Goal: Task Accomplishment & Management: Complete application form

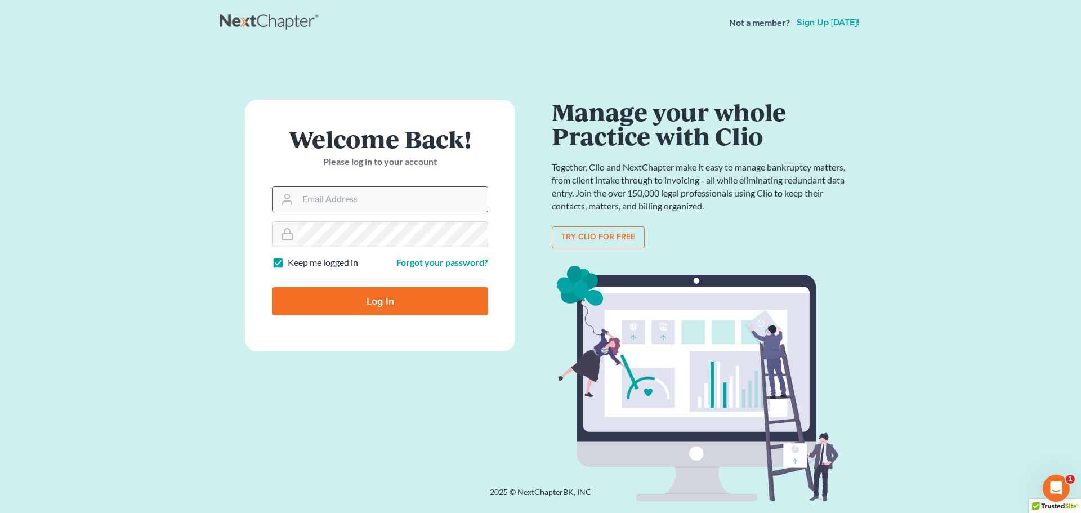
click at [291, 199] on icon at bounding box center [287, 200] width 14 height 14
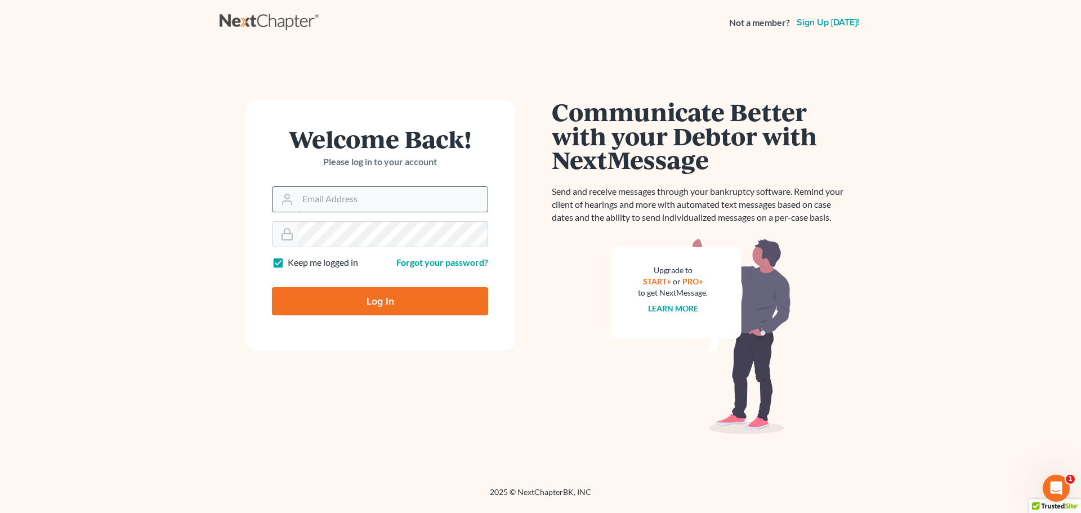
click at [313, 200] on input "Email Address" at bounding box center [393, 199] width 190 height 25
type input "[PERSON_NAME][EMAIL_ADDRESS][PERSON_NAME][DOMAIN_NAME]"
click at [347, 305] on input "Log In" at bounding box center [380, 301] width 216 height 28
type input "Thinking..."
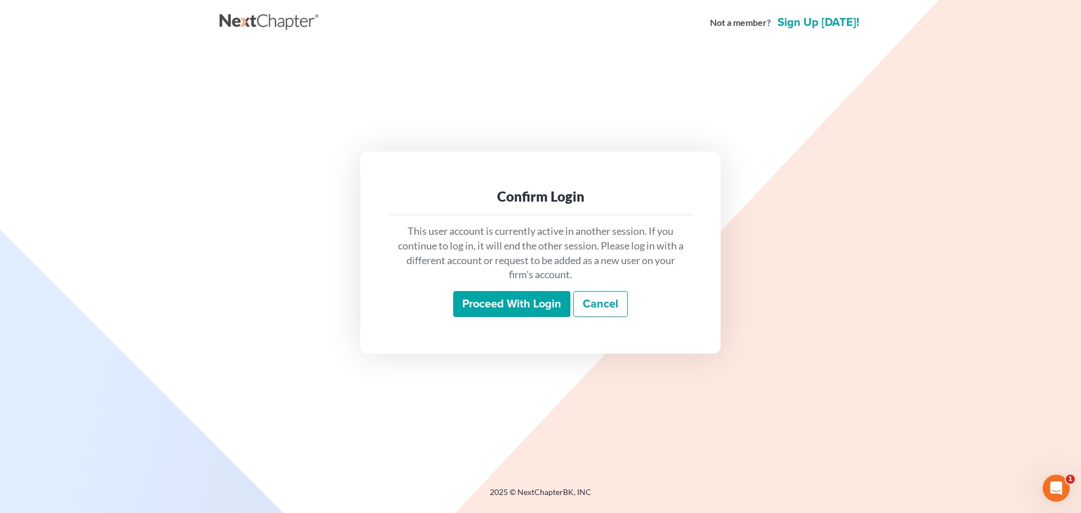
click at [500, 305] on input "Proceed with login" at bounding box center [511, 304] width 117 height 26
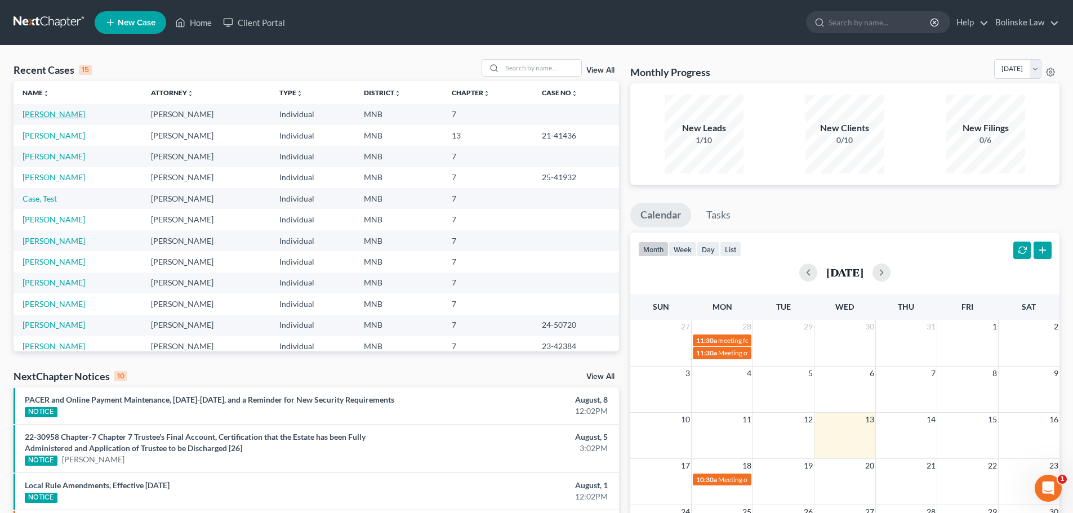
click at [53, 113] on link "[PERSON_NAME]" at bounding box center [54, 114] width 63 height 10
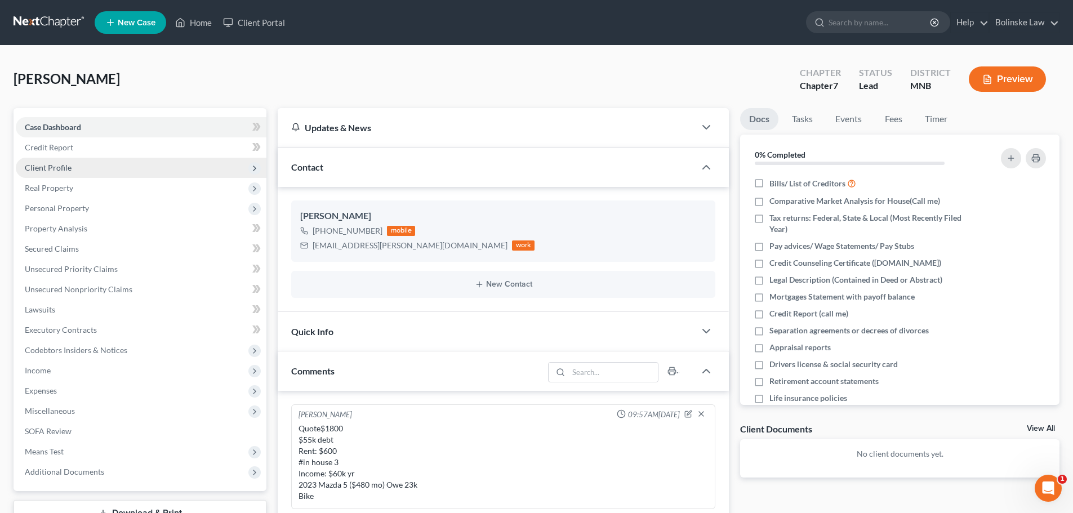
click at [59, 172] on span "Client Profile" at bounding box center [48, 168] width 47 height 10
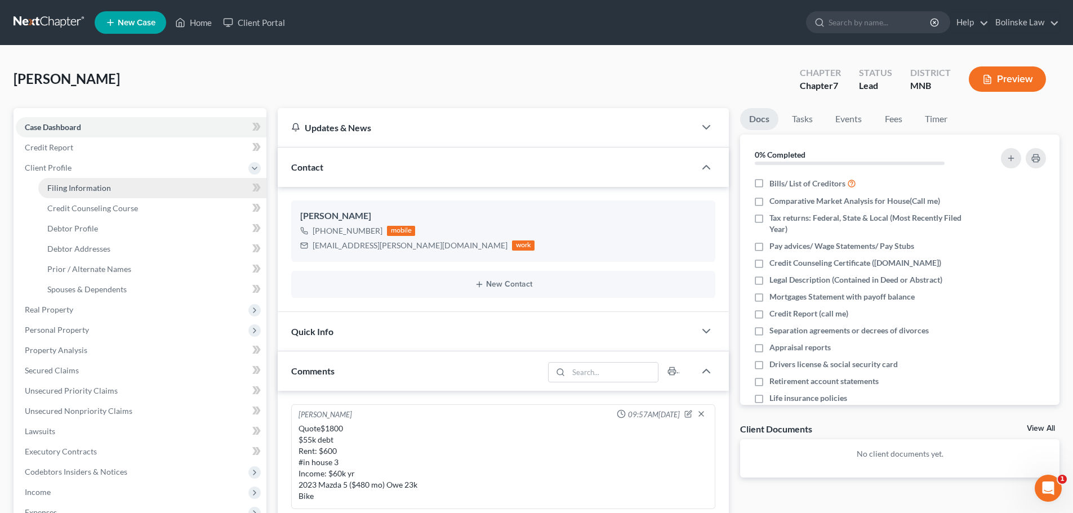
click at [78, 190] on span "Filing Information" at bounding box center [79, 188] width 64 height 10
select select "1"
select select "0"
select select "24"
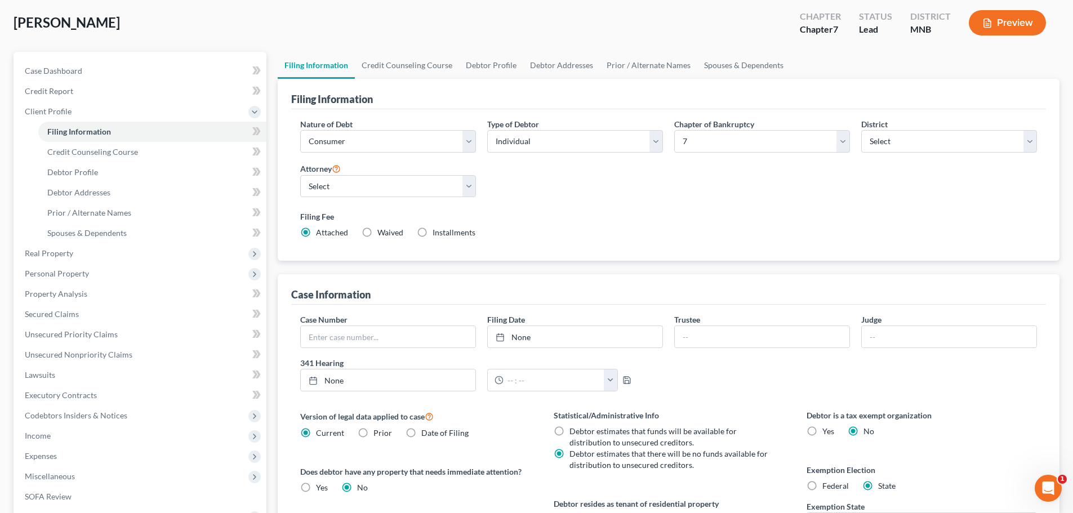
scroll to position [113, 0]
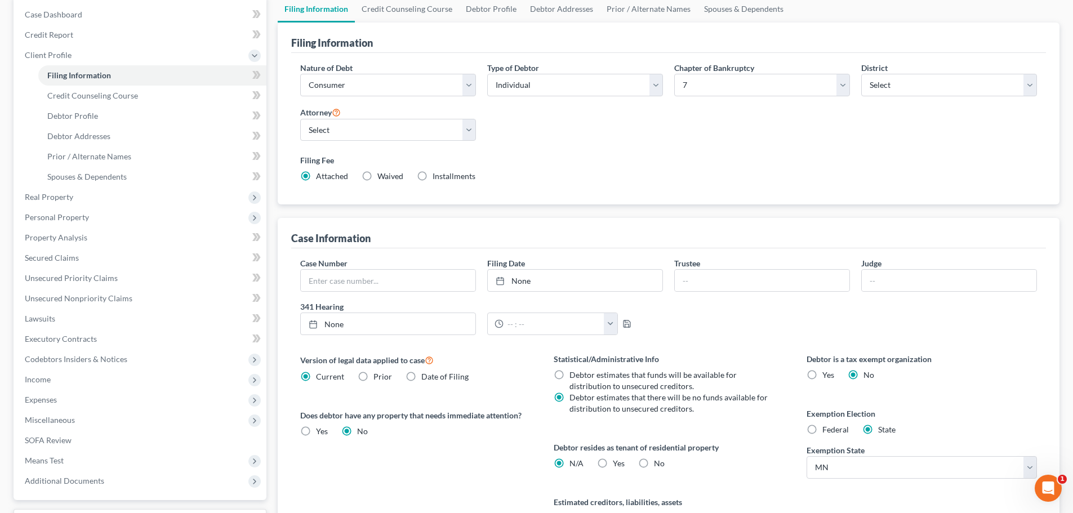
click at [822, 431] on label "Federal" at bounding box center [835, 429] width 26 height 11
click at [827, 431] on input "Federal" at bounding box center [830, 427] width 7 height 7
radio input "true"
radio input "false"
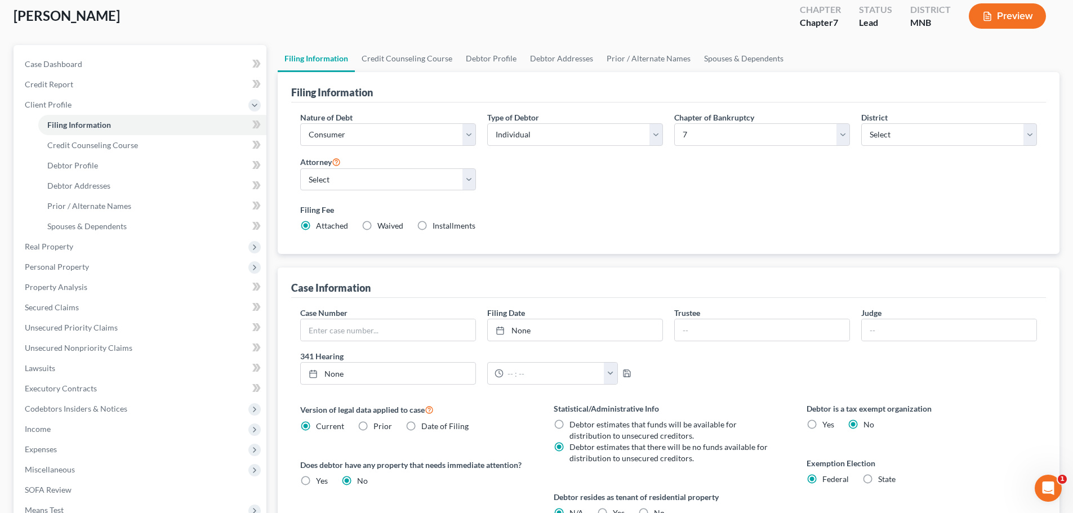
scroll to position [56, 0]
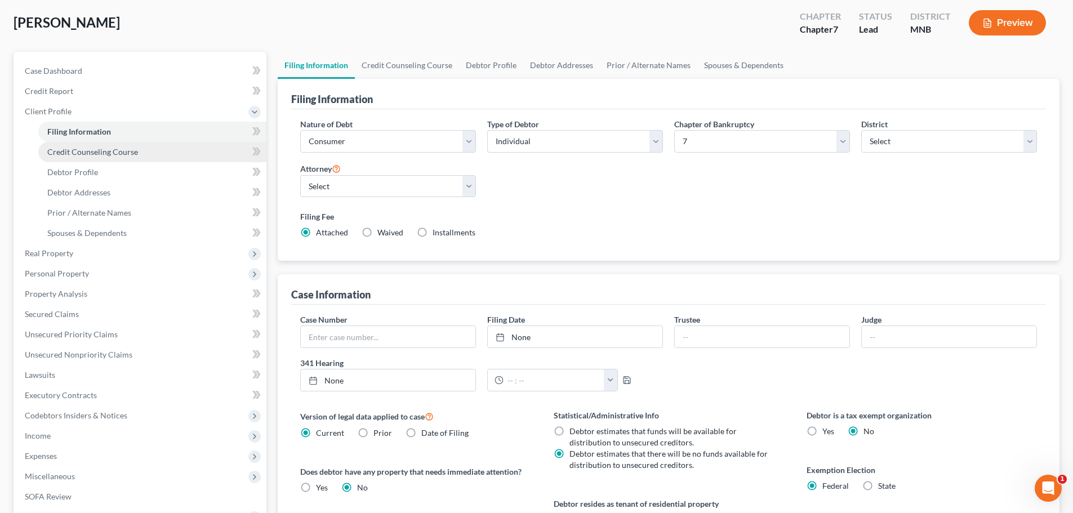
click at [97, 150] on span "Credit Counseling Course" at bounding box center [92, 152] width 91 height 10
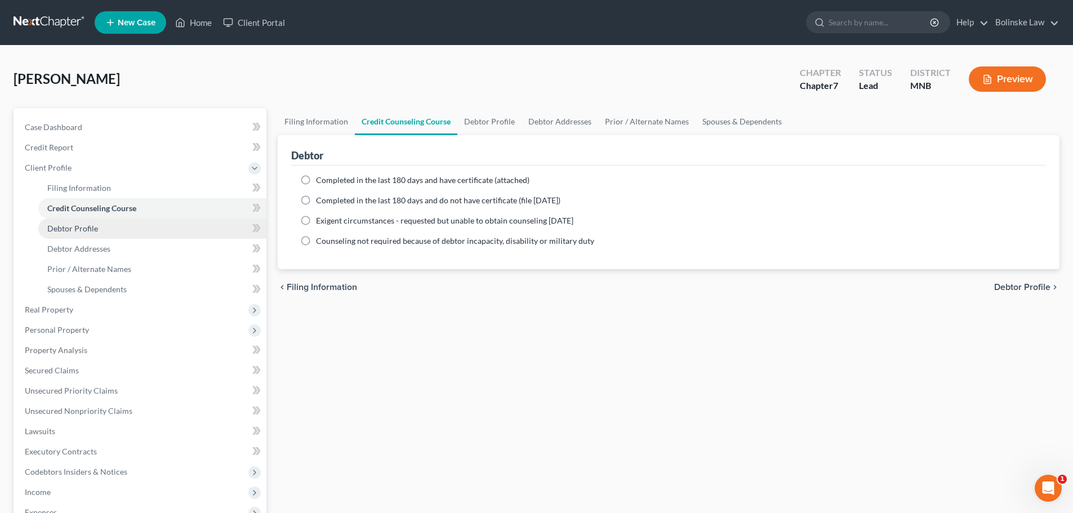
click at [80, 226] on span "Debtor Profile" at bounding box center [72, 229] width 51 height 10
select select "0"
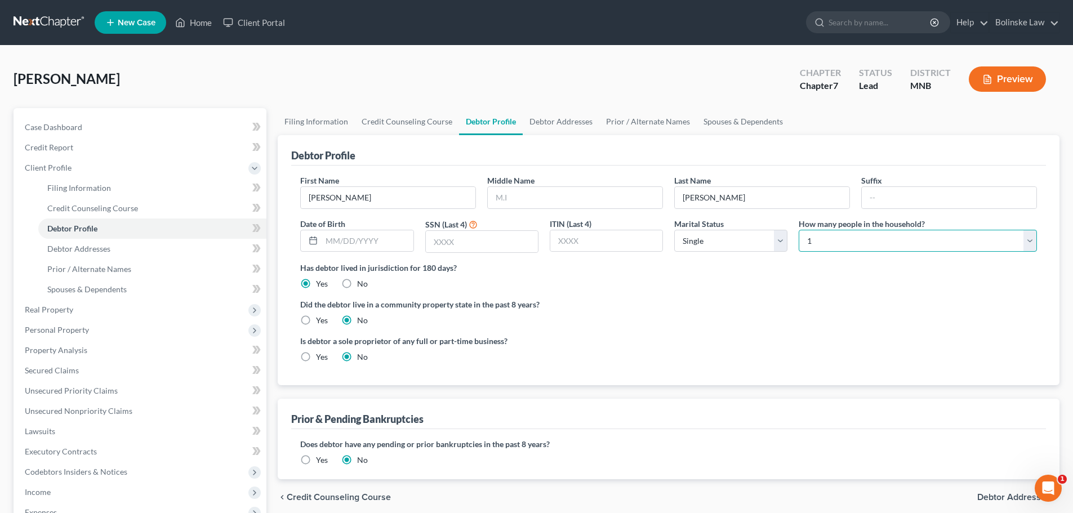
click at [854, 242] on select "Select 1 2 3 4 5 6 7 8 9 10 11 12 13 14 15 16 17 18 19 20" at bounding box center [917, 241] width 238 height 23
select select "2"
click at [798, 230] on select "Select 1 2 3 4 5 6 7 8 9 10 11 12 13 14 15 16 17 18 19 20" at bounding box center [917, 241] width 238 height 23
click at [448, 245] on input "text" at bounding box center [482, 241] width 112 height 21
type input "4312"
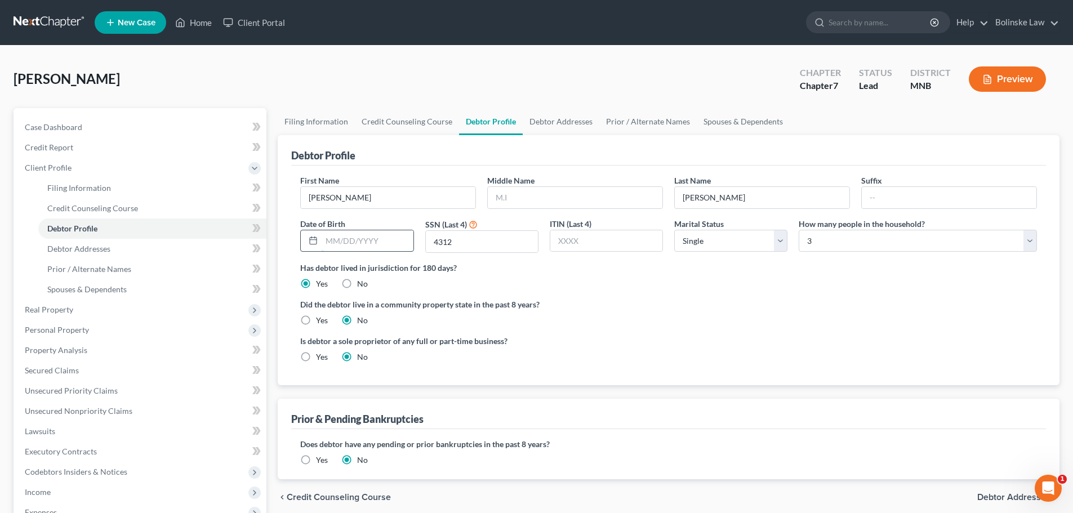
click at [340, 238] on input "text" at bounding box center [367, 240] width 91 height 21
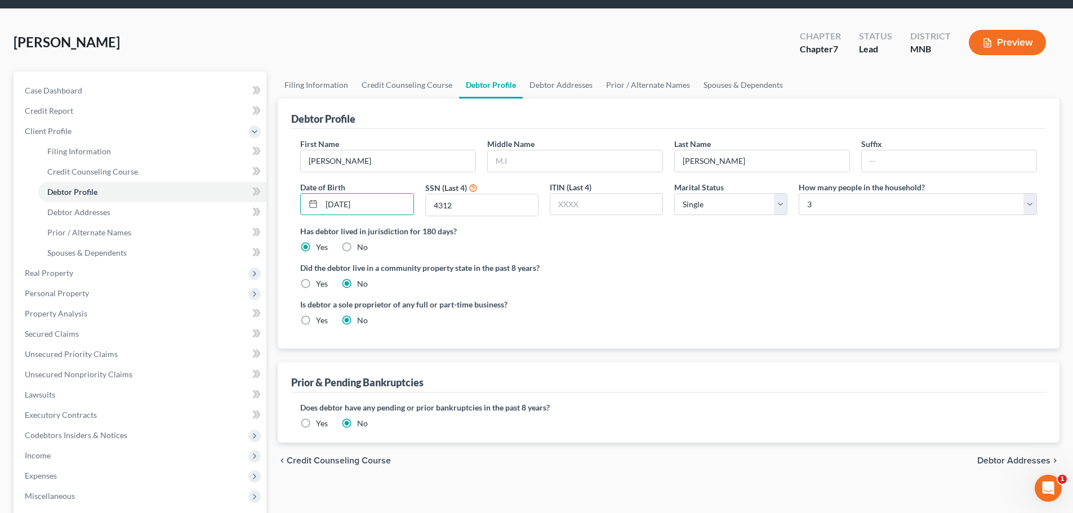
scroll to position [56, 0]
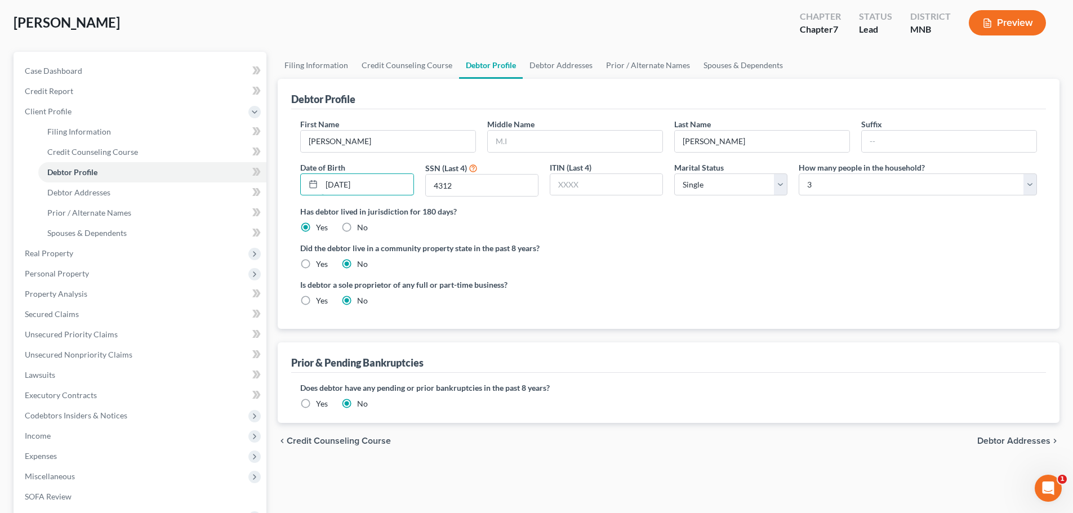
type input "12/22/1998"
click at [1020, 440] on span "Debtor Addresses" at bounding box center [1013, 440] width 73 height 9
select select "0"
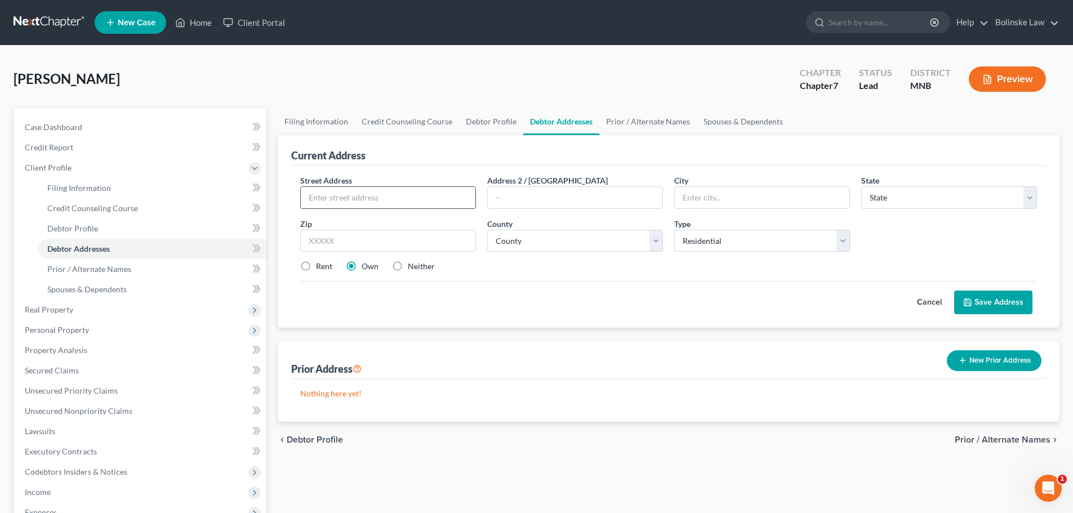
click at [315, 207] on input "text" at bounding box center [388, 197] width 175 height 21
type input "171 Winifred St. W"
click at [690, 194] on input "text" at bounding box center [762, 197] width 175 height 21
type input "R"
type input "Saint Paul"
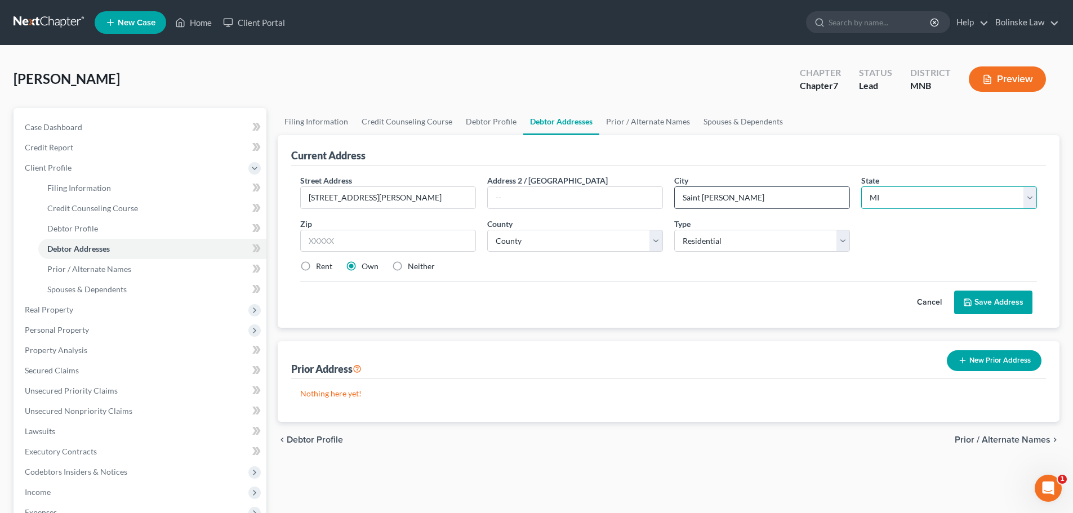
select select "24"
click at [313, 238] on input "text" at bounding box center [388, 241] width 176 height 23
type input "55107"
click at [530, 249] on select "County Aitkin County Anoka County Becker County Beltrami County Benton County B…" at bounding box center [575, 241] width 176 height 23
select select "61"
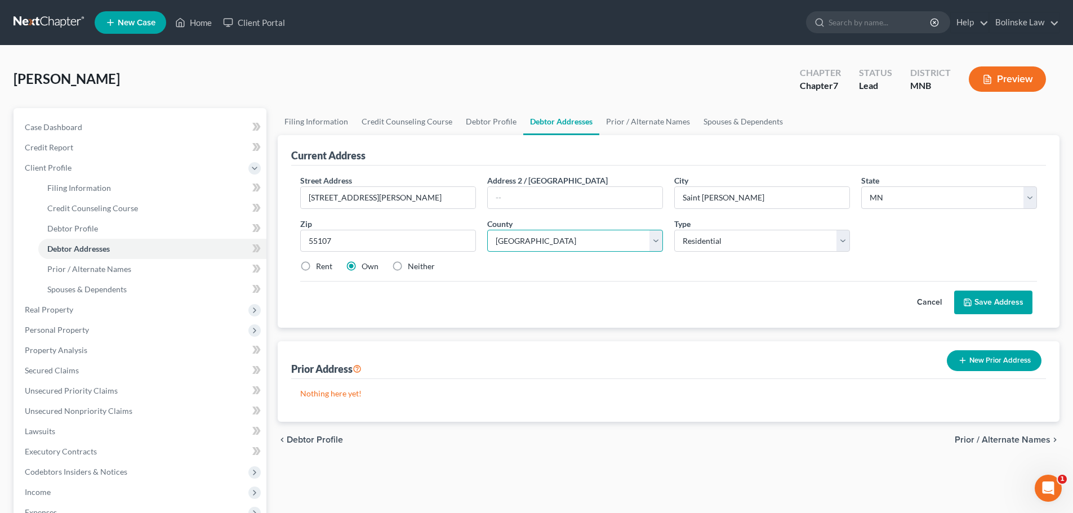
click at [487, 230] on select "County Aitkin County Anoka County Becker County Beltrami County Benton County B…" at bounding box center [575, 241] width 176 height 23
click at [316, 267] on label "Rent" at bounding box center [324, 266] width 16 height 11
click at [320, 267] on input "Rent" at bounding box center [323, 264] width 7 height 7
radio input "true"
click at [1009, 304] on button "Save Address" at bounding box center [993, 303] width 78 height 24
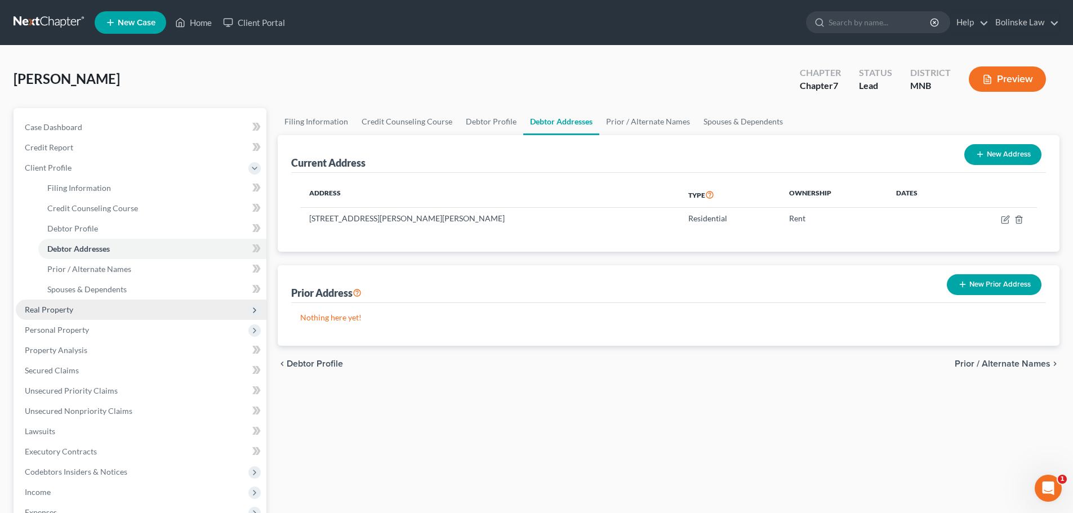
click at [63, 313] on span "Real Property" at bounding box center [49, 310] width 48 height 10
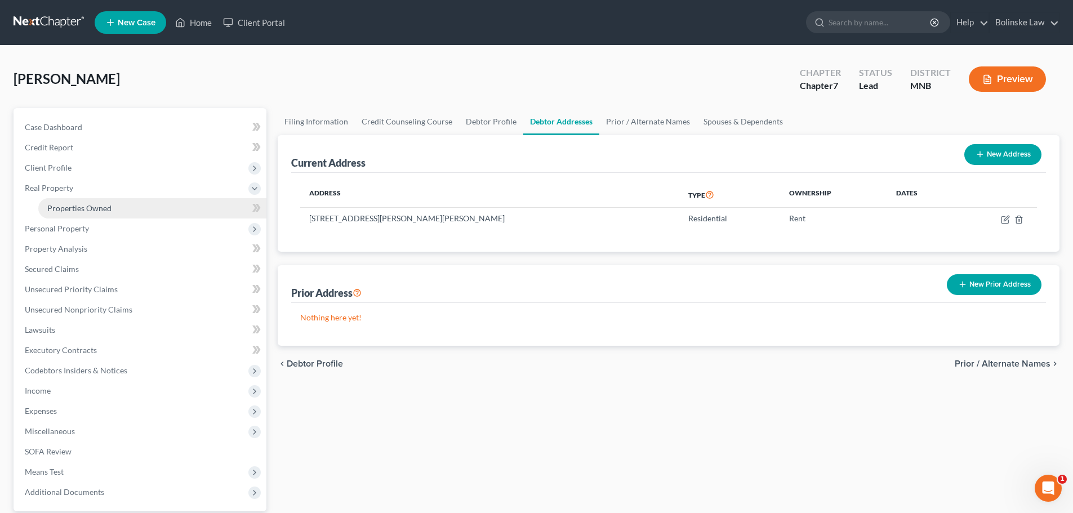
click at [78, 208] on span "Properties Owned" at bounding box center [79, 208] width 64 height 10
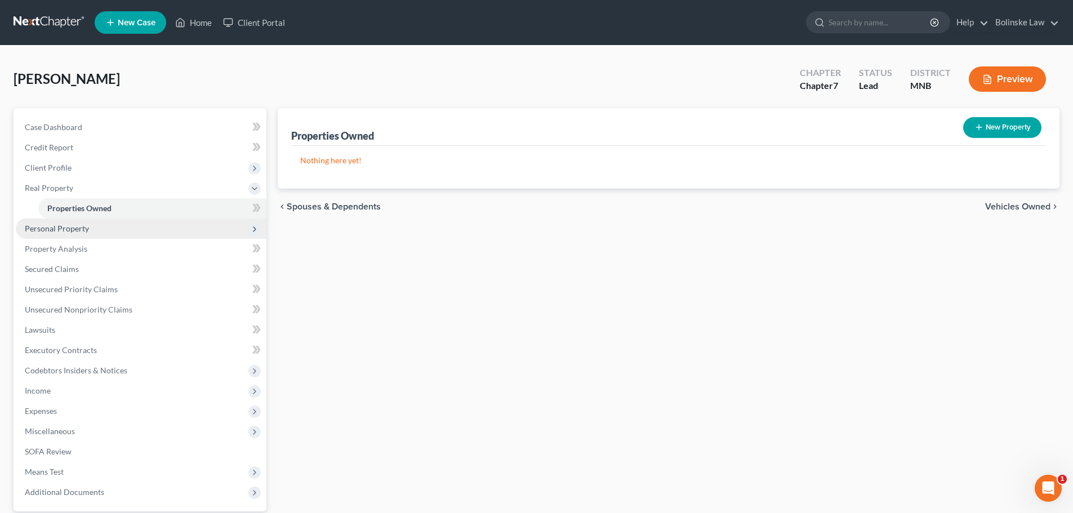
click at [73, 227] on span "Personal Property" at bounding box center [57, 229] width 64 height 10
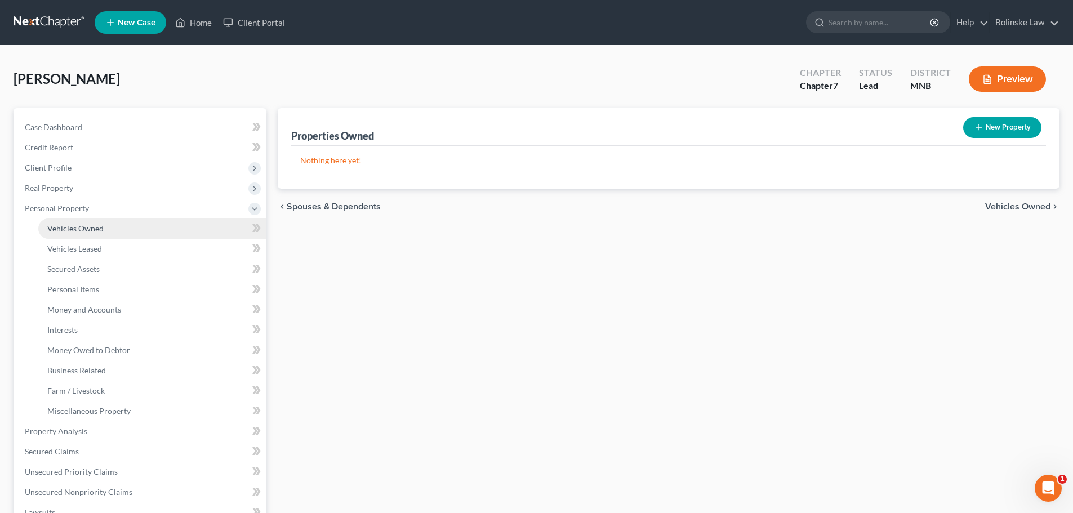
click at [85, 222] on link "Vehicles Owned" at bounding box center [152, 228] width 228 height 20
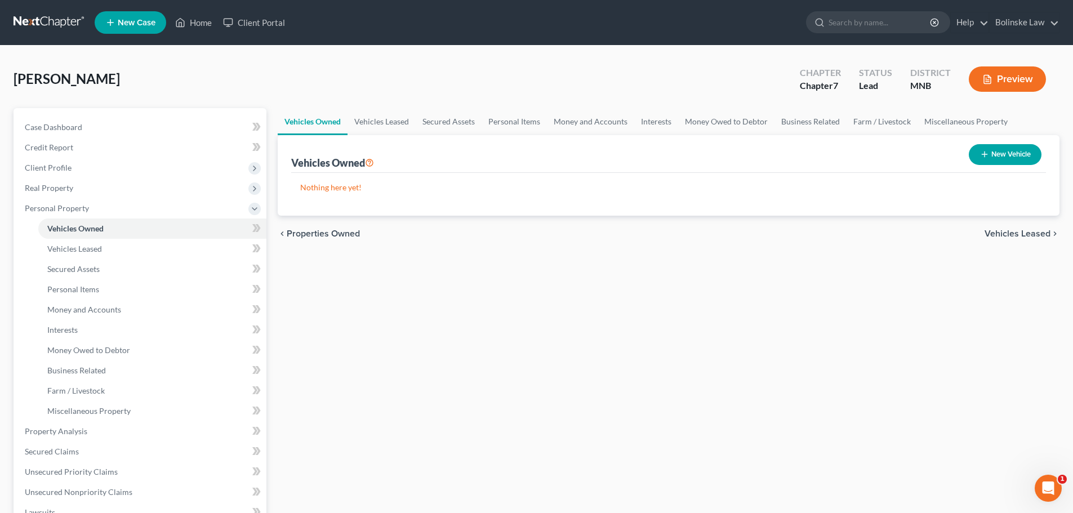
click at [1001, 149] on button "New Vehicle" at bounding box center [1005, 154] width 73 height 21
select select "0"
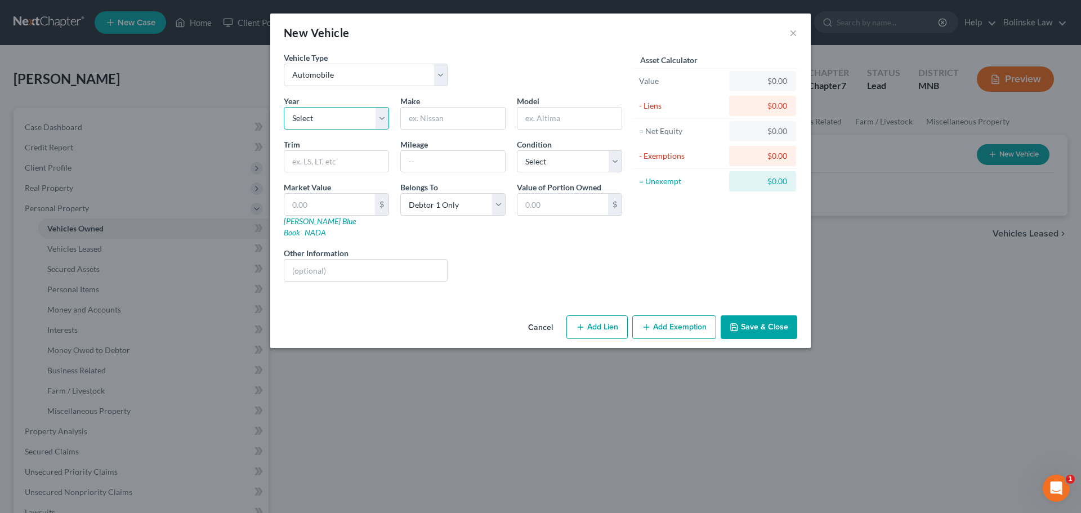
click at [324, 114] on select "Select 2026 2025 2024 2023 2022 2021 2020 2019 2018 2017 2016 2015 2014 2013 20…" at bounding box center [336, 118] width 105 height 23
select select "3"
click at [284, 107] on select "Select 2026 2025 2024 2023 2022 2021 2020 2019 2018 2017 2016 2015 2014 2013 20…" at bounding box center [336, 118] width 105 height 23
click at [428, 119] on input "text" at bounding box center [453, 118] width 104 height 21
type input "Mazda"
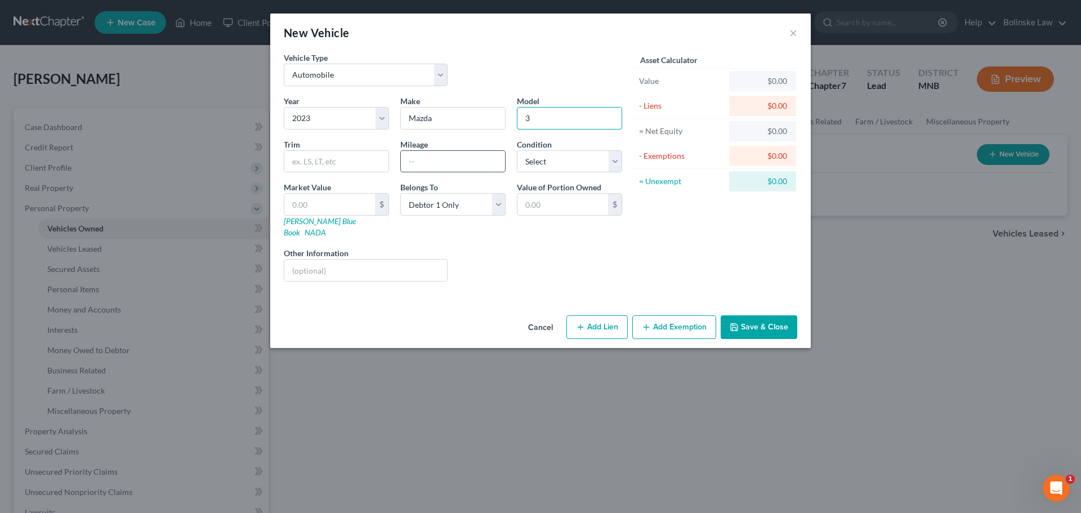
type input "3"
click at [418, 164] on input "text" at bounding box center [453, 161] width 104 height 21
type input "23000"
click at [554, 162] on select "Select Excellent Very Good Good Fair Poor" at bounding box center [569, 161] width 105 height 23
select select "2"
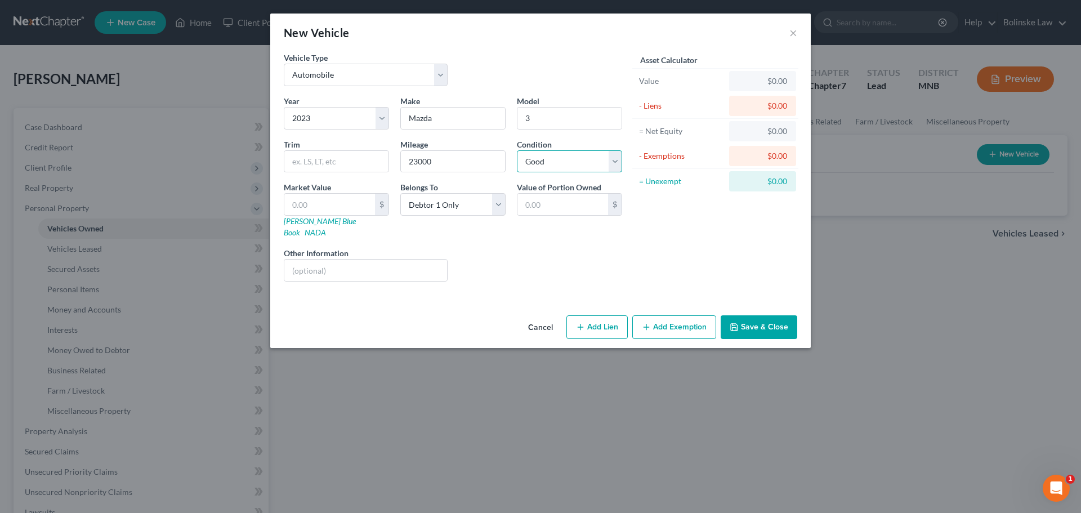
click at [517, 150] on select "Select Excellent Very Good Good Fair Poor" at bounding box center [569, 161] width 105 height 23
click at [326, 227] on link "NADA" at bounding box center [315, 232] width 21 height 10
click at [306, 221] on link "Kelly Blue Book" at bounding box center [320, 226] width 72 height 21
click at [522, 118] on input "3" at bounding box center [570, 118] width 104 height 21
type input "MAZDA 3"
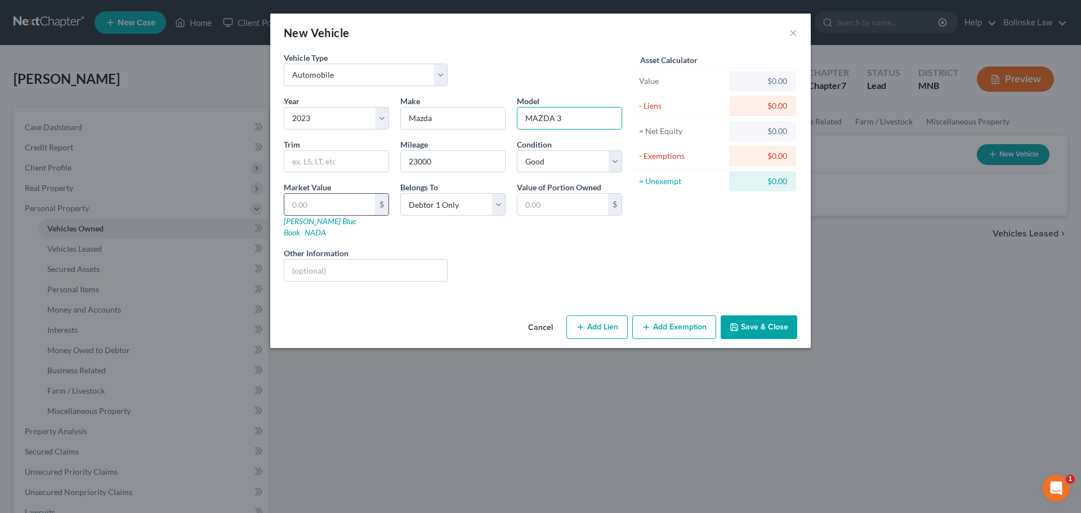
click at [292, 203] on input "text" at bounding box center [329, 204] width 91 height 21
type input "2"
type input "2.00"
type input "20"
type input "20.00"
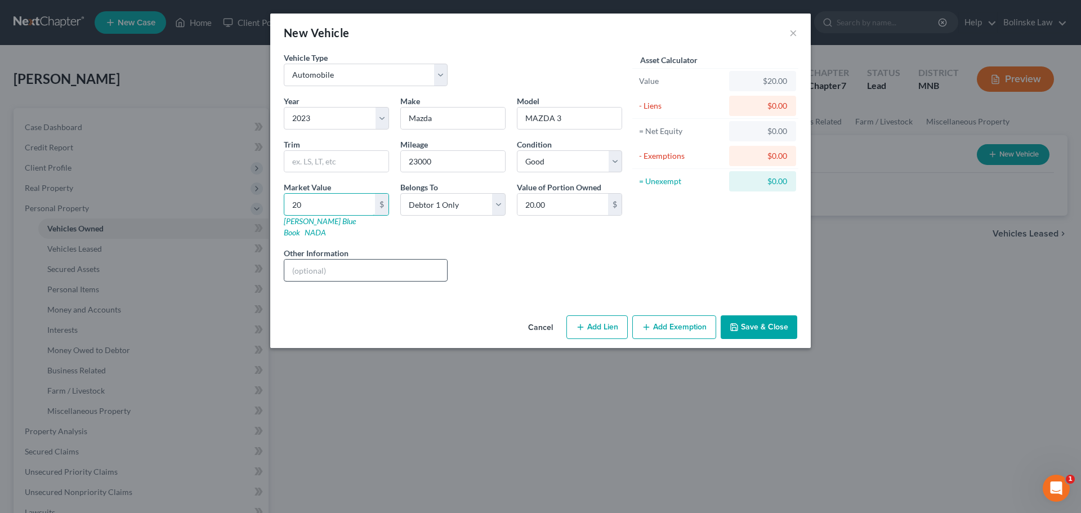
type input "200"
type input "200.00"
type input "2000"
type input "2,000.00"
type input "2,0000"
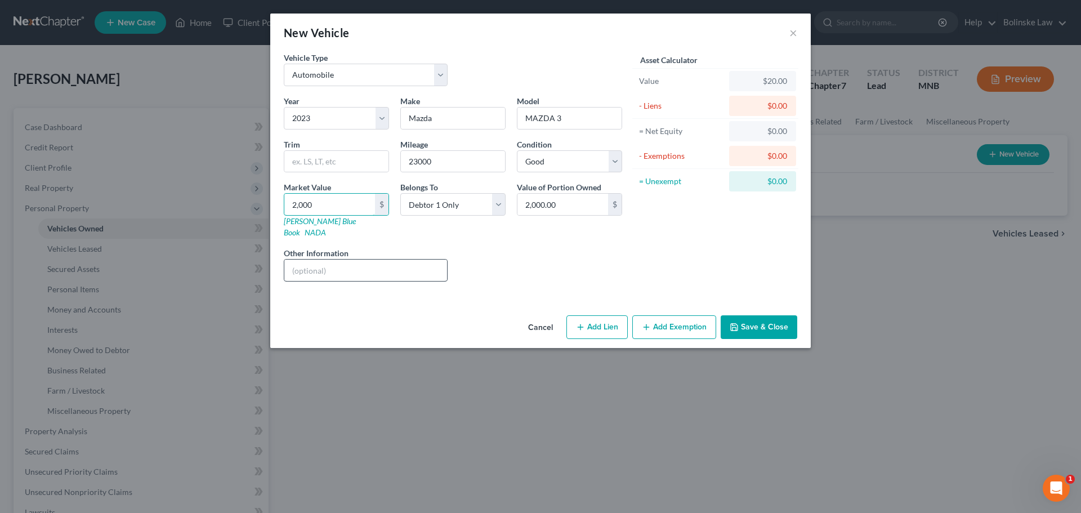
type input "20,000.00"
type input "20,000"
click at [748, 315] on button "Save & Close" at bounding box center [759, 327] width 77 height 24
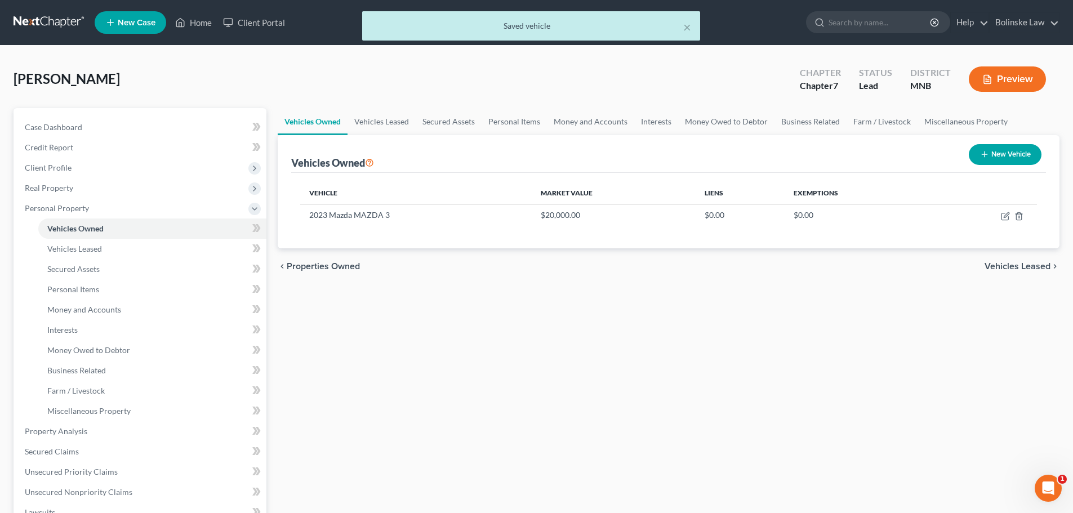
click at [980, 153] on icon "button" at bounding box center [984, 154] width 9 height 9
select select "0"
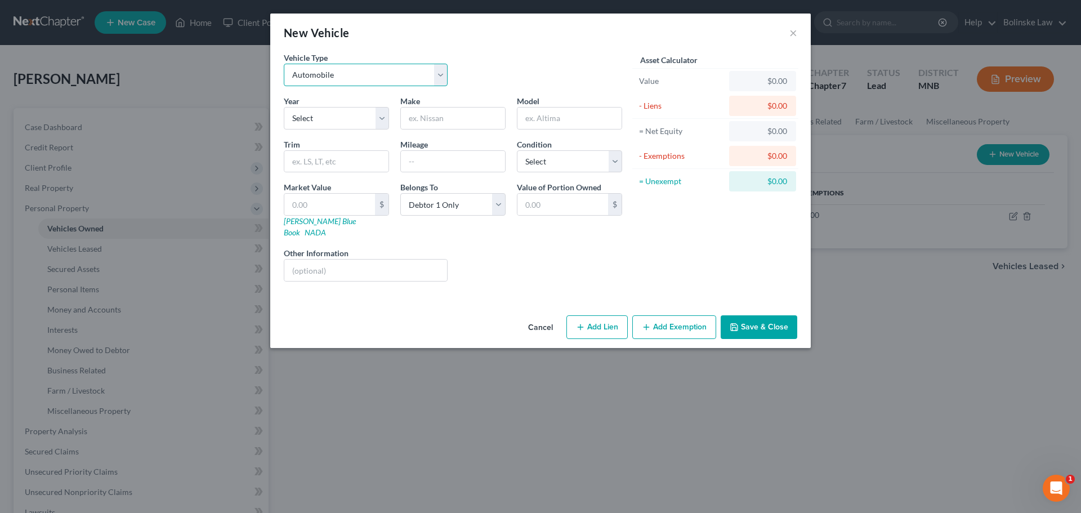
click at [332, 78] on select "Select Automobile Truck Trailer Watercraft Aircraft Motor Home Atv Other Vehicle" at bounding box center [366, 75] width 164 height 23
click at [284, 64] on select "Select Automobile Truck Trailer Watercraft Aircraft Motor Home Atv Other Vehicle" at bounding box center [366, 75] width 164 height 23
click at [333, 116] on select "Select 2026 2025 2024 2023 2022 2021 2020 2019 2018 2017 2016 2015 2014 2013 20…" at bounding box center [336, 118] width 105 height 23
select select "18"
click at [284, 107] on select "Select 2026 2025 2024 2023 2022 2021 2020 2019 2018 2017 2016 2015 2014 2013 20…" at bounding box center [336, 118] width 105 height 23
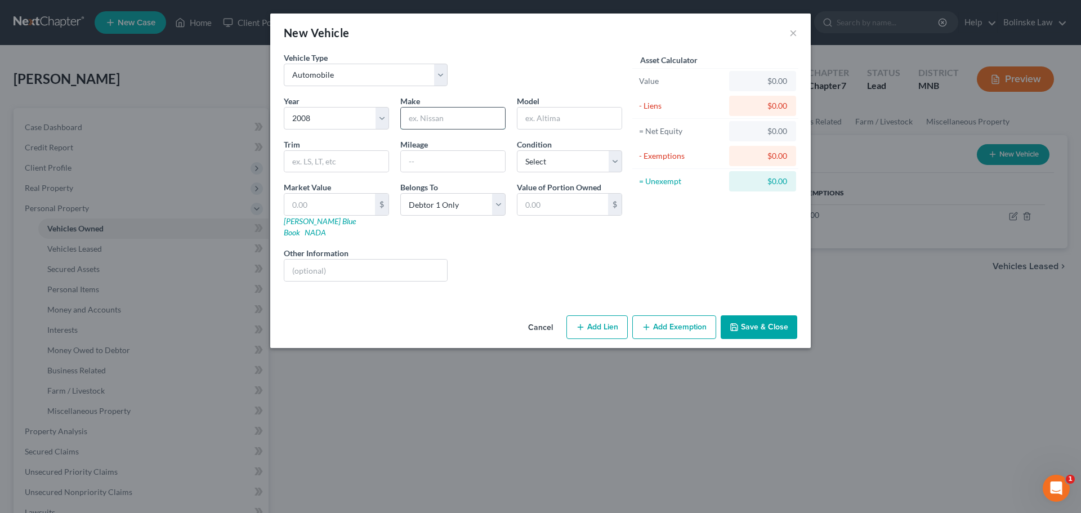
click at [427, 118] on input "text" at bounding box center [453, 118] width 104 height 21
type input "Chevy"
type input "Trailblazer"
click at [430, 164] on input "text" at bounding box center [453, 161] width 104 height 21
type input "170000"
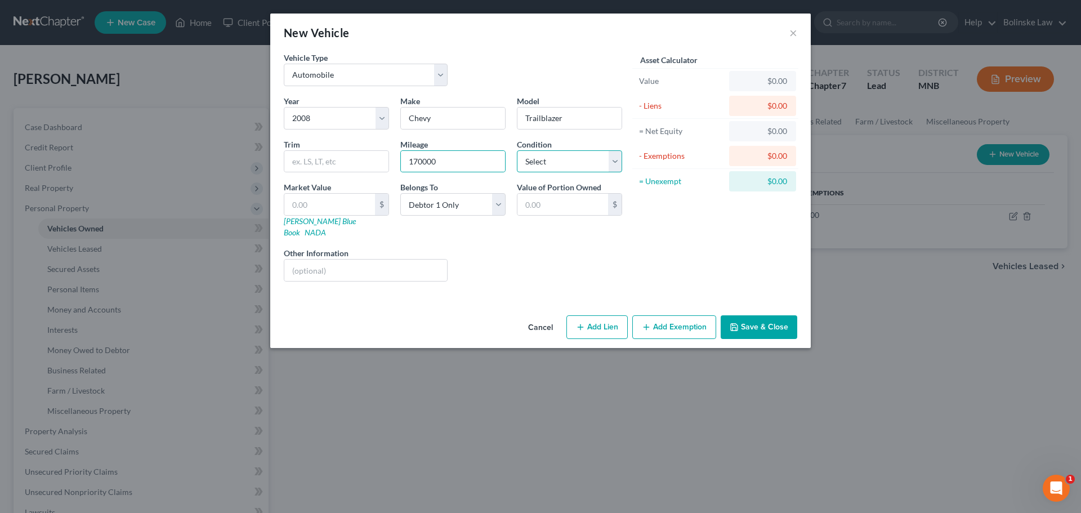
click at [581, 159] on select "Select Excellent Very Good Good Fair Poor" at bounding box center [569, 161] width 105 height 23
click at [517, 150] on select "Select Excellent Very Good Good Fair Poor" at bounding box center [569, 161] width 105 height 23
click at [568, 161] on select "Select Excellent Very Good Good Fair Poor" at bounding box center [569, 161] width 105 height 23
select select "4"
click at [517, 150] on select "Select Excellent Very Good Good Fair Poor" at bounding box center [569, 161] width 105 height 23
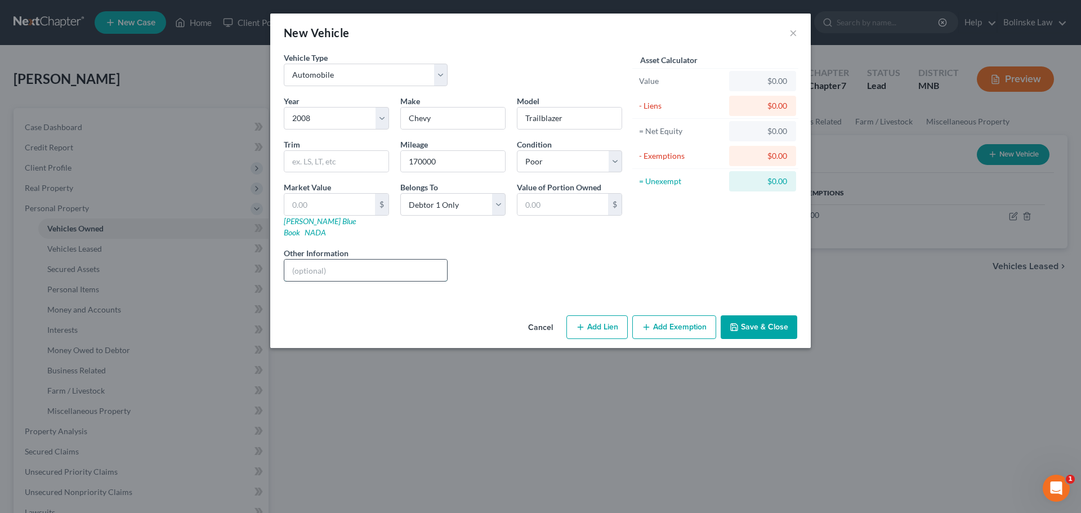
click at [315, 260] on input "text" at bounding box center [365, 270] width 163 height 21
type input "Not Running"
click at [326, 227] on link "NADA" at bounding box center [315, 232] width 21 height 10
click at [295, 220] on link "Kelly Blue Book" at bounding box center [320, 226] width 72 height 21
drag, startPoint x: 291, startPoint y: 206, endPoint x: 308, endPoint y: 205, distance: 16.9
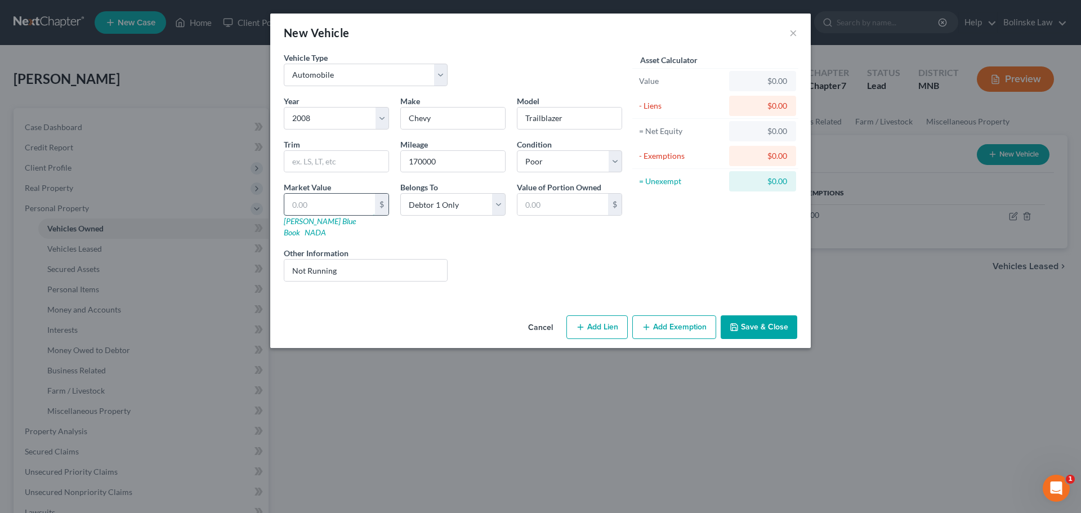
click at [291, 206] on input "text" at bounding box center [329, 204] width 91 height 21
type input "3"
type input "3.00"
type input "30"
type input "30.00"
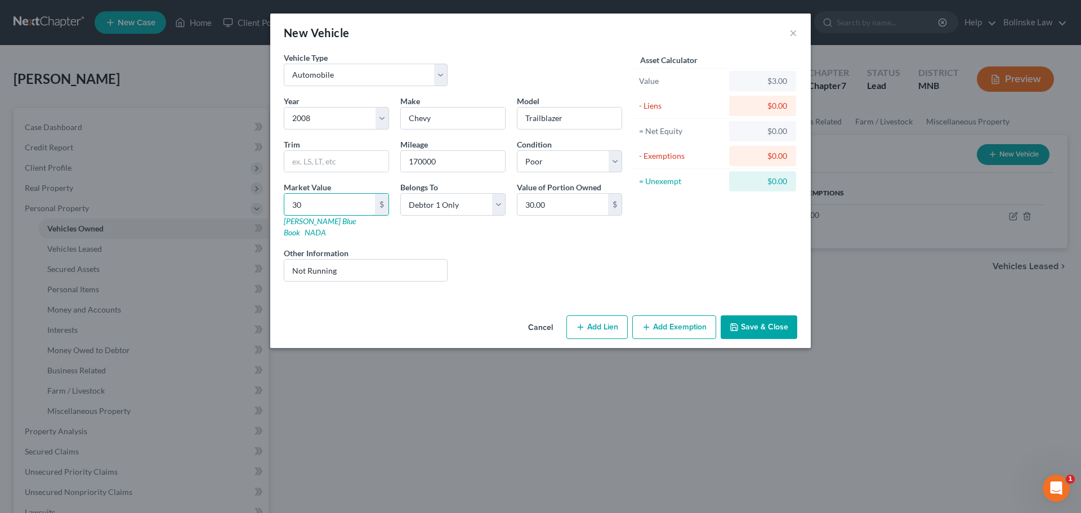
type input "300"
type input "300.00"
type input "3000"
type input "3,000.00"
type input "3,000"
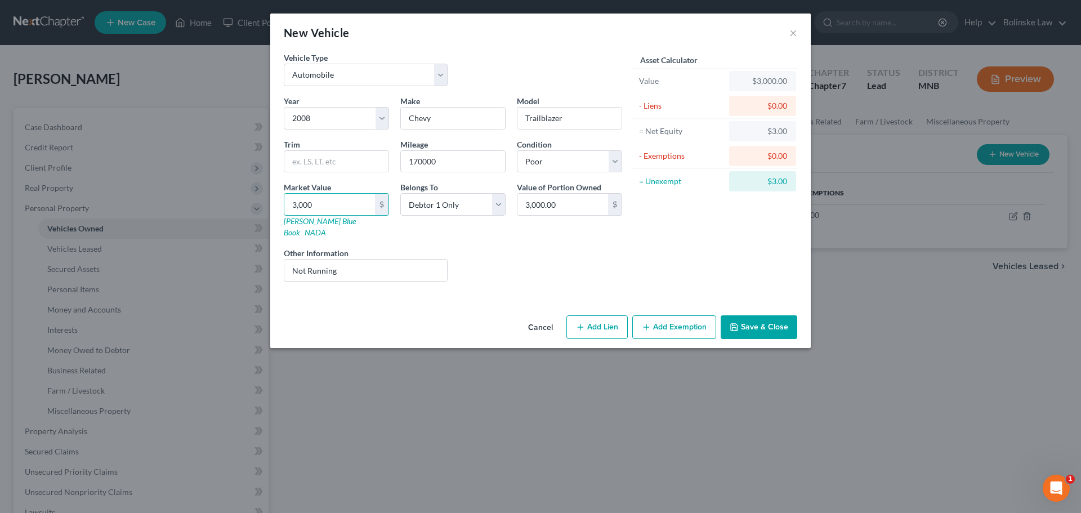
click at [678, 317] on button "Add Exemption" at bounding box center [674, 327] width 84 height 24
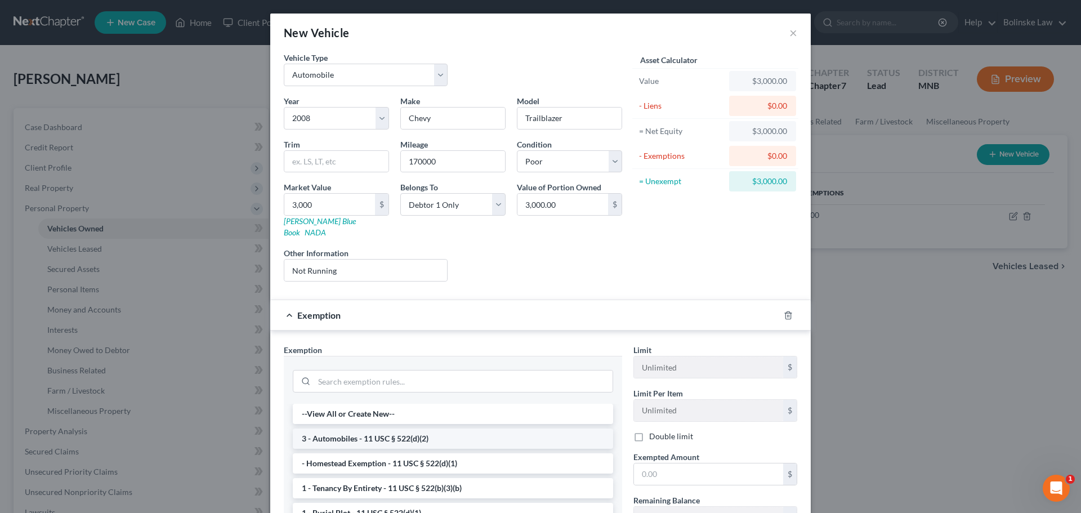
click at [341, 429] on li "3 - Automobiles - 11 USC § 522(d)(2)" at bounding box center [453, 439] width 320 height 20
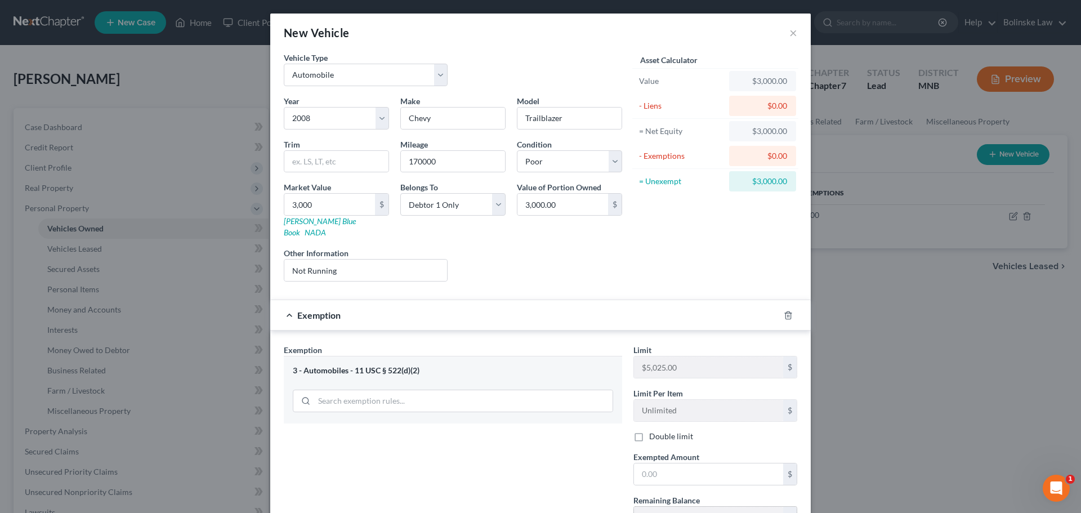
scroll to position [56, 0]
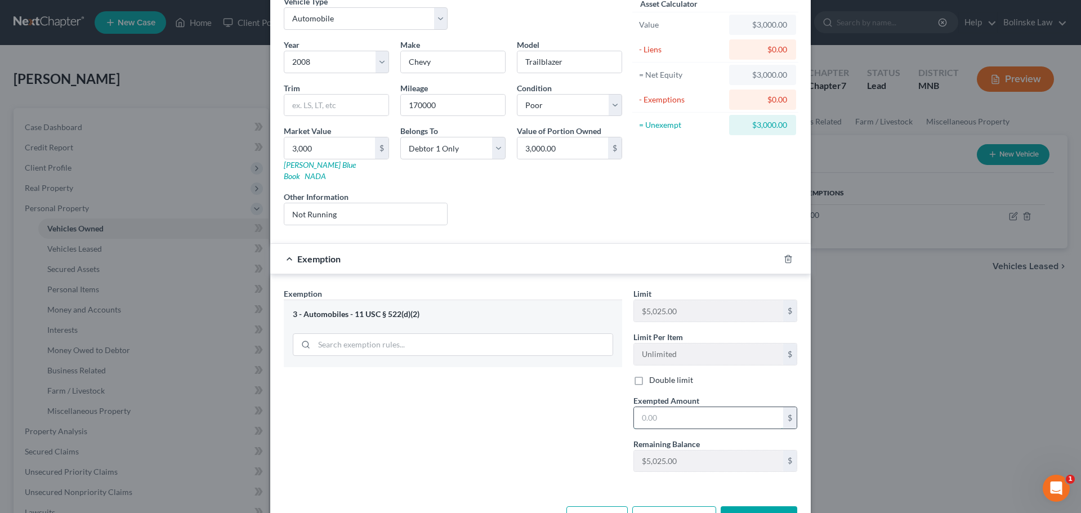
click at [641, 407] on input "text" at bounding box center [708, 417] width 149 height 21
type input "3,000"
click at [752, 506] on button "Save & Close" at bounding box center [759, 518] width 77 height 24
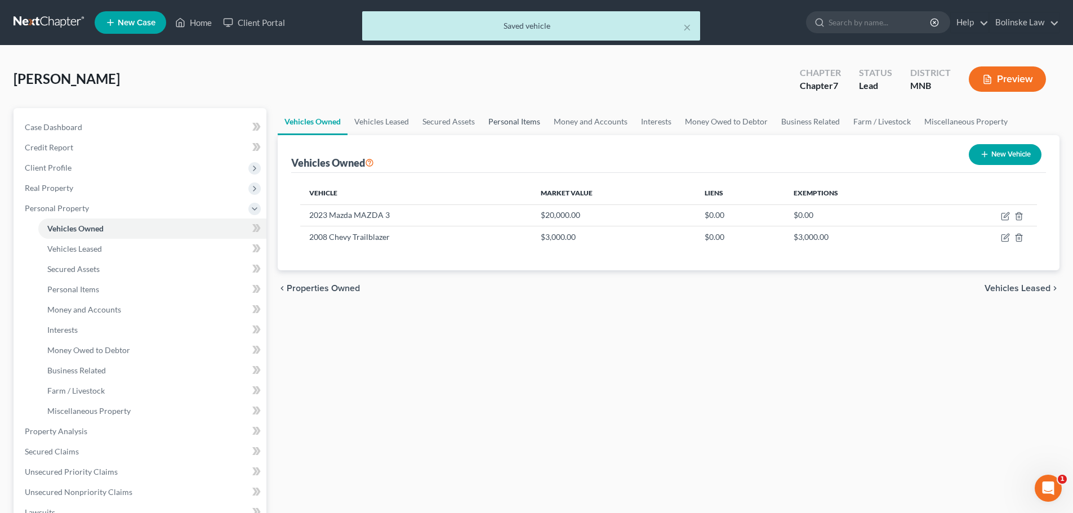
click at [511, 119] on link "Personal Items" at bounding box center [513, 121] width 65 height 27
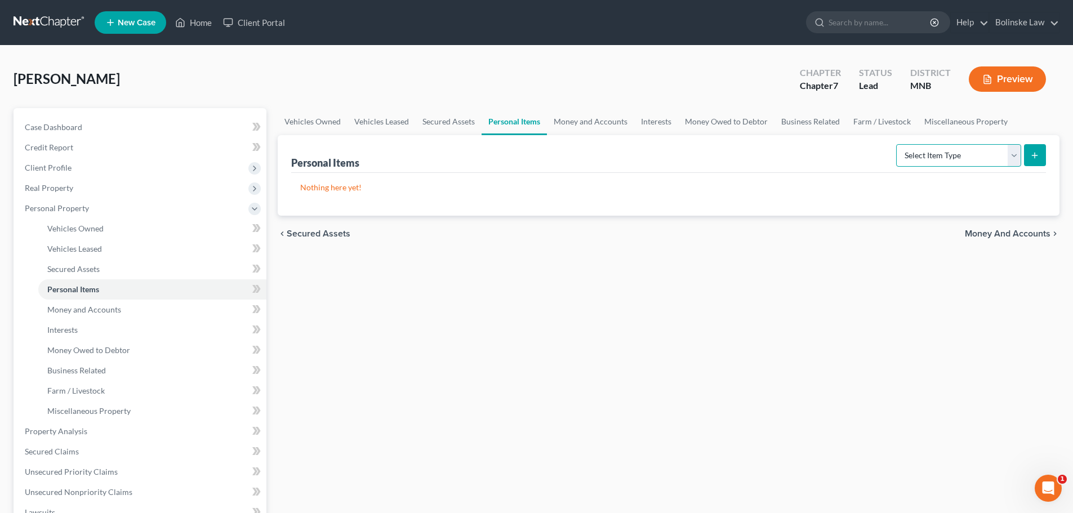
click at [976, 163] on select "Select Item Type Clothing Collectibles Of Value Electronics Firearms Household …" at bounding box center [958, 155] width 125 height 23
select select "clothing"
click at [897, 144] on select "Select Item Type Clothing Collectibles Of Value Electronics Firearms Household …" at bounding box center [958, 155] width 125 height 23
click at [1037, 158] on icon "submit" at bounding box center [1034, 155] width 9 height 9
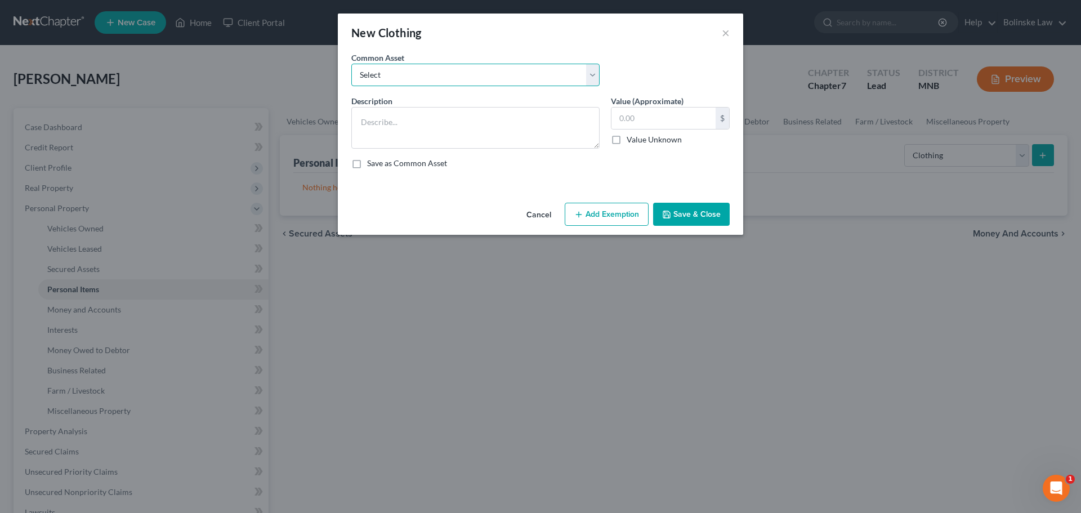
click at [509, 72] on select "Select Clothing" at bounding box center [475, 75] width 248 height 23
select select "0"
click at [351, 64] on select "Select Clothing" at bounding box center [475, 75] width 248 height 23
type textarea "Clothing"
type input "250.00"
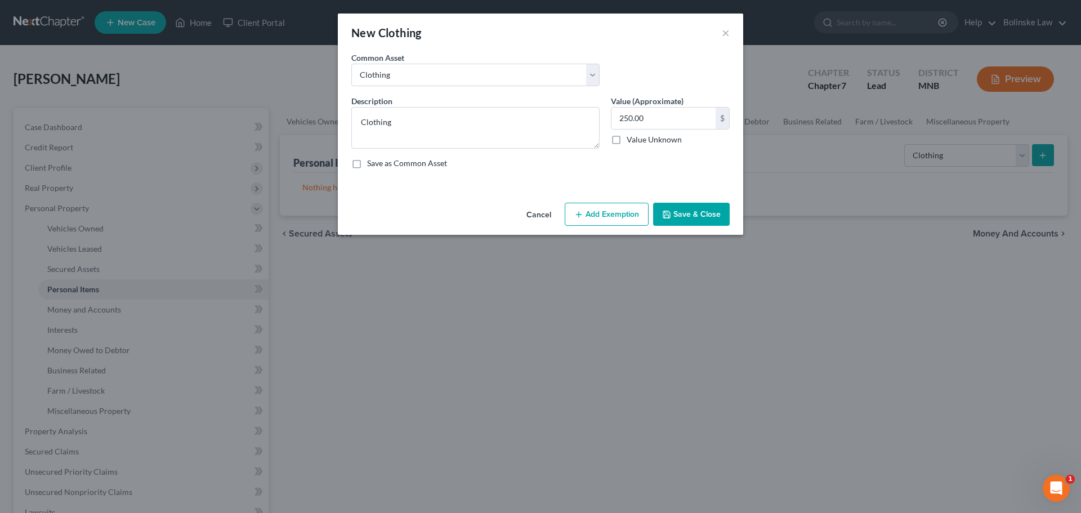
click at [619, 217] on button "Add Exemption" at bounding box center [607, 215] width 84 height 24
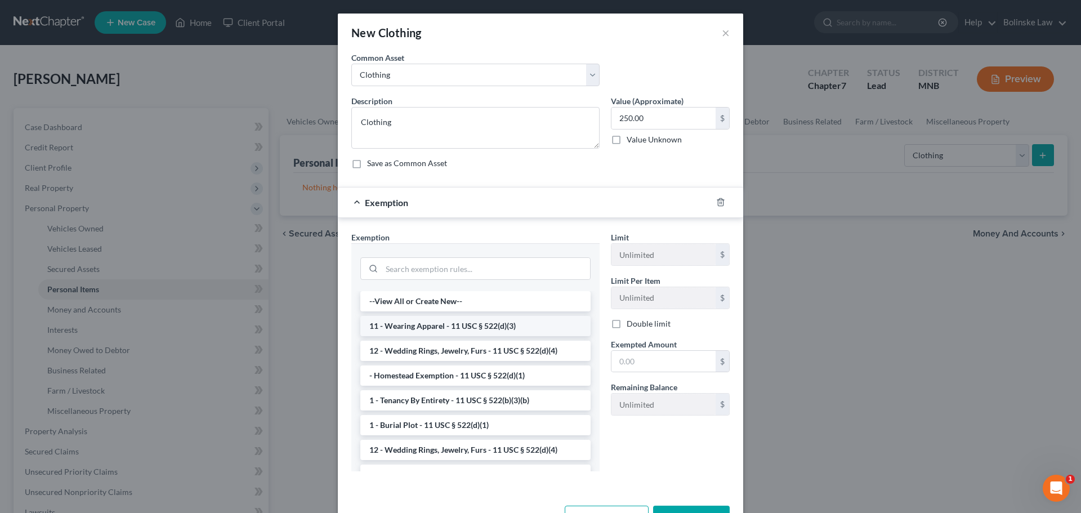
click at [477, 323] on li "11 - Wearing Apparel - 11 USC § 522(d)(3)" at bounding box center [475, 326] width 230 height 20
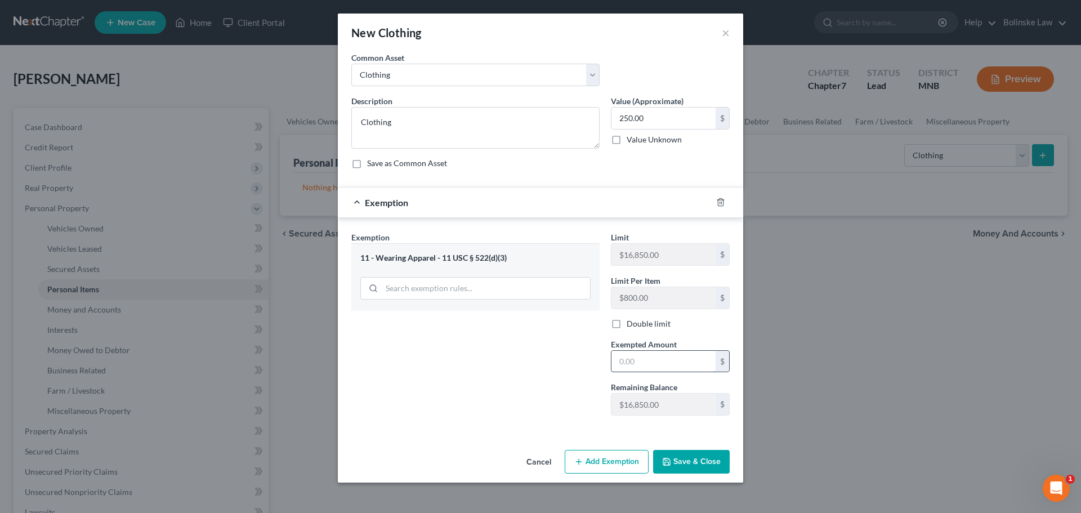
drag, startPoint x: 621, startPoint y: 364, endPoint x: 695, endPoint y: 369, distance: 75.1
click at [621, 364] on input "text" at bounding box center [664, 361] width 104 height 21
type input "250"
click at [701, 461] on button "Save & Close" at bounding box center [691, 462] width 77 height 24
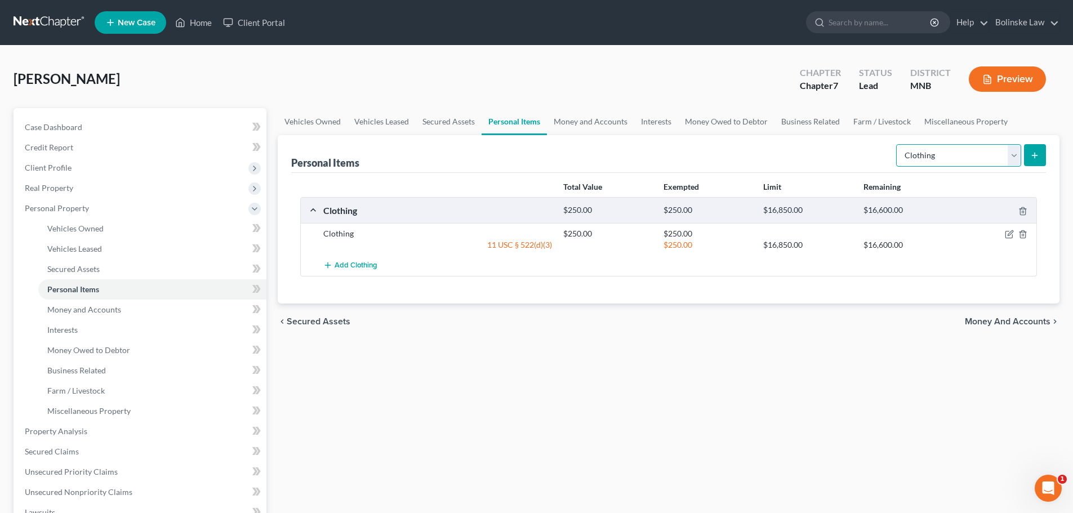
click at [945, 156] on select "Select Item Type Clothing Collectibles Of Value Electronics Firearms Household …" at bounding box center [958, 155] width 125 height 23
select select "collectibles_of_value"
click at [897, 144] on select "Select Item Type Clothing Collectibles Of Value Electronics Firearms Household …" at bounding box center [958, 155] width 125 height 23
click at [1039, 151] on icon "submit" at bounding box center [1034, 155] width 9 height 9
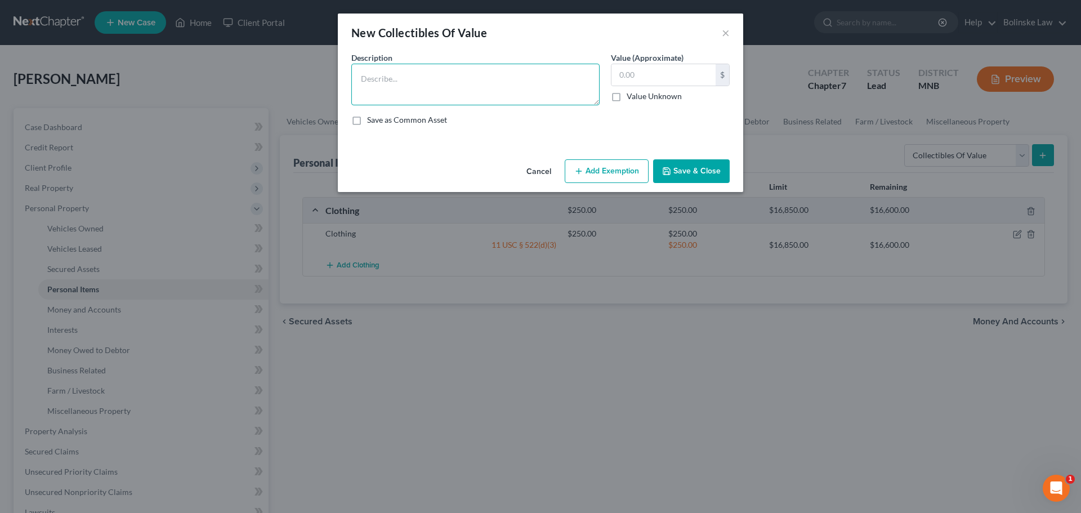
click at [377, 70] on textarea at bounding box center [475, 85] width 248 height 42
type textarea "Pictures, Books, CD's"
click at [622, 76] on input "text" at bounding box center [664, 74] width 104 height 21
type input "100"
click at [625, 167] on button "Add Exemption" at bounding box center [607, 171] width 84 height 24
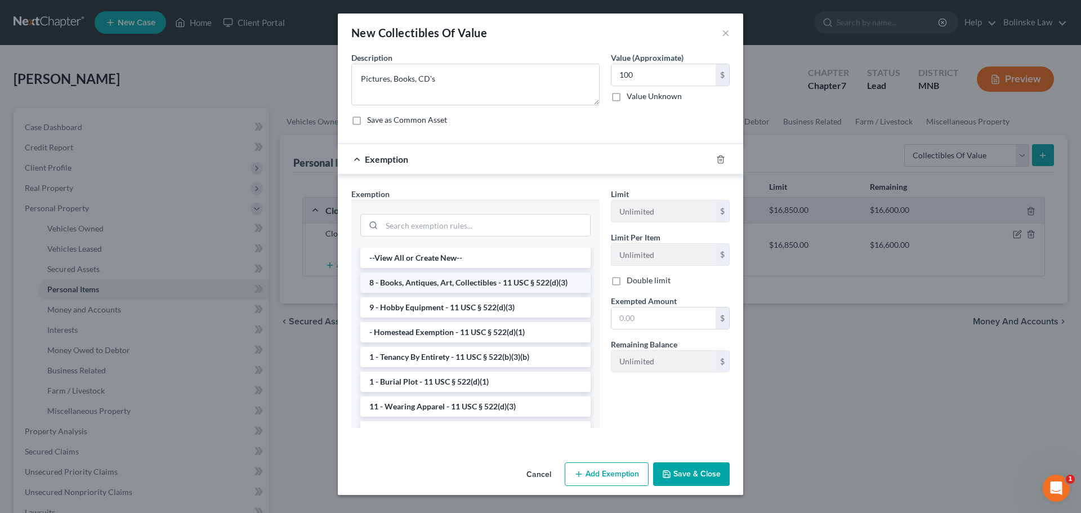
click at [414, 282] on li "8 - Books, Antiques, Art, Collectibles - 11 USC § 522(d)(3)" at bounding box center [475, 283] width 230 height 20
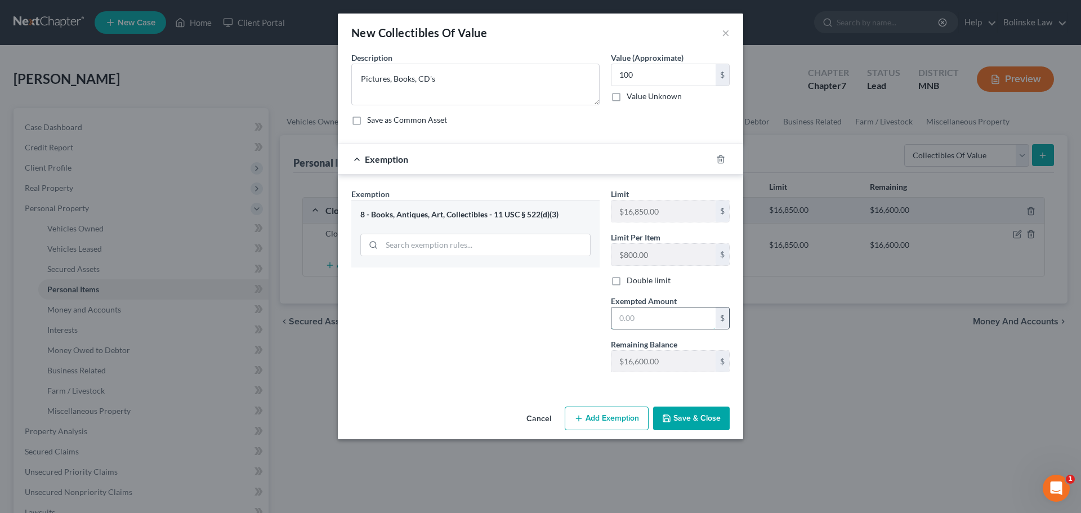
click at [624, 322] on input "text" at bounding box center [664, 317] width 104 height 21
type input "100"
click at [706, 414] on button "Save & Close" at bounding box center [691, 419] width 77 height 24
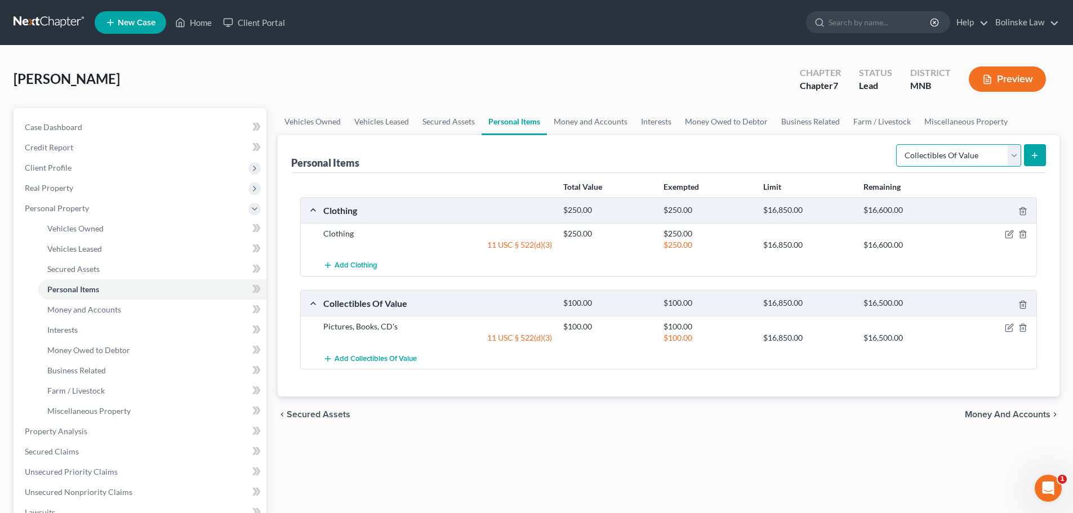
click at [928, 156] on select "Select Item Type Clothing Collectibles Of Value Electronics Firearms Household …" at bounding box center [958, 155] width 125 height 23
select select "electronics"
click at [897, 144] on select "Select Item Type Clothing Collectibles Of Value Electronics Firearms Household …" at bounding box center [958, 155] width 125 height 23
click at [1036, 155] on icon "submit" at bounding box center [1034, 155] width 9 height 9
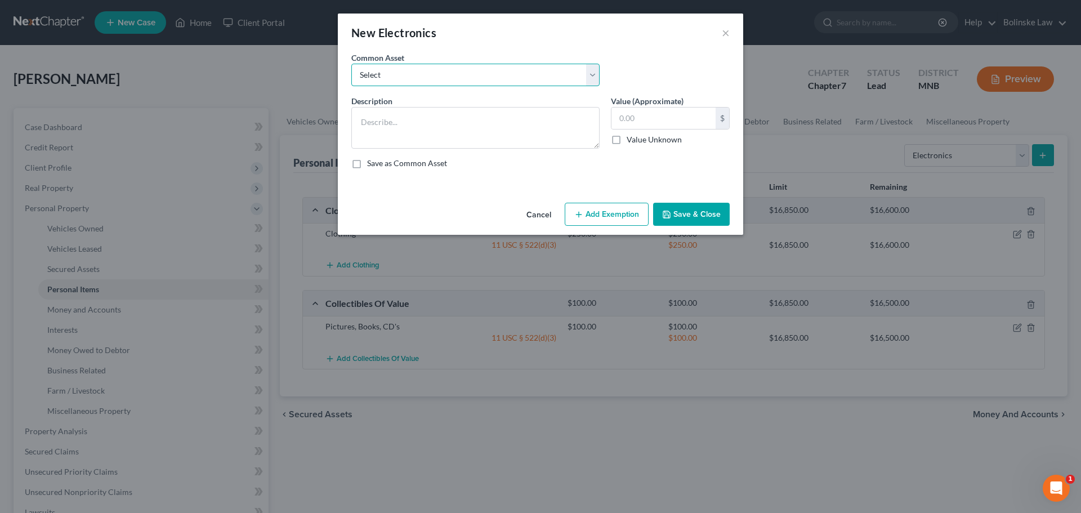
click at [382, 78] on select "Select TV x 3, DVD Player, Cell Phone, Computer, Printer. TV , DVD Player, Vide…" at bounding box center [475, 75] width 248 height 23
click at [382, 77] on select "Select TV x 3, DVD Player, Cell Phone, Computer, Printer. TV , DVD Player, Vide…" at bounding box center [475, 75] width 248 height 23
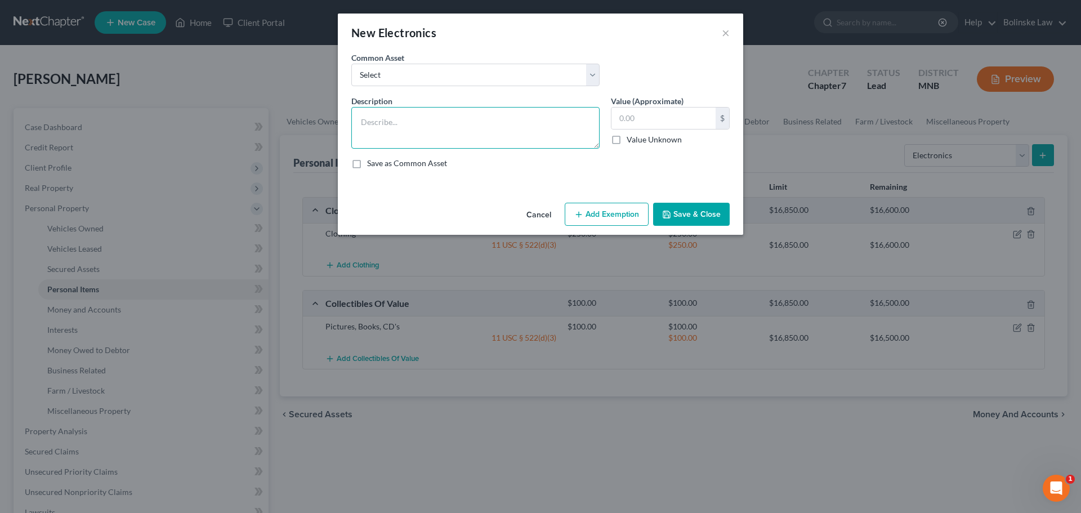
click at [374, 120] on textarea at bounding box center [475, 128] width 248 height 42
type textarea "Cell Phone"
click at [621, 117] on input "text" at bounding box center [664, 118] width 104 height 21
type input "100"
click at [581, 216] on icon "button" at bounding box center [578, 214] width 9 height 9
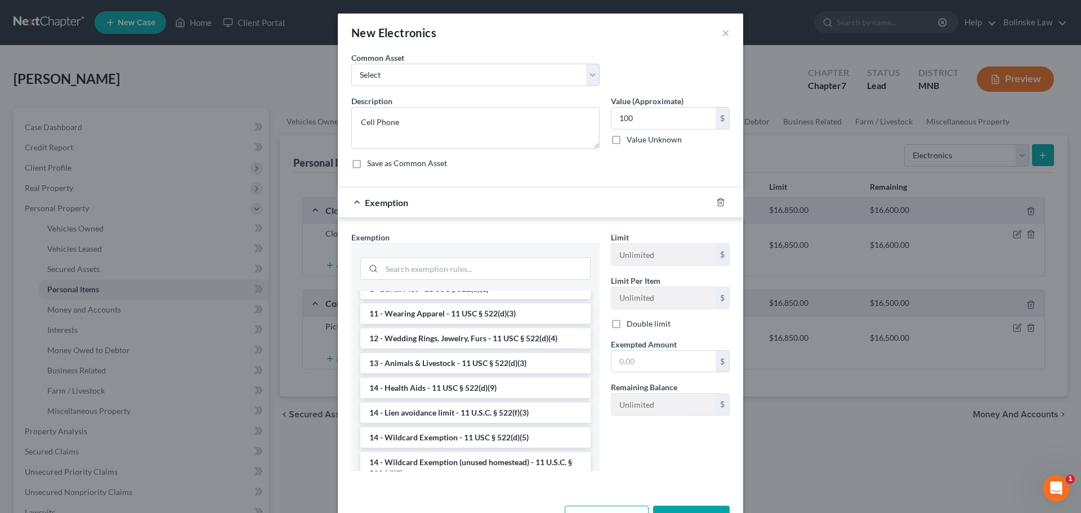
scroll to position [113, 0]
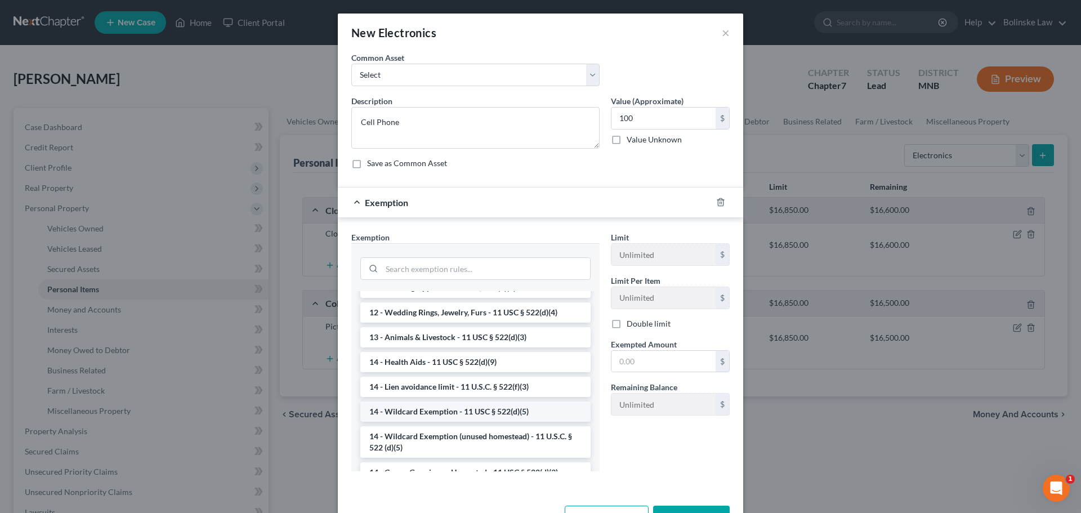
click at [411, 408] on li "14 - Wildcard Exemption - 11 USC § 522(d)(5)" at bounding box center [475, 412] width 230 height 20
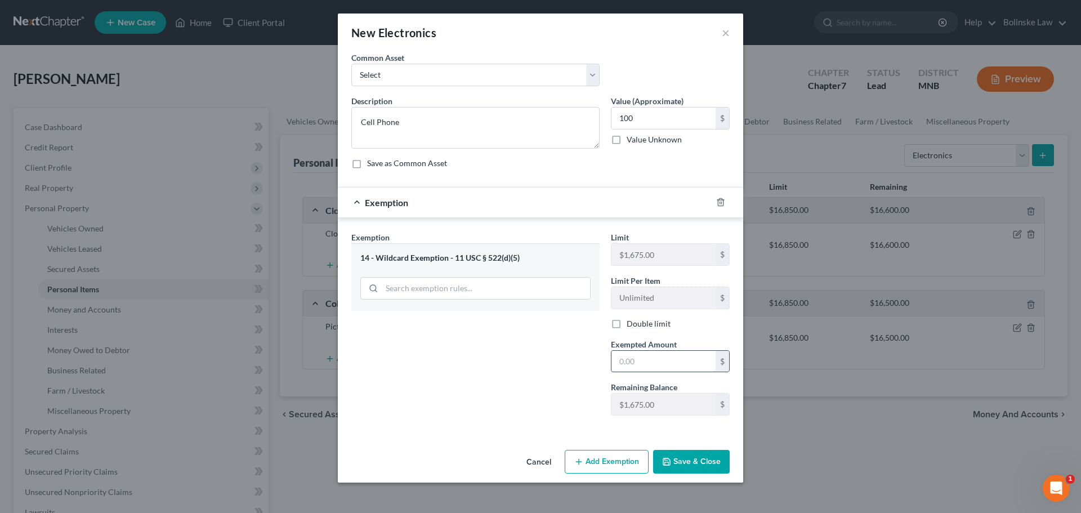
click at [621, 366] on input "text" at bounding box center [664, 361] width 104 height 21
type input "100"
click at [704, 454] on button "Save & Close" at bounding box center [691, 462] width 77 height 24
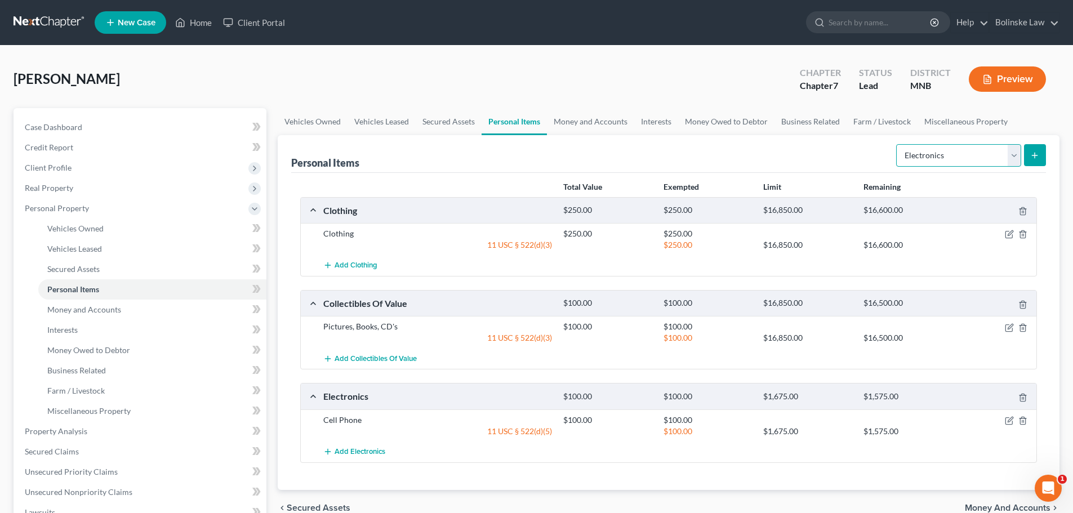
click at [946, 155] on select "Select Item Type Clothing Collectibles Of Value Electronics Firearms Household …" at bounding box center [958, 155] width 125 height 23
select select "jewelry"
click at [897, 144] on select "Select Item Type Clothing Collectibles Of Value Electronics Firearms Household …" at bounding box center [958, 155] width 125 height 23
click at [1036, 153] on icon "submit" at bounding box center [1034, 155] width 9 height 9
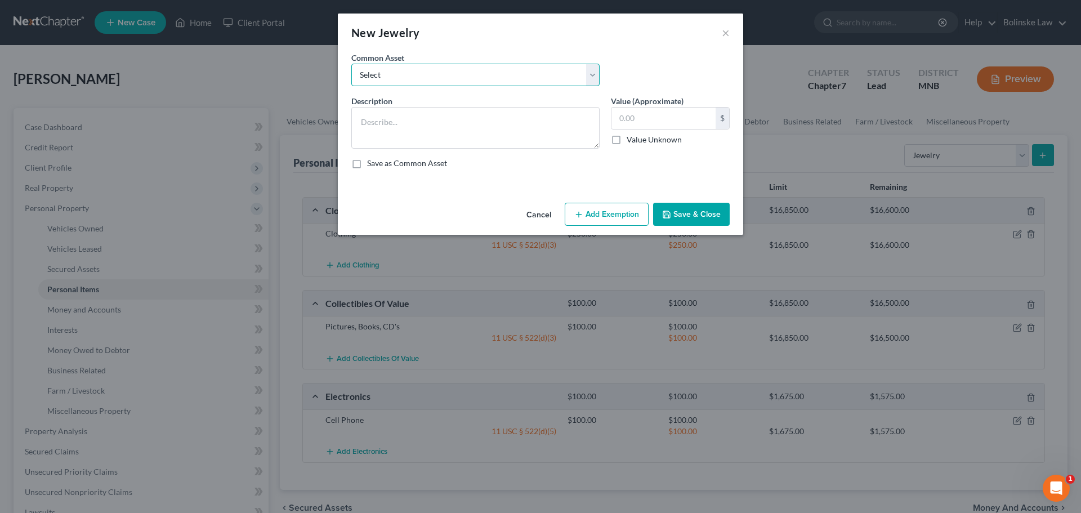
click at [399, 78] on select "Select Wedding Rings, Watch Costume Wedding Rings Wedding Rings, Costume Jewelr…" at bounding box center [475, 75] width 248 height 23
select select "1"
click at [351, 64] on select "Select Wedding Rings, Watch Costume Wedding Rings Wedding Rings, Costume Jewelr…" at bounding box center [475, 75] width 248 height 23
type textarea "Costume"
type input "50.00"
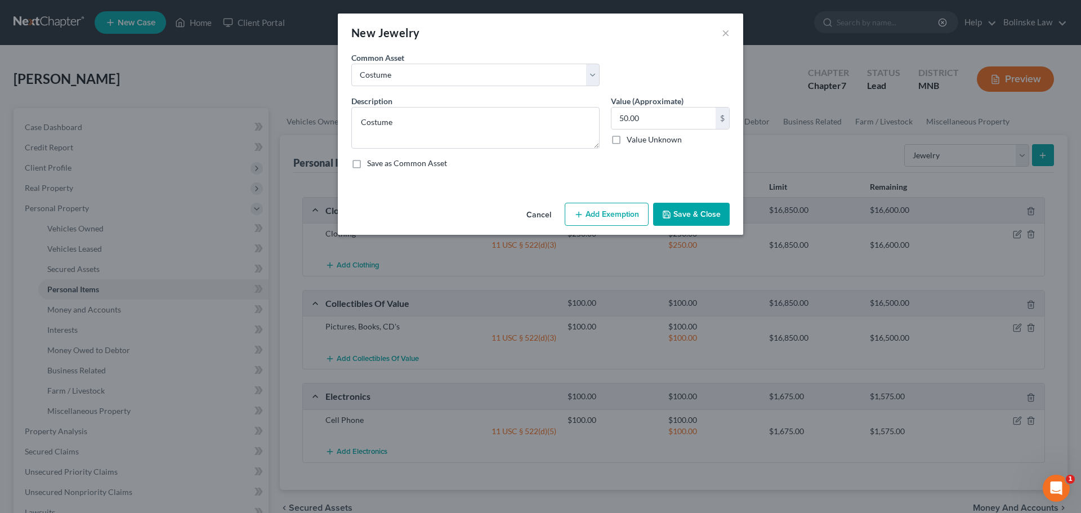
click at [620, 217] on button "Add Exemption" at bounding box center [607, 215] width 84 height 24
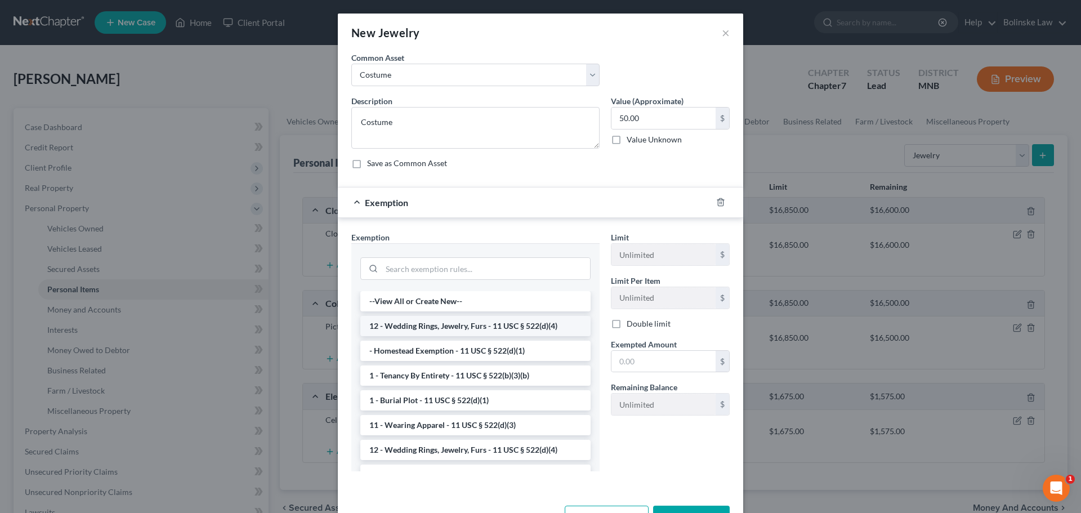
click at [429, 328] on li "12 - Wedding Rings, Jewelry, Furs - 11 USC § 522(d)(4)" at bounding box center [475, 326] width 230 height 20
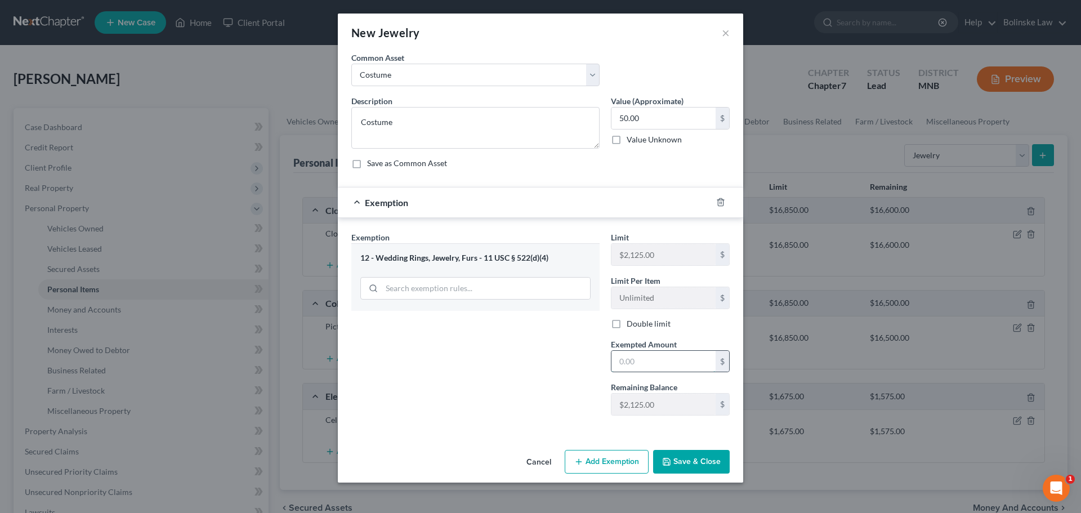
click at [627, 360] on input "text" at bounding box center [664, 361] width 104 height 21
type input "50"
click at [694, 466] on button "Save & Close" at bounding box center [691, 462] width 77 height 24
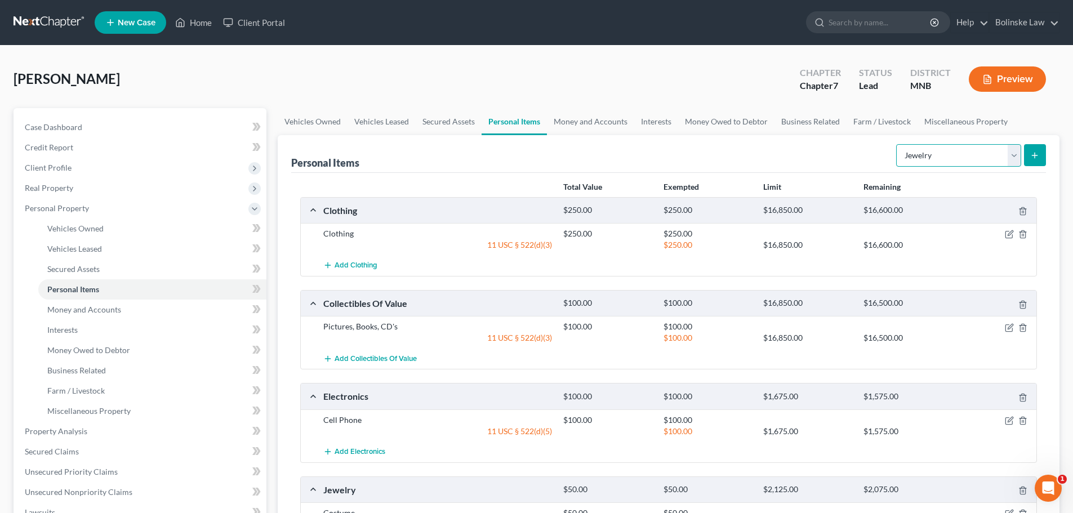
click at [966, 155] on select "Select Item Type Clothing Collectibles Of Value Electronics Firearms Household …" at bounding box center [958, 155] width 125 height 23
click at [589, 121] on link "Money and Accounts" at bounding box center [590, 121] width 87 height 27
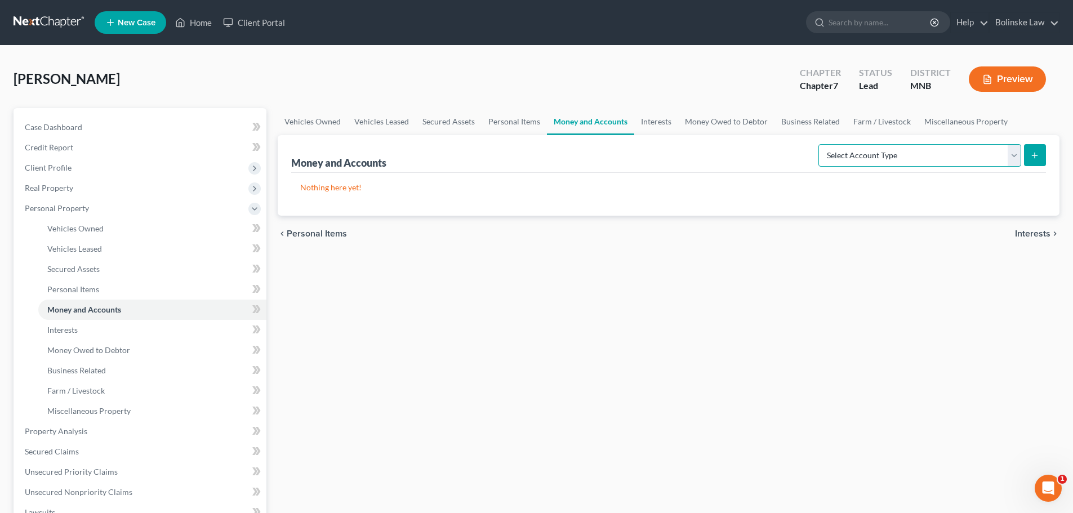
click at [914, 160] on select "Select Account Type Brokerage Cash on Hand Certificates of Deposit Checking Acc…" at bounding box center [919, 155] width 203 height 23
select select "cash_on_hand"
click at [820, 144] on select "Select Account Type Brokerage Cash on Hand Certificates of Deposit Checking Acc…" at bounding box center [919, 155] width 203 height 23
click at [1042, 157] on button "submit" at bounding box center [1035, 155] width 22 height 22
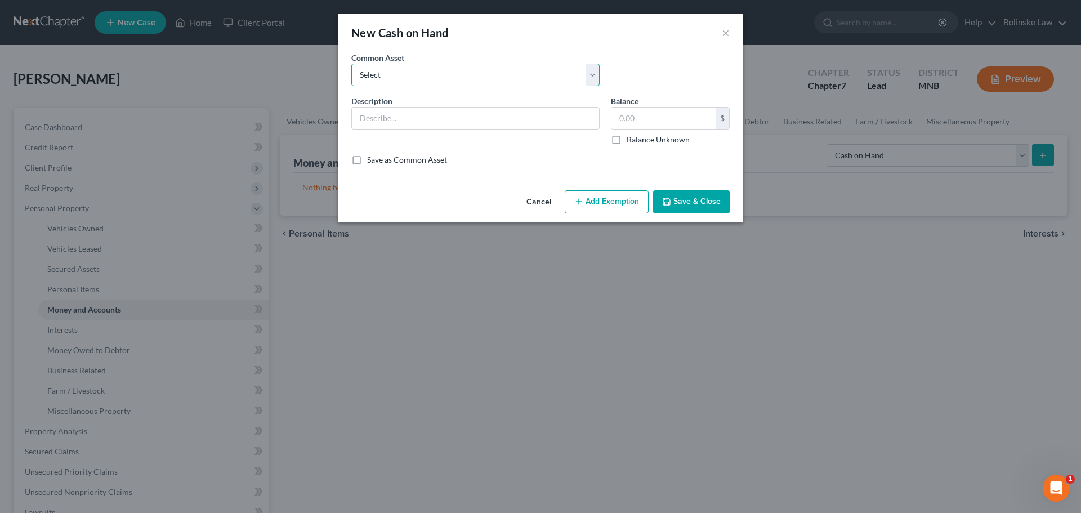
click at [395, 75] on select "Select Cash" at bounding box center [475, 75] width 248 height 23
select select "0"
click at [351, 64] on select "Select Cash" at bounding box center [475, 75] width 248 height 23
type input "Cash"
type input "55.00"
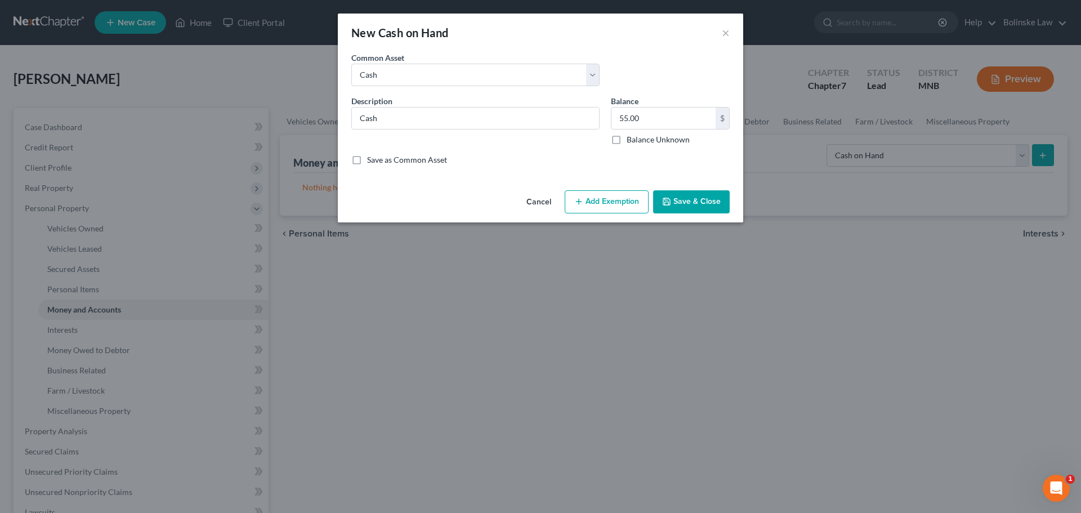
click at [596, 201] on button "Add Exemption" at bounding box center [607, 202] width 84 height 24
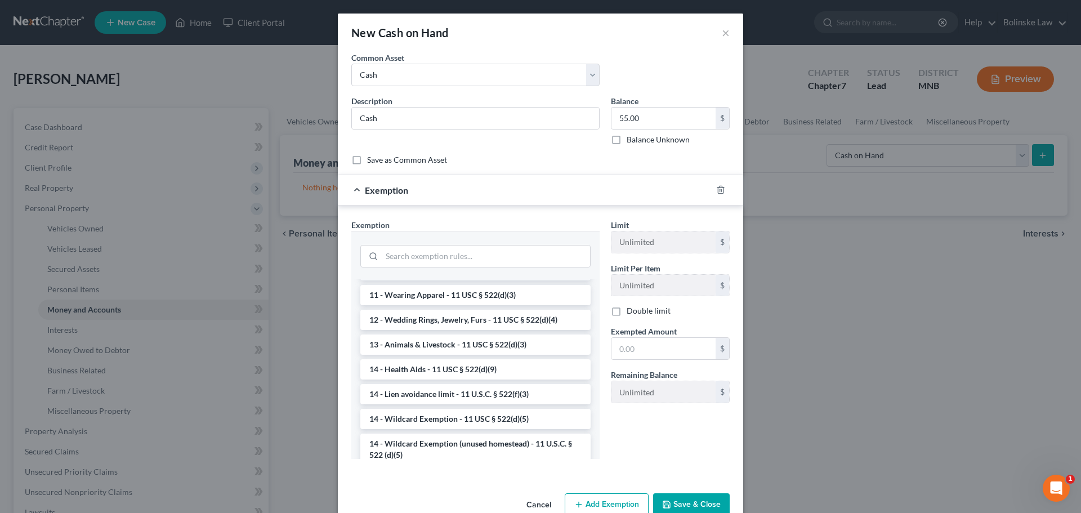
scroll to position [113, 0]
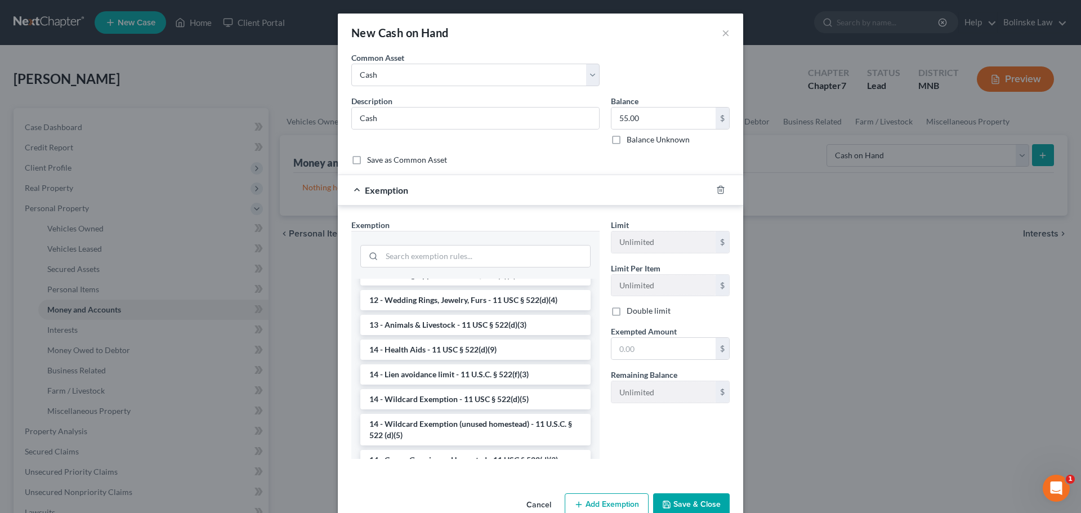
click at [402, 418] on li "14 - Wildcard Exemption (unused homestead) - 11 U.S.C. § 522 (d)(5)" at bounding box center [475, 430] width 230 height 32
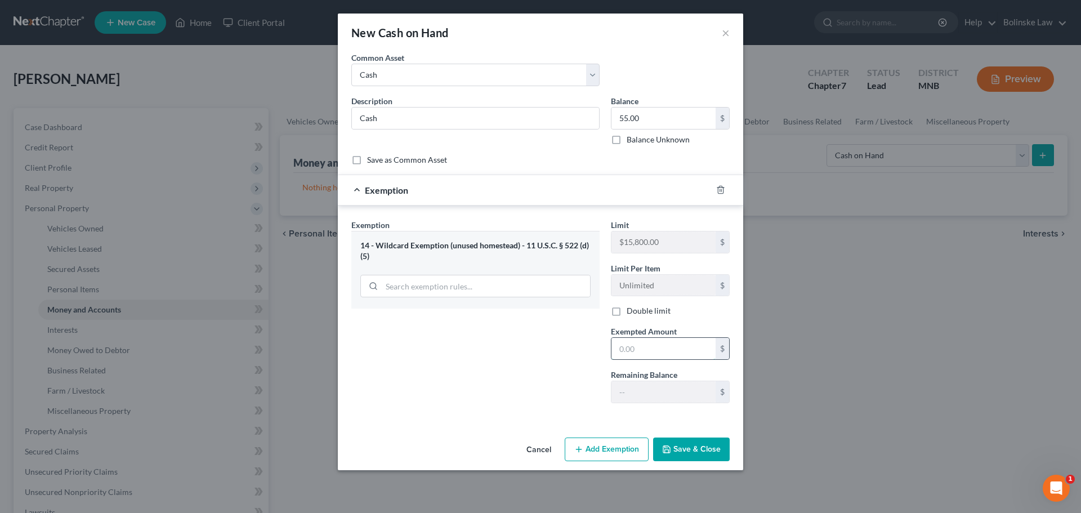
click at [626, 349] on input "text" at bounding box center [664, 348] width 104 height 21
type input "55"
click at [704, 453] on button "Save & Close" at bounding box center [691, 450] width 77 height 24
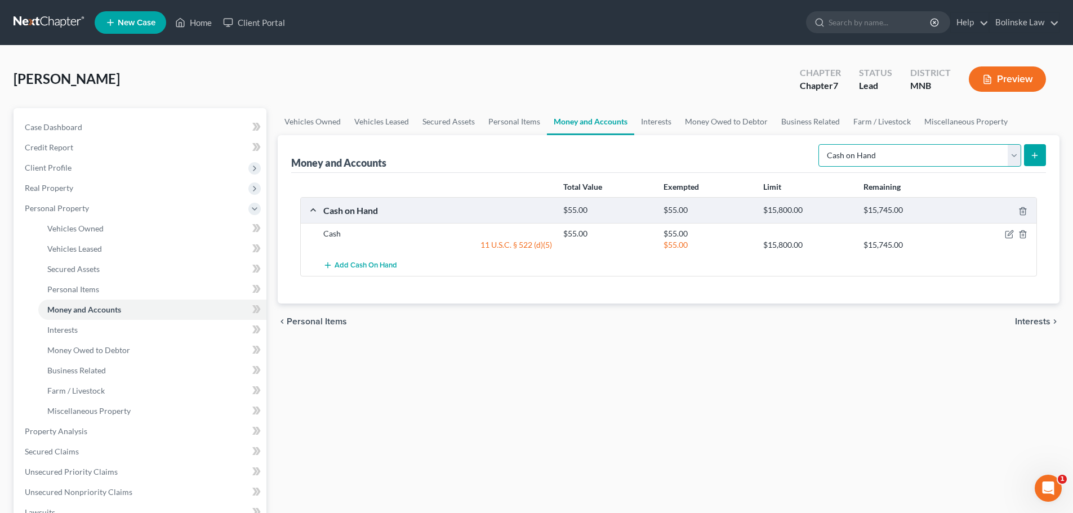
click at [895, 155] on select "Select Account Type Brokerage Cash on Hand Certificates of Deposit Checking Acc…" at bounding box center [919, 155] width 203 height 23
select select "checking"
click at [820, 144] on select "Select Account Type Brokerage Cash on Hand Certificates of Deposit Checking Acc…" at bounding box center [919, 155] width 203 height 23
click at [1036, 158] on icon "submit" at bounding box center [1034, 155] width 9 height 9
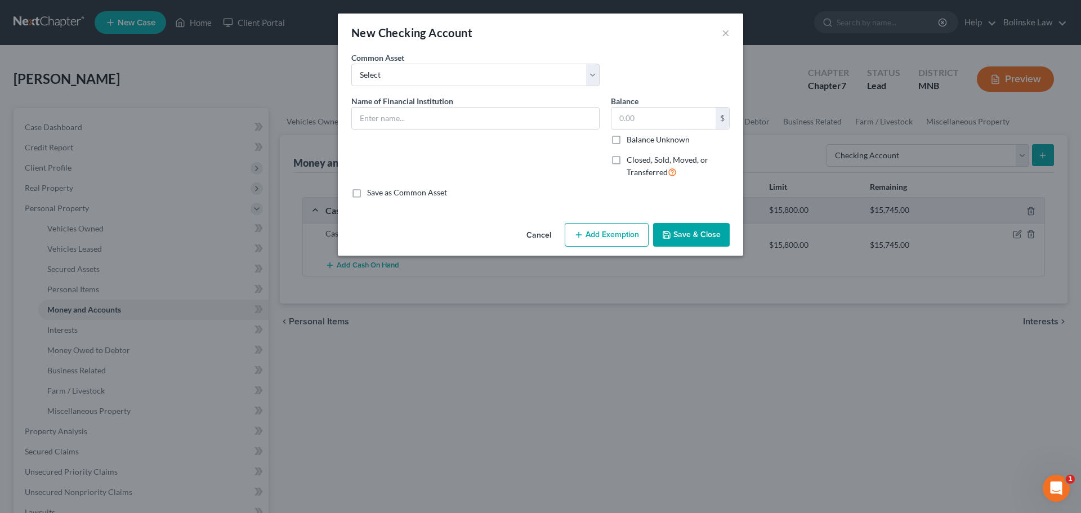
click at [435, 61] on div "Common Asset Select Wells Fargo US Bank TCF Bank US Bank Trustone Altra Credit …" at bounding box center [476, 69] width 260 height 34
click at [428, 79] on select "Select Wells Fargo US Bank TCF Bank US Bank Trustone Altra Credit Union Bremer …" at bounding box center [475, 75] width 248 height 23
select select "15"
click at [351, 64] on select "Select Wells Fargo US Bank TCF Bank US Bank Trustone Altra Credit Union Bremer …" at bounding box center [475, 75] width 248 height 23
type input "Wings Financial CU xxxx7965"
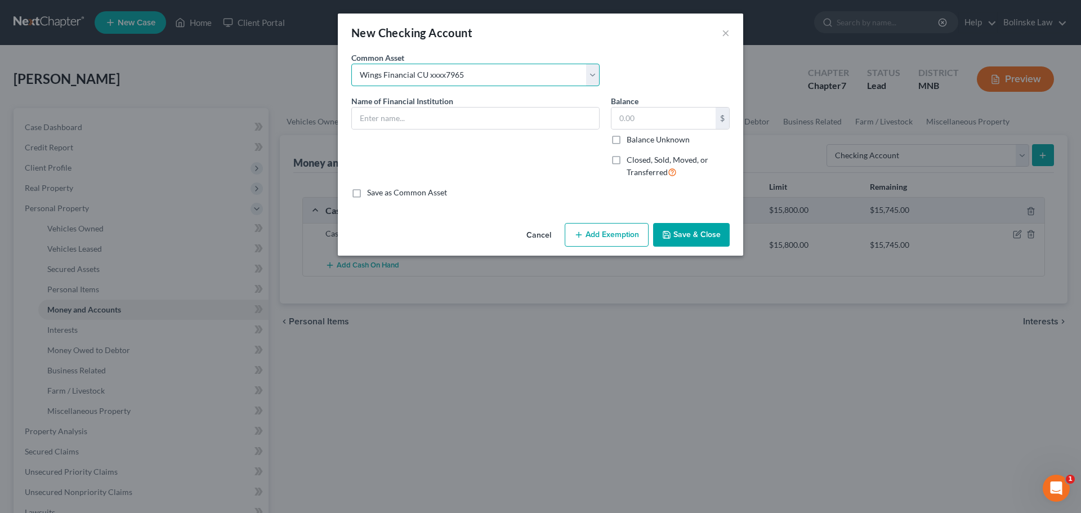
type input "1.00"
click at [465, 73] on select "Select Wells Fargo US Bank TCF Bank US Bank Trustone Altra Credit Union Bremer …" at bounding box center [475, 75] width 248 height 23
select select
click at [351, 64] on select "Select Wells Fargo US Bank TCF Bank US Bank Trustone Altra Credit Union Bremer …" at bounding box center [475, 75] width 248 height 23
click at [397, 127] on input "text" at bounding box center [475, 118] width 247 height 21
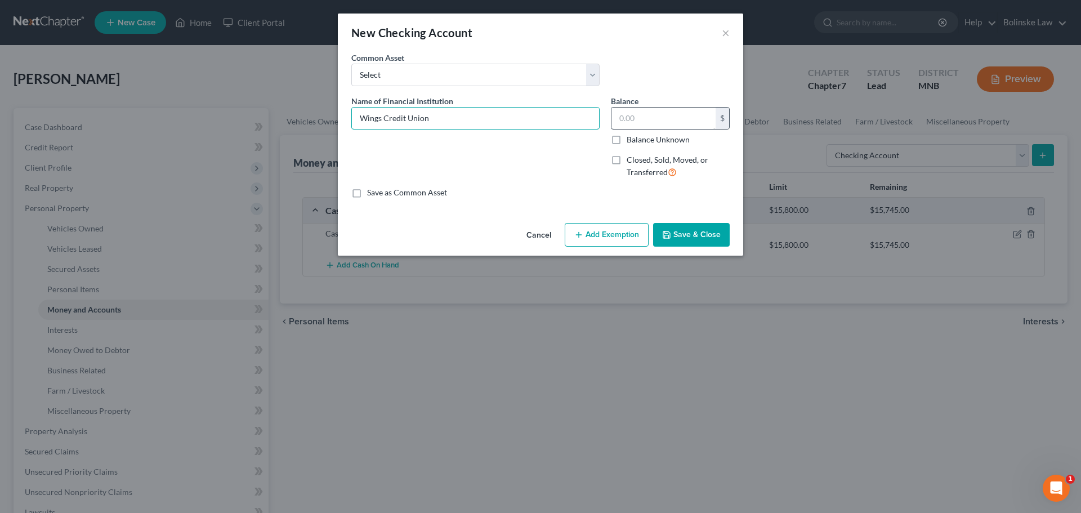
type input "Wings Credit Union"
click at [621, 118] on input "text" at bounding box center [664, 118] width 104 height 21
type input "100"
click at [605, 232] on button "Add Exemption" at bounding box center [607, 235] width 84 height 24
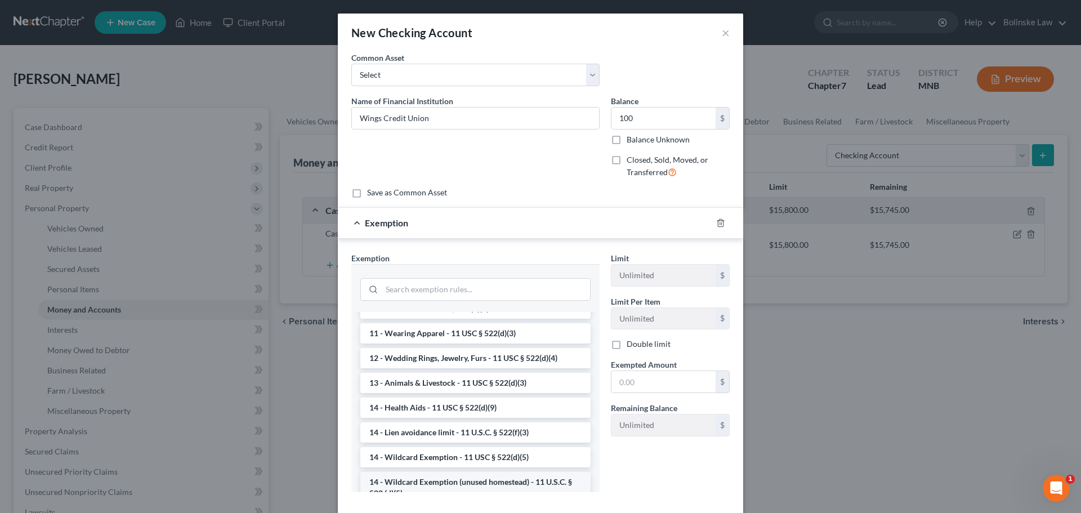
click at [448, 484] on li "14 - Wildcard Exemption (unused homestead) - 11 U.S.C. § 522 (d)(5)" at bounding box center [475, 488] width 230 height 32
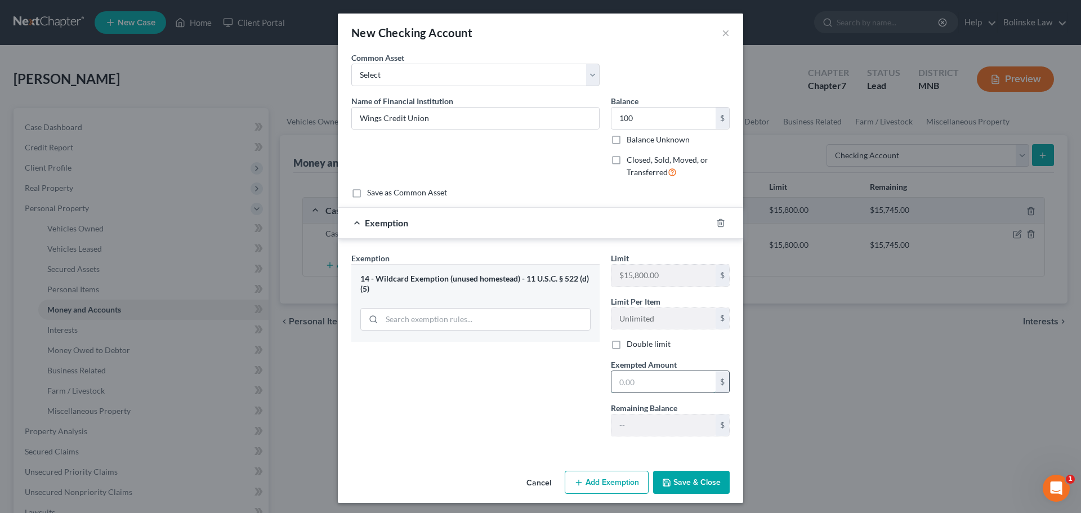
click at [625, 382] on input "text" at bounding box center [664, 381] width 104 height 21
type input "100"
click at [685, 483] on button "Save & Close" at bounding box center [691, 483] width 77 height 24
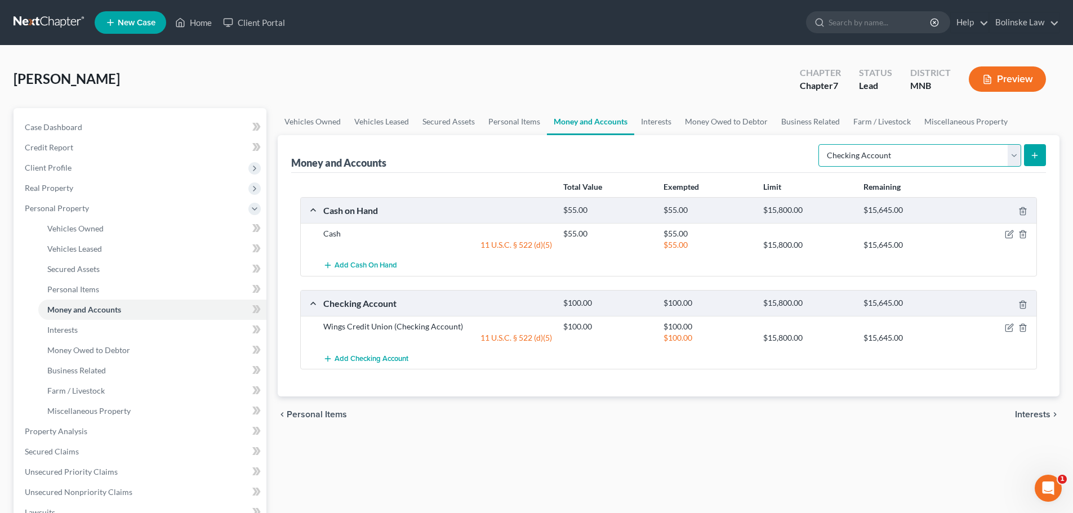
click at [907, 158] on select "Select Account Type Brokerage Cash on Hand Certificates of Deposit Checking Acc…" at bounding box center [919, 155] width 203 height 23
select select "savings"
click at [820, 144] on select "Select Account Type Brokerage Cash on Hand Certificates of Deposit Checking Acc…" at bounding box center [919, 155] width 203 height 23
click at [1034, 154] on line "submit" at bounding box center [1034, 155] width 0 height 5
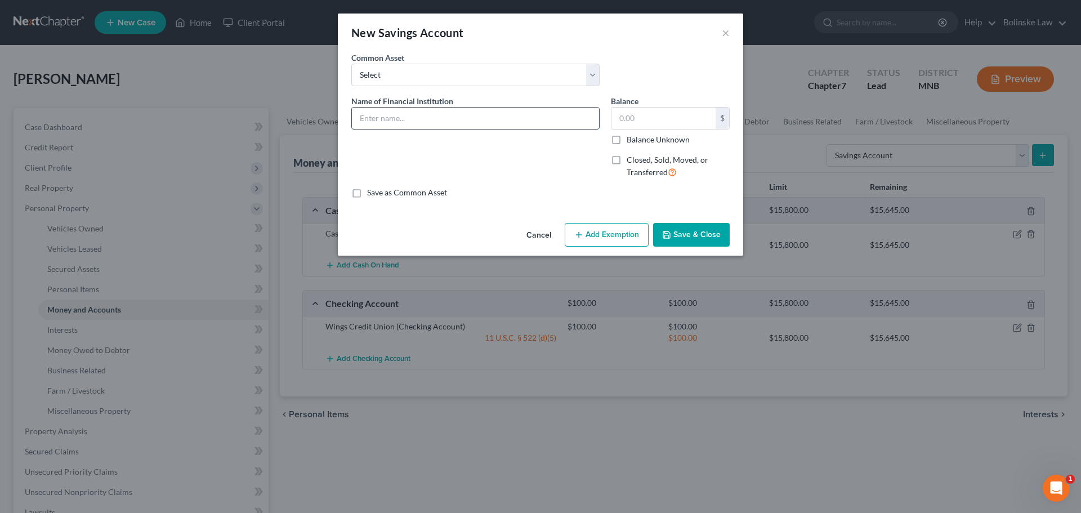
click at [384, 121] on input "text" at bounding box center [475, 118] width 247 height 21
click at [411, 117] on input "Wings Financial" at bounding box center [475, 118] width 247 height 21
click at [415, 115] on input "Wings Financial" at bounding box center [475, 118] width 247 height 21
type input "Wings Credit Union xxx7368"
click at [618, 116] on input "text" at bounding box center [664, 118] width 104 height 21
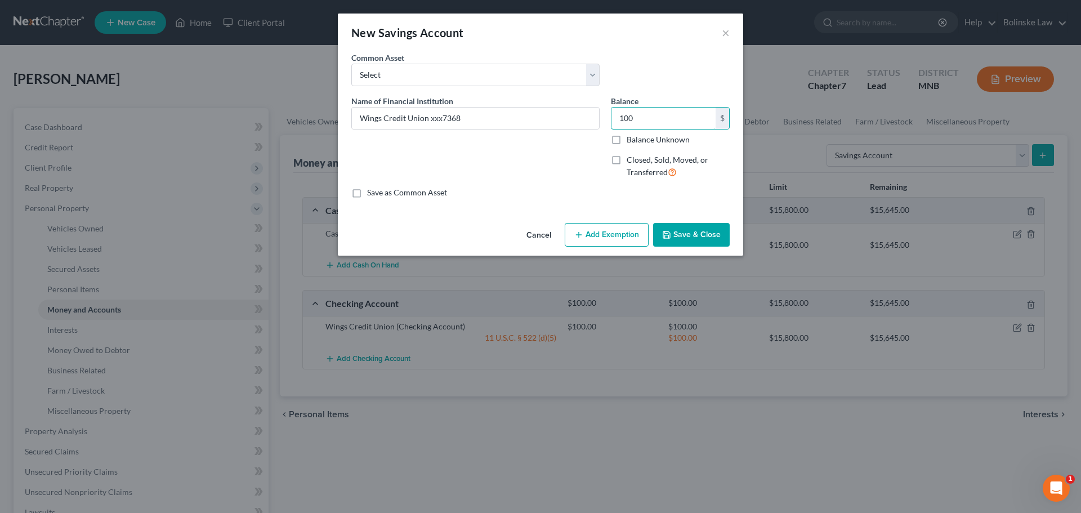
type input "100"
click at [606, 234] on button "Add Exemption" at bounding box center [607, 235] width 84 height 24
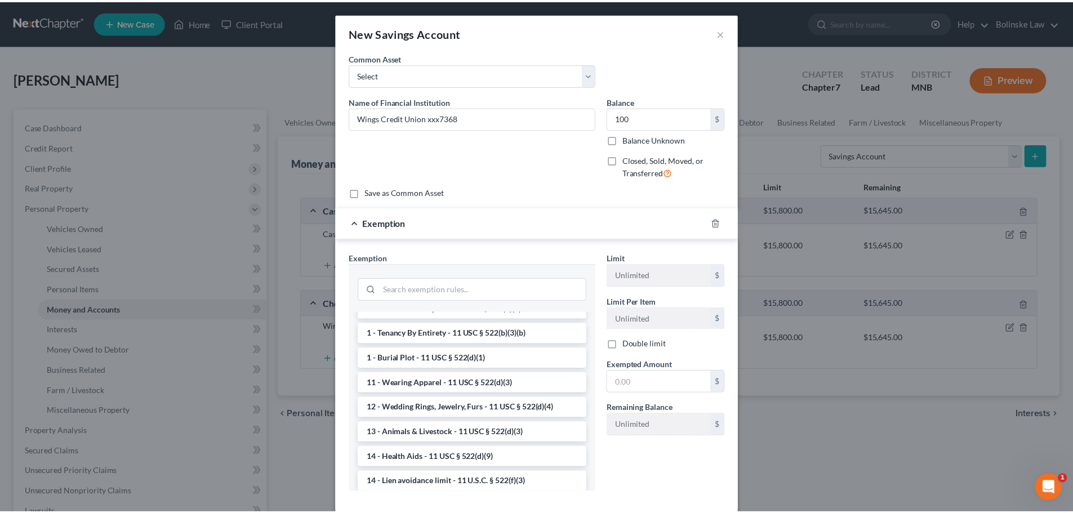
scroll to position [169, 0]
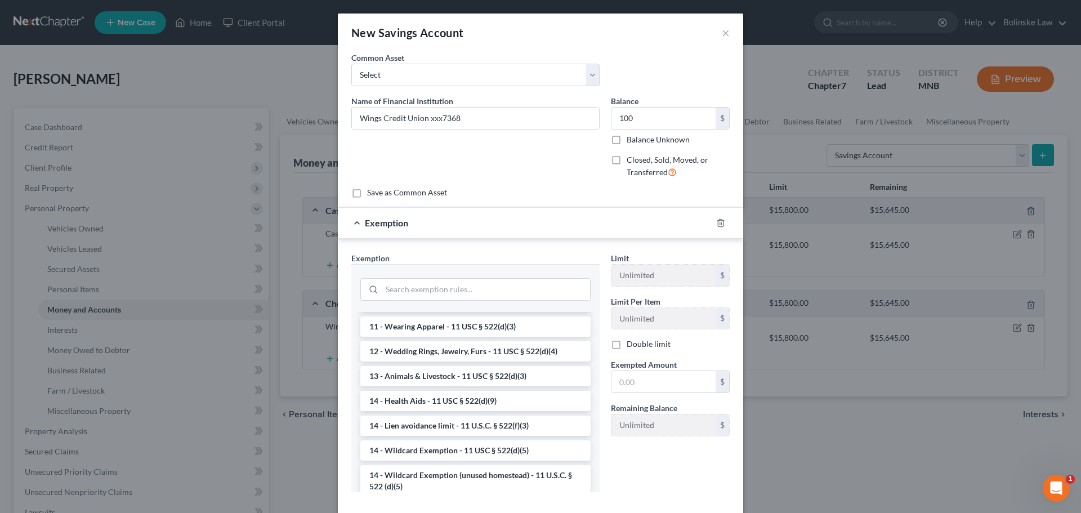
click at [448, 488] on li "14 - Wildcard Exemption (unused homestead) - 11 U.S.C. § 522 (d)(5)" at bounding box center [475, 481] width 230 height 32
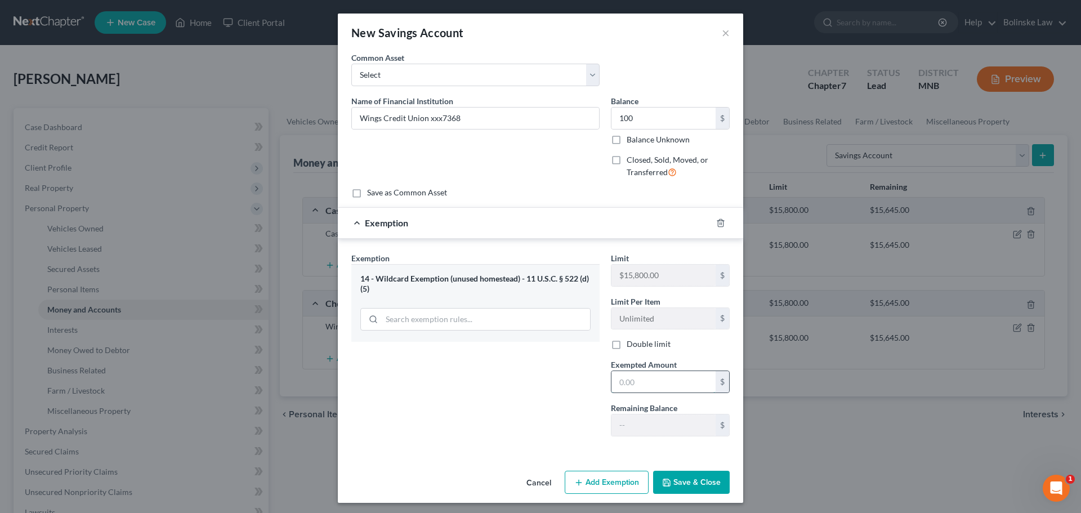
click at [614, 381] on input "text" at bounding box center [664, 381] width 104 height 21
type input "100"
click at [676, 481] on button "Save & Close" at bounding box center [691, 483] width 77 height 24
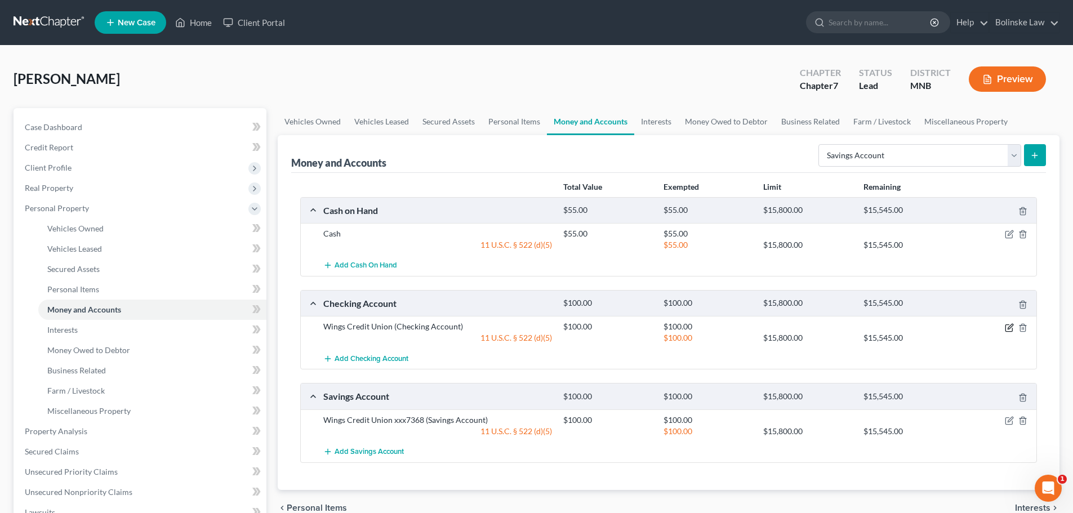
click at [1010, 329] on icon "button" at bounding box center [1009, 327] width 9 height 9
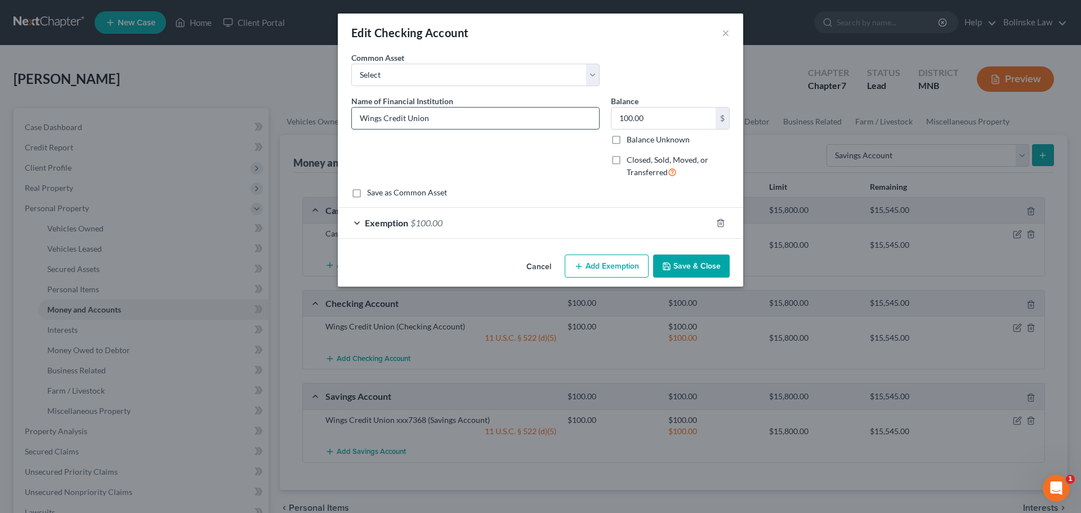
click at [441, 123] on input "Wings Credit Union" at bounding box center [475, 118] width 247 height 21
type input "Wings Credit Union xxxx7368"
click at [699, 265] on button "Save & Close" at bounding box center [691, 267] width 77 height 24
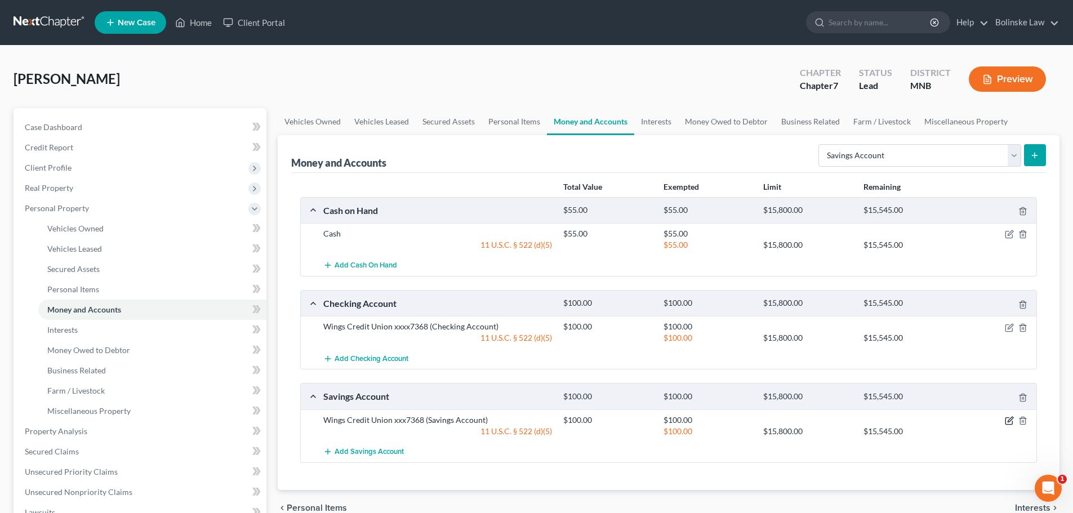
drag, startPoint x: 1007, startPoint y: 420, endPoint x: 997, endPoint y: 416, distance: 10.7
click at [1007, 419] on icon "button" at bounding box center [1009, 420] width 9 height 9
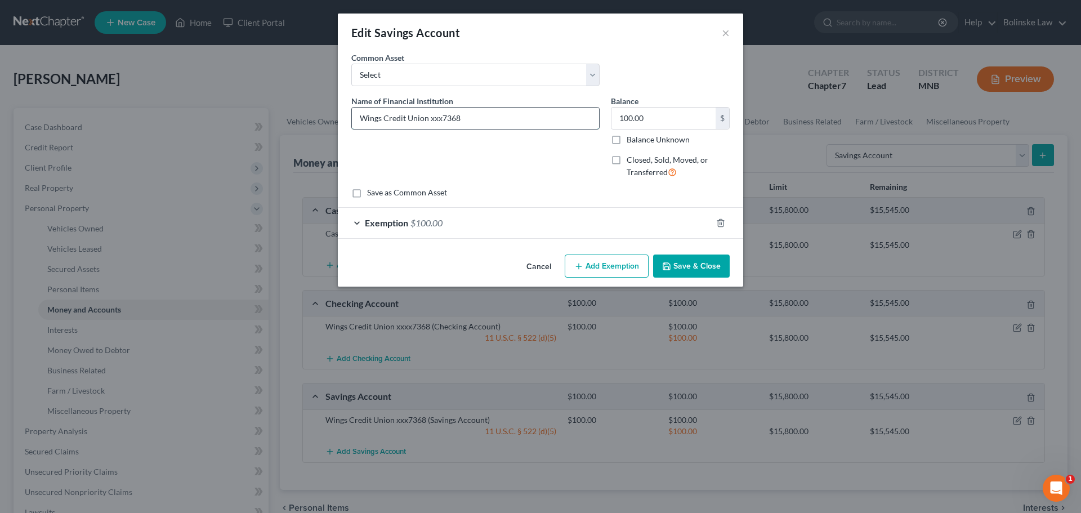
click at [462, 119] on input "Wings Credit Union xxx7368" at bounding box center [475, 118] width 247 height 21
type input "Wings Credit Union xxx5013"
click at [711, 264] on button "Save & Close" at bounding box center [691, 267] width 77 height 24
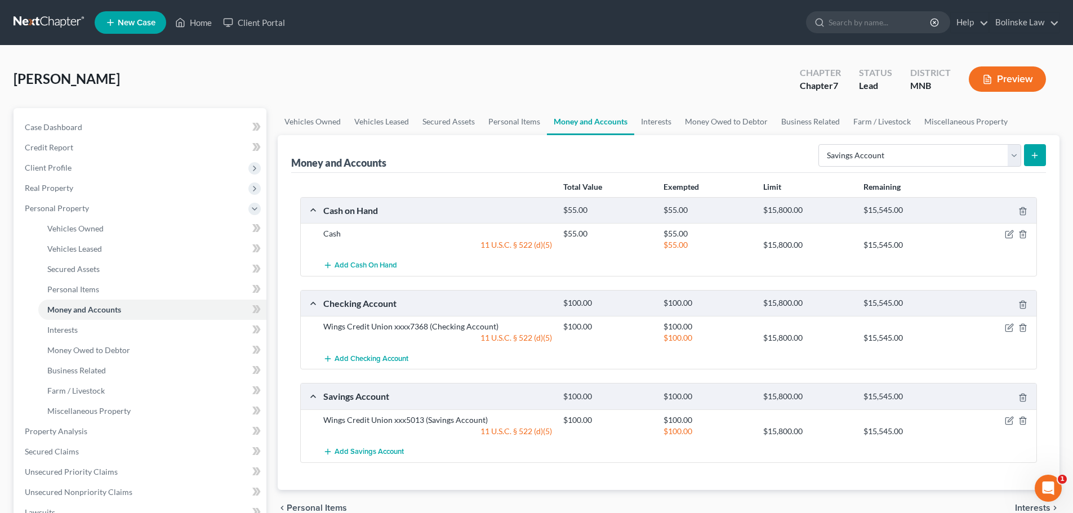
click at [1041, 155] on button "submit" at bounding box center [1035, 155] width 22 height 22
click at [959, 155] on select "Select Account Type Brokerage Cash on Hand Certificates of Deposit Checking Acc…" at bounding box center [919, 155] width 203 height 23
select select "other"
click at [820, 144] on select "Select Account Type Brokerage Cash on Hand Certificates of Deposit Checking Acc…" at bounding box center [919, 155] width 203 height 23
click at [1037, 153] on icon "submit" at bounding box center [1034, 155] width 9 height 9
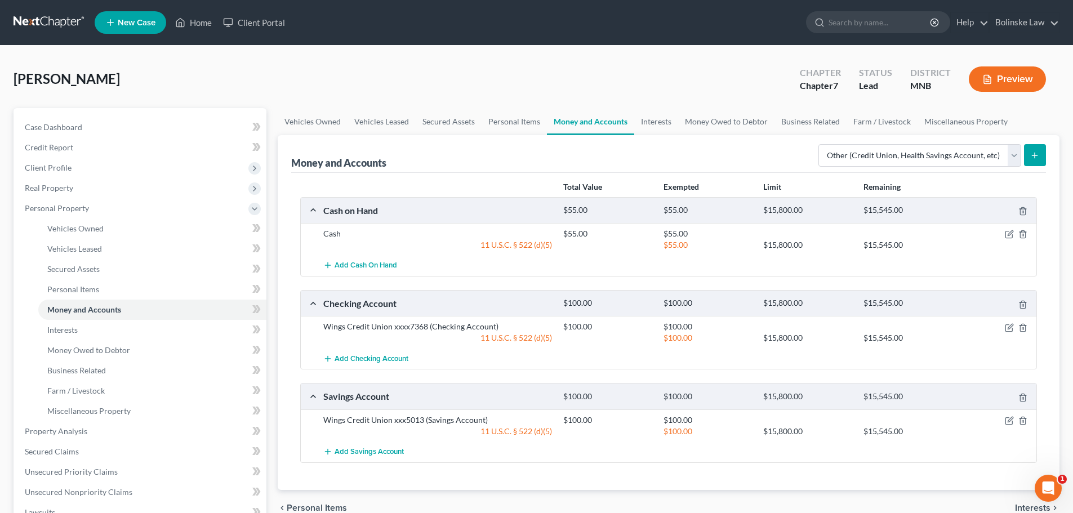
click at [1036, 148] on button "submit" at bounding box center [1035, 155] width 22 height 22
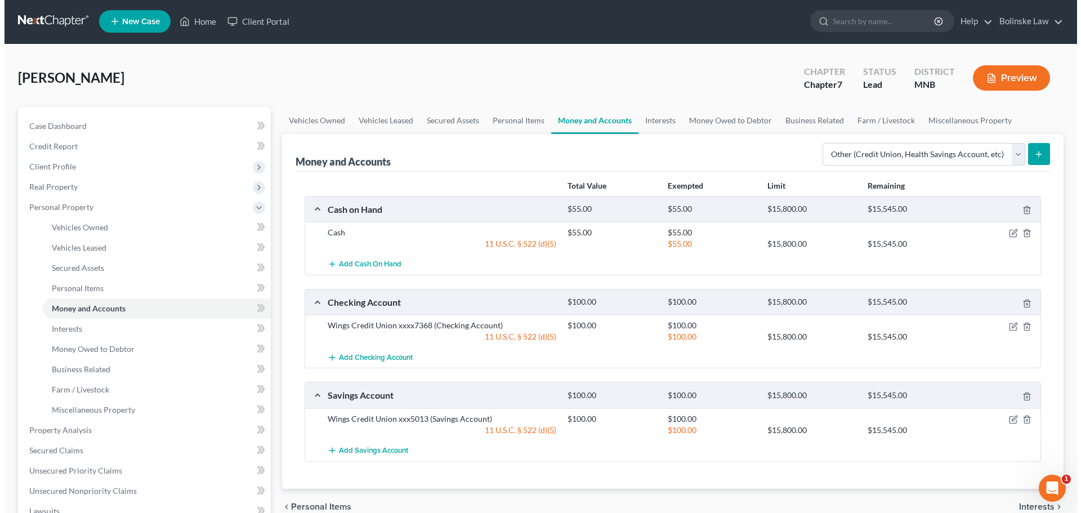
scroll to position [0, 0]
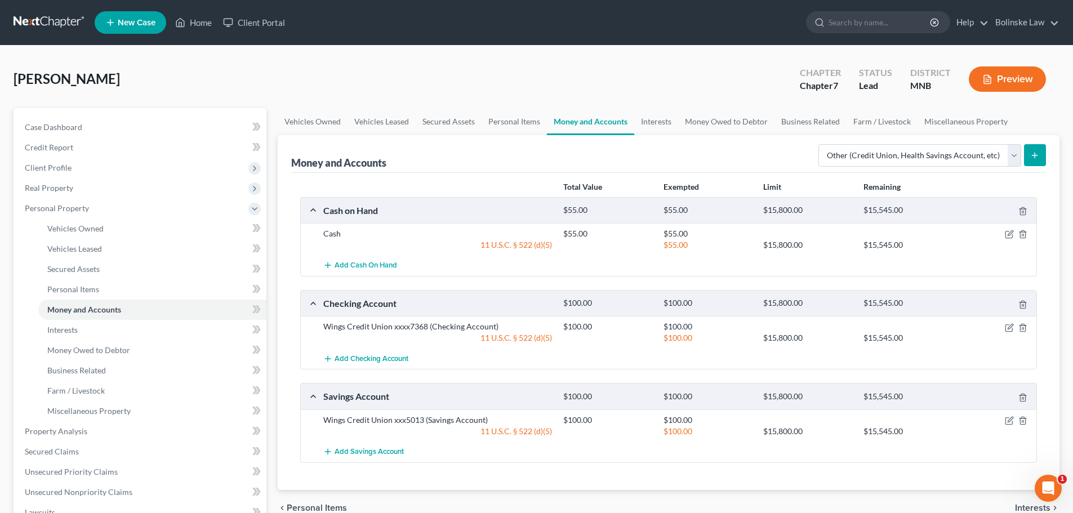
click at [1034, 154] on line "submit" at bounding box center [1034, 155] width 0 height 5
click at [521, 120] on link "Personal Items" at bounding box center [513, 121] width 65 height 27
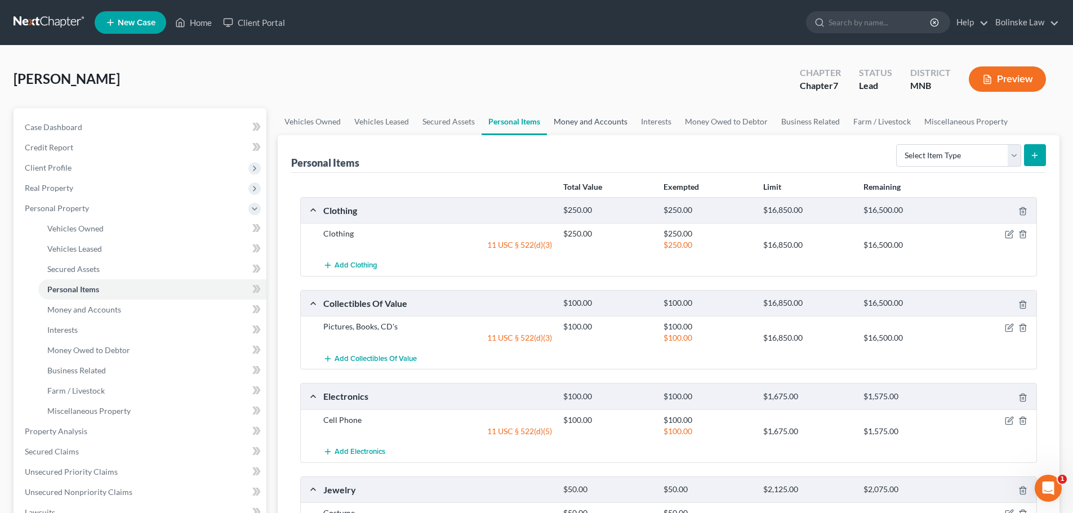
click at [589, 118] on link "Money and Accounts" at bounding box center [590, 121] width 87 height 27
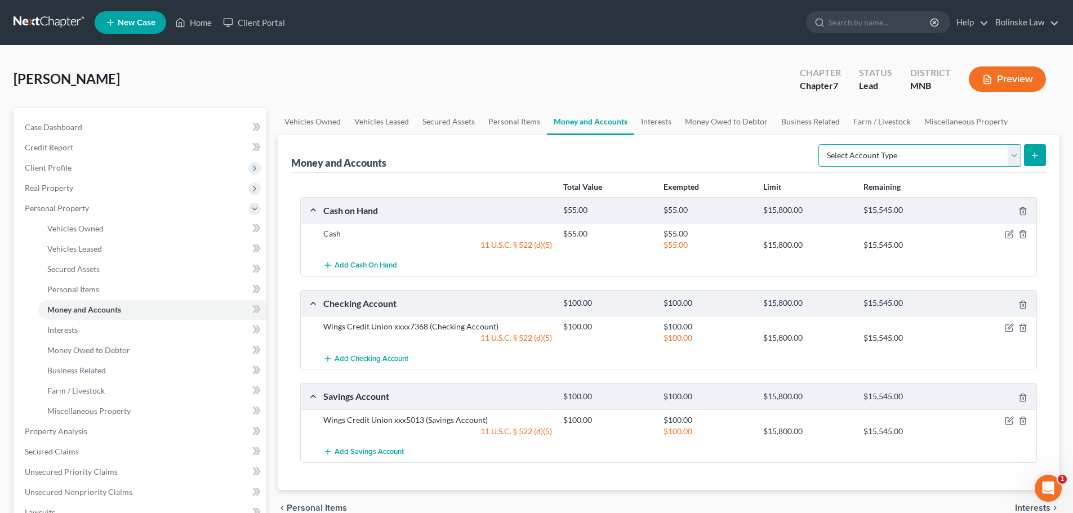
click at [920, 157] on select "Select Account Type Brokerage Cash on Hand Certificates of Deposit Checking Acc…" at bounding box center [919, 155] width 203 height 23
select select "other"
click at [820, 144] on select "Select Account Type Brokerage Cash on Hand Certificates of Deposit Checking Acc…" at bounding box center [919, 155] width 203 height 23
click at [1037, 153] on icon "submit" at bounding box center [1034, 155] width 9 height 9
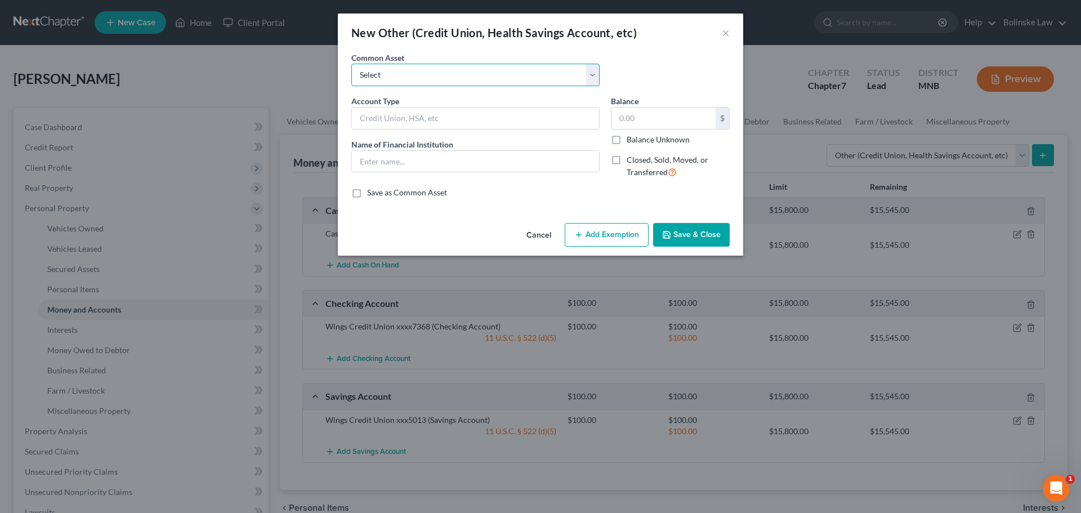
click at [392, 73] on select "Select Retirement Prepaid Debit HSA Prepaid Debit" at bounding box center [475, 75] width 248 height 23
select select "3"
click at [351, 64] on select "Select Retirement Prepaid Debit HSA Prepaid Debit" at bounding box center [475, 75] width 248 height 23
type input "Prepaid Debit"
type input "NetSpend"
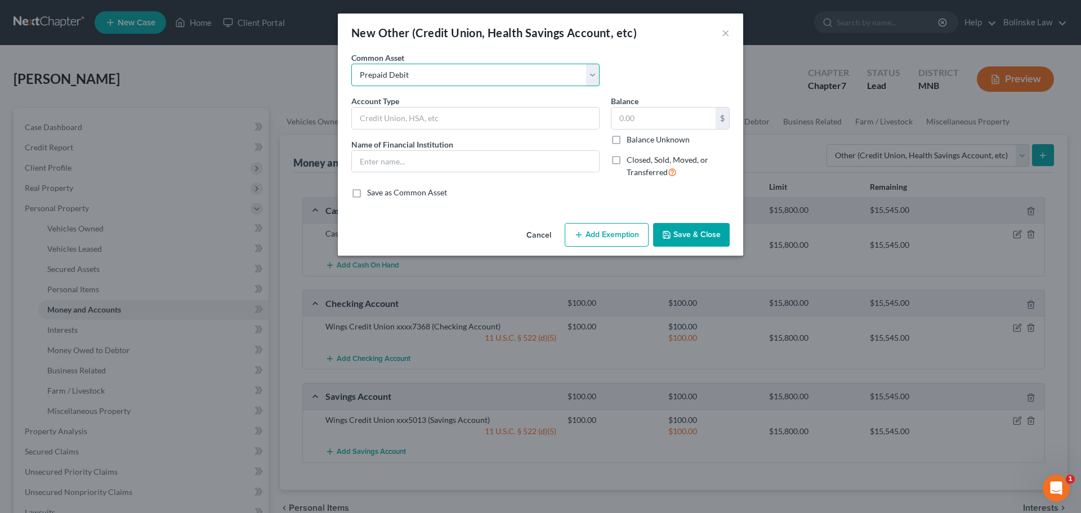
type input "100.00"
drag, startPoint x: 407, startPoint y: 166, endPoint x: 359, endPoint y: 167, distance: 47.9
click at [359, 167] on input "NetSpend" at bounding box center [475, 161] width 247 height 21
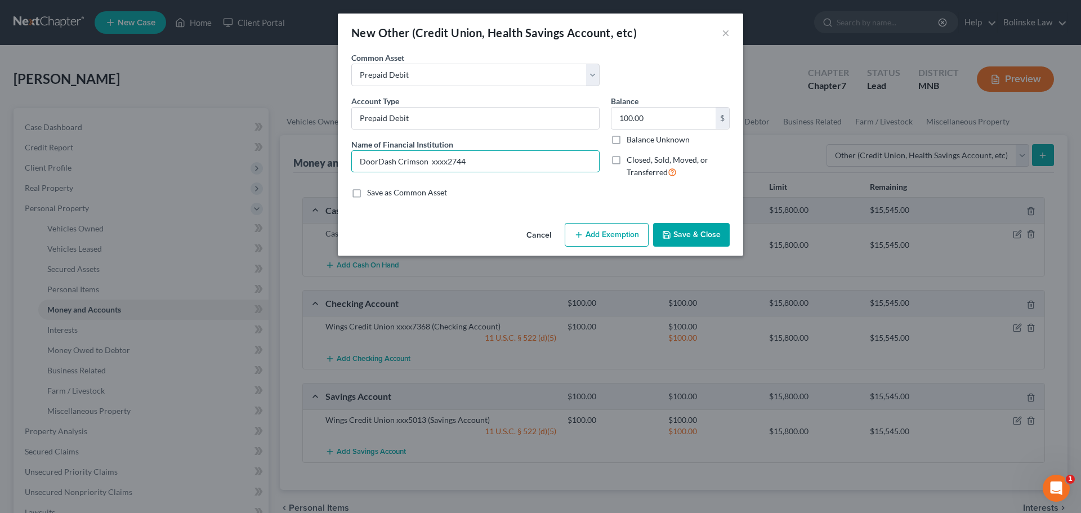
type input "DoorDash Crimson xxxx2744"
click at [620, 236] on button "Add Exemption" at bounding box center [607, 235] width 84 height 24
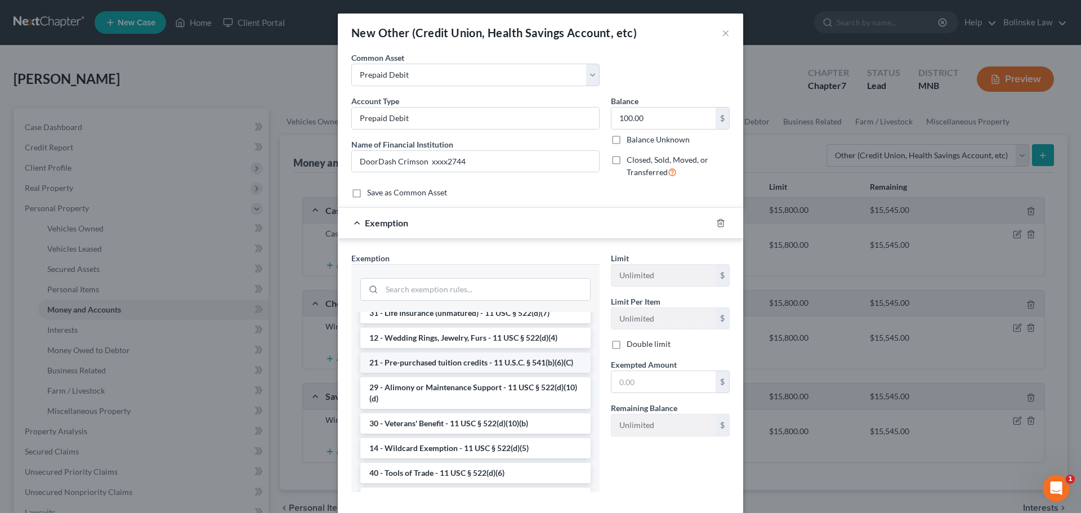
scroll to position [338, 0]
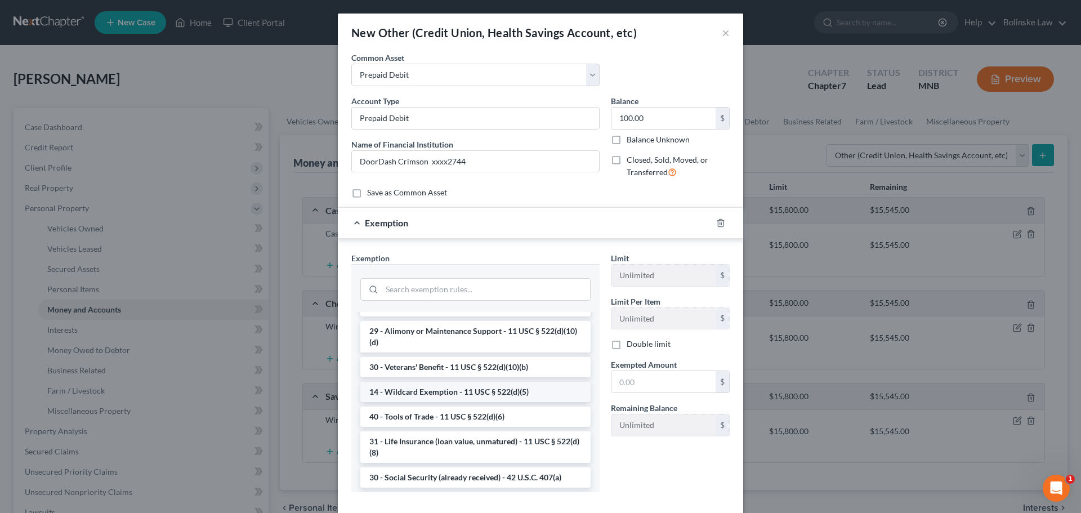
click at [454, 402] on li "14 - Wildcard Exemption - 11 USC § 522(d)(5)" at bounding box center [475, 392] width 230 height 20
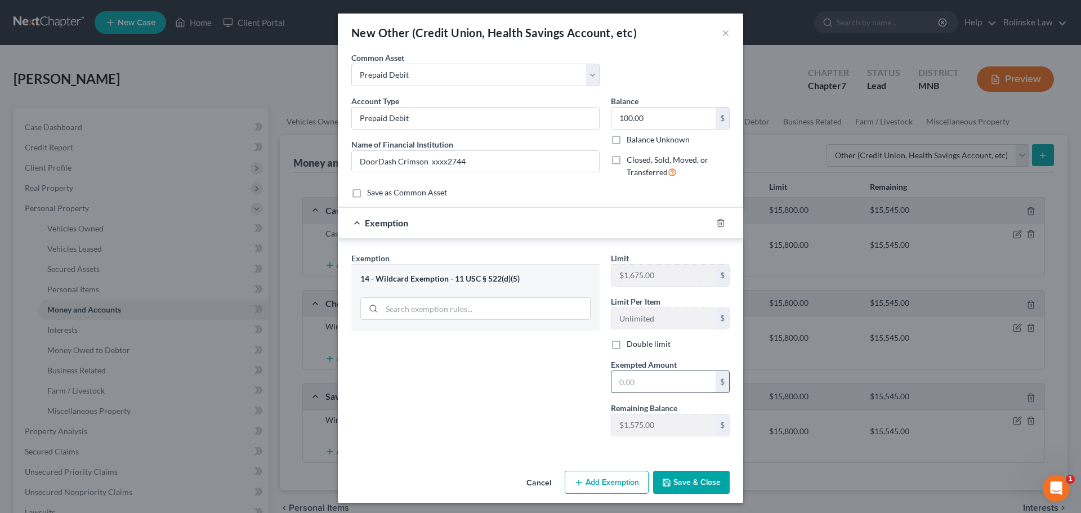
click at [619, 387] on input "text" at bounding box center [664, 381] width 104 height 21
type input "100"
click at [678, 479] on button "Save & Close" at bounding box center [691, 483] width 77 height 24
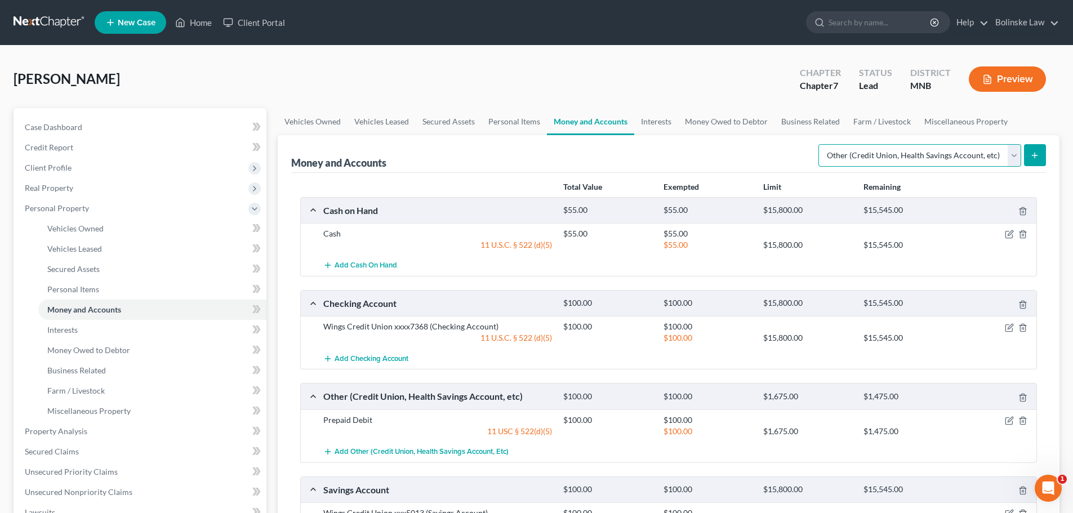
click at [935, 158] on select "Select Account Type Brokerage Cash on Hand Certificates of Deposit Checking Acc…" at bounding box center [919, 155] width 203 height 23
click at [648, 124] on link "Interests" at bounding box center [656, 121] width 44 height 27
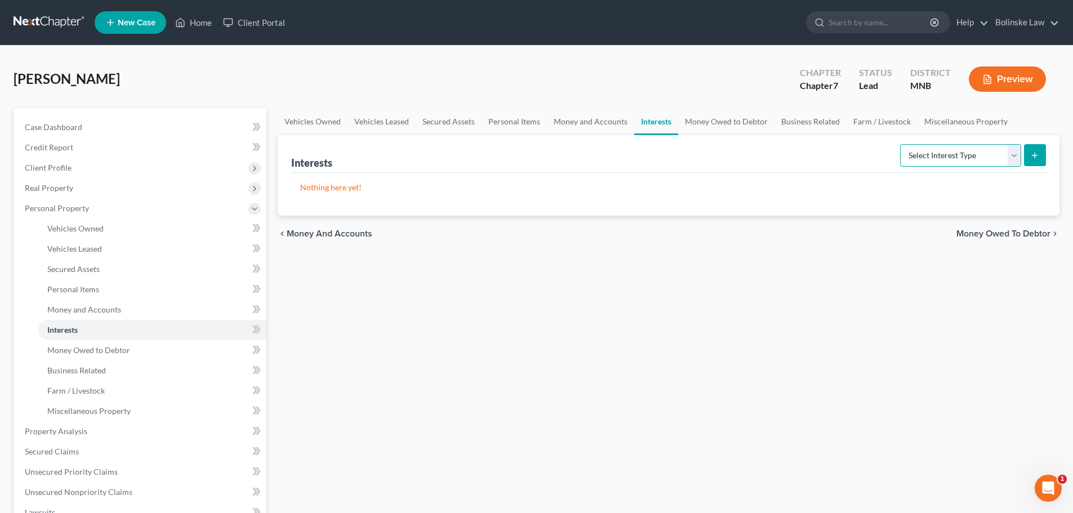
click at [934, 157] on select "Select Interest Type 401K Annuity Bond Education IRA Government Bond Government…" at bounding box center [960, 155] width 121 height 23
select select "401k"
click at [901, 144] on select "Select Interest Type 401K Annuity Bond Education IRA Government Bond Government…" at bounding box center [960, 155] width 121 height 23
click at [1036, 152] on icon "submit" at bounding box center [1034, 155] width 9 height 9
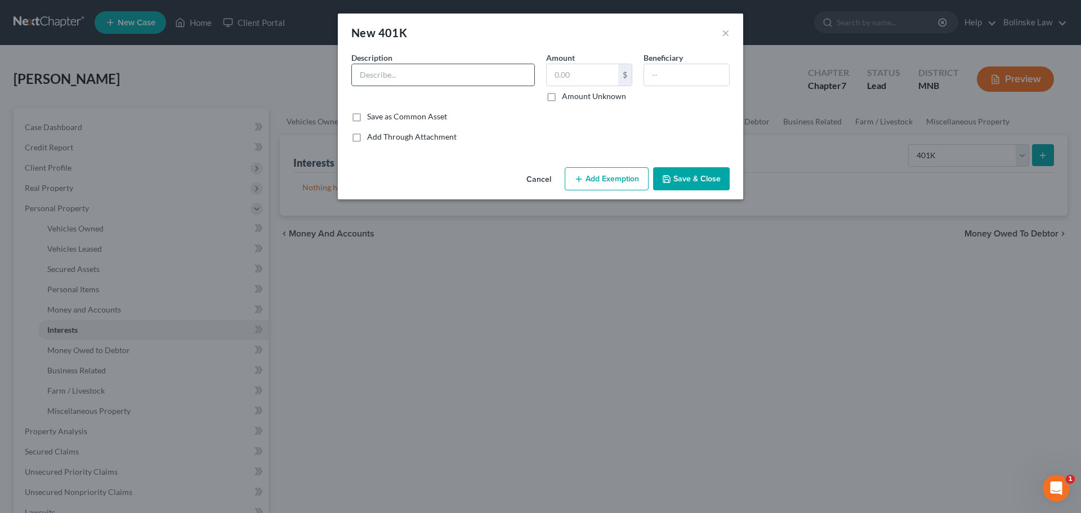
click at [388, 77] on input "text" at bounding box center [443, 74] width 182 height 21
type input "Fidelity 401k"
click at [560, 72] on input "text" at bounding box center [583, 74] width 72 height 21
type input "5,000"
click at [621, 186] on button "Add Exemption" at bounding box center [607, 179] width 84 height 24
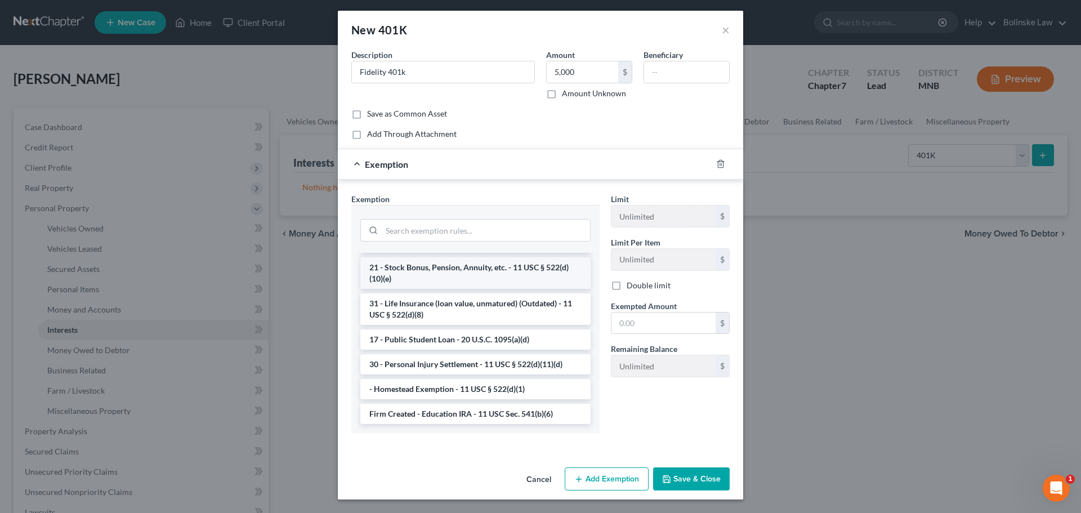
scroll to position [874, 0]
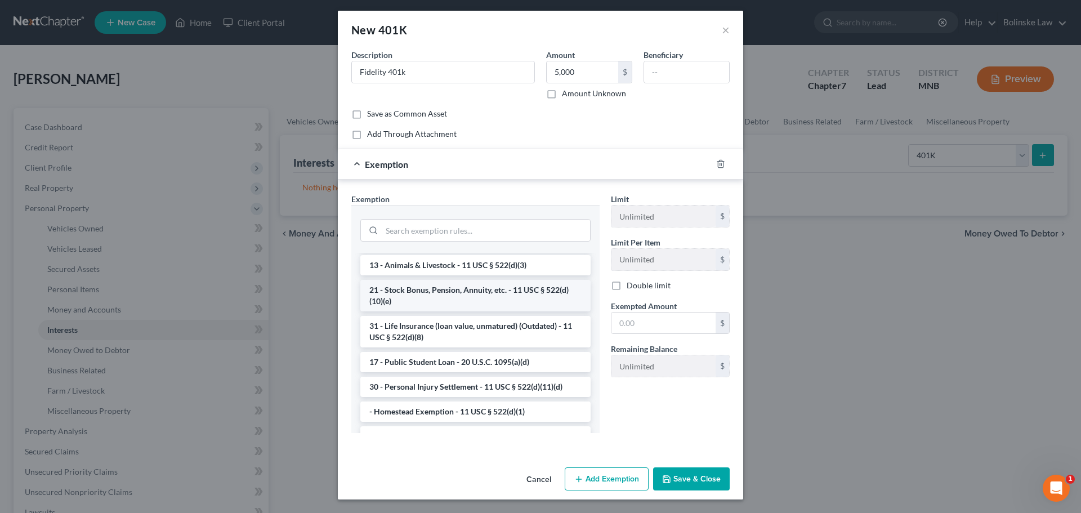
click at [432, 311] on li "21 - Stock Bonus, Pension, Annuity, etc. - 11 USC § 522(d)(10)(e)" at bounding box center [475, 296] width 230 height 32
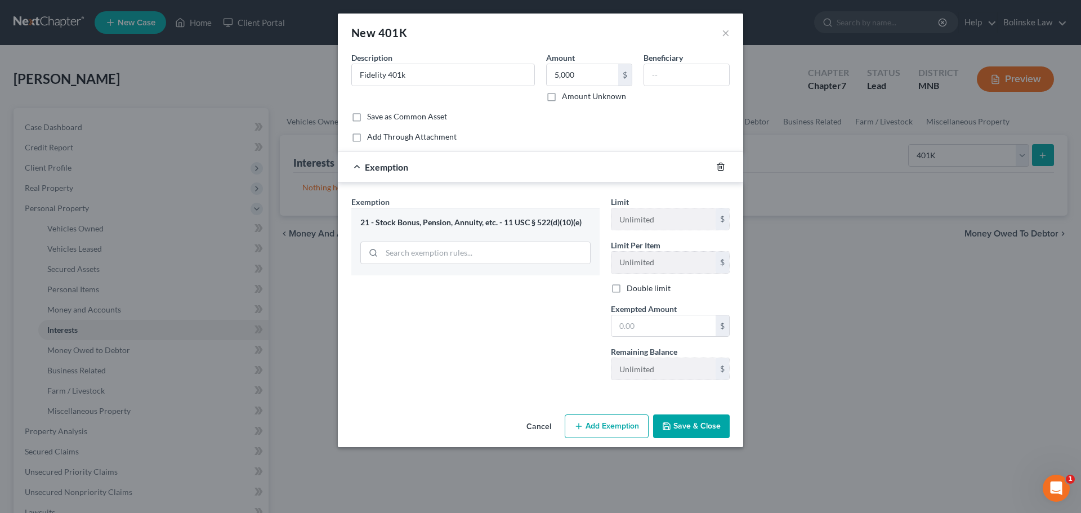
click at [719, 166] on icon "button" at bounding box center [720, 166] width 9 height 9
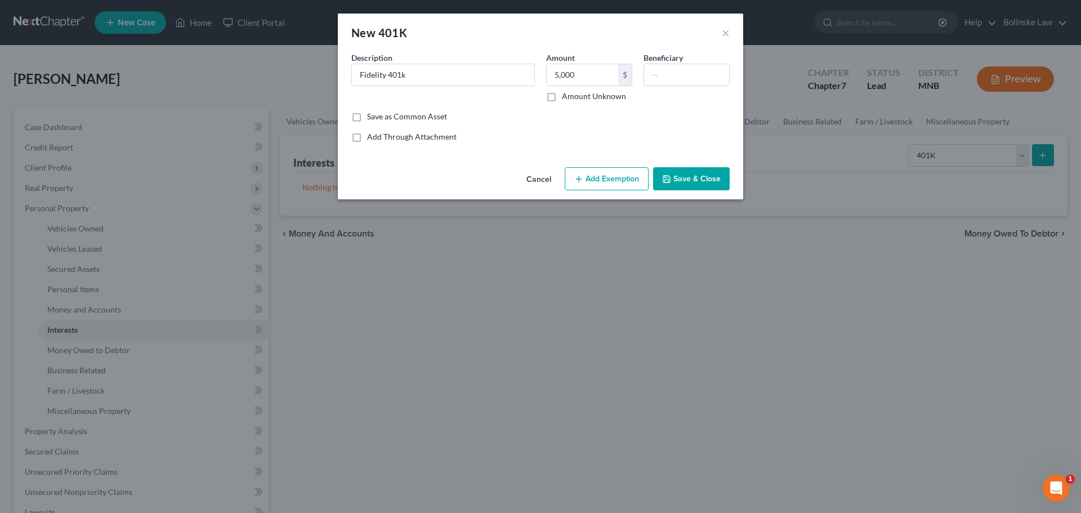
click at [590, 175] on button "Add Exemption" at bounding box center [607, 179] width 84 height 24
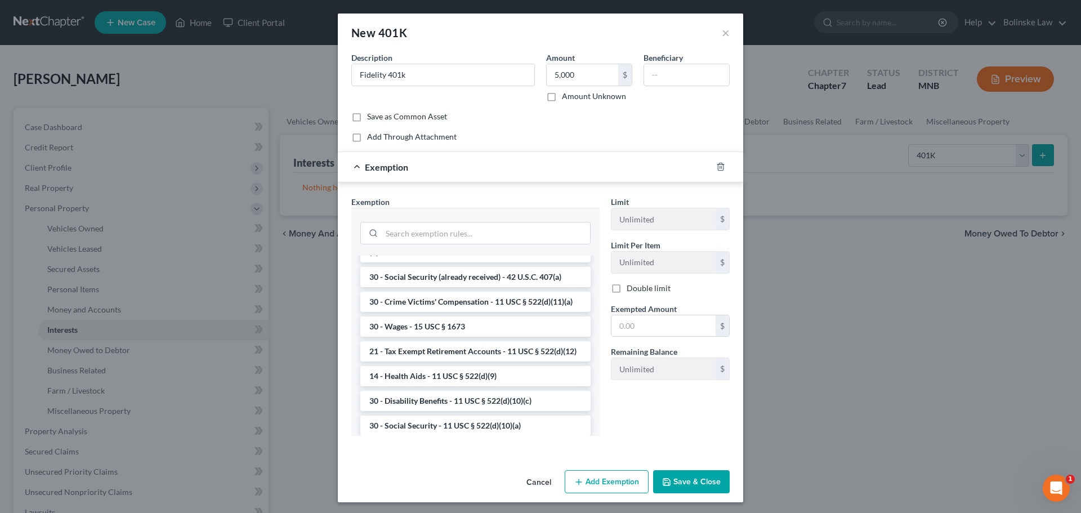
scroll to position [507, 0]
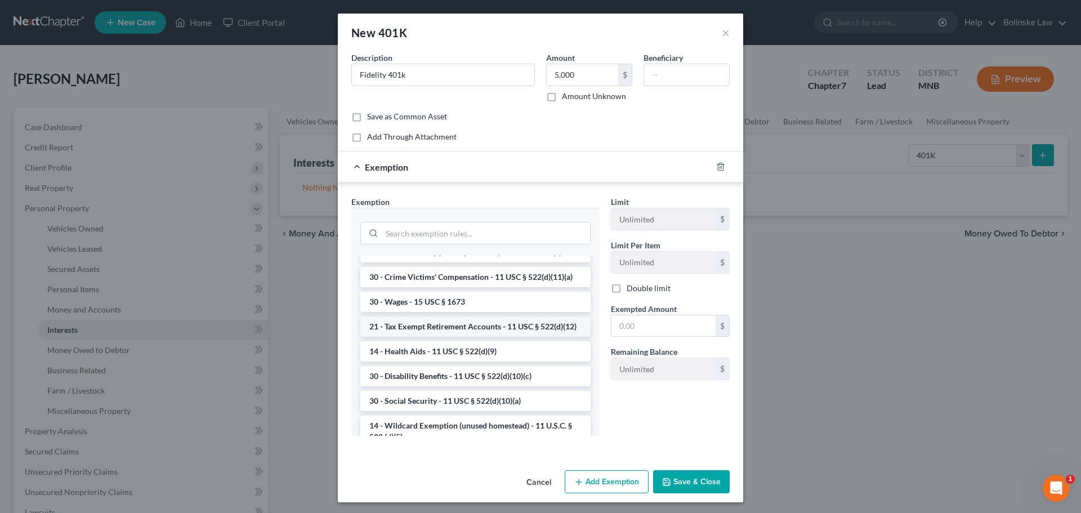
click at [414, 337] on li "21 - Tax Exempt Retirement Accounts - 11 USC § 522(d)(12)" at bounding box center [475, 326] width 230 height 20
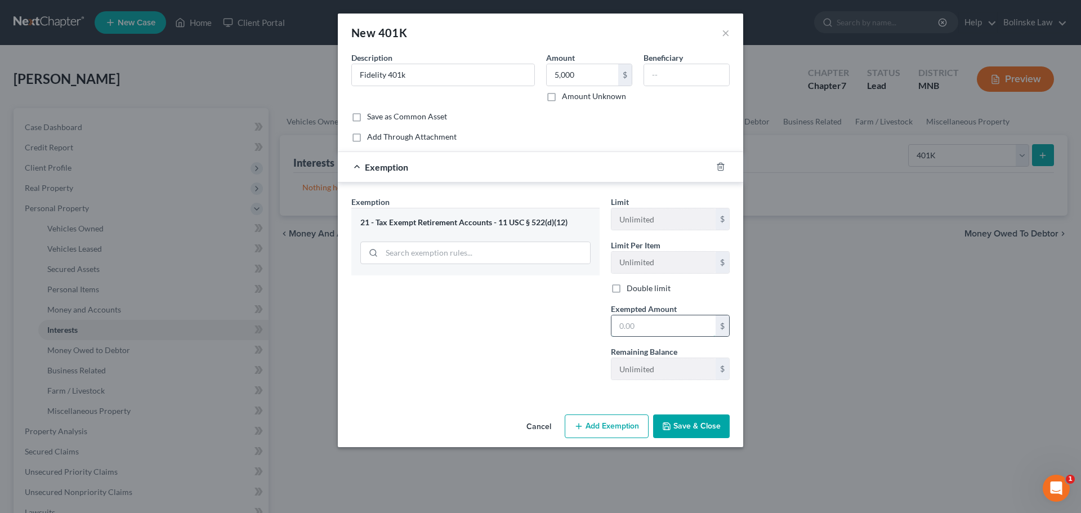
click at [614, 328] on input "text" at bounding box center [664, 325] width 104 height 21
type input "5,000"
click at [691, 430] on button "Save & Close" at bounding box center [691, 426] width 77 height 24
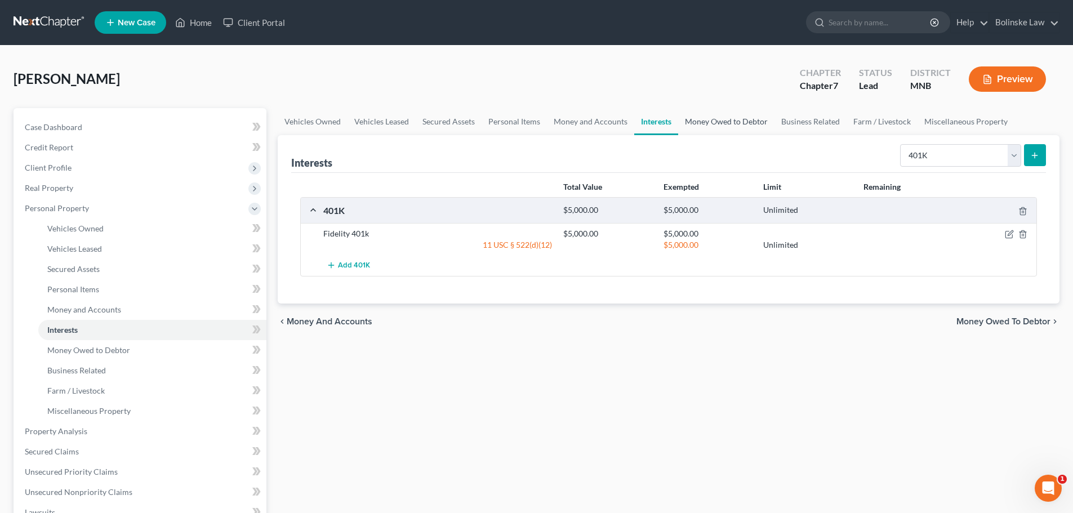
click at [730, 124] on link "Money Owed to Debtor" at bounding box center [726, 121] width 96 height 27
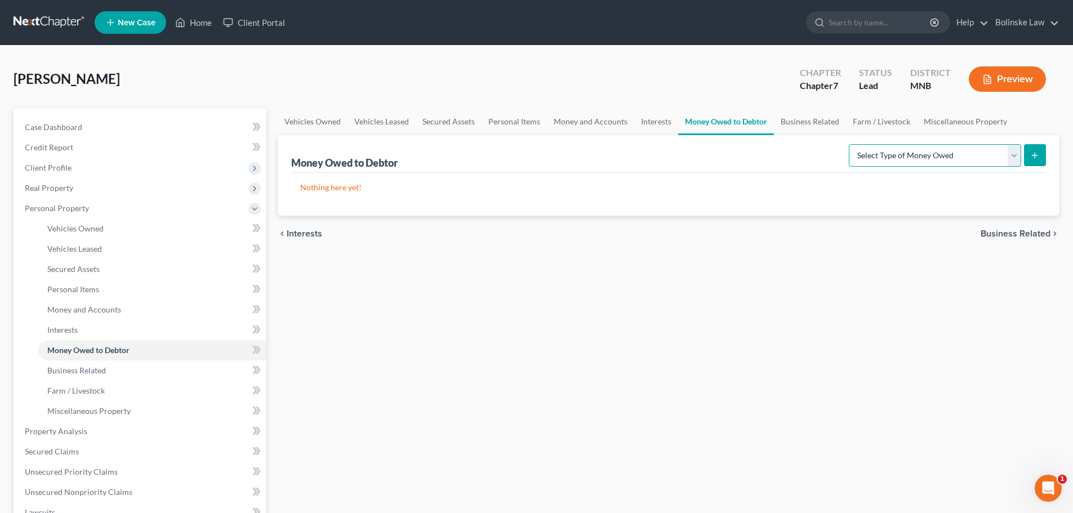
click at [912, 155] on select "Select Type of Money Owed Accounts Receivable Alimony Child Support Claims Agai…" at bounding box center [935, 155] width 172 height 23
select select "unpaid_wages"
click at [850, 144] on select "Select Type of Money Owed Accounts Receivable Alimony Child Support Claims Agai…" at bounding box center [935, 155] width 172 height 23
click at [1040, 153] on button "submit" at bounding box center [1035, 155] width 22 height 22
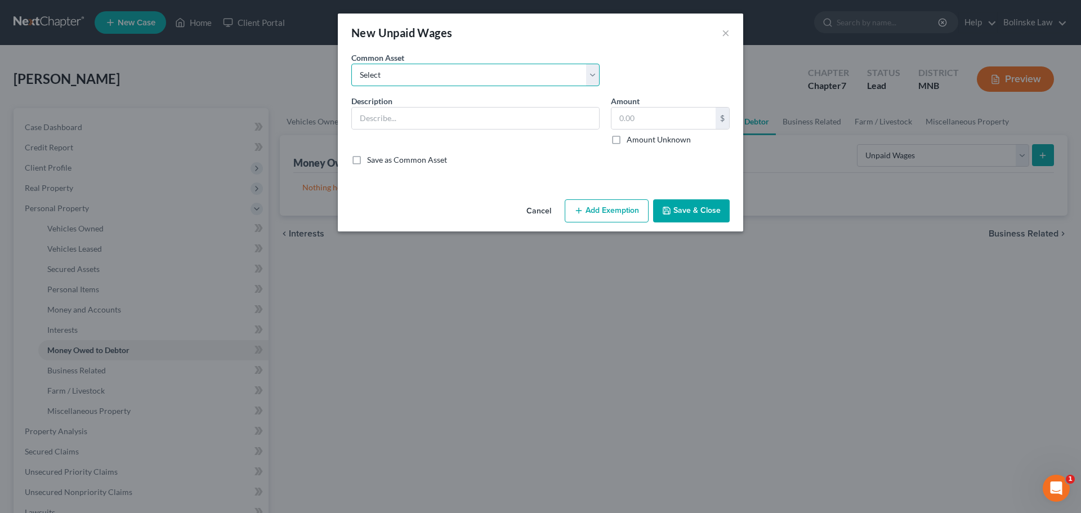
click at [374, 77] on select "Select Wages Earned but not Paid" at bounding box center [475, 75] width 248 height 23
select select "0"
click at [351, 64] on select "Select Wages Earned but not Paid" at bounding box center [475, 75] width 248 height 23
type input "Wages Earned but not Paid"
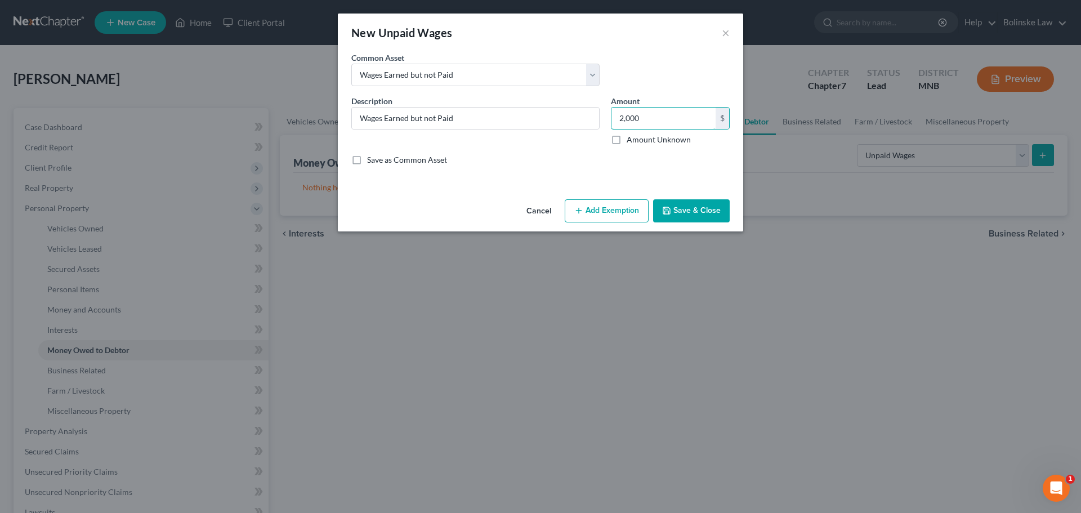
type input "2,000"
click at [583, 207] on icon "button" at bounding box center [578, 210] width 9 height 9
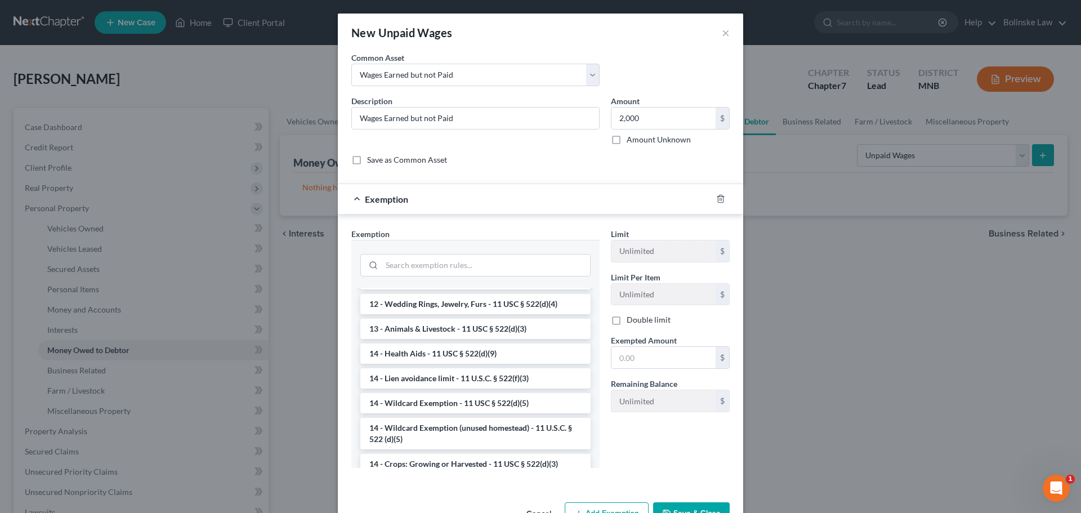
scroll to position [169, 0]
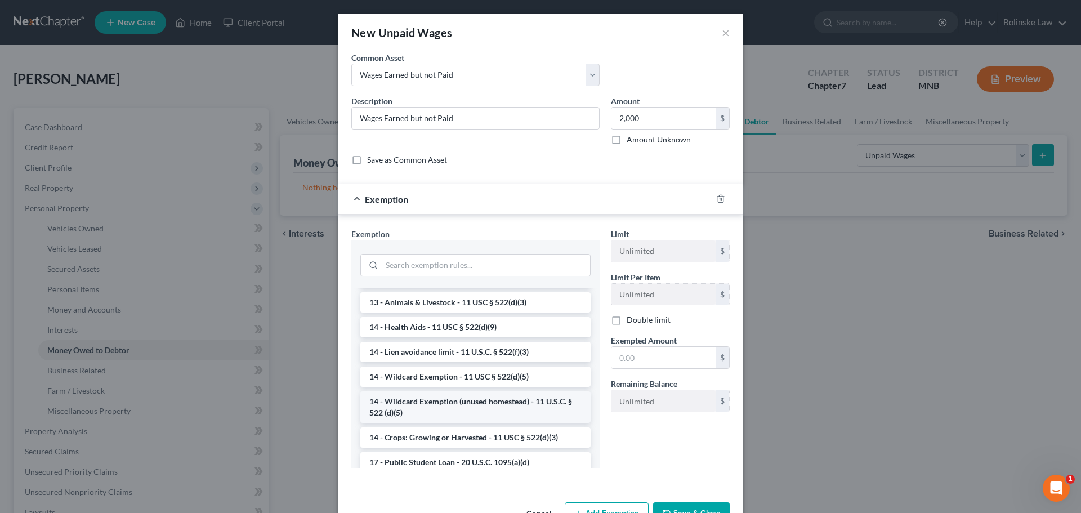
click at [417, 418] on li "14 - Wildcard Exemption (unused homestead) - 11 U.S.C. § 522 (d)(5)" at bounding box center [475, 407] width 230 height 32
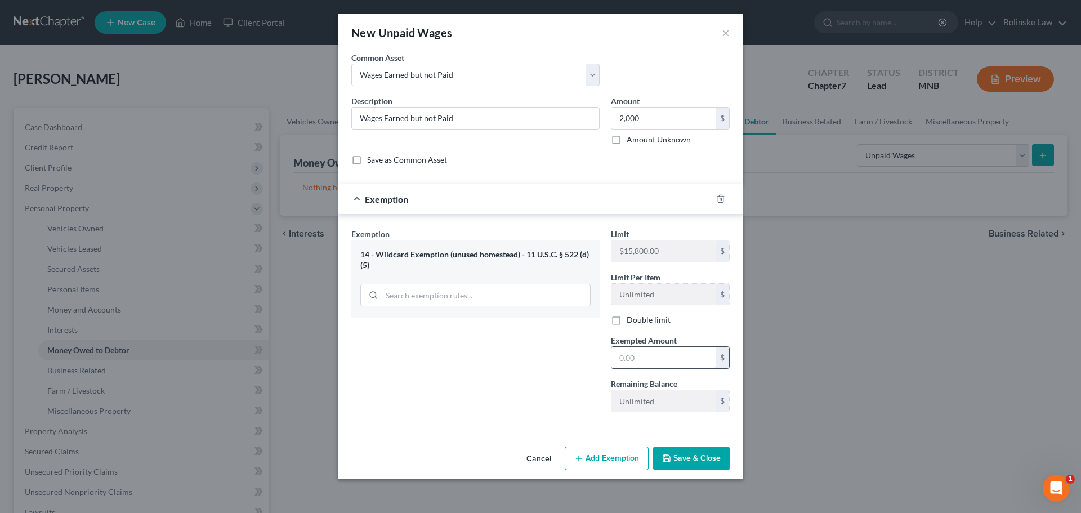
click at [631, 358] on input "text" at bounding box center [664, 357] width 104 height 21
type input "2,000"
click at [697, 457] on button "Save & Close" at bounding box center [691, 459] width 77 height 24
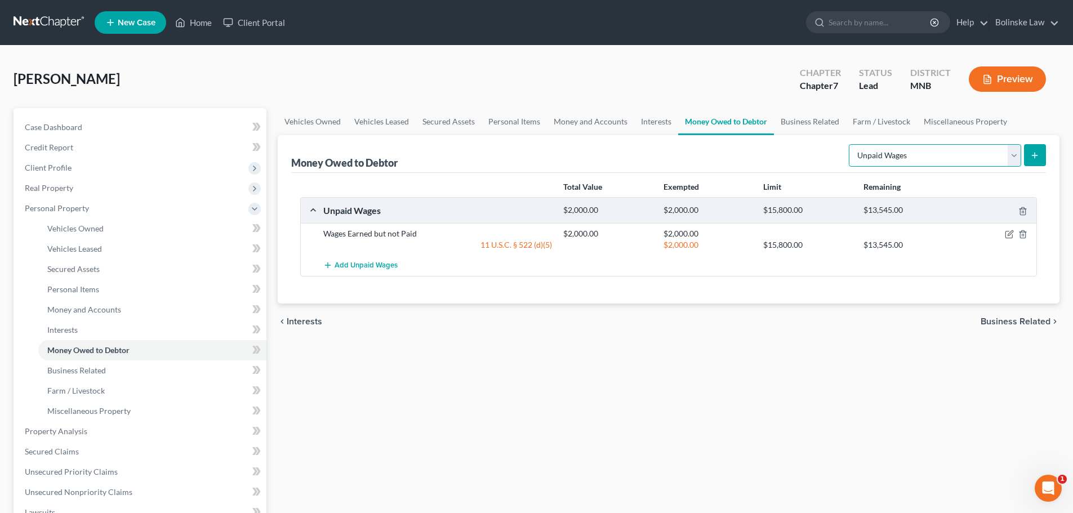
click at [949, 154] on select "Select Type of Money Owed Accounts Receivable Alimony Child Support Claims Agai…" at bounding box center [935, 155] width 172 height 23
select select "expected_tax_refund"
click at [850, 144] on select "Select Type of Money Owed Accounts Receivable Alimony Child Support Claims Agai…" at bounding box center [935, 155] width 172 height 23
click at [1030, 155] on icon "submit" at bounding box center [1034, 155] width 9 height 9
select select "0"
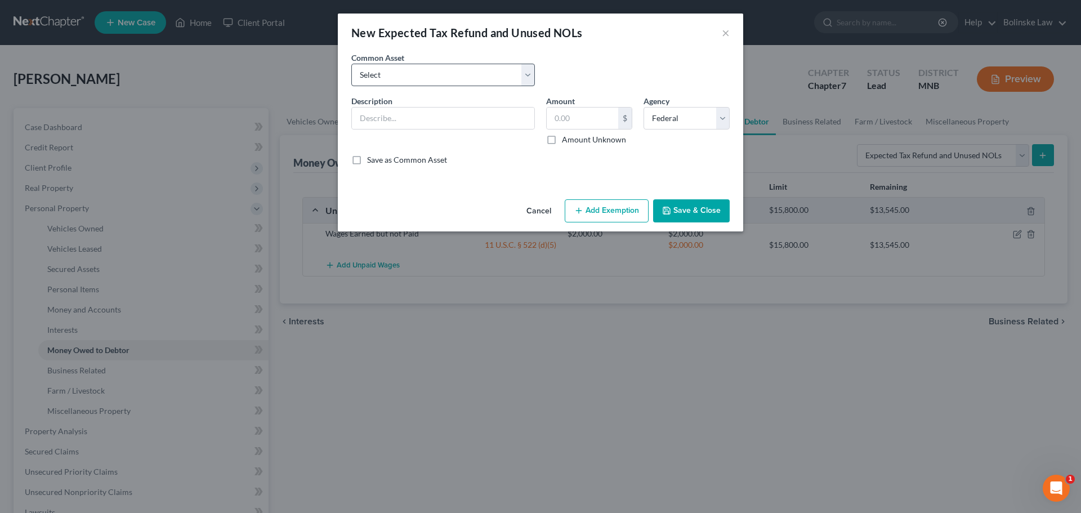
click at [440, 85] on div "Common Asset Select Federal State & Local Refund 2018 Federal, State & Local Ta…" at bounding box center [541, 73] width 390 height 43
click at [439, 81] on select "Select Federal State & Local Refund 2018 Federal, State & Local Tax Refund 2019…" at bounding box center [443, 75] width 184 height 23
click at [440, 81] on select "Select Federal State & Local Refund 2018 Federal, State & Local Tax Refund 2019…" at bounding box center [443, 75] width 184 height 23
click at [391, 123] on input "text" at bounding box center [443, 118] width 182 height 21
type input "2025 Federal, State & Local Refund"
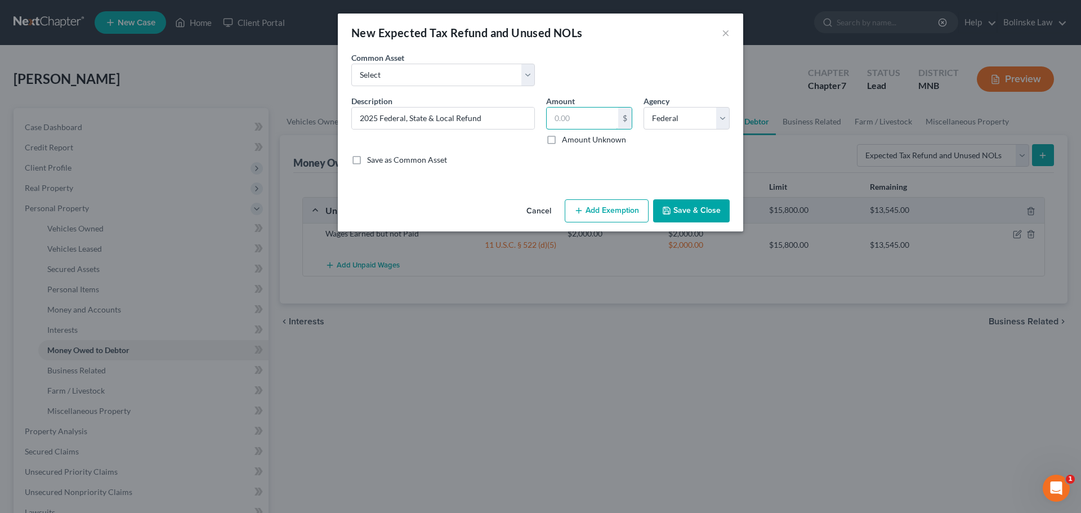
drag, startPoint x: 557, startPoint y: 117, endPoint x: 632, endPoint y: 132, distance: 76.4
click at [557, 117] on input "text" at bounding box center [583, 118] width 72 height 21
type input "3,000"
click at [591, 213] on button "Add Exemption" at bounding box center [607, 211] width 84 height 24
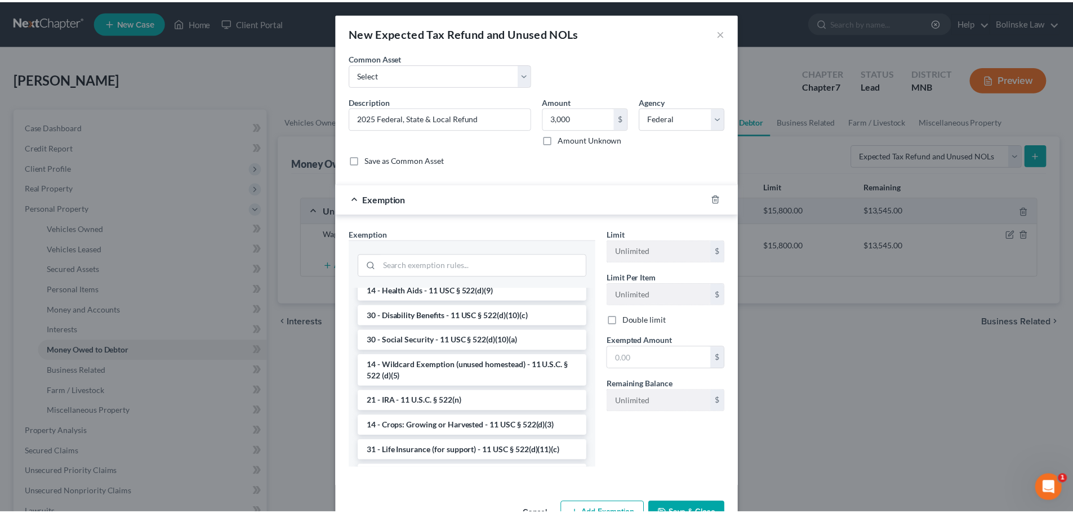
scroll to position [619, 0]
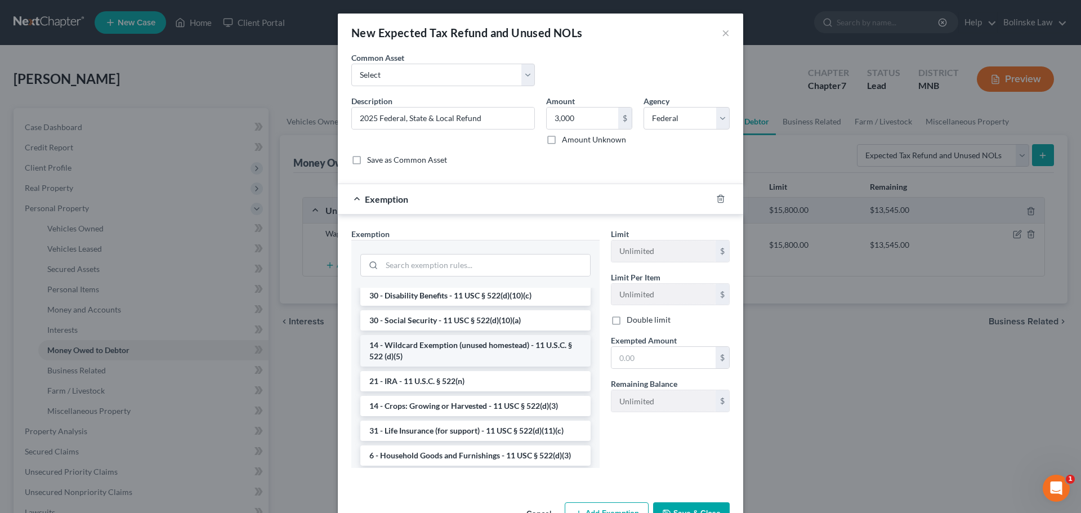
click at [453, 367] on li "14 - Wildcard Exemption (unused homestead) - 11 U.S.C. § 522 (d)(5)" at bounding box center [475, 351] width 230 height 32
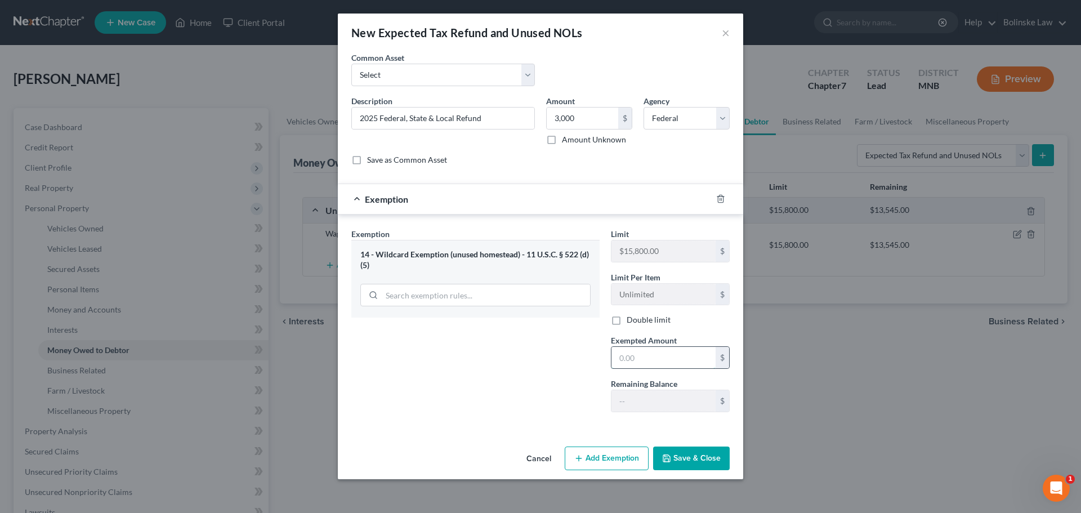
click at [620, 359] on input "text" at bounding box center [664, 357] width 104 height 21
type input "3,000"
click at [694, 454] on button "Save & Close" at bounding box center [691, 459] width 77 height 24
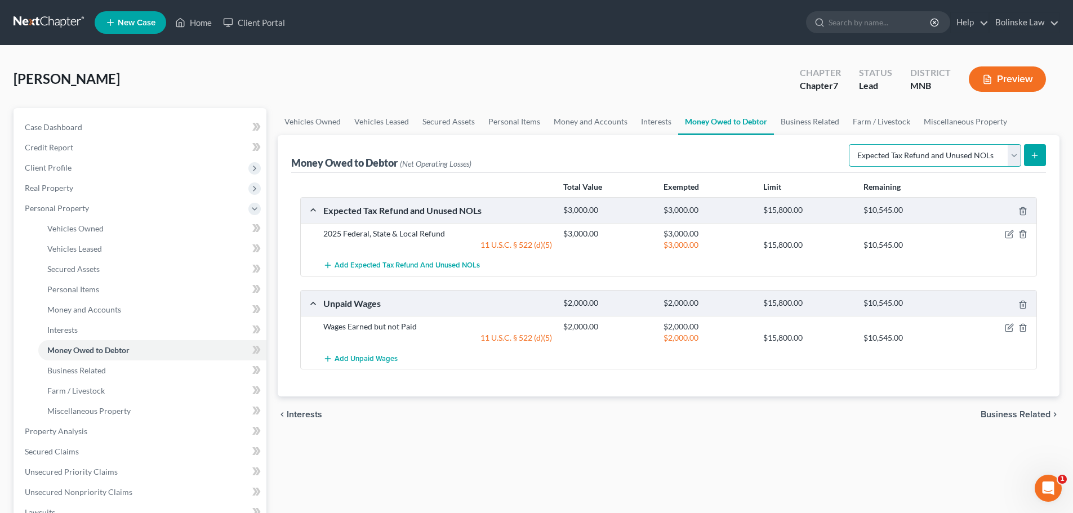
click at [926, 158] on select "Select Type of Money Owed Accounts Receivable Alimony Child Support Claims Agai…" at bounding box center [935, 155] width 172 height 23
click at [90, 431] on link "Property Analysis" at bounding box center [141, 431] width 251 height 20
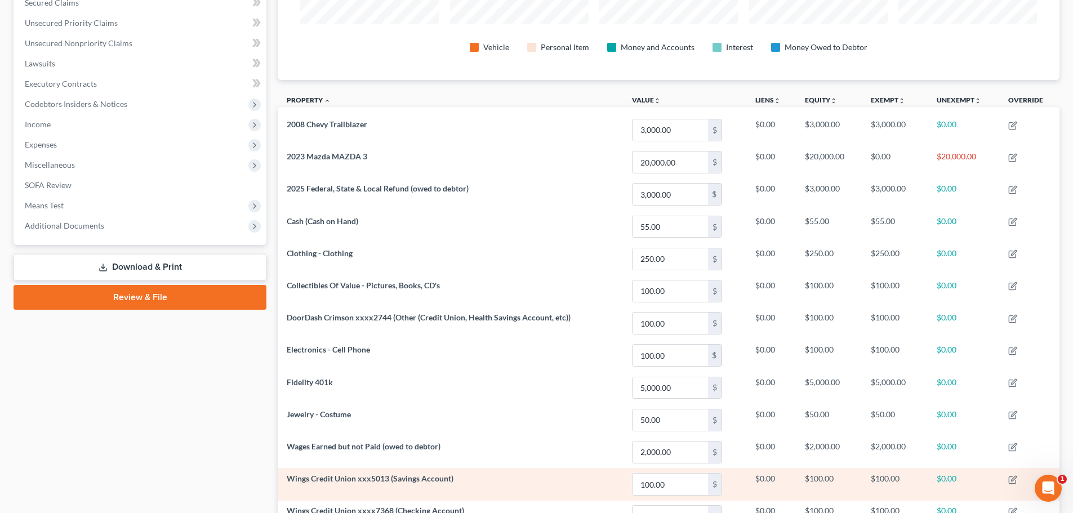
scroll to position [56, 0]
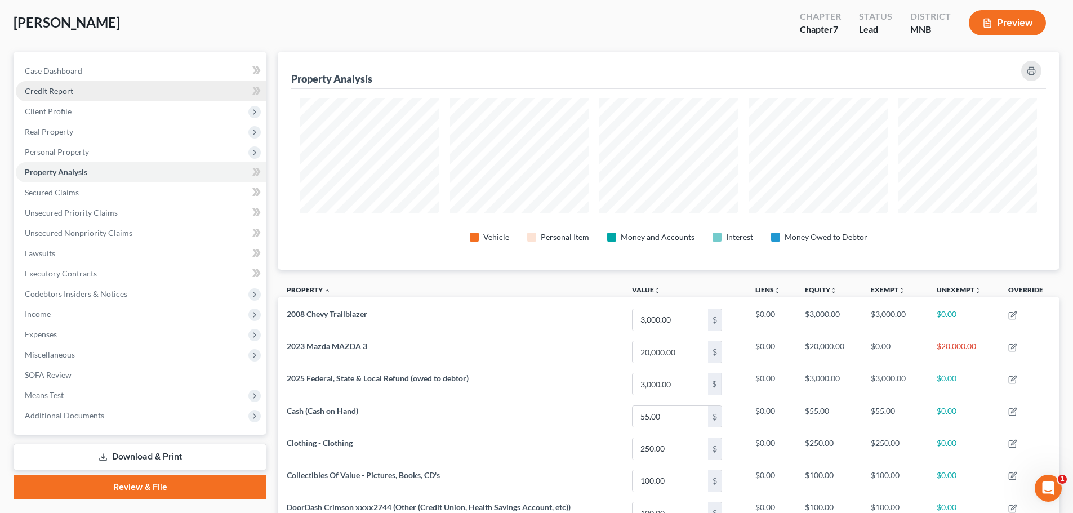
click at [59, 89] on span "Credit Report" at bounding box center [49, 91] width 48 height 10
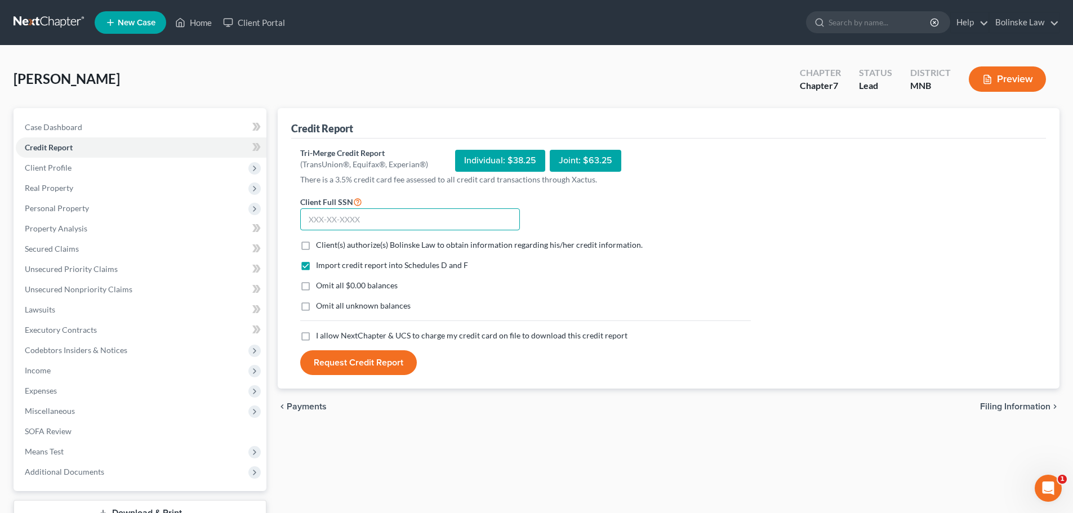
click at [312, 221] on input "text" at bounding box center [410, 219] width 220 height 23
click at [316, 245] on label "Client(s) authorize(s) Bolinske Law to obtain information regarding his/her cre…" at bounding box center [479, 244] width 327 height 11
click at [320, 245] on input "Client(s) authorize(s) Bolinske Law to obtain information regarding his/her cre…" at bounding box center [323, 242] width 7 height 7
checkbox input "true"
click at [316, 288] on label "Omit all $0.00 balances" at bounding box center [357, 285] width 82 height 11
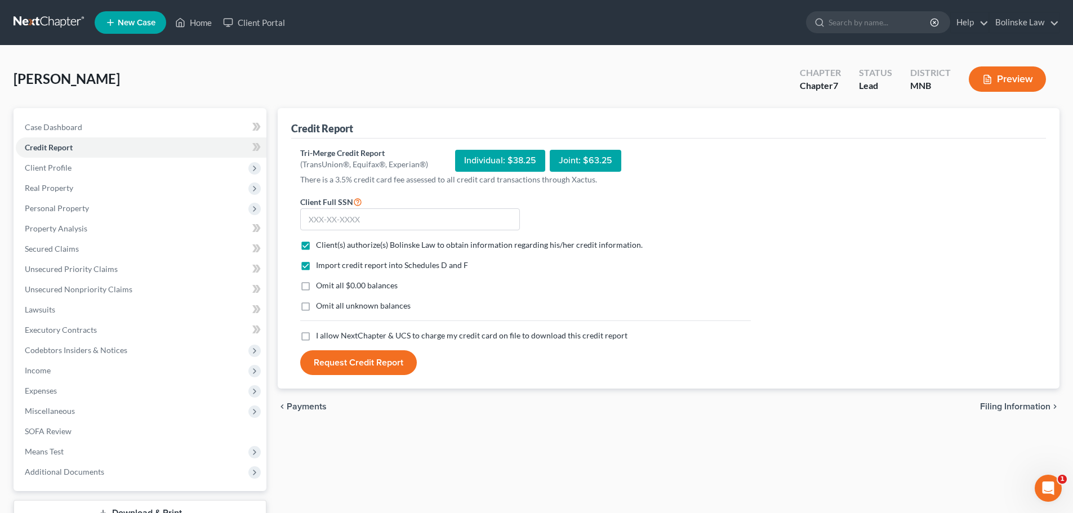
click at [320, 287] on input "Omit all $0.00 balances" at bounding box center [323, 283] width 7 height 7
checkbox input "true"
click at [316, 338] on label "I allow NextChapter & UCS to charge my credit card on file to download this cre…" at bounding box center [471, 335] width 311 height 11
click at [320, 337] on input "I allow NextChapter & UCS to charge my credit card on file to download this cre…" at bounding box center [323, 333] width 7 height 7
checkbox input "true"
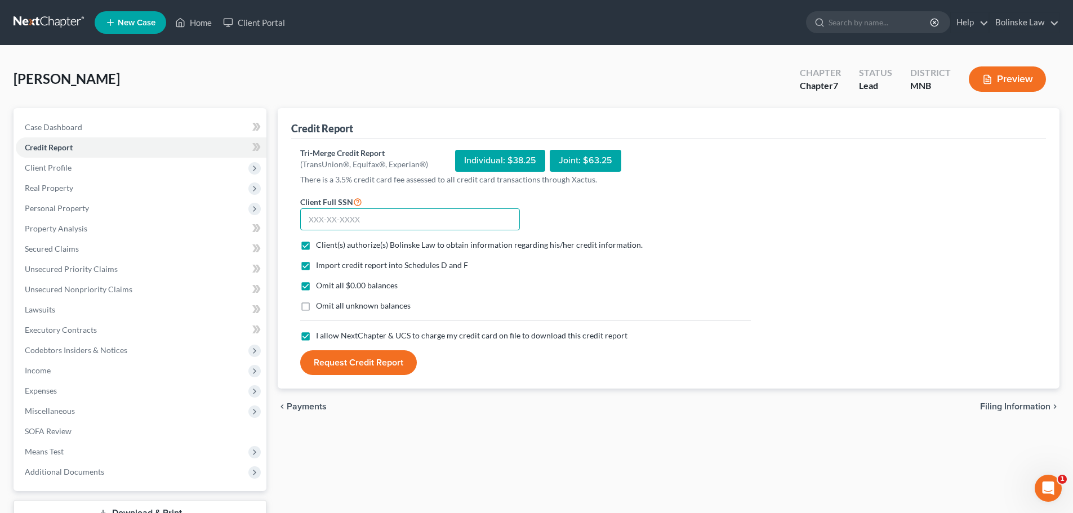
click at [322, 224] on input "text" at bounding box center [410, 219] width 220 height 23
type input "476-19-4312"
click at [369, 367] on button "Request Credit Report" at bounding box center [358, 362] width 117 height 25
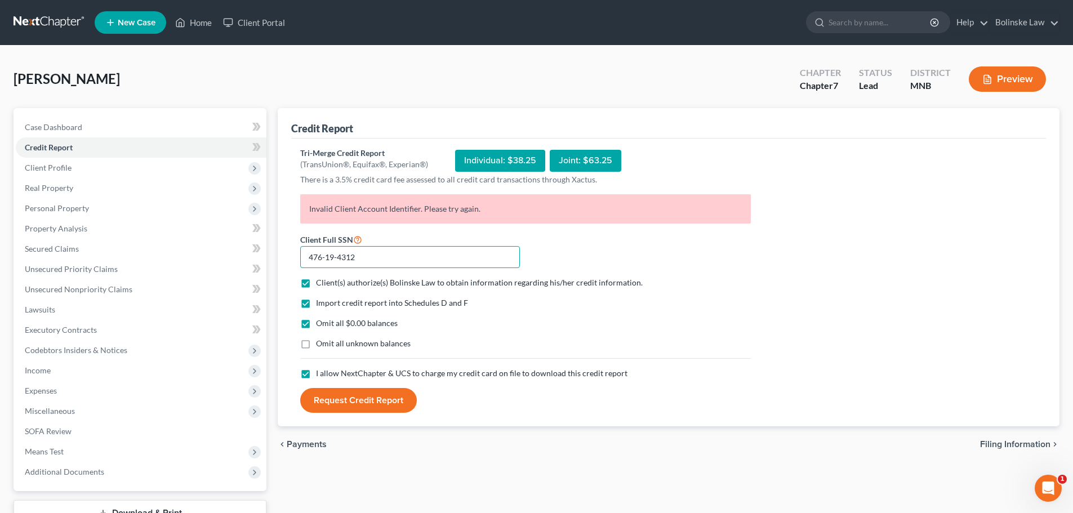
drag, startPoint x: 364, startPoint y: 260, endPoint x: 291, endPoint y: 266, distance: 74.0
click at [291, 266] on div "Credit Report Tri-Merge Credit Report (TransUnion®, Equifax®, Experian®) Indivi…" at bounding box center [669, 267] width 782 height 319
click at [1046, 24] on link "Bolinske Law" at bounding box center [1023, 22] width 69 height 20
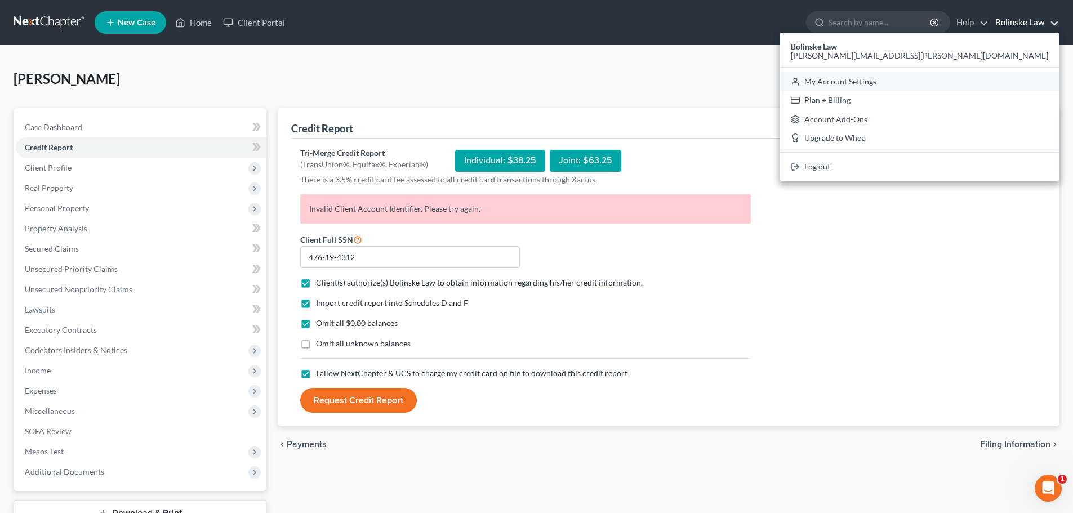
click at [983, 80] on link "My Account Settings" at bounding box center [919, 81] width 279 height 19
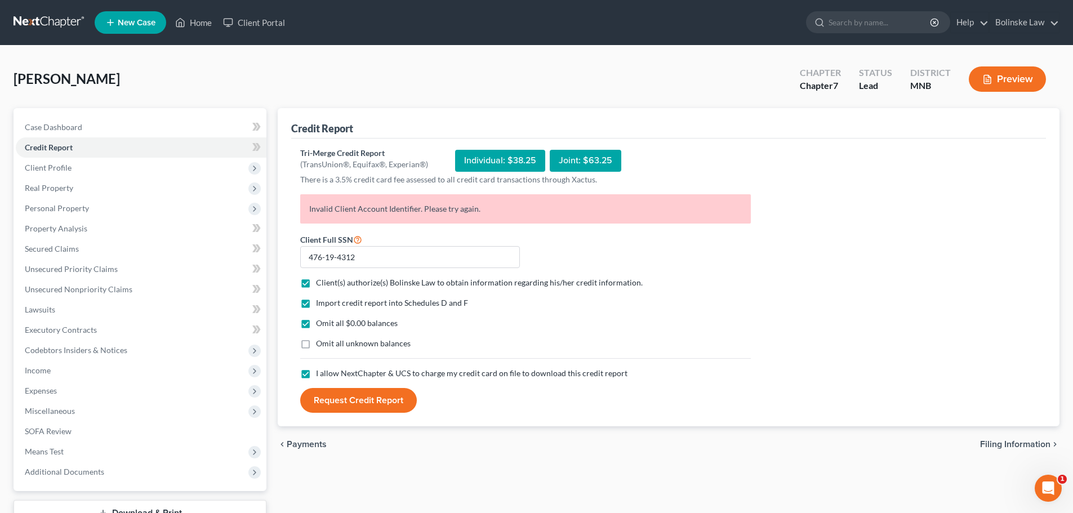
select select "42"
select select "23"
select select "24"
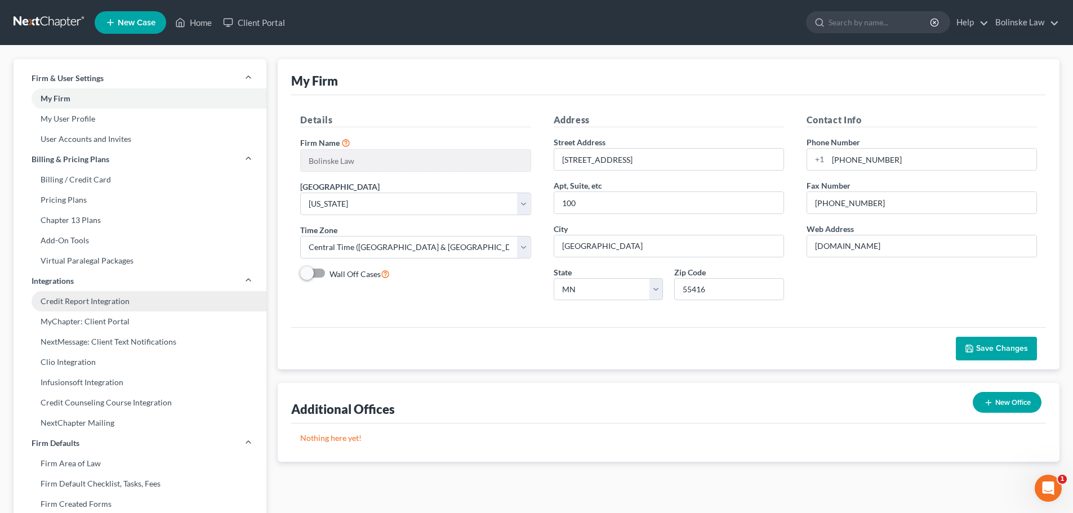
click at [92, 300] on link "Credit Report Integration" at bounding box center [140, 301] width 253 height 20
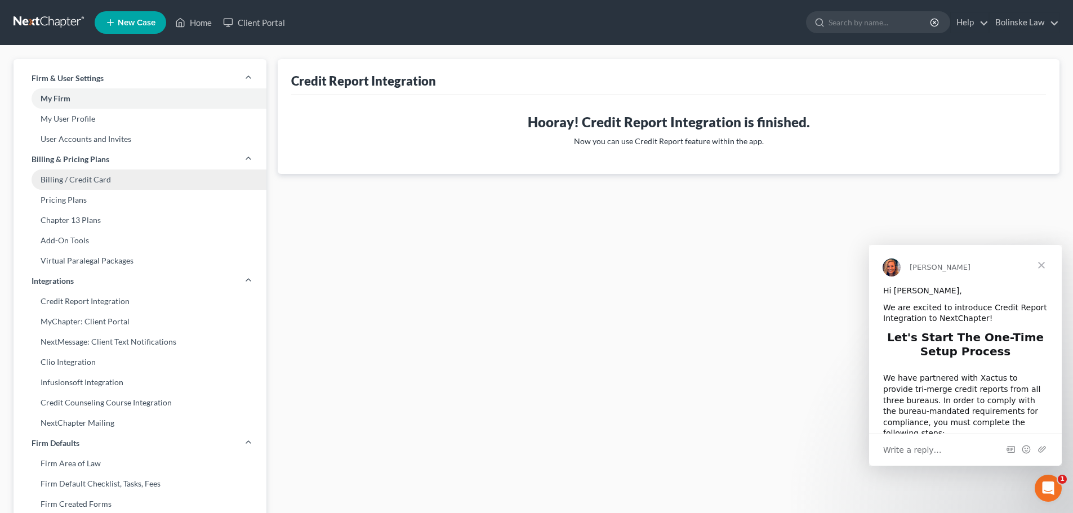
click at [109, 174] on link "Billing / Credit Card" at bounding box center [140, 179] width 253 height 20
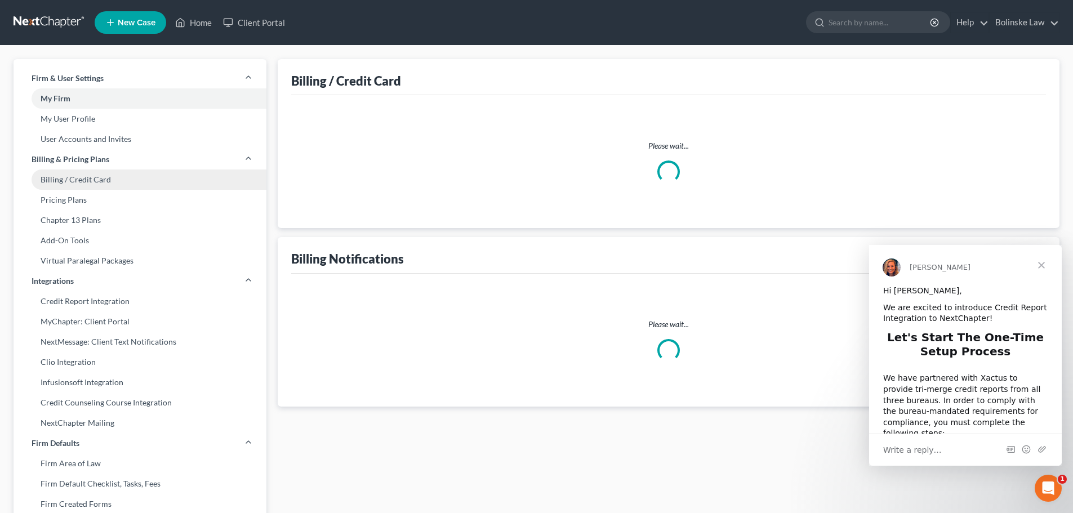
select select "24"
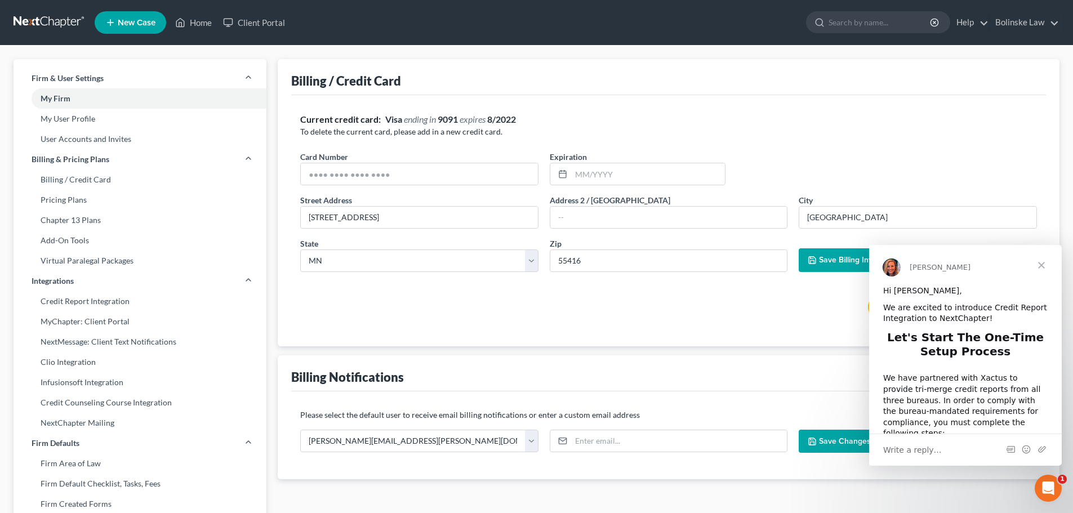
click at [1045, 265] on span "Close" at bounding box center [1041, 265] width 41 height 41
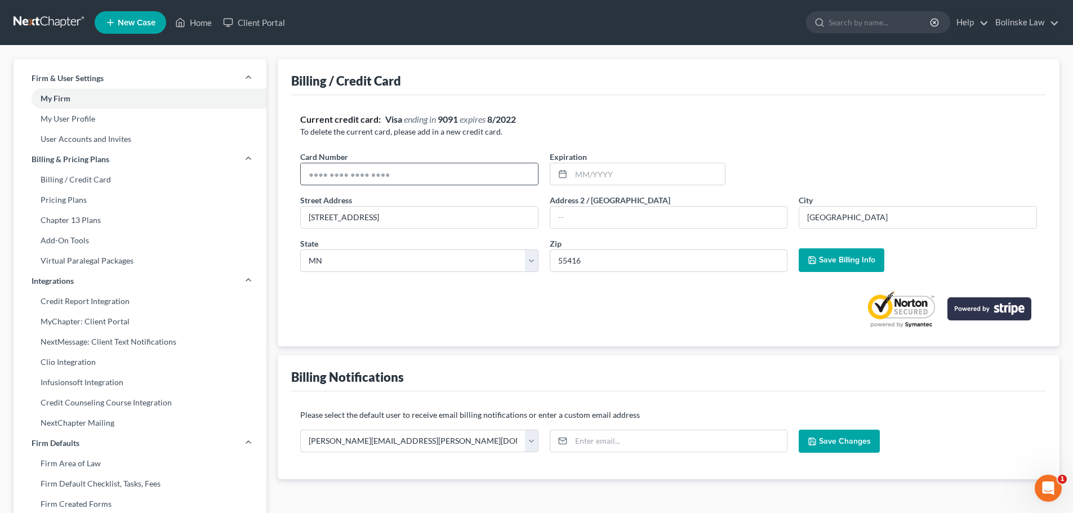
click at [391, 175] on input "text" at bounding box center [419, 173] width 237 height 21
drag, startPoint x: 408, startPoint y: 175, endPoint x: 339, endPoint y: 175, distance: 69.3
click at [336, 176] on input "text" at bounding box center [419, 173] width 237 height 21
drag, startPoint x: 567, startPoint y: 218, endPoint x: 577, endPoint y: 218, distance: 9.6
click at [568, 218] on input "text" at bounding box center [668, 217] width 237 height 21
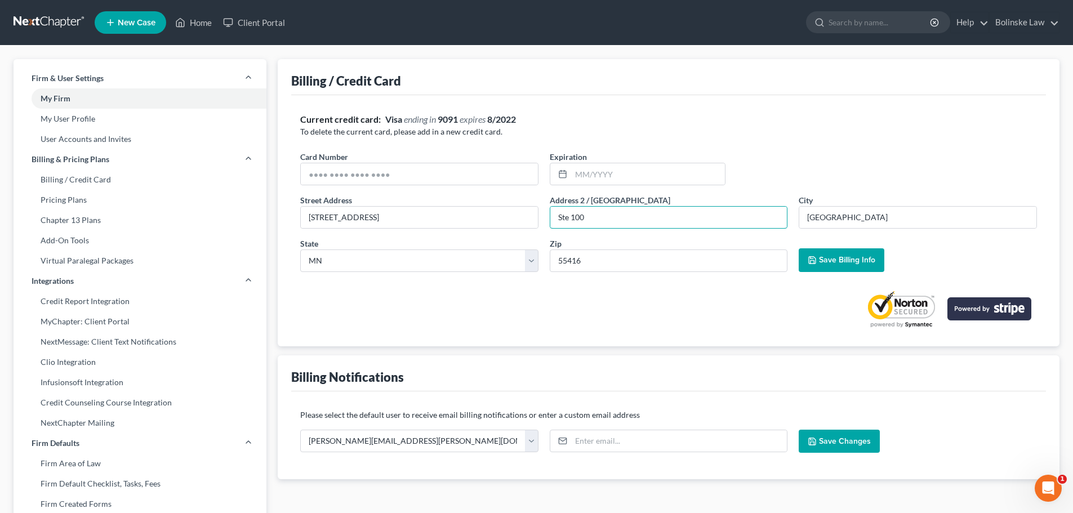
type input "Ste 100"
drag, startPoint x: 395, startPoint y: 179, endPoint x: 316, endPoint y: 177, distance: 78.3
click at [316, 177] on input "text" at bounding box center [419, 173] width 237 height 21
paste input "4246 3151 9496 9091"
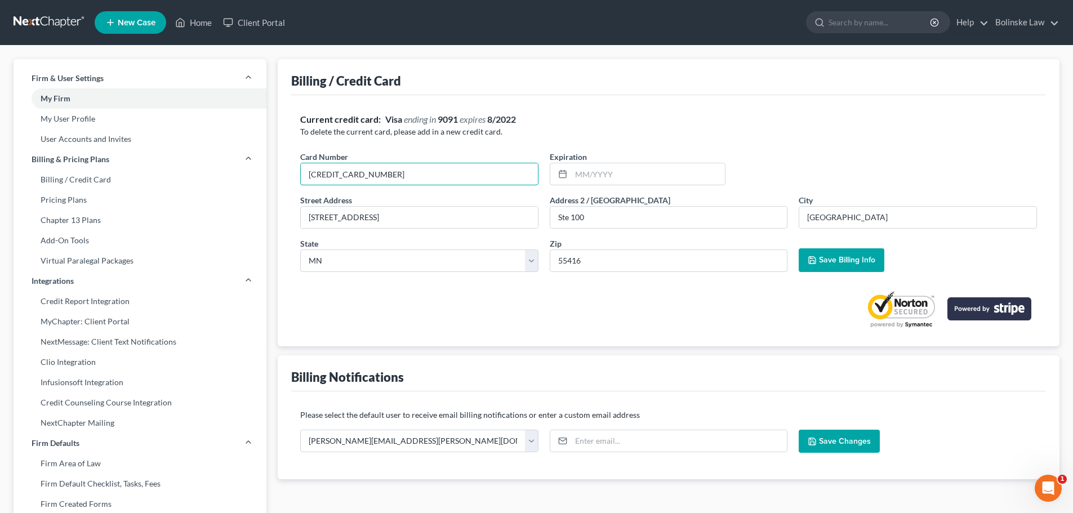
type input "4246 3151 9496 9091"
click at [579, 173] on input "text" at bounding box center [648, 173] width 154 height 21
type input "08/2027"
click at [864, 261] on span "Save Billing Info" at bounding box center [847, 260] width 56 height 10
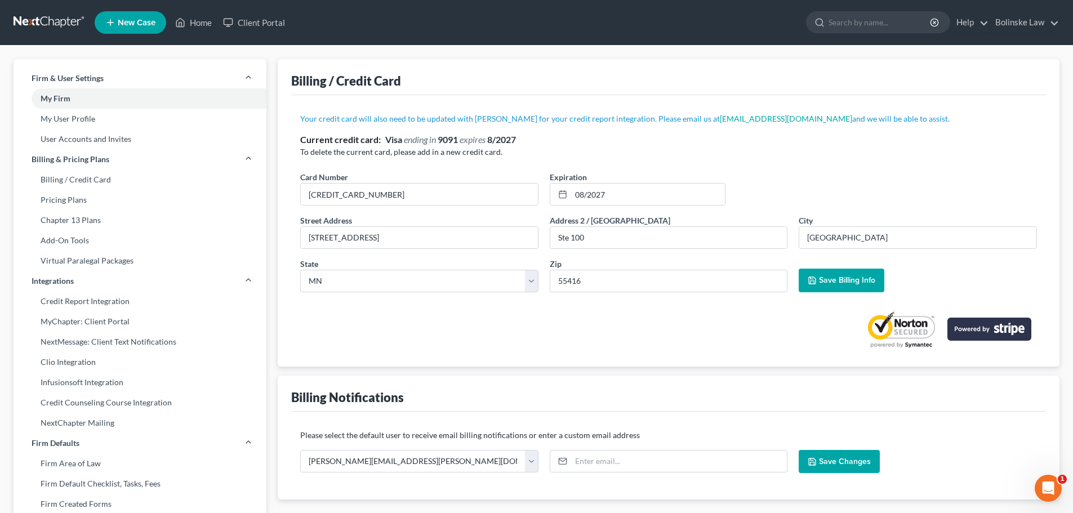
click at [38, 19] on link at bounding box center [50, 22] width 72 height 20
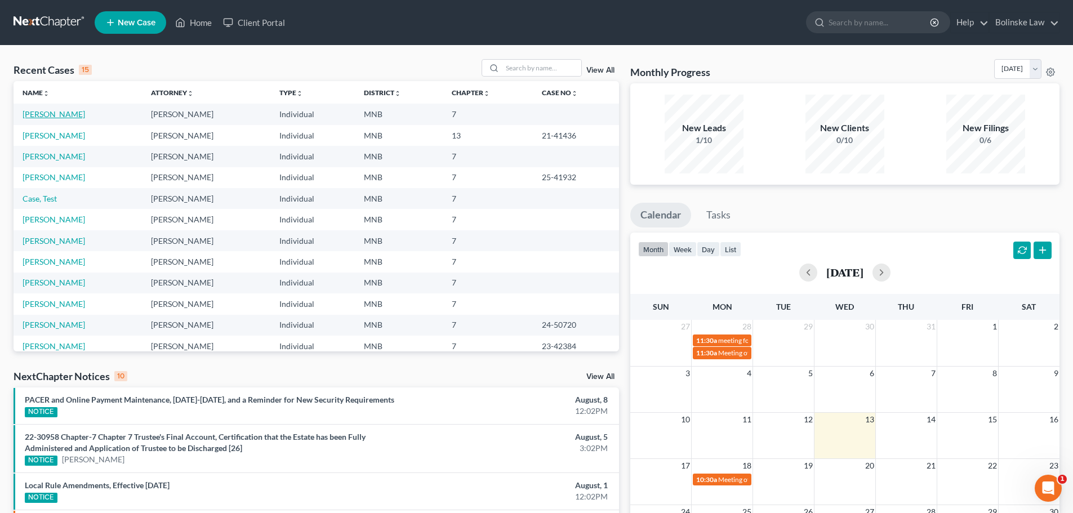
click at [52, 114] on link "[PERSON_NAME]" at bounding box center [54, 114] width 63 height 10
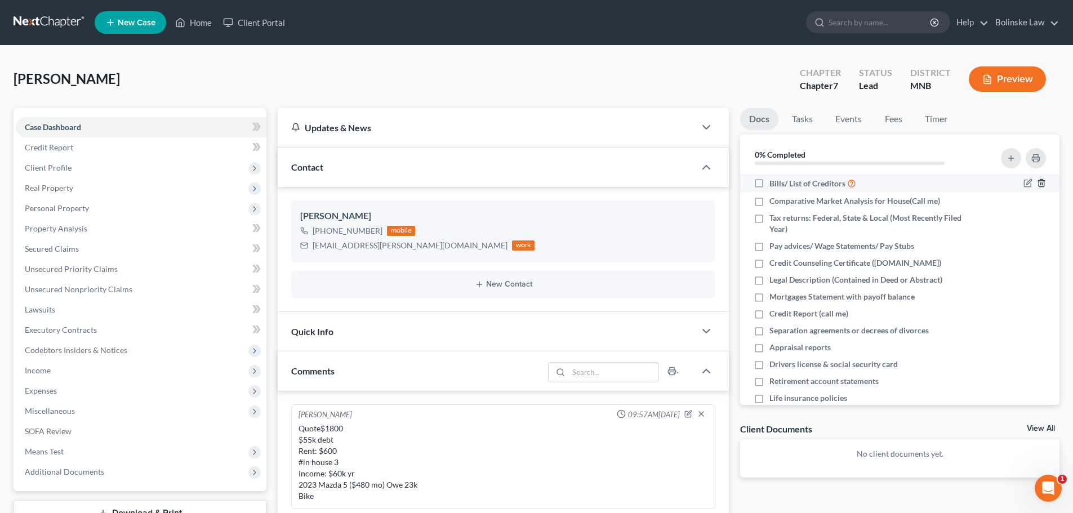
click at [1038, 181] on polyline "button" at bounding box center [1041, 181] width 7 height 0
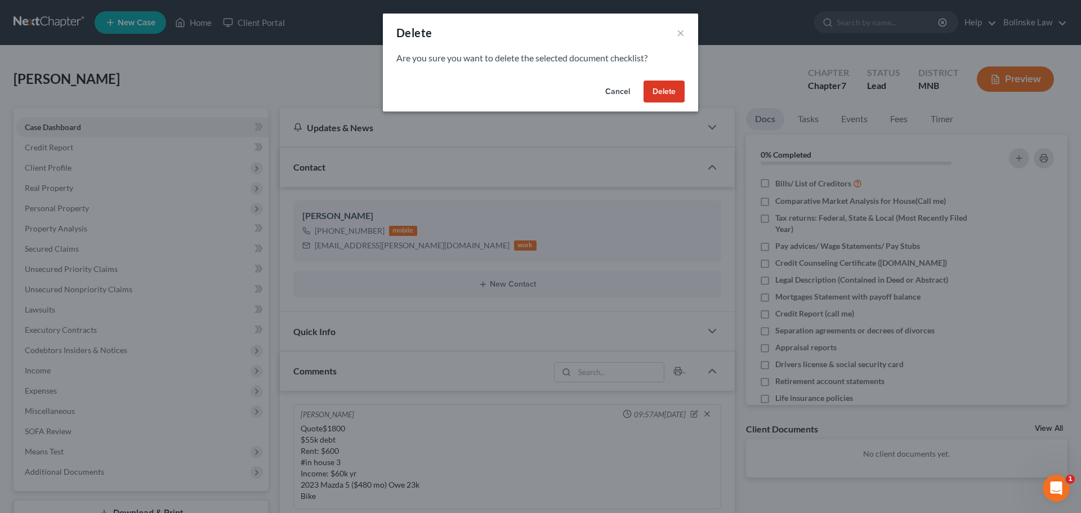
click at [655, 87] on button "Delete" at bounding box center [664, 92] width 41 height 23
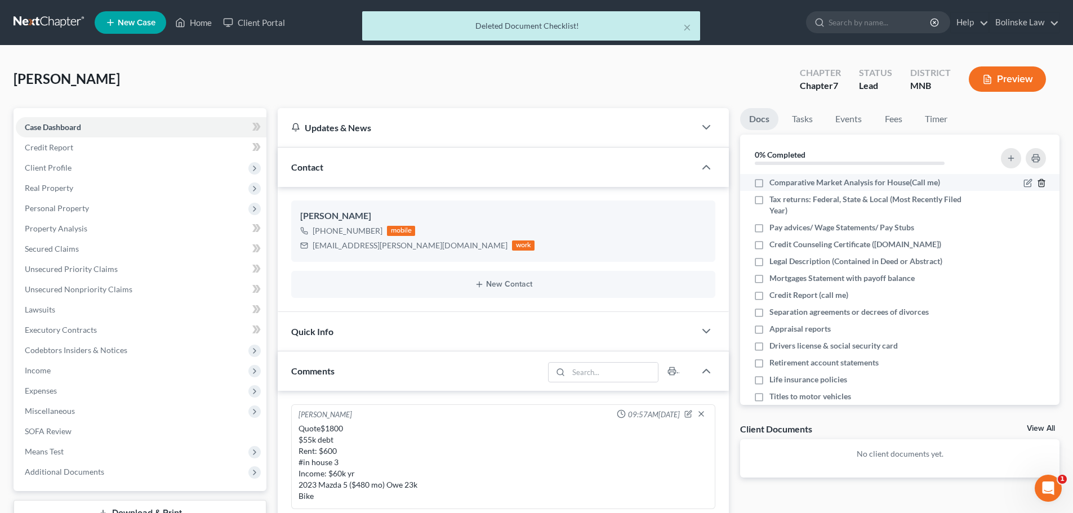
click at [1037, 182] on icon "button" at bounding box center [1041, 183] width 9 height 9
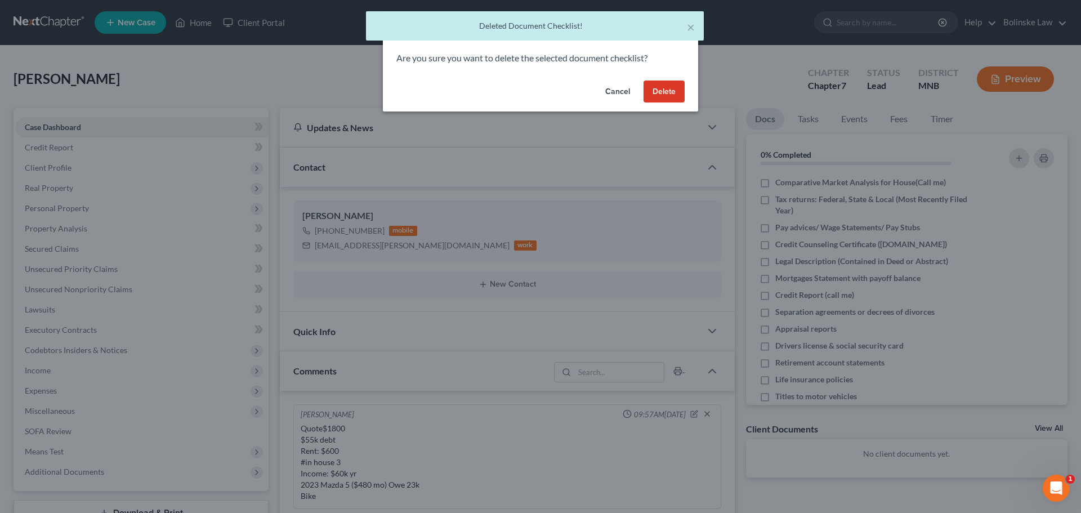
click at [672, 90] on button "Delete" at bounding box center [664, 92] width 41 height 23
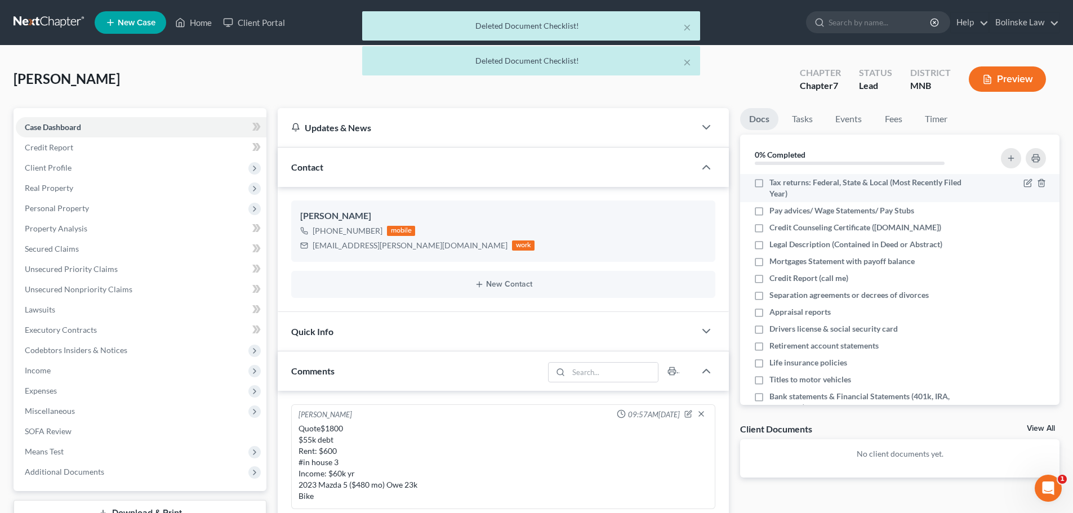
click at [769, 182] on label "Tax returns: Federal, State & Local (Most Recently Filed Year)" at bounding box center [869, 188] width 200 height 23
click at [774, 182] on input "Tax returns: Federal, State & Local (Most Recently Filed Year)" at bounding box center [777, 180] width 7 height 7
checkbox input "true"
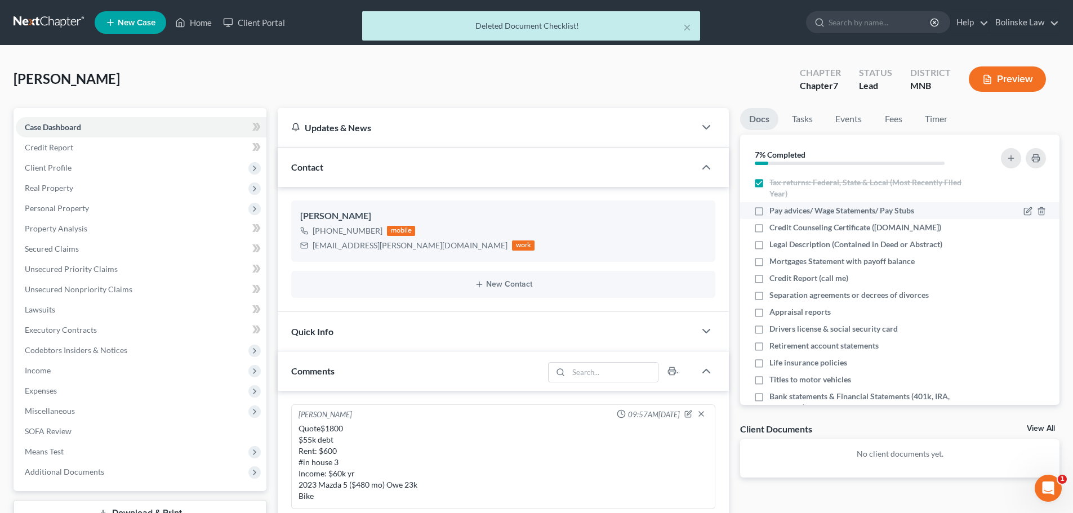
click at [769, 211] on label "Pay advices/ Wage Statements/ Pay Stubs" at bounding box center [841, 210] width 145 height 11
click at [774, 211] on input "Pay advices/ Wage Statements/ Pay Stubs" at bounding box center [777, 208] width 7 height 7
checkbox input "true"
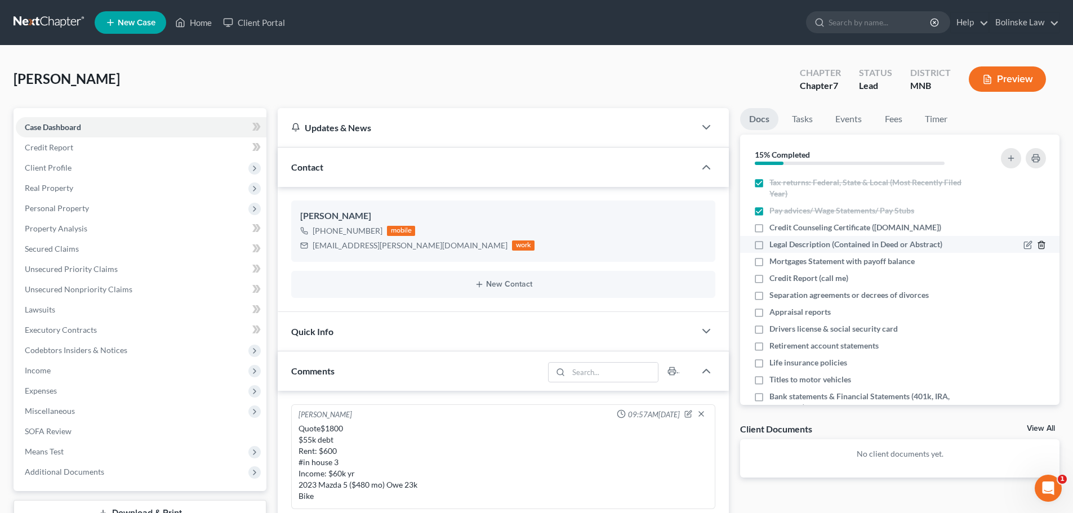
click at [1037, 244] on icon "button" at bounding box center [1041, 244] width 9 height 9
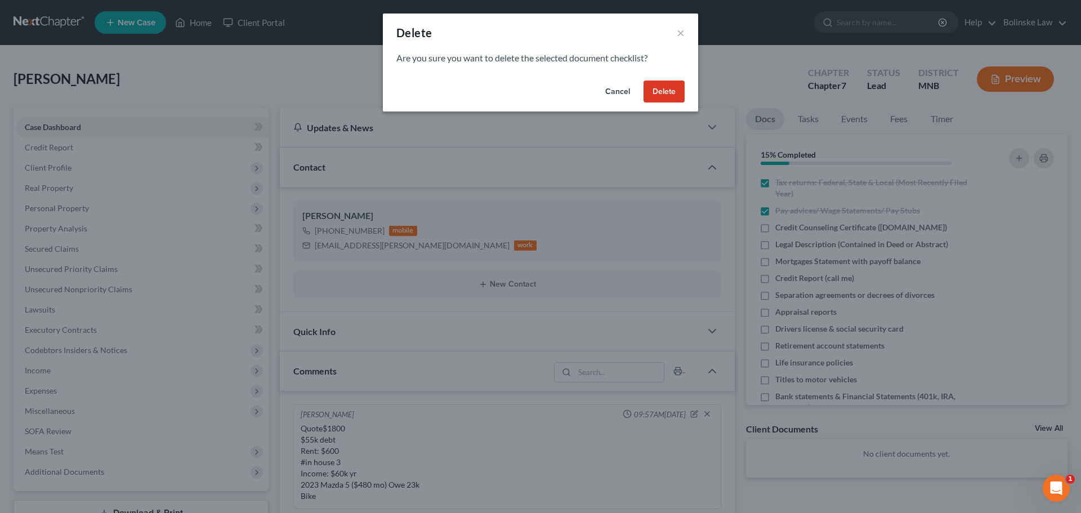
click at [666, 90] on button "Delete" at bounding box center [664, 92] width 41 height 23
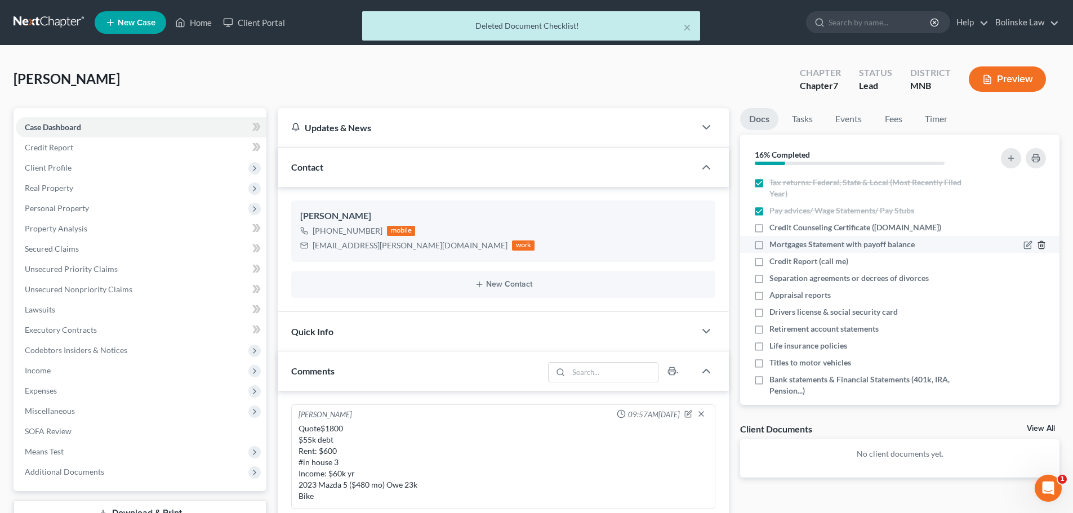
click at [1037, 244] on icon "button" at bounding box center [1041, 244] width 9 height 9
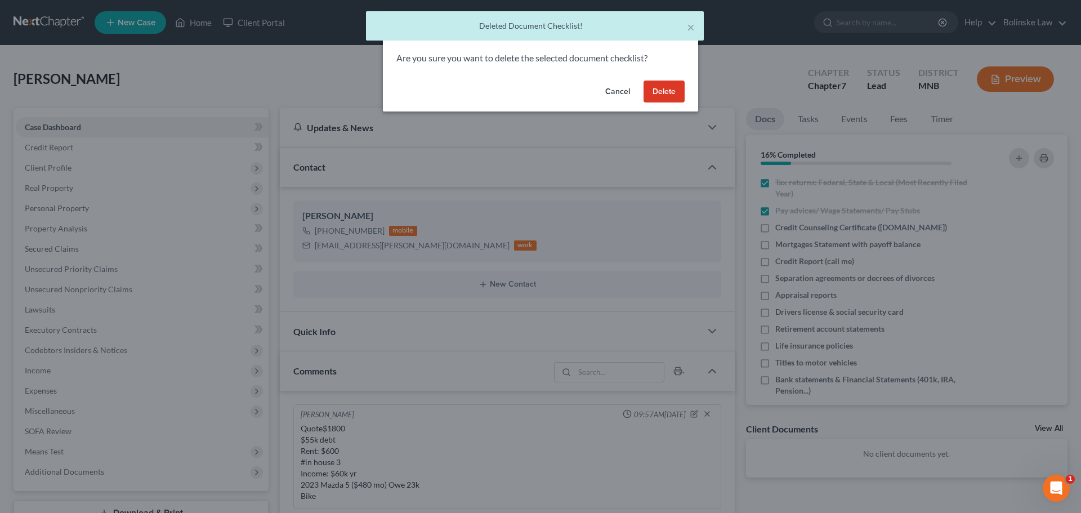
click at [664, 92] on button "Delete" at bounding box center [664, 92] width 41 height 23
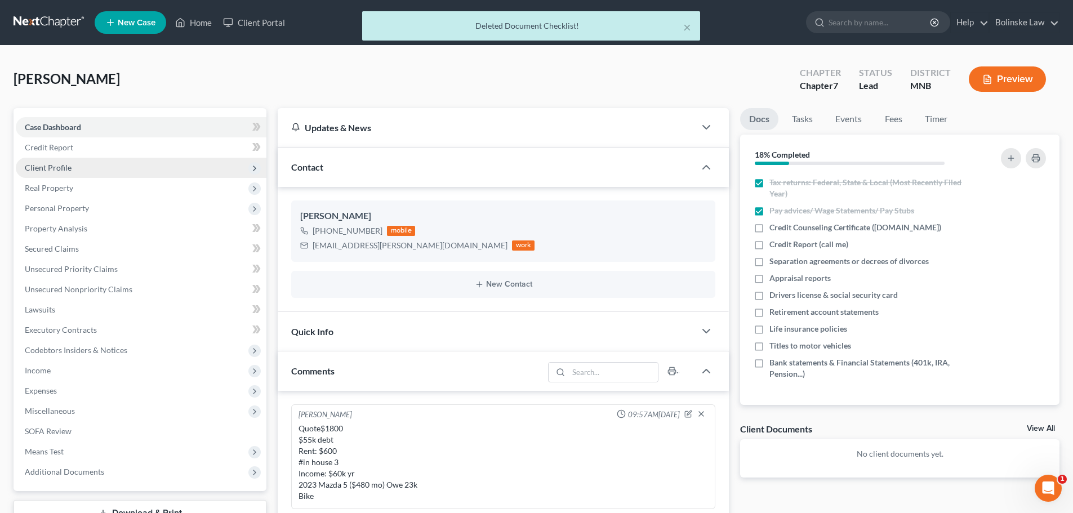
click at [70, 169] on span "Client Profile" at bounding box center [48, 168] width 47 height 10
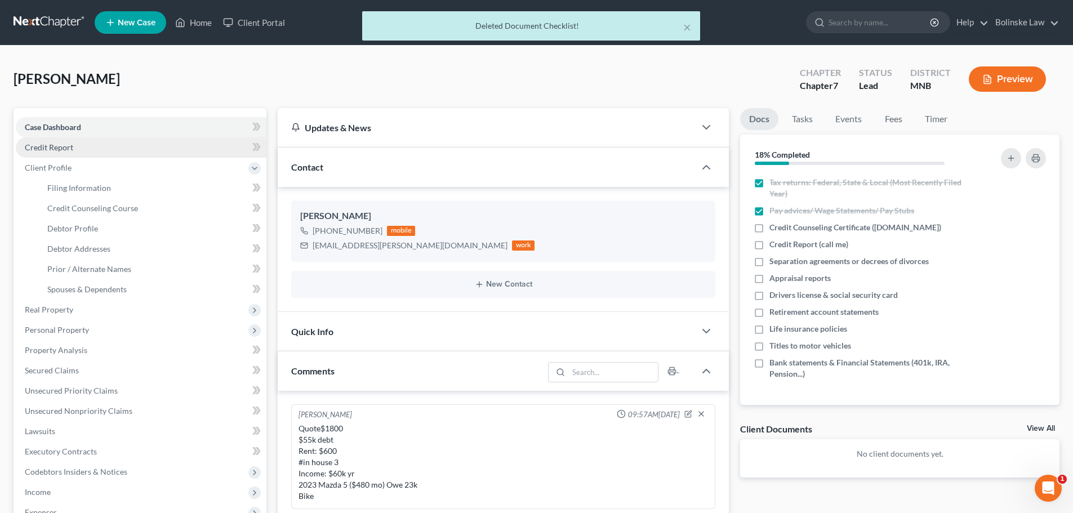
click at [66, 155] on link "Credit Report" at bounding box center [141, 147] width 251 height 20
click at [84, 143] on link "Credit Report" at bounding box center [141, 147] width 251 height 20
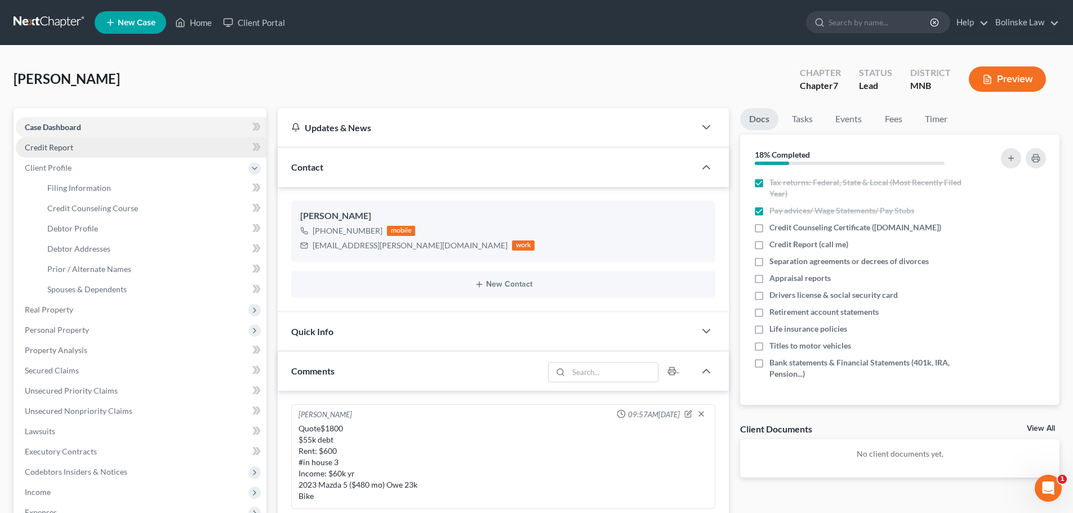
click at [52, 147] on span "Credit Report" at bounding box center [49, 147] width 48 height 10
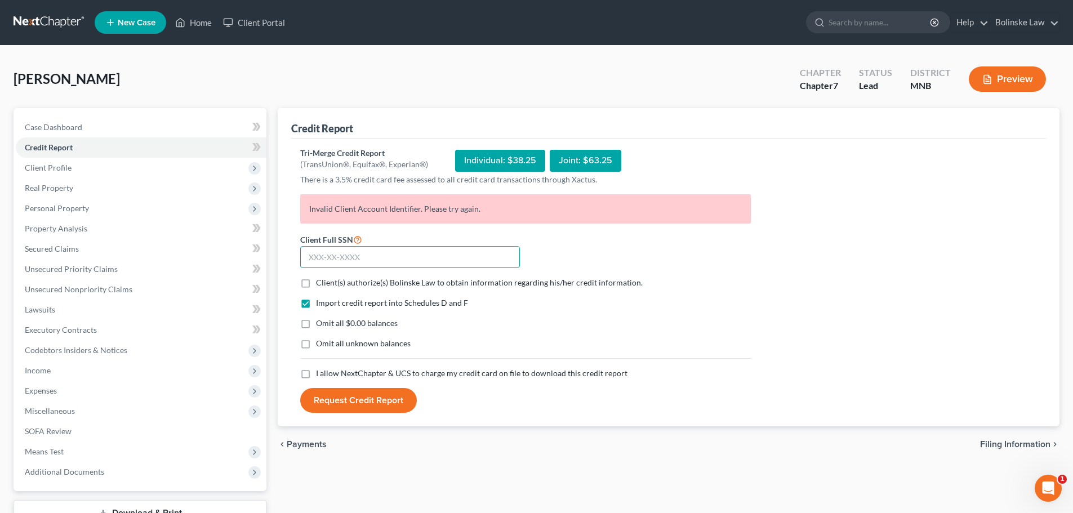
click at [315, 257] on input "text" at bounding box center [410, 257] width 220 height 23
click at [307, 256] on input "text" at bounding box center [410, 257] width 220 height 23
type input "476-19-4312"
click at [316, 285] on label "Client(s) authorize(s) Bolinske Law to obtain information regarding his/her cre…" at bounding box center [479, 282] width 327 height 11
click at [320, 284] on input "Client(s) authorize(s) Bolinske Law to obtain information regarding his/her cre…" at bounding box center [323, 280] width 7 height 7
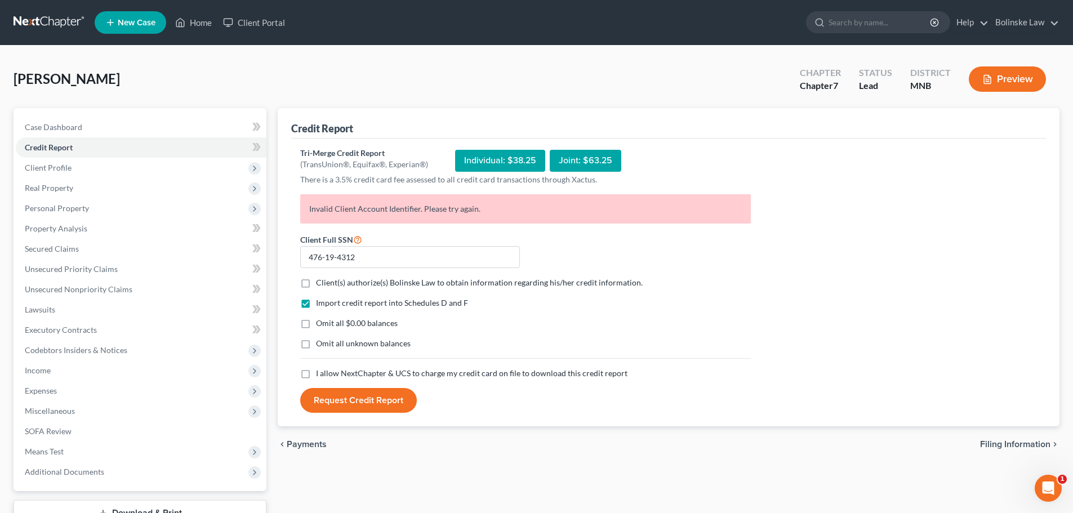
checkbox input "true"
click at [316, 372] on label "I allow NextChapter & UCS to charge my credit card on file to download this cre…" at bounding box center [471, 373] width 311 height 11
click at [320, 372] on input "I allow NextChapter & UCS to charge my credit card on file to download this cre…" at bounding box center [323, 371] width 7 height 7
checkbox input "true"
click at [345, 398] on button "Request Credit Report" at bounding box center [358, 400] width 117 height 25
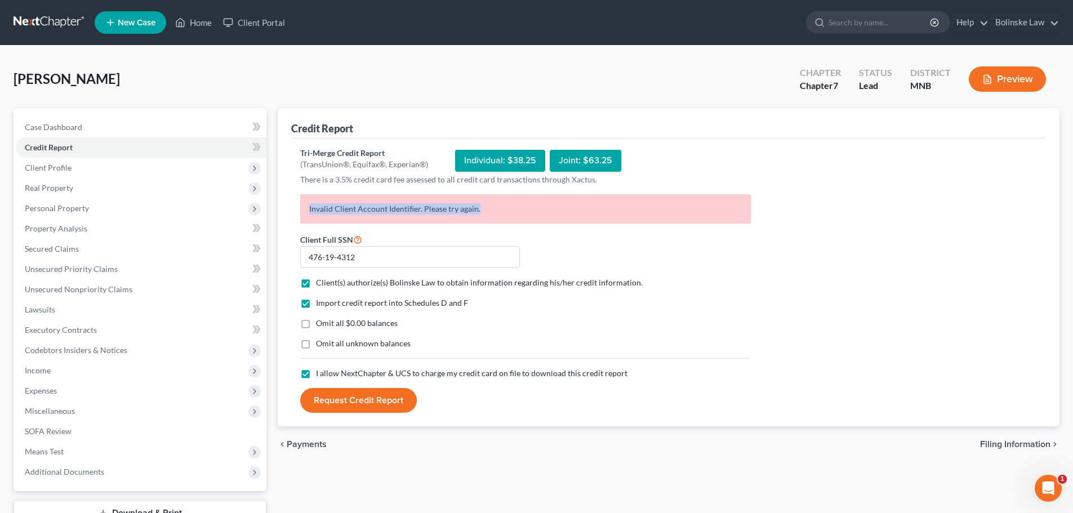
drag, startPoint x: 479, startPoint y: 207, endPoint x: 309, endPoint y: 207, distance: 170.1
click at [310, 207] on p "Invalid Client Account Identifier. Please try again." at bounding box center [525, 208] width 450 height 29
copy p "Invalid Client Account Identifier. Please try again."
click at [359, 400] on button "Request Credit Report" at bounding box center [358, 400] width 117 height 25
click at [1051, 491] on icon "Open Intercom Messenger" at bounding box center [1048, 488] width 19 height 19
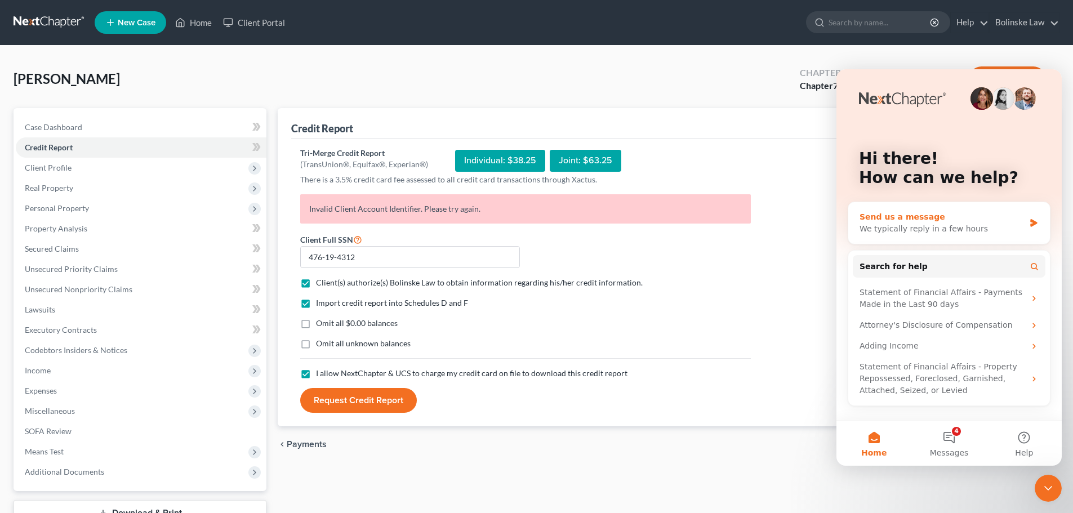
click at [873, 229] on div "We typically reply in a few hours" at bounding box center [941, 229] width 165 height 12
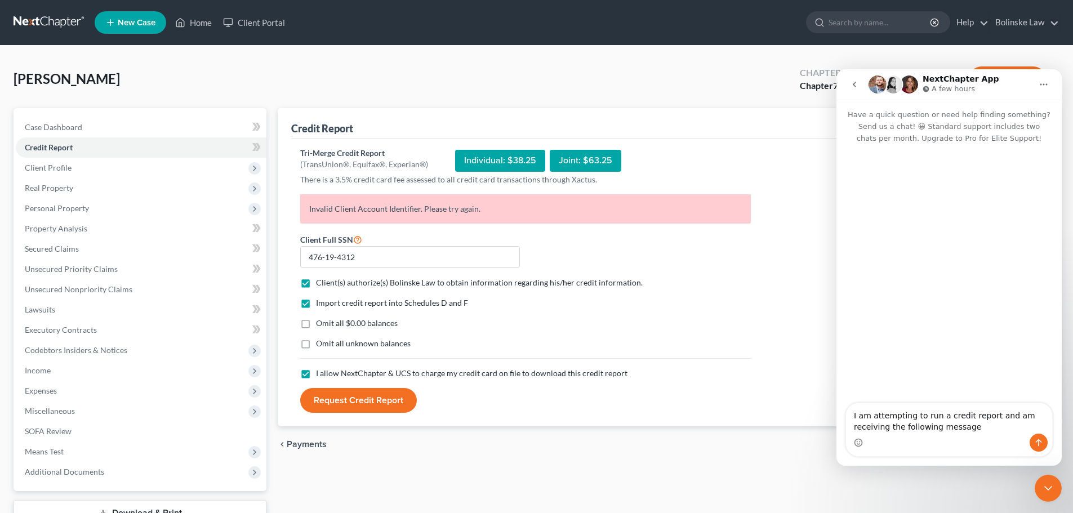
type textarea "I am attempting to run a credit report and am receiving the following message:"
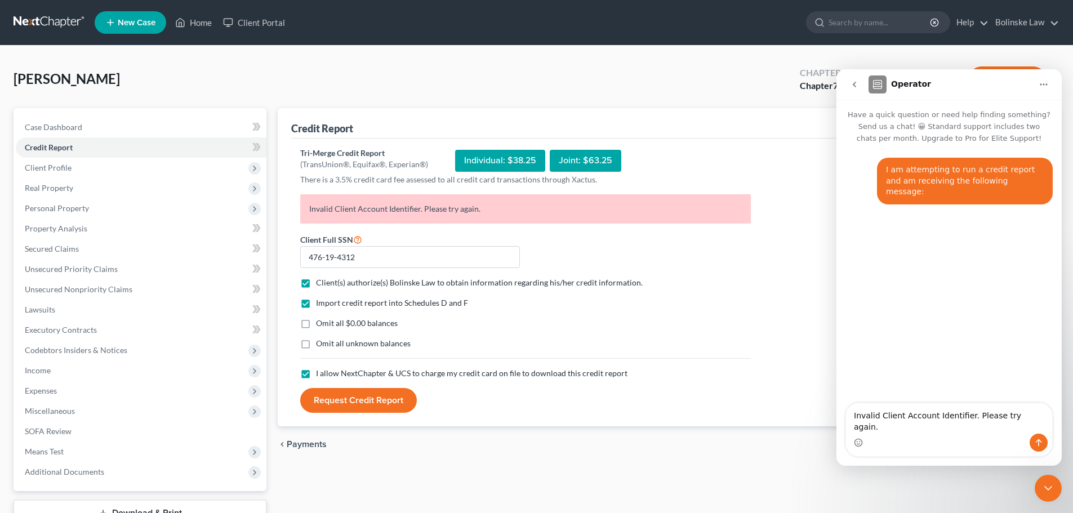
click at [852, 427] on textarea "Invalid Client Account Identifier. Please try again." at bounding box center [949, 418] width 206 height 30
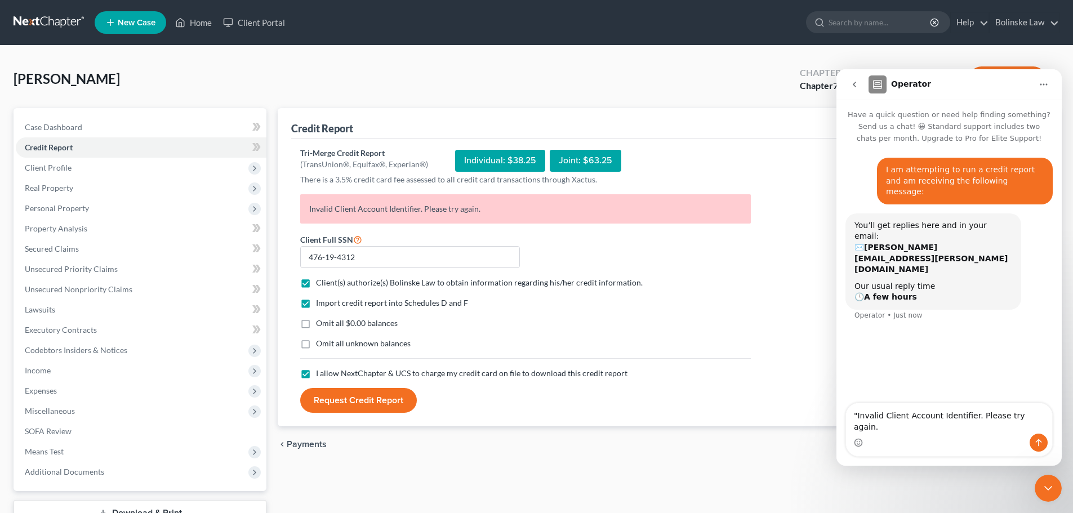
click at [1026, 427] on textarea ""Invalid Client Account Identifier. Please try again." at bounding box center [949, 418] width 206 height 30
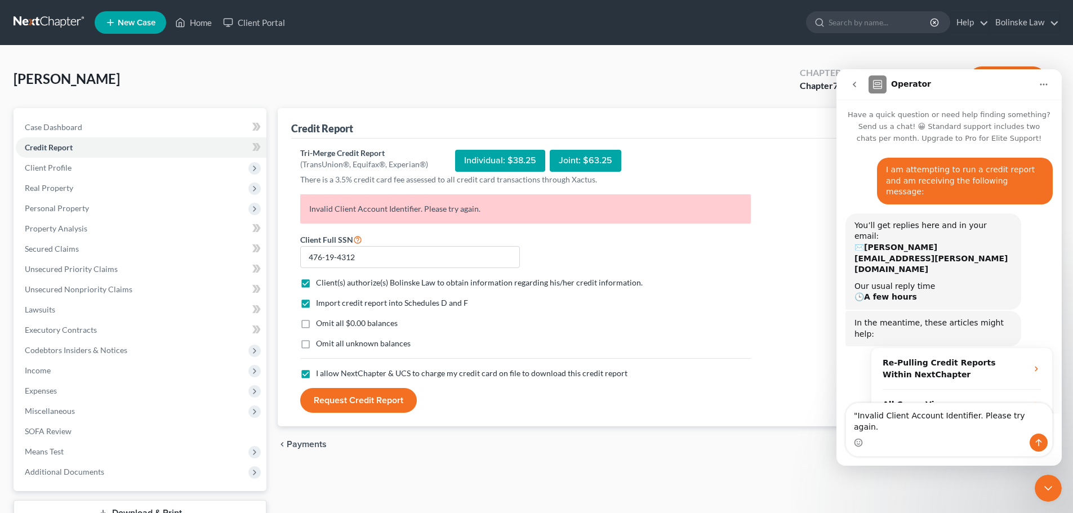
scroll to position [20, 0]
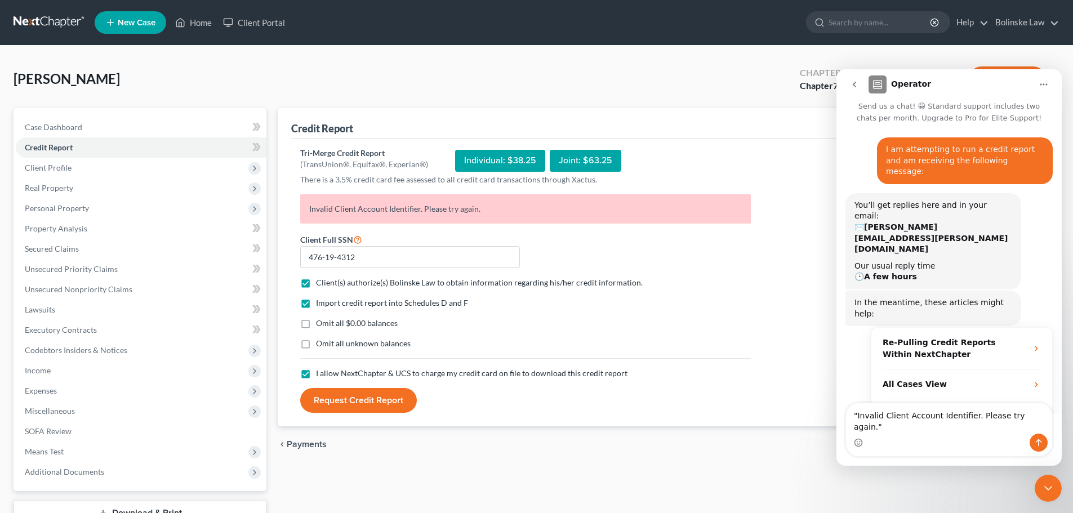
type textarea ""Invalid Client Account Identifier. Please try again.""
click at [1040, 441] on icon "Send a message…" at bounding box center [1039, 442] width 6 height 7
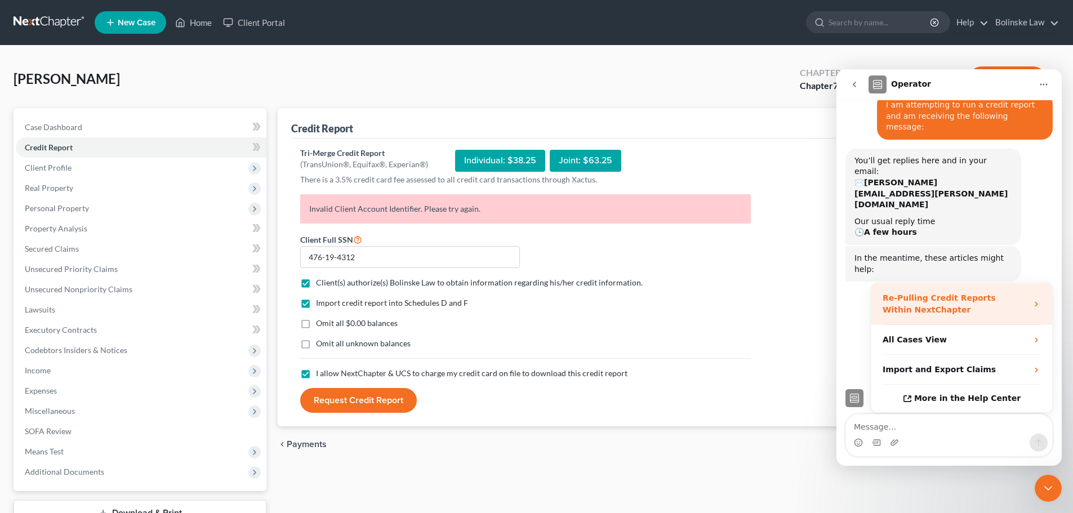
click at [926, 293] on strong "Re-Pulling Credit Reports Within NextChapter" at bounding box center [938, 303] width 113 height 21
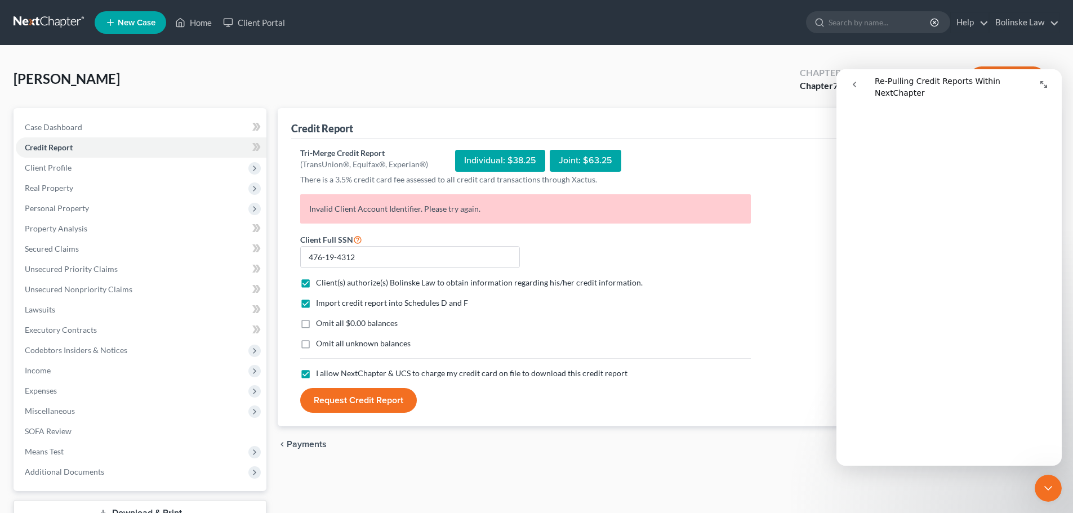
scroll to position [394, 0]
click at [74, 127] on span "Case Dashboard" at bounding box center [53, 127] width 57 height 10
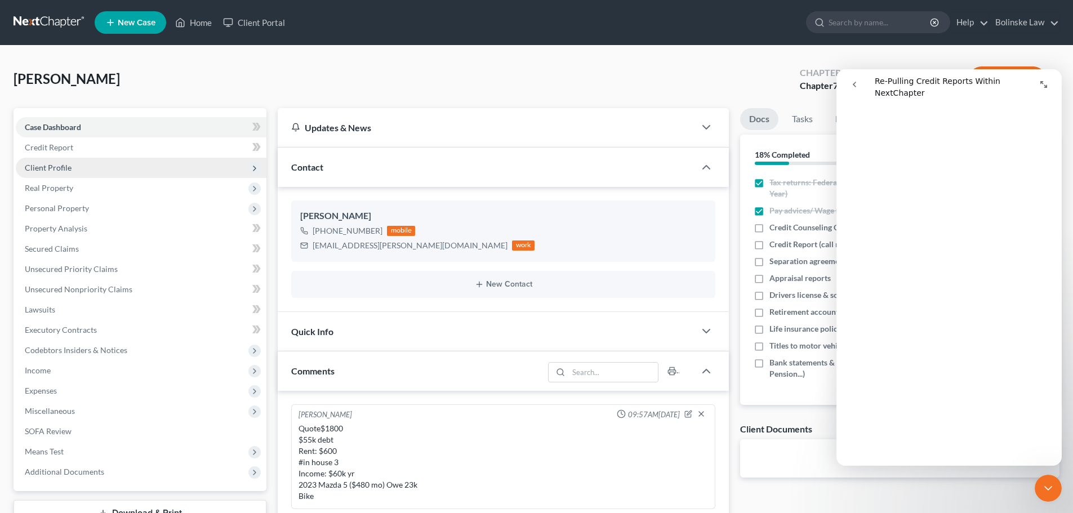
click at [66, 169] on span "Client Profile" at bounding box center [48, 168] width 47 height 10
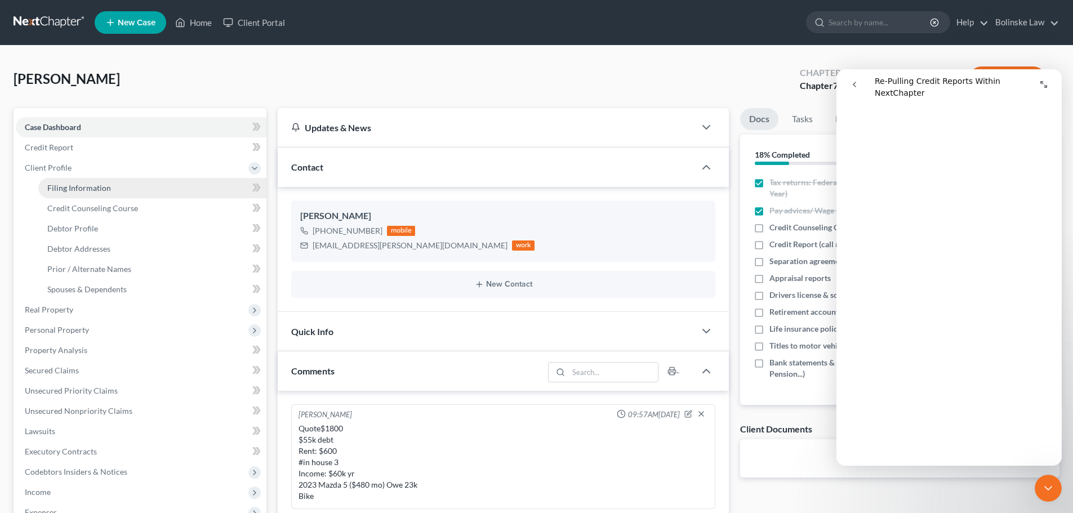
click at [68, 186] on span "Filing Information" at bounding box center [79, 188] width 64 height 10
select select "1"
select select "0"
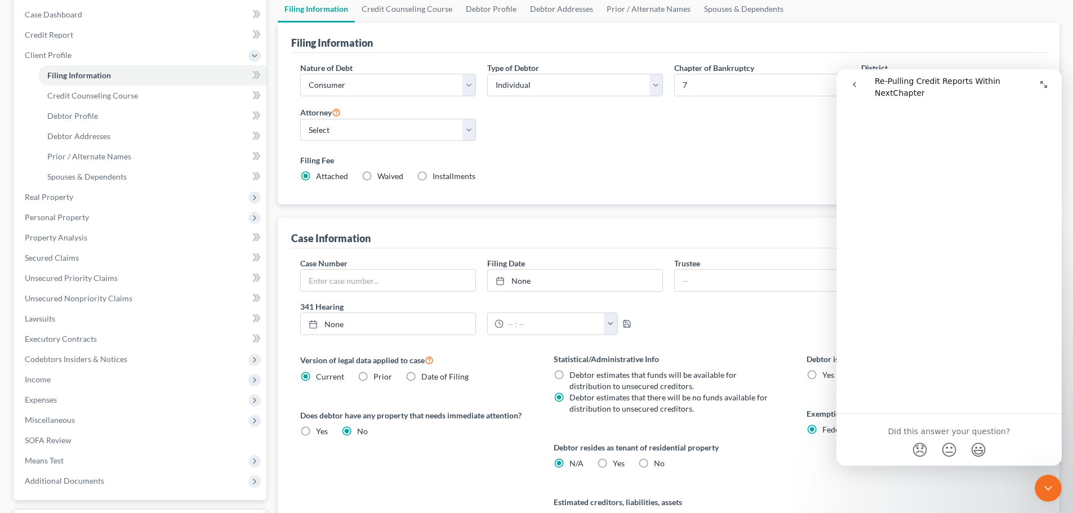
scroll to position [932, 0]
click at [1052, 490] on icon "Close Intercom Messenger" at bounding box center [1048, 488] width 14 height 14
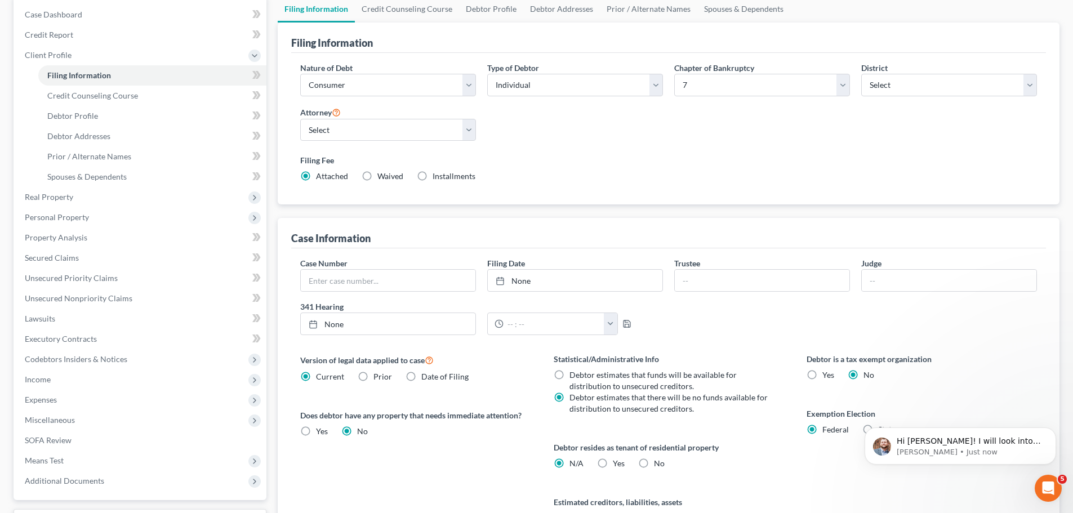
scroll to position [0, 0]
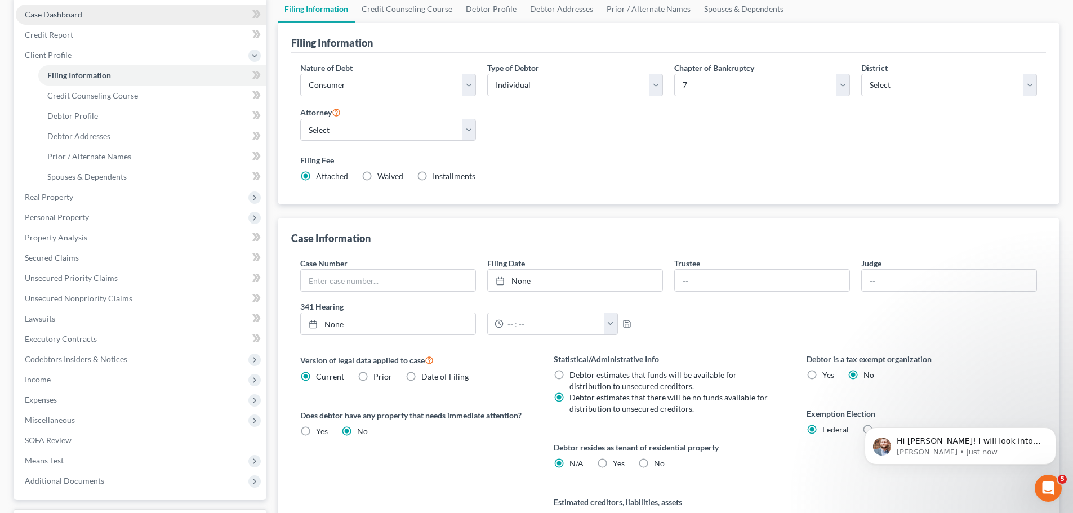
drag, startPoint x: 71, startPoint y: 6, endPoint x: 91, endPoint y: 13, distance: 21.4
click at [71, 6] on link "Case Dashboard" at bounding box center [141, 15] width 251 height 20
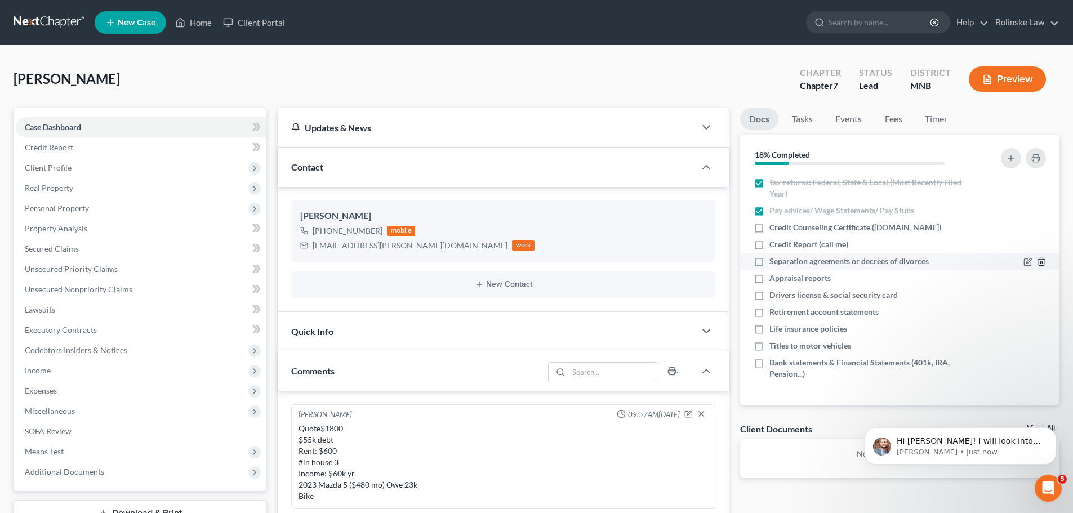
click at [1043, 260] on icon "button" at bounding box center [1040, 261] width 5 height 7
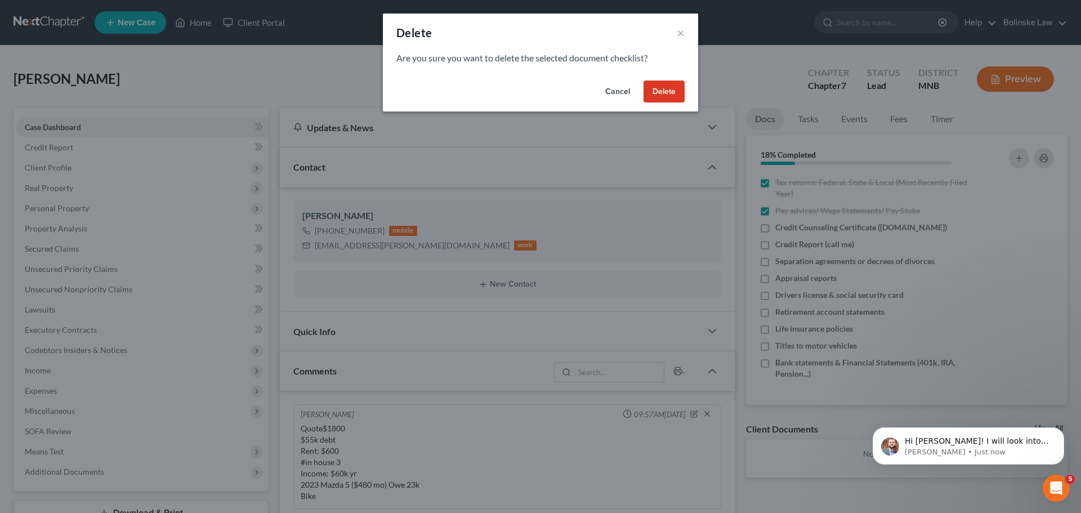
drag, startPoint x: 674, startPoint y: 96, endPoint x: 682, endPoint y: 106, distance: 13.2
click at [674, 96] on button "Delete" at bounding box center [664, 92] width 41 height 23
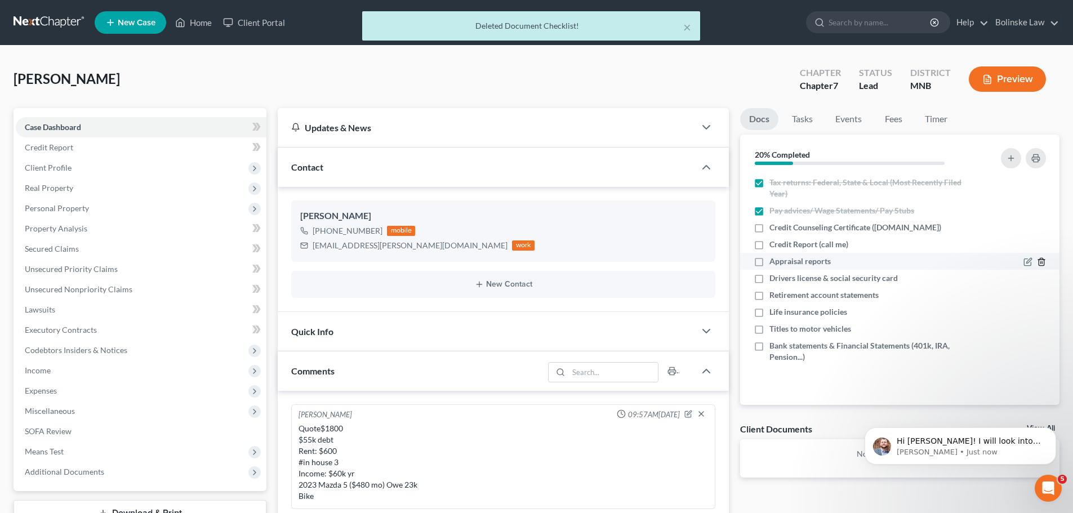
click at [1043, 261] on icon "button" at bounding box center [1040, 261] width 5 height 7
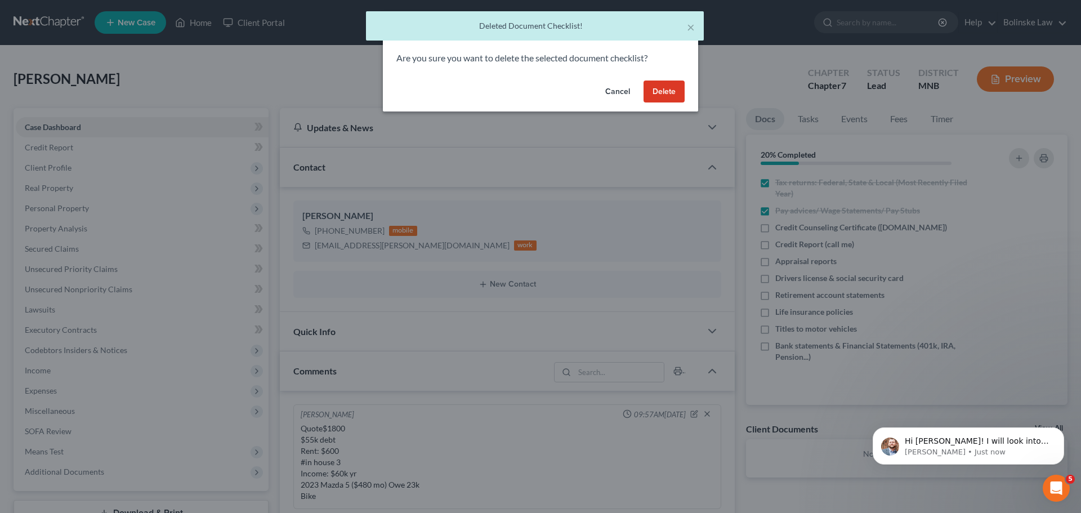
click at [657, 93] on button "Delete" at bounding box center [664, 92] width 41 height 23
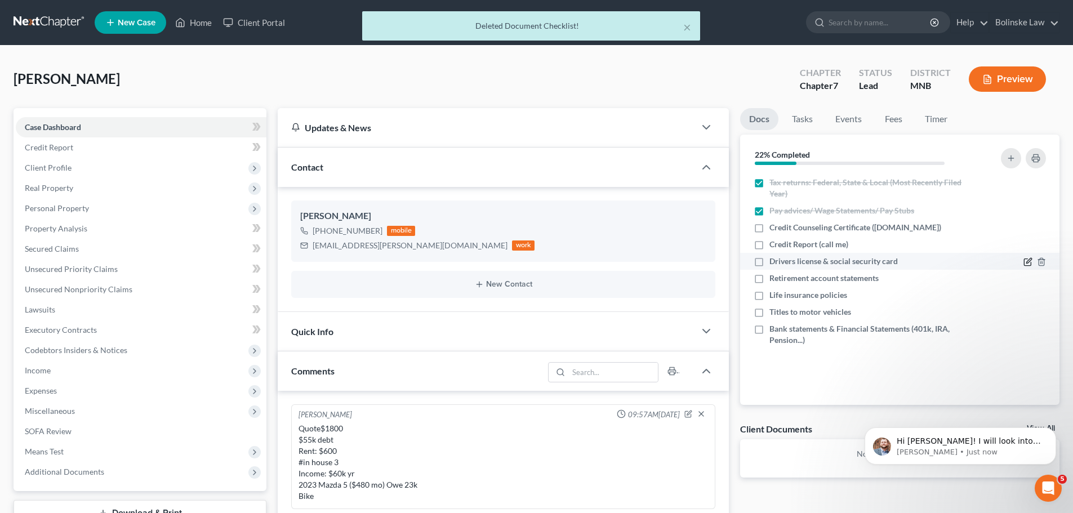
click at [1027, 259] on icon "button" at bounding box center [1027, 262] width 7 height 7
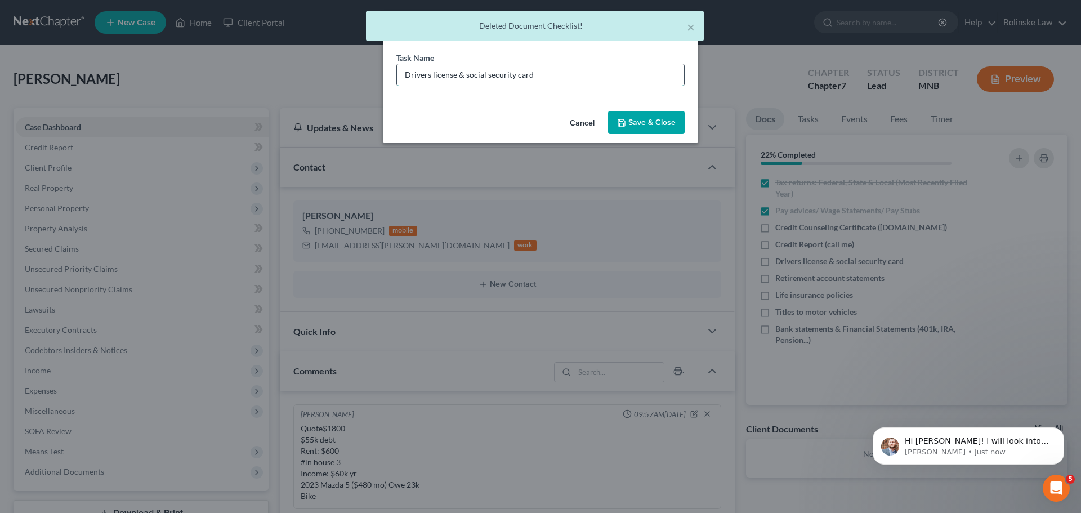
click at [465, 73] on input "Drivers license & social security card" at bounding box center [540, 74] width 287 height 21
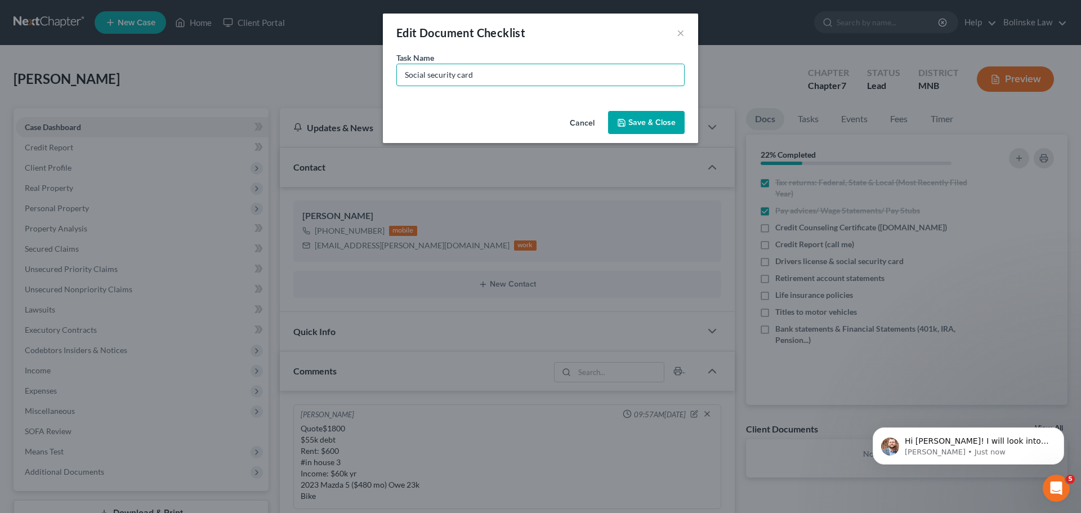
type input "Social security card"
click at [646, 113] on button "Save & Close" at bounding box center [646, 123] width 77 height 24
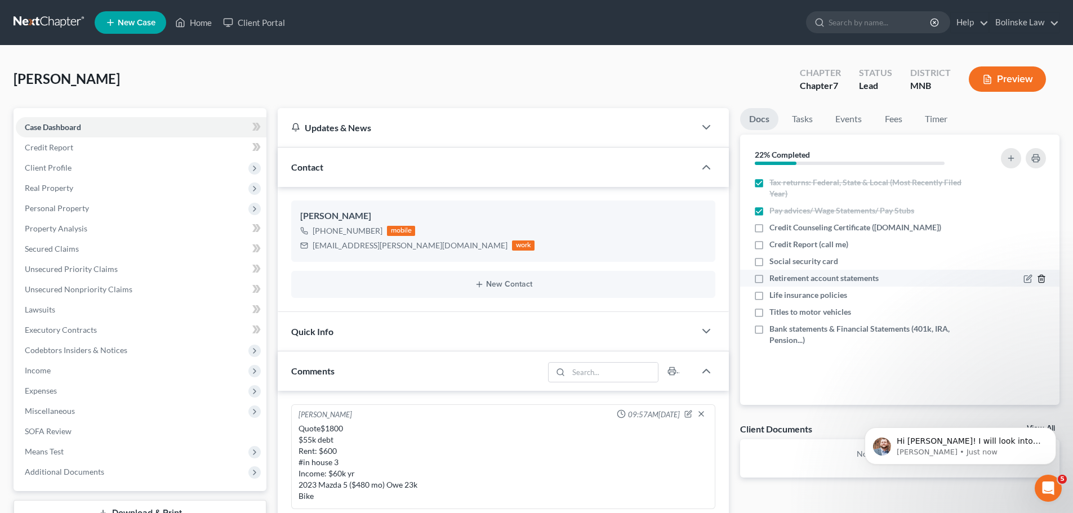
click at [1042, 278] on icon "button" at bounding box center [1041, 278] width 9 height 9
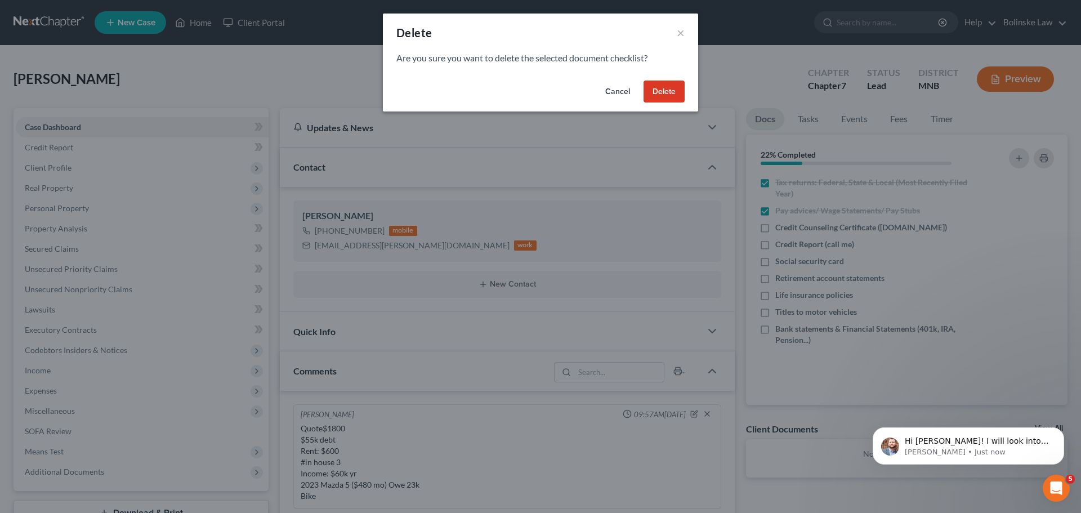
click at [652, 91] on button "Delete" at bounding box center [664, 92] width 41 height 23
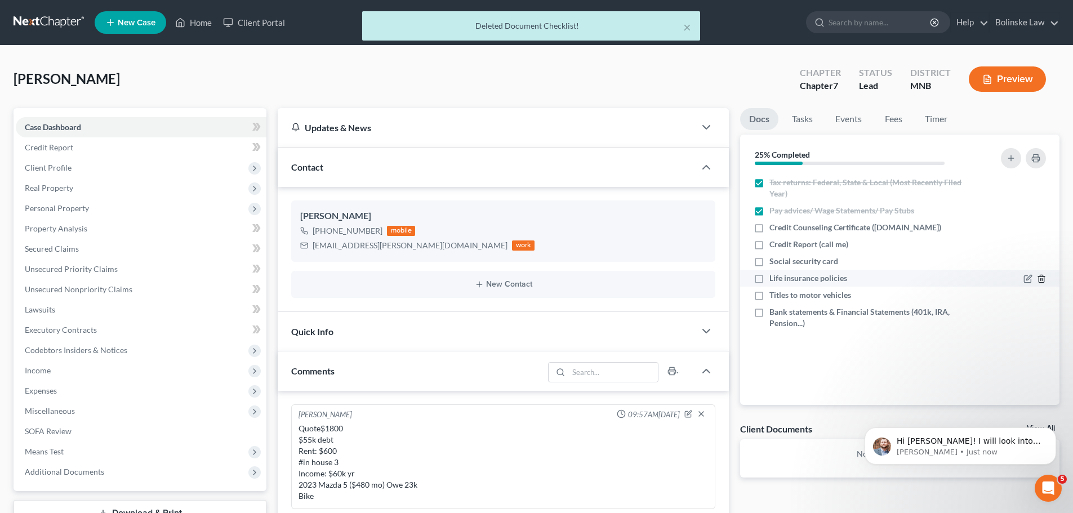
click at [1041, 276] on polyline "button" at bounding box center [1041, 276] width 7 height 0
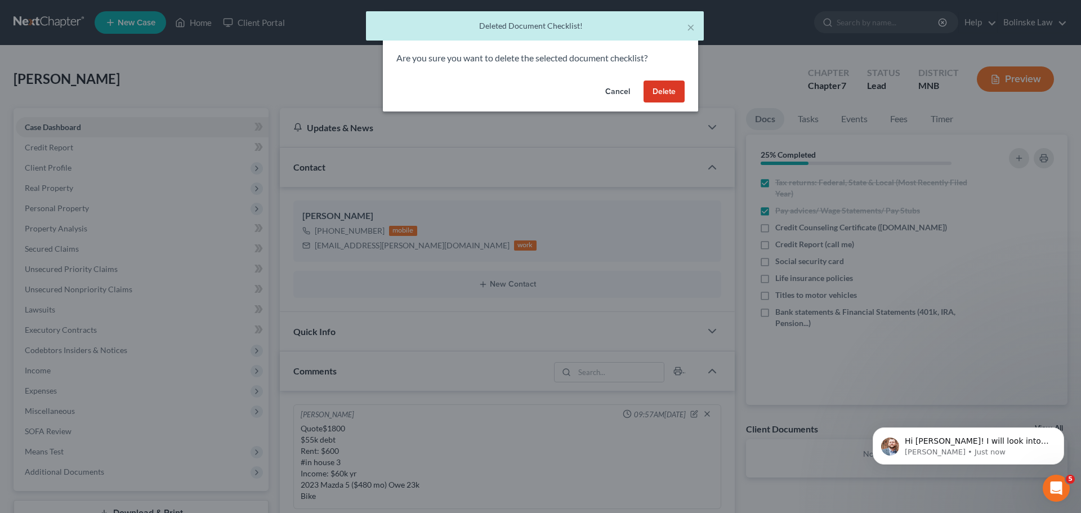
click at [649, 84] on button "Delete" at bounding box center [664, 92] width 41 height 23
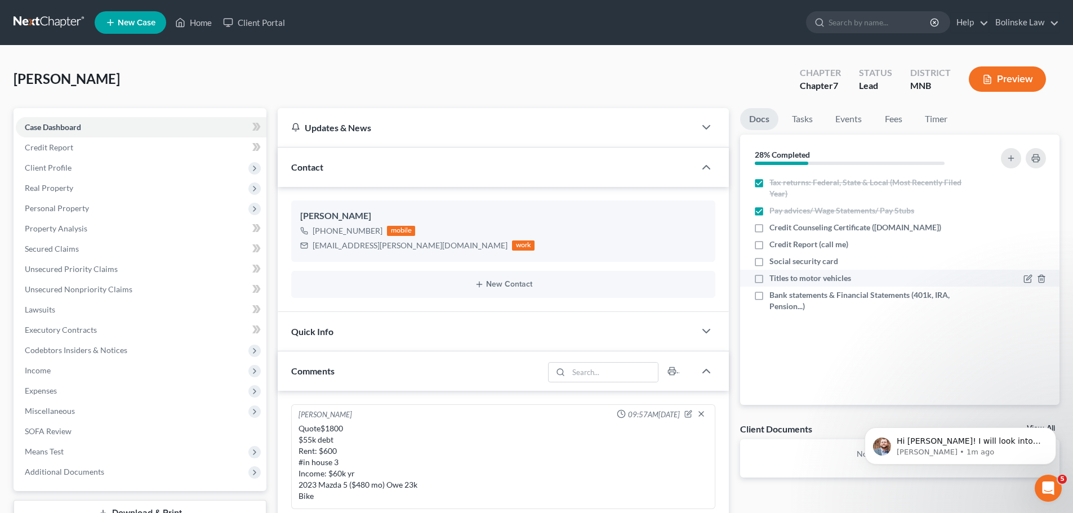
click at [769, 276] on label "Titles to motor vehicles" at bounding box center [810, 278] width 82 height 11
click at [774, 276] on input "Titles to motor vehicles" at bounding box center [777, 276] width 7 height 7
checkbox input "true"
click at [769, 297] on label "Bank statements & Financial Statements (401k, IRA, Pension...)" at bounding box center [869, 300] width 200 height 23
click at [774, 297] on input "Bank statements & Financial Statements (401k, IRA, Pension...)" at bounding box center [777, 292] width 7 height 7
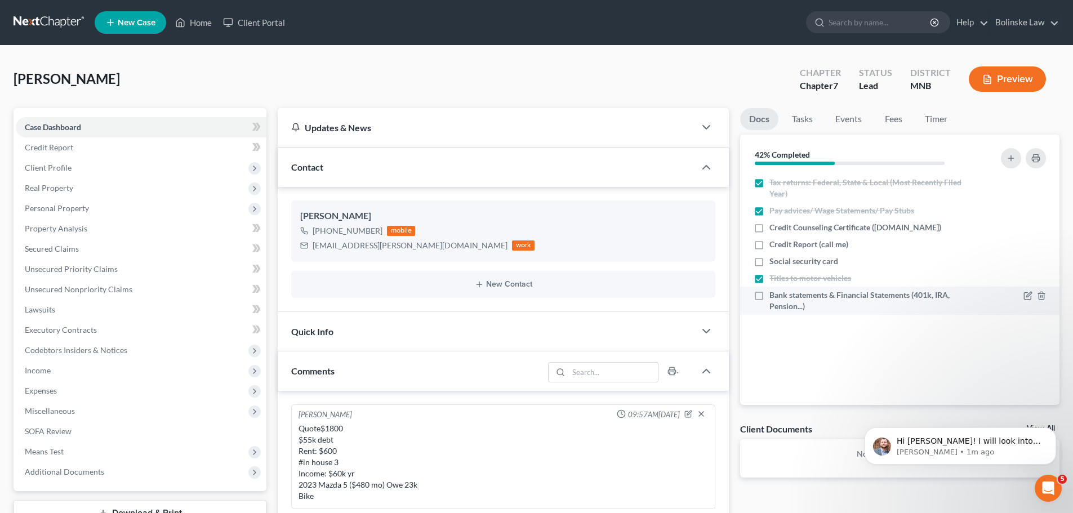
checkbox input "true"
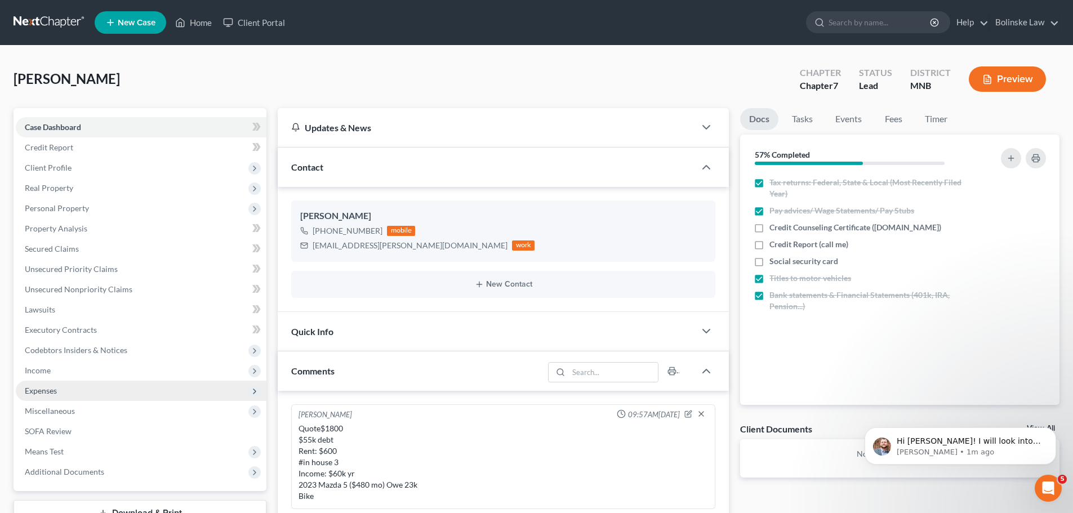
click at [52, 389] on span "Expenses" at bounding box center [41, 391] width 32 height 10
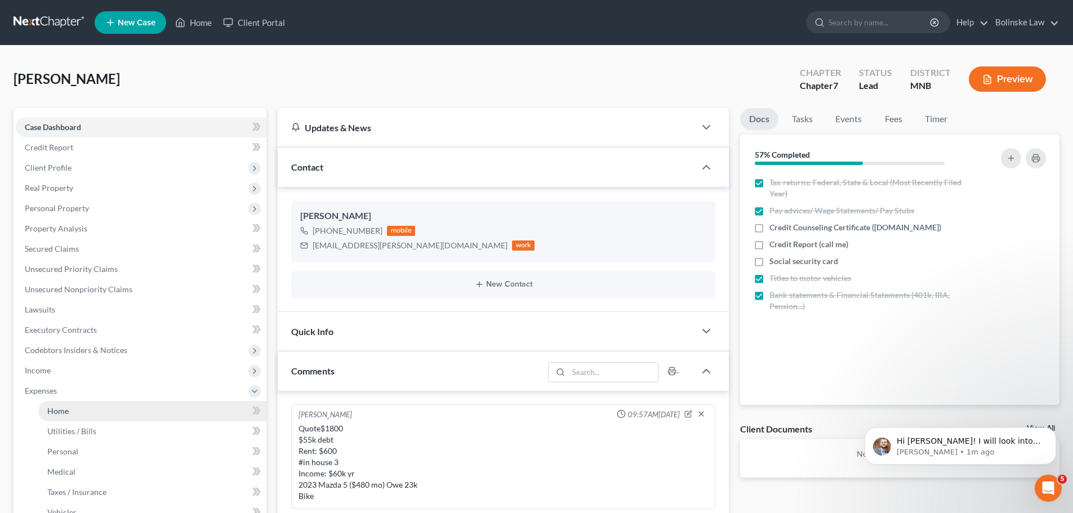
click at [70, 408] on link "Home" at bounding box center [152, 411] width 228 height 20
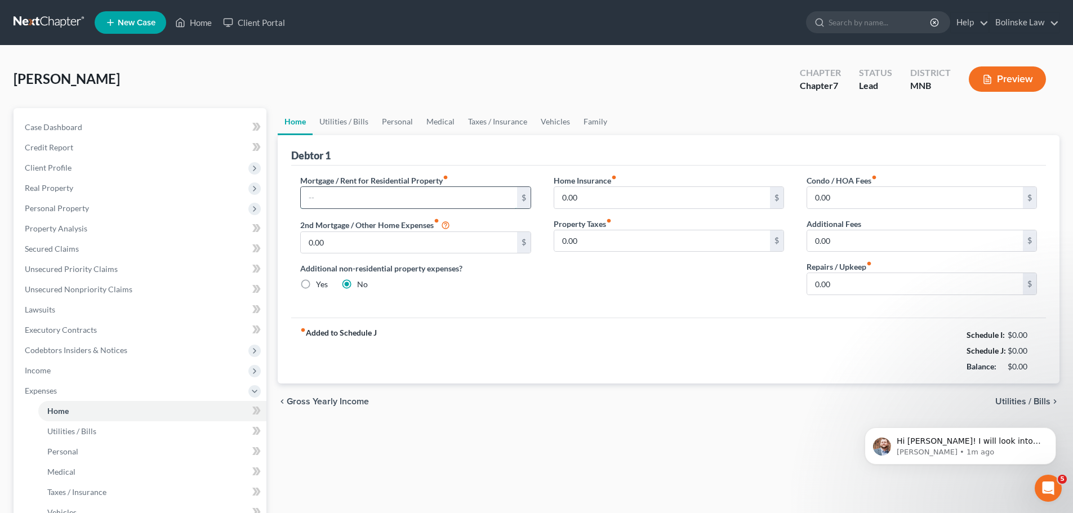
click at [316, 195] on input "text" at bounding box center [409, 197] width 216 height 21
type input "500"
click at [858, 285] on input "0.00" at bounding box center [915, 283] width 216 height 21
type input "20"
click at [341, 117] on link "Utilities / Bills" at bounding box center [344, 121] width 63 height 27
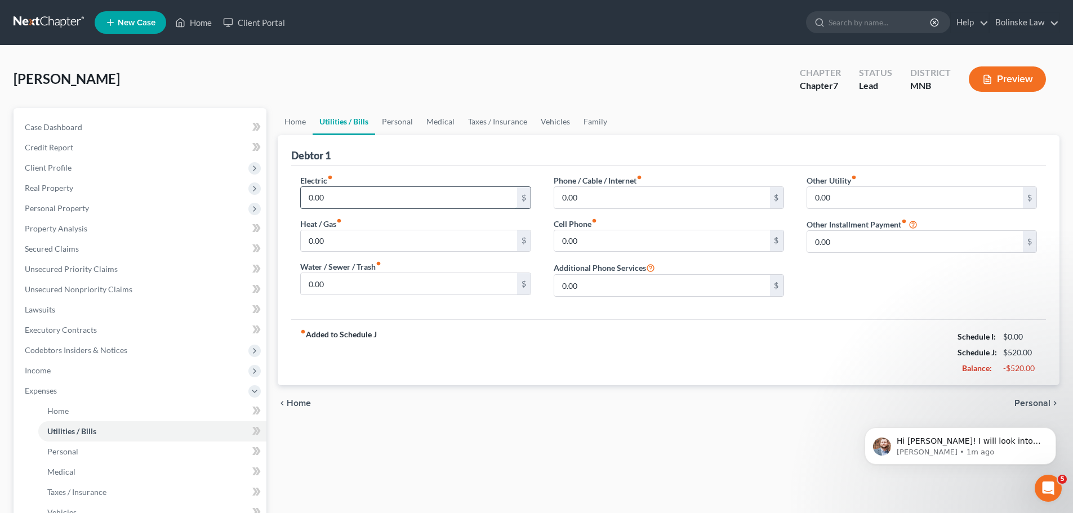
click at [321, 199] on input "0.00" at bounding box center [409, 197] width 216 height 21
type input "90"
click at [624, 205] on input "0.00" at bounding box center [662, 197] width 216 height 21
type input "215"
click at [408, 123] on link "Personal" at bounding box center [397, 121] width 44 height 27
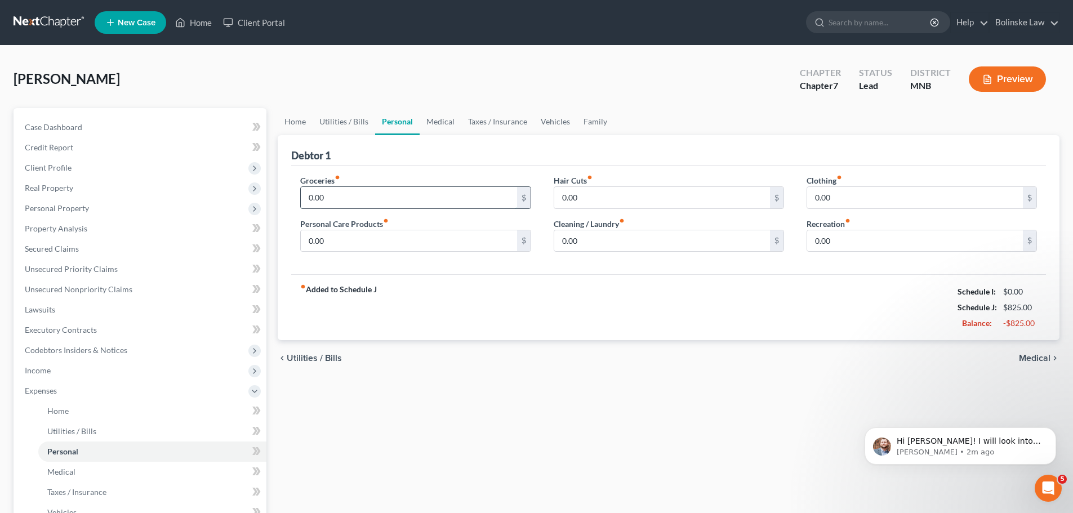
click at [349, 200] on input "0.00" at bounding box center [409, 197] width 216 height 21
type input "500"
type input "50"
type input "100"
click at [841, 195] on input "0.00" at bounding box center [915, 197] width 216 height 21
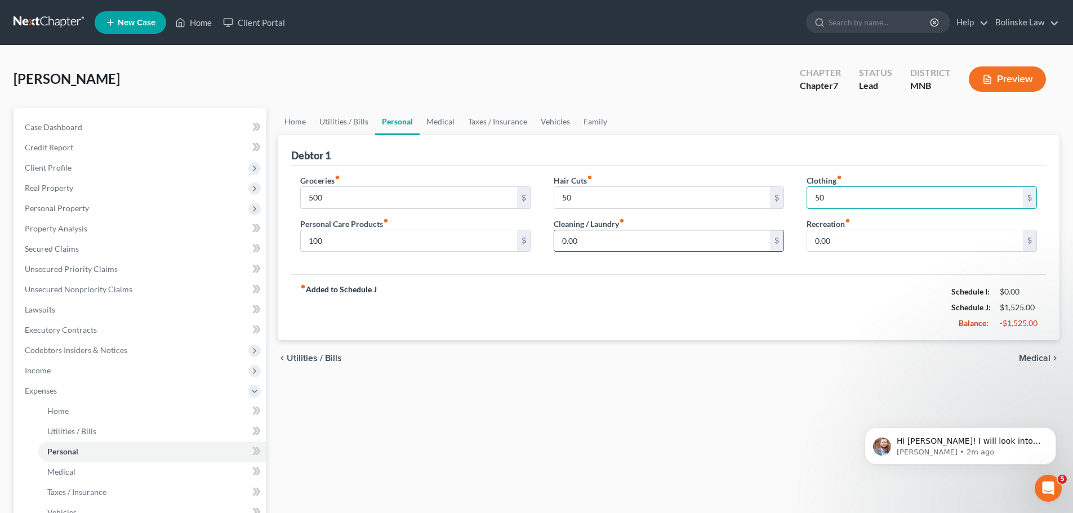
type input "50"
click at [604, 236] on input "0.00" at bounding box center [662, 240] width 216 height 21
type input "10"
click at [829, 242] on input "0.00" at bounding box center [915, 240] width 216 height 21
type input "300"
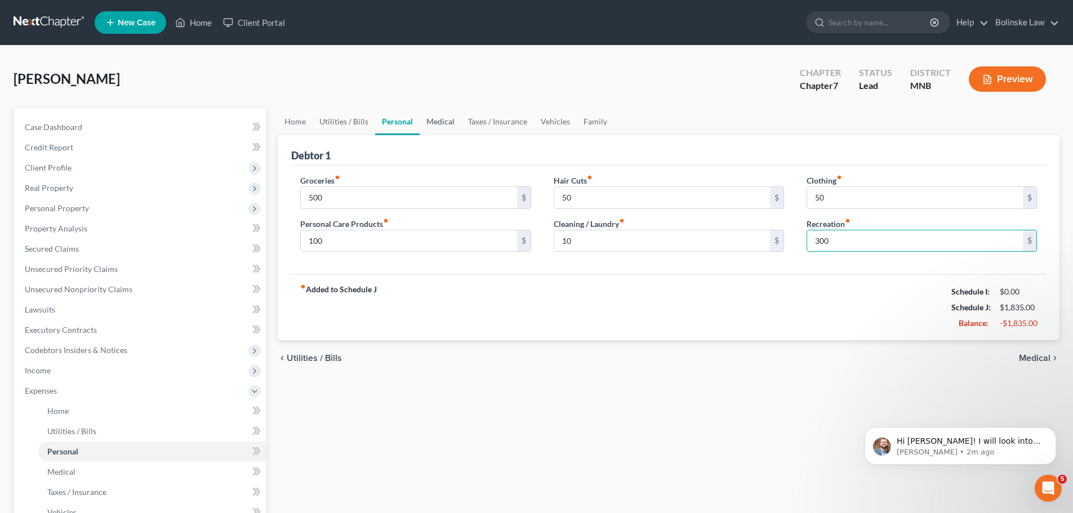
click at [426, 122] on link "Medical" at bounding box center [441, 121] width 42 height 27
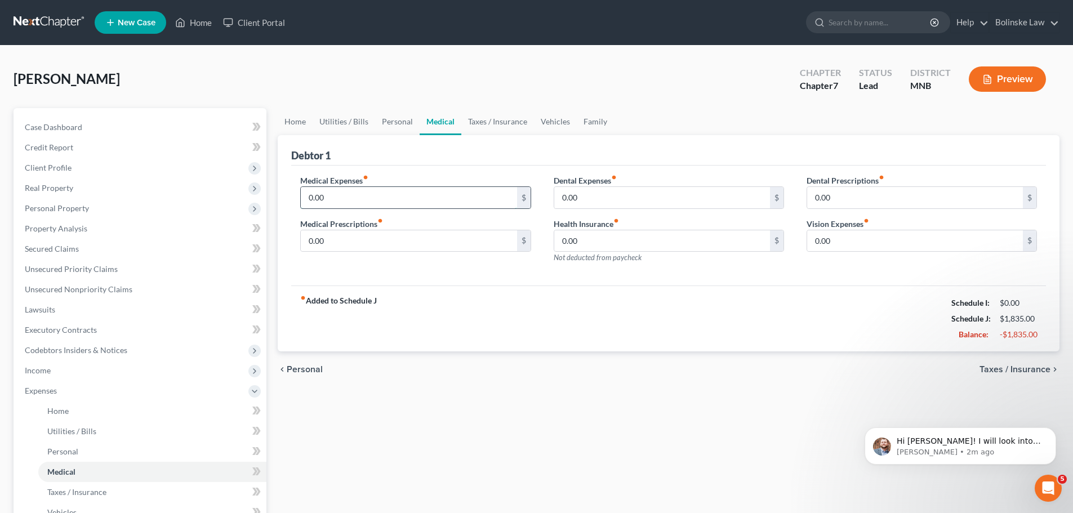
click at [343, 197] on input "0.00" at bounding box center [409, 197] width 216 height 21
type input "30"
click at [613, 202] on input "0.00" at bounding box center [662, 197] width 216 height 21
type input "30"
click at [849, 240] on input "0.00" at bounding box center [915, 240] width 216 height 21
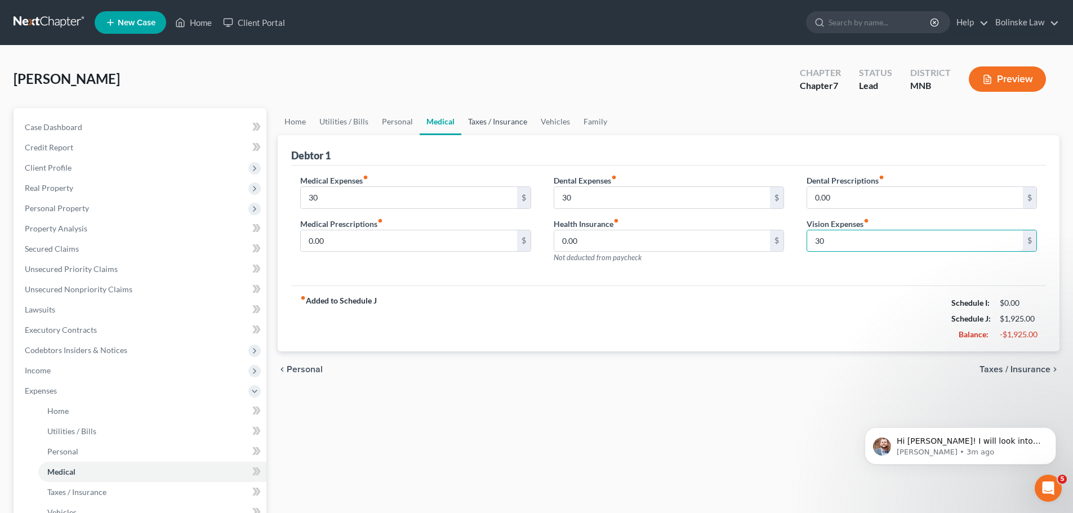
type input "30"
click at [480, 119] on link "Taxes / Insurance" at bounding box center [497, 121] width 73 height 27
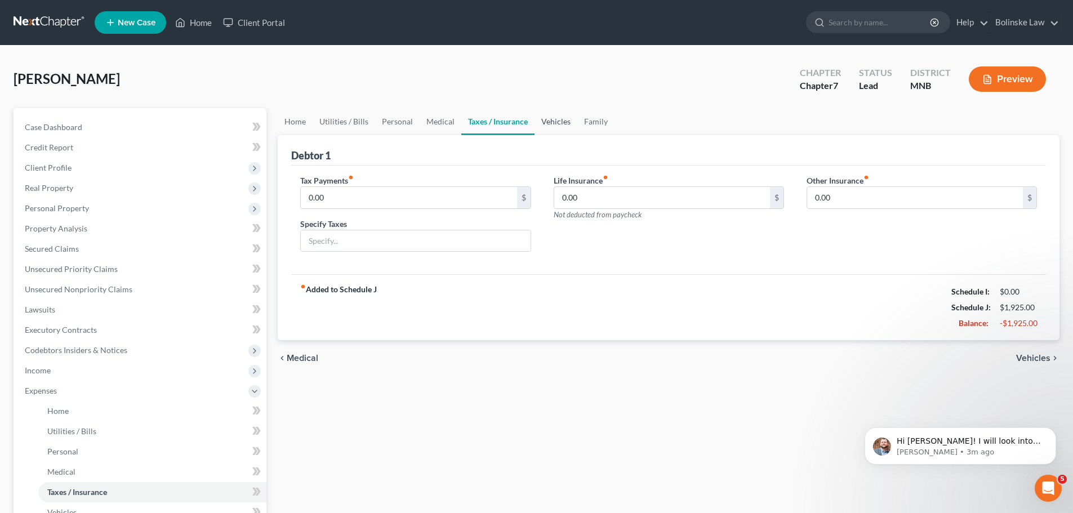
click at [555, 126] on link "Vehicles" at bounding box center [555, 121] width 43 height 27
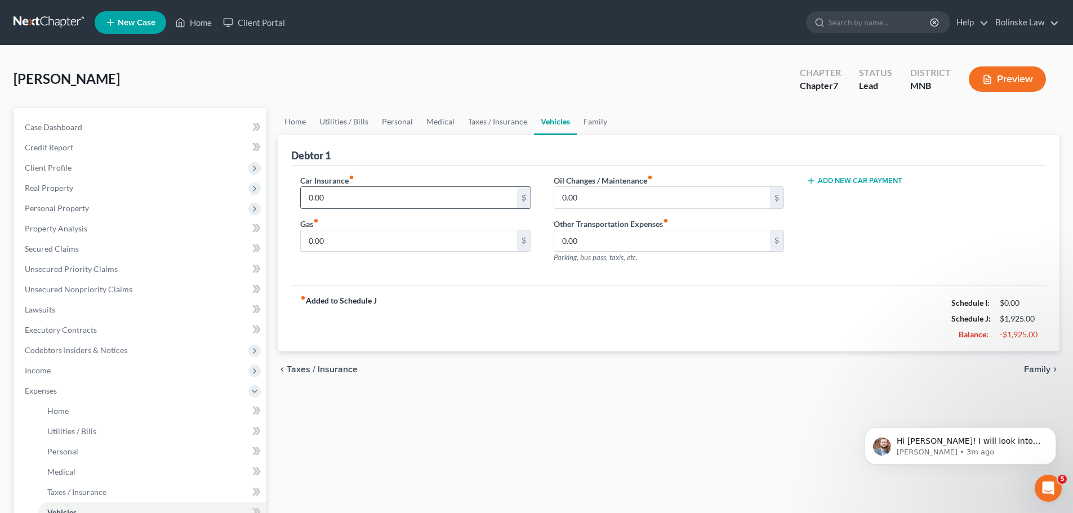
click at [389, 197] on input "0.00" at bounding box center [409, 197] width 216 height 21
type input "310"
click at [364, 243] on input "0.00" at bounding box center [409, 240] width 216 height 21
type input "100"
click at [611, 191] on input "0.00" at bounding box center [662, 197] width 216 height 21
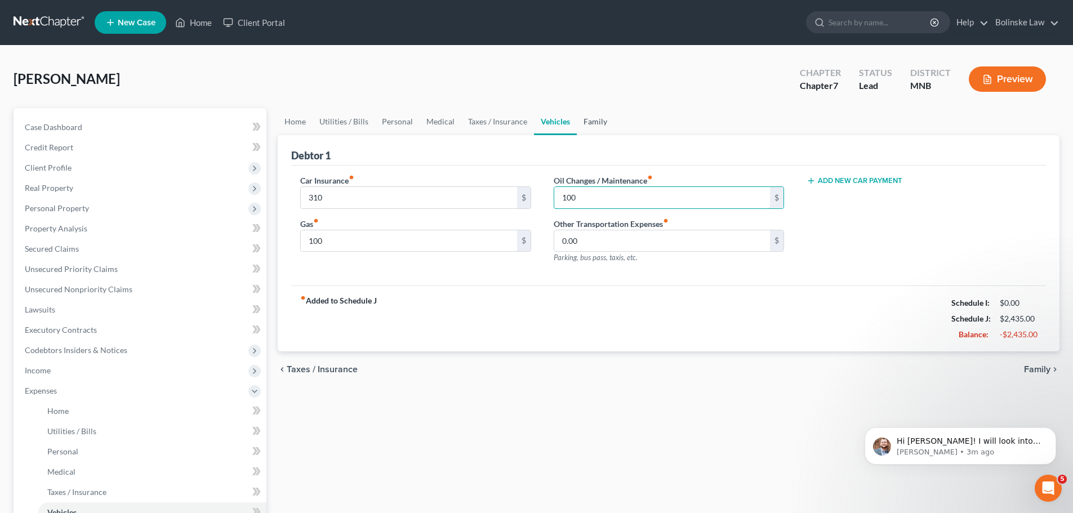
type input "100"
click at [589, 123] on link "Family" at bounding box center [595, 121] width 37 height 27
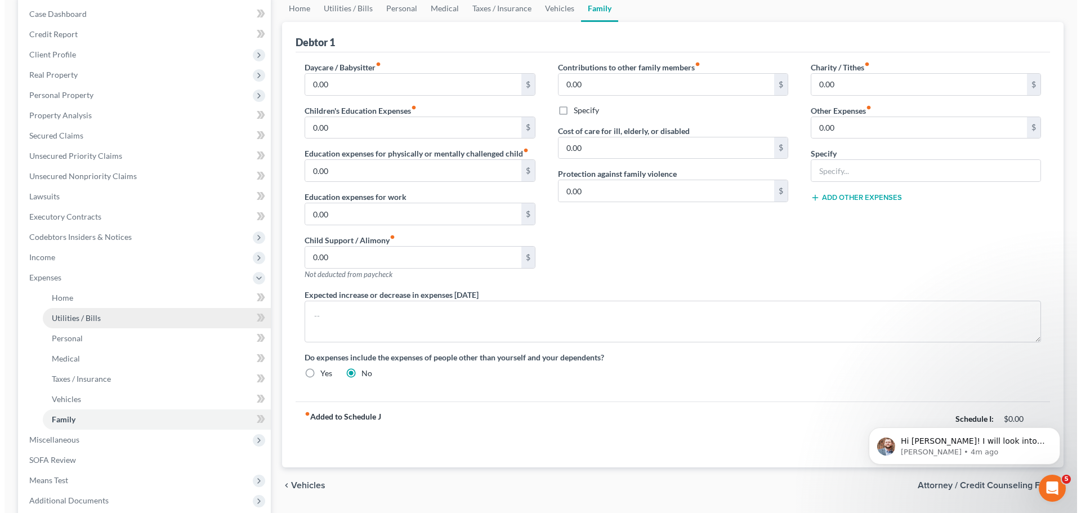
scroll to position [169, 0]
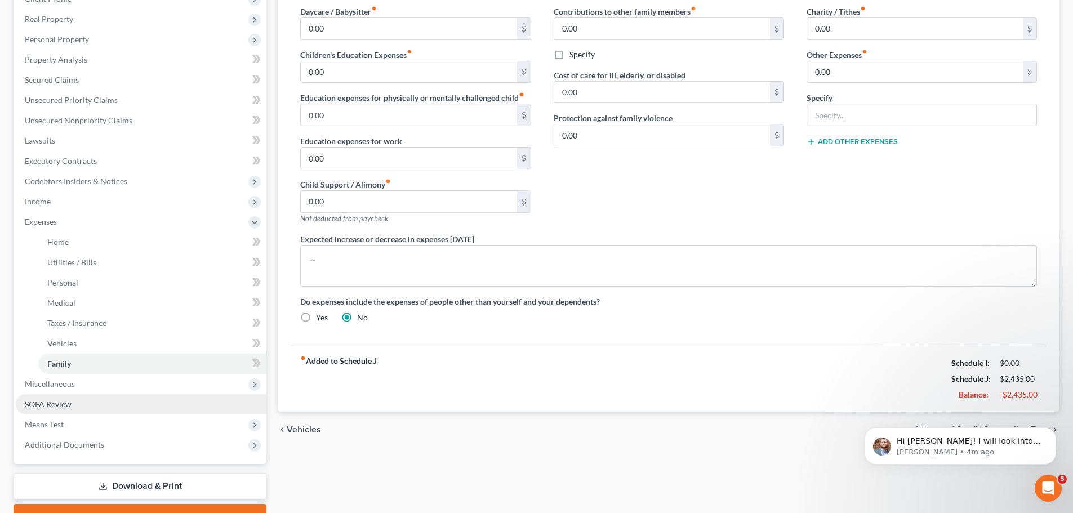
click at [104, 399] on link "SOFA Review" at bounding box center [141, 404] width 251 height 20
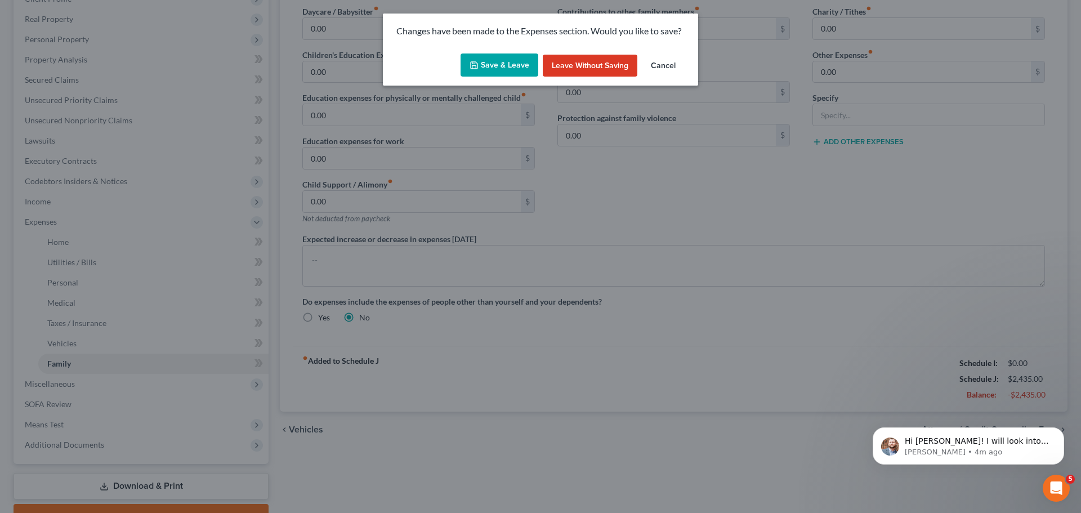
click at [489, 59] on button "Save & Leave" at bounding box center [500, 65] width 78 height 24
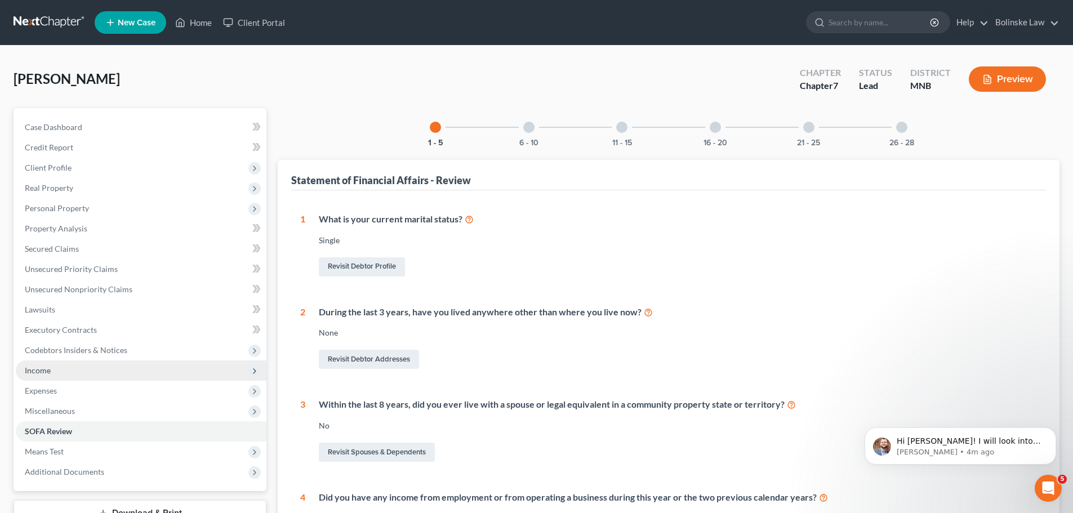
click at [46, 371] on span "Income" at bounding box center [38, 370] width 26 height 10
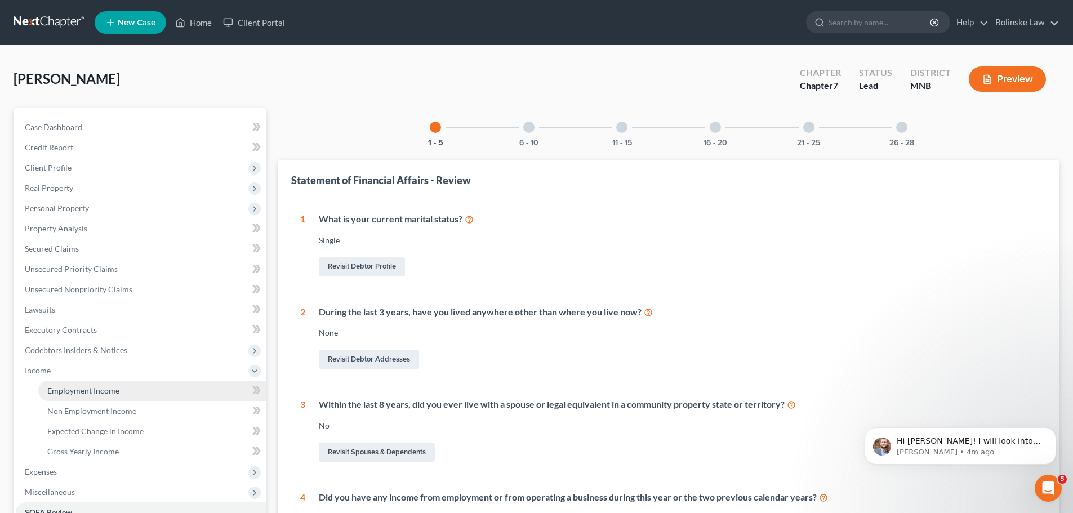
click at [72, 388] on span "Employment Income" at bounding box center [83, 391] width 72 height 10
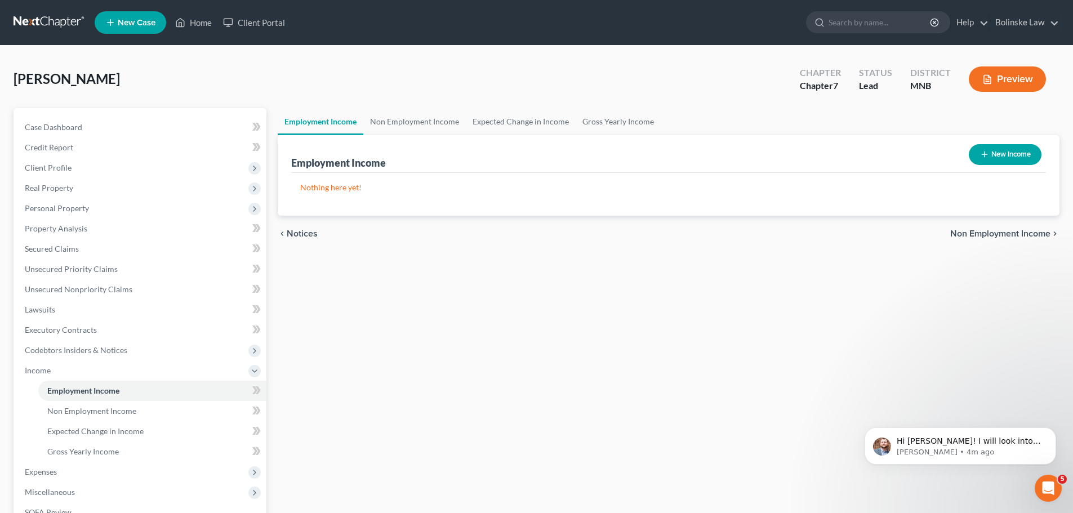
click at [1011, 154] on button "New Income" at bounding box center [1005, 154] width 73 height 21
select select "0"
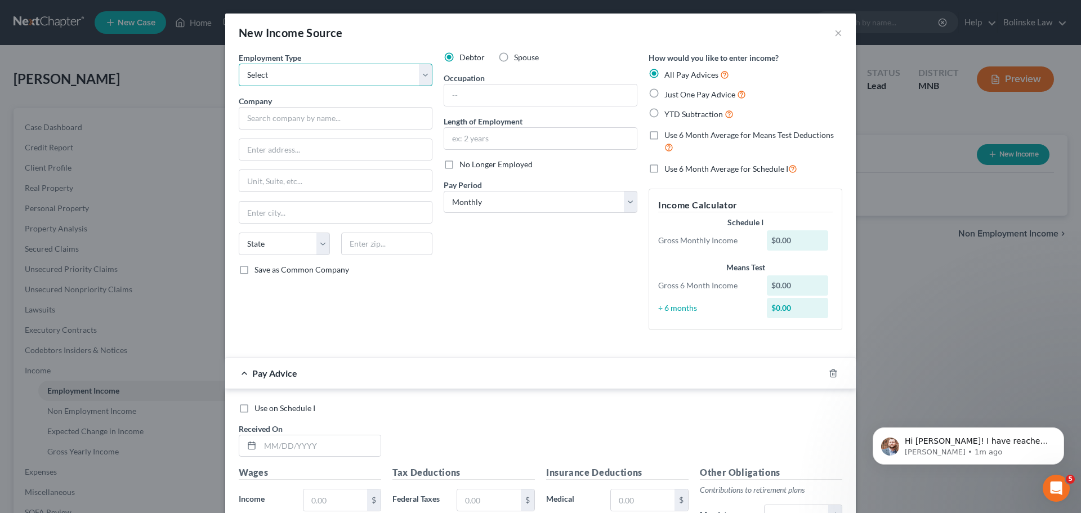
click at [300, 85] on select "Select Full or Part Time Employment Self Employment" at bounding box center [336, 75] width 194 height 23
select select "0"
click at [239, 64] on select "Select Full or Part Time Employment Self Employment" at bounding box center [336, 75] width 194 height 23
click at [265, 117] on input "text" at bounding box center [336, 118] width 194 height 23
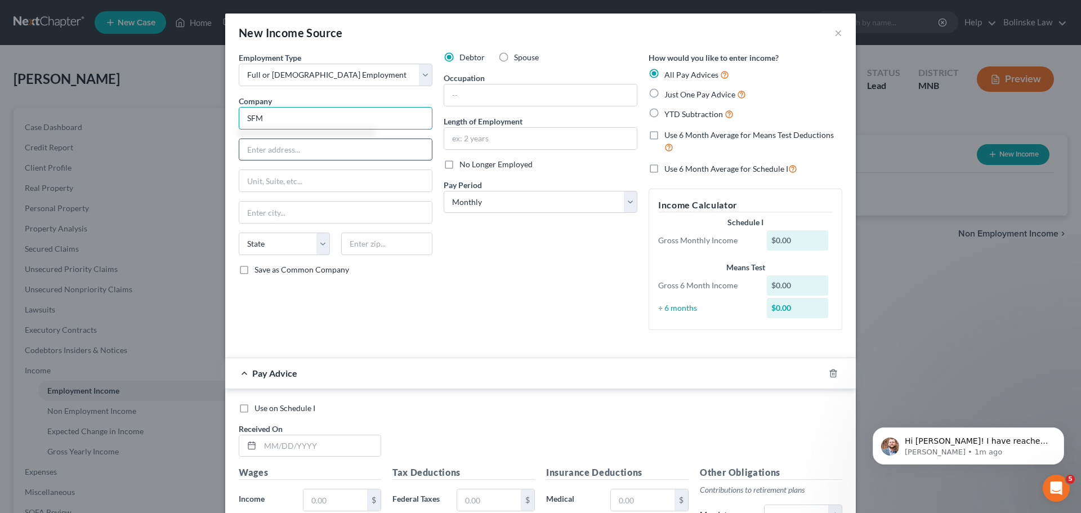
type input "SFM"
click at [249, 149] on input "text" at bounding box center [335, 149] width 193 height 21
click at [264, 149] on input "3500" at bounding box center [335, 149] width 193 height 21
click at [304, 148] on input "3500" at bounding box center [335, 149] width 193 height 21
type input "3500 American Blvd"
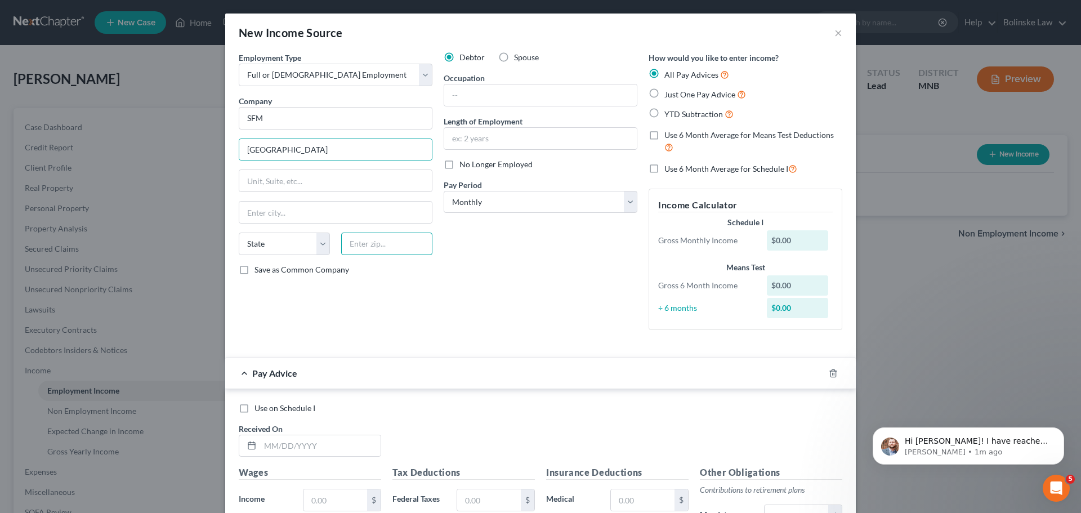
click at [365, 240] on input "text" at bounding box center [386, 244] width 91 height 23
type input "55431"
type input "Minneapolis"
select select "24"
click at [464, 97] on input "text" at bounding box center [540, 94] width 193 height 21
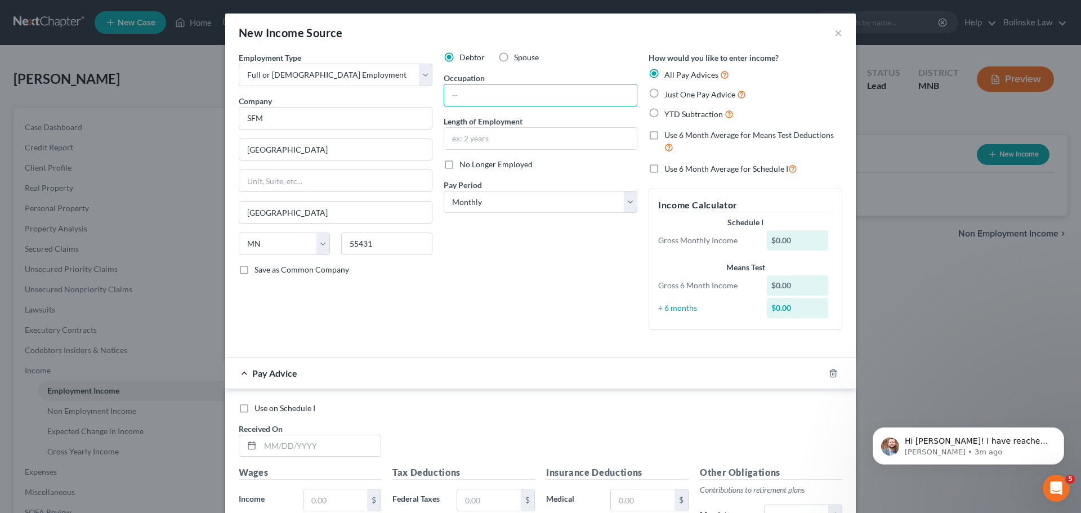
click at [664, 92] on label "Just One Pay Advice" at bounding box center [705, 94] width 82 height 13
click at [669, 92] on input "Just One Pay Advice" at bounding box center [672, 91] width 7 height 7
radio input "true"
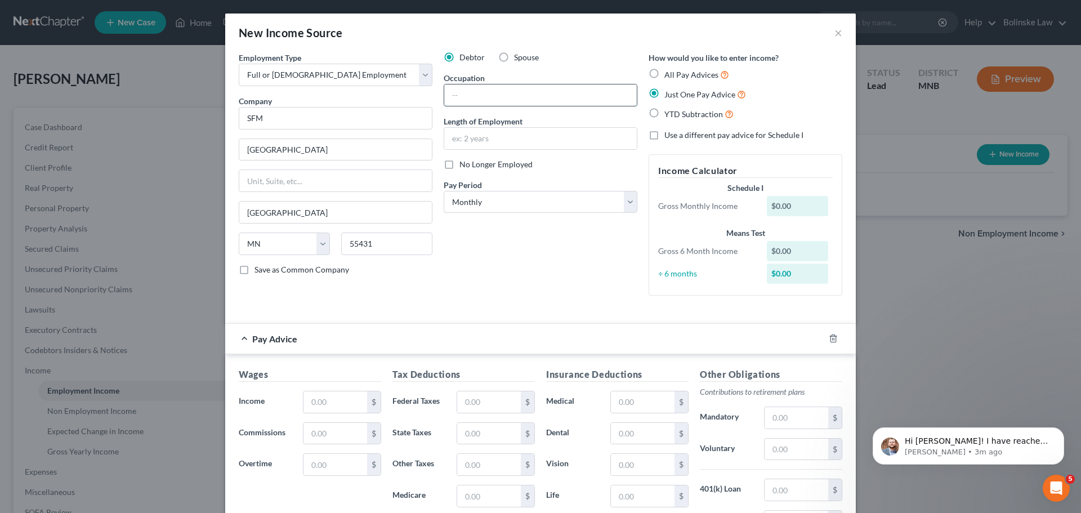
click at [471, 96] on input "text" at bounding box center [540, 94] width 193 height 21
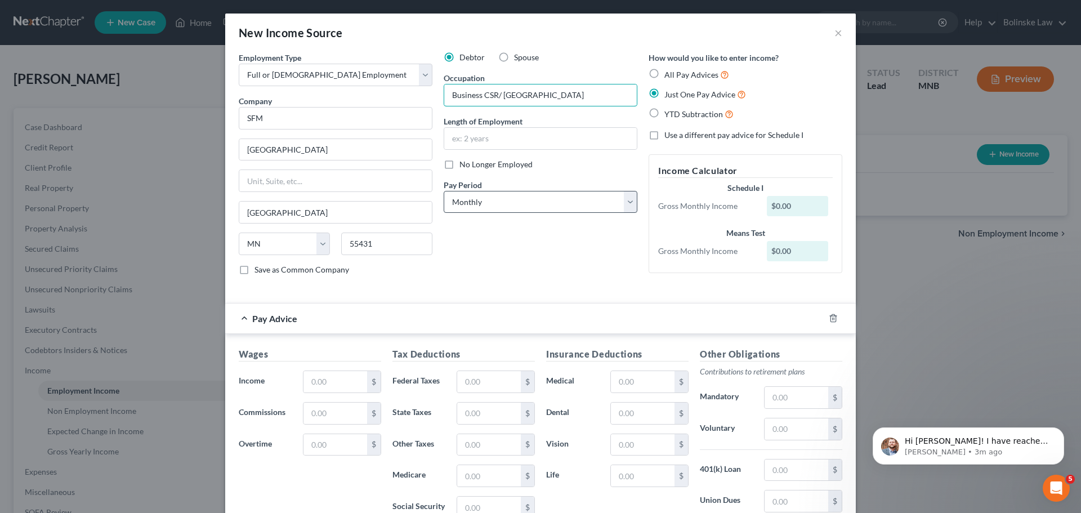
type input "Business CSR/ AR"
click at [500, 204] on select "Select Monthly Twice Monthly Every Other Week Weekly" at bounding box center [541, 202] width 194 height 23
select select "2"
click at [444, 191] on select "Select Monthly Twice Monthly Every Other Week Weekly" at bounding box center [541, 202] width 194 height 23
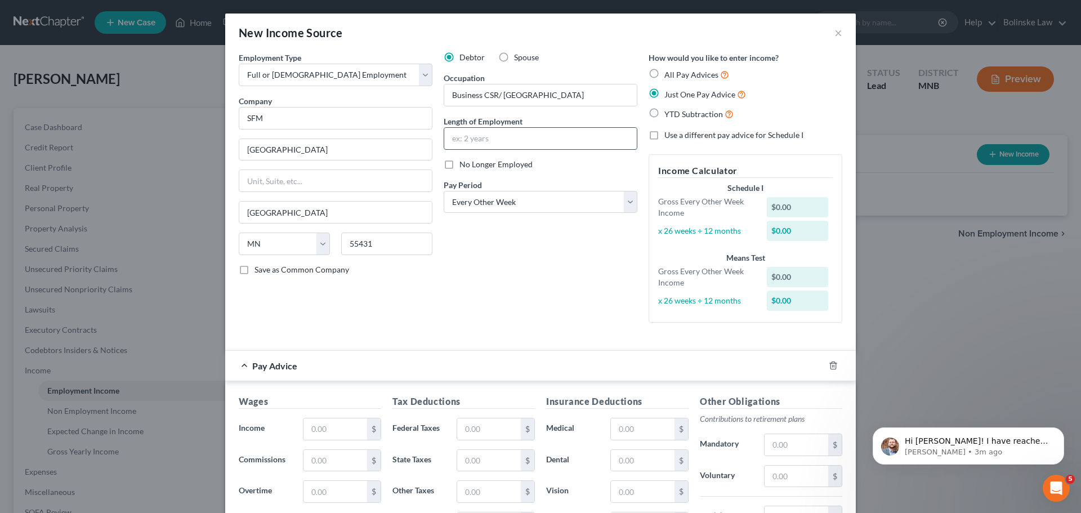
click at [468, 144] on input "text" at bounding box center [540, 138] width 193 height 21
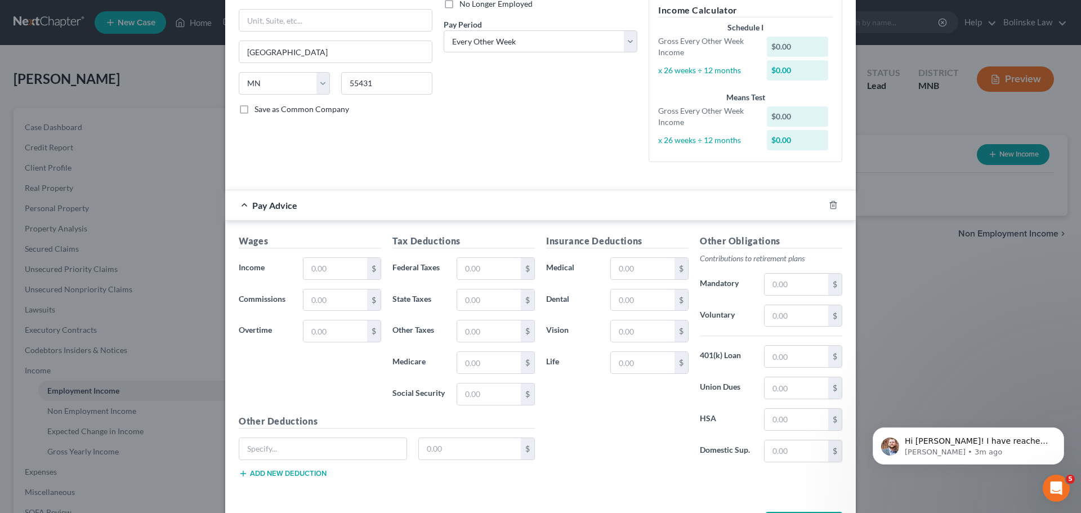
scroll to position [169, 0]
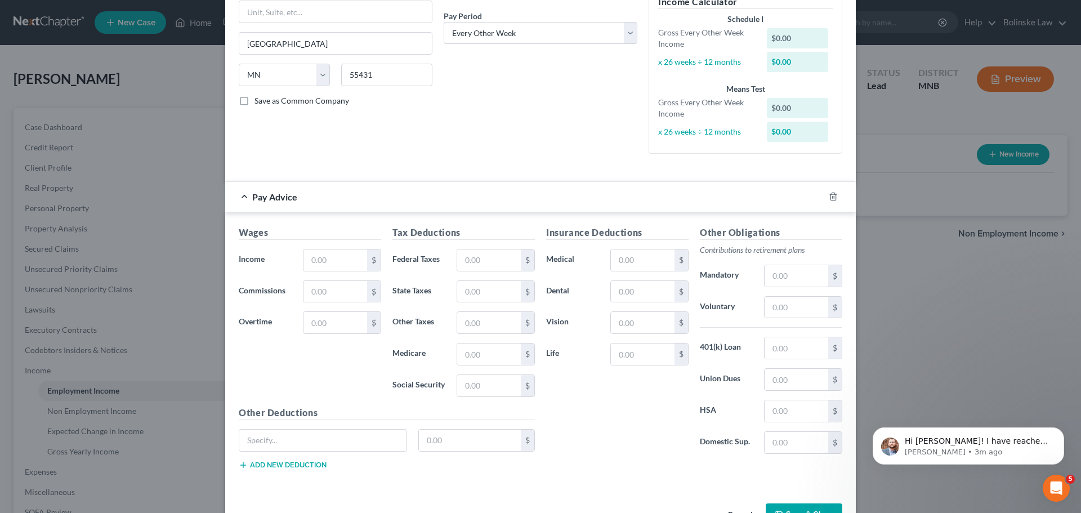
type input "3 years"
click at [313, 261] on input "text" at bounding box center [336, 259] width 64 height 21
type input "2,181.00"
click at [463, 262] on input "text" at bounding box center [489, 259] width 64 height 21
type input "287"
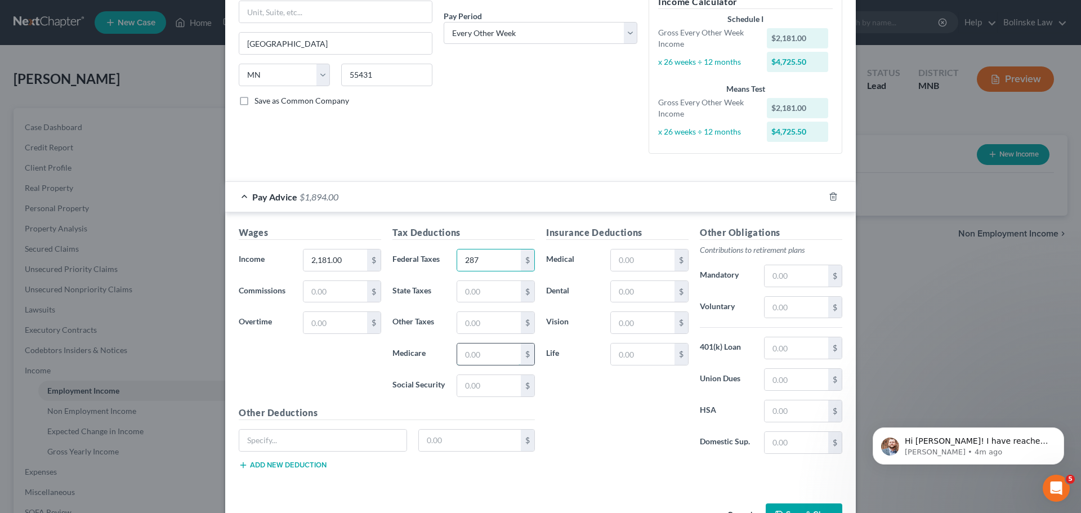
click at [469, 356] on input "text" at bounding box center [489, 353] width 64 height 21
type input "35"
click at [470, 291] on input "text" at bounding box center [489, 291] width 64 height 21
type input "136"
click at [462, 385] on input "text" at bounding box center [489, 385] width 64 height 21
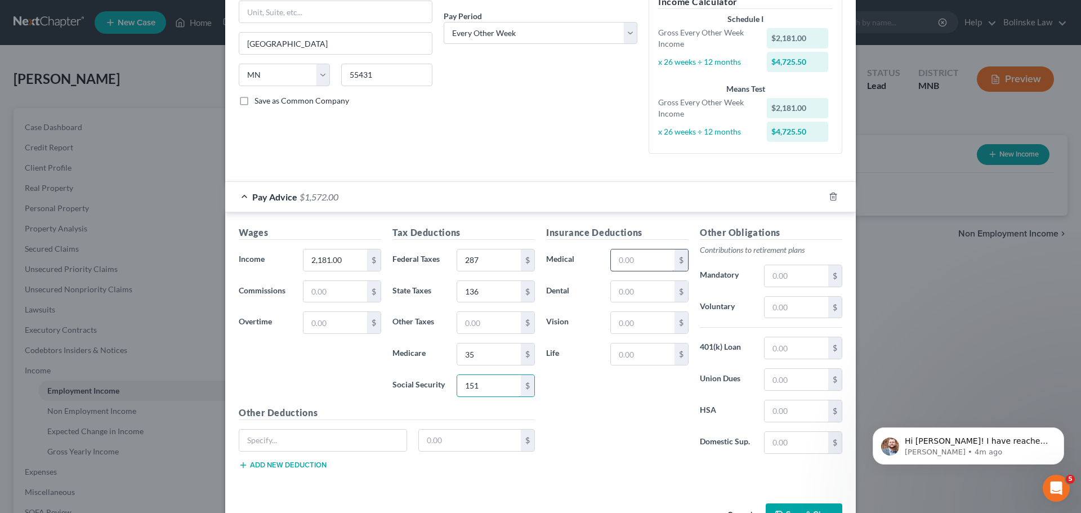
type input "151"
click at [612, 267] on input "text" at bounding box center [643, 259] width 64 height 21
click at [613, 355] on input "text" at bounding box center [643, 353] width 64 height 21
type input "3"
click at [622, 284] on input "text" at bounding box center [643, 291] width 64 height 21
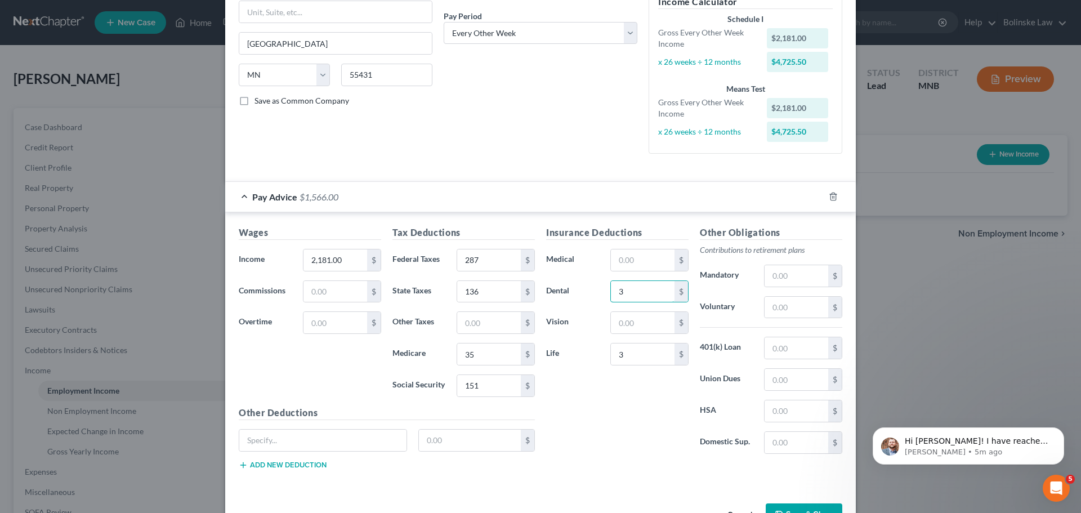
type input "3"
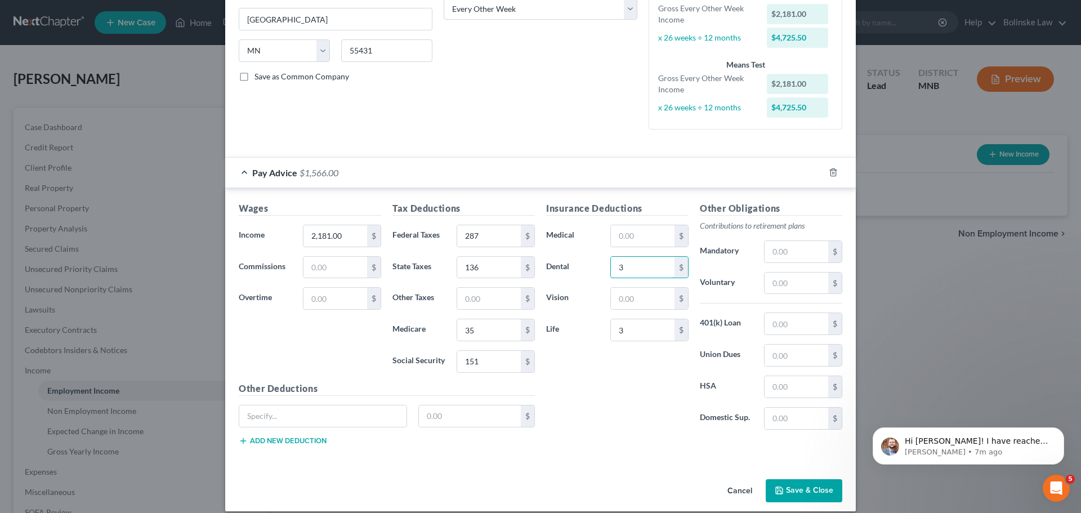
scroll to position [205, 0]
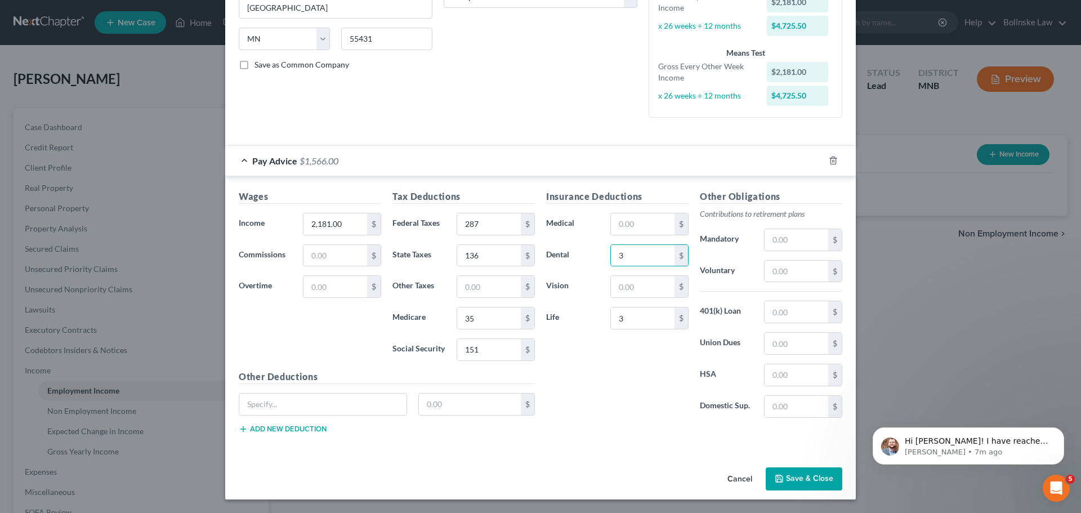
click at [797, 470] on button "Save & Close" at bounding box center [804, 479] width 77 height 24
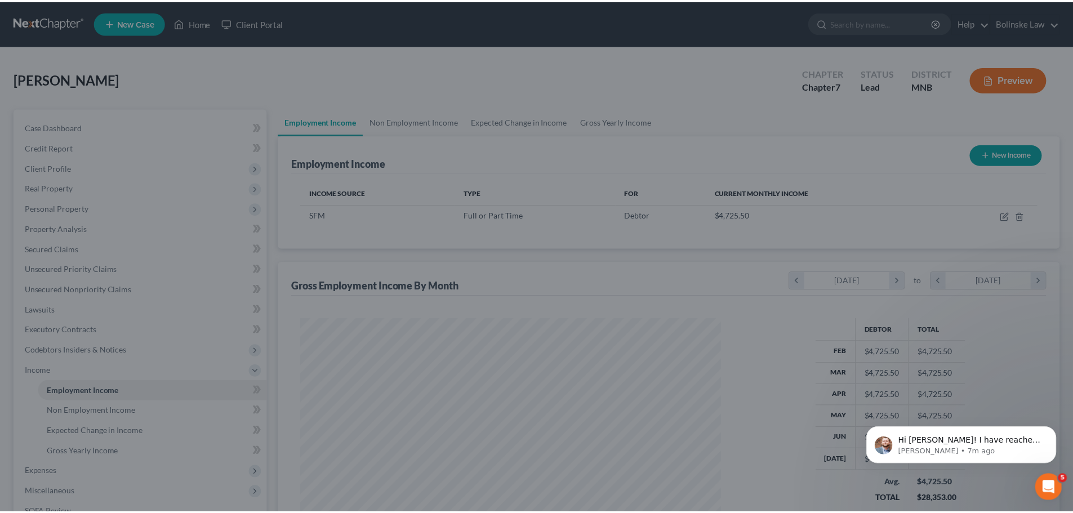
scroll to position [210, 443]
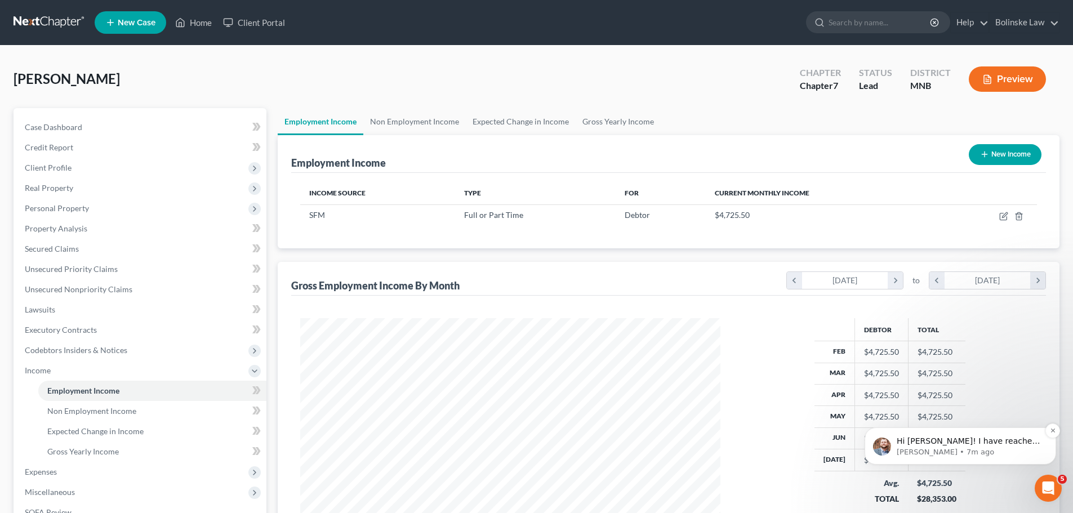
click at [974, 445] on p "Hi Michael! I have reached out to Xactus to get this resolved for you. I will l…" at bounding box center [968, 441] width 145 height 11
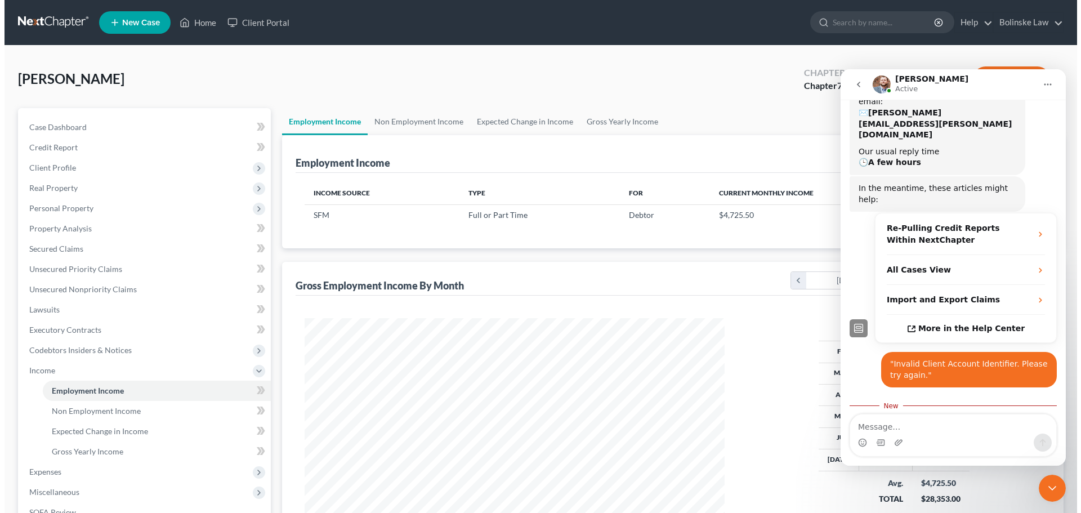
scroll to position [176, 0]
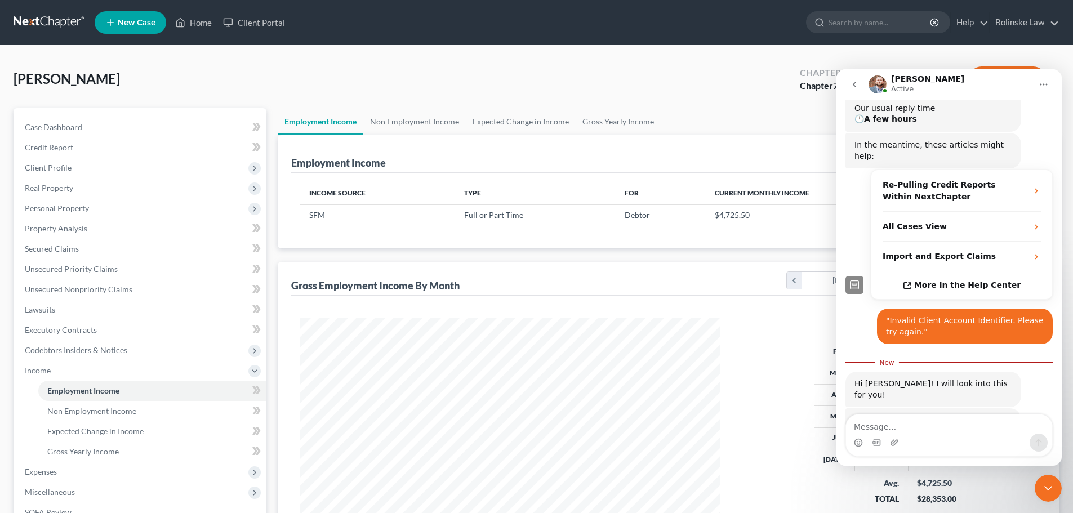
click at [1047, 491] on icon "Close Intercom Messenger" at bounding box center [1048, 488] width 14 height 14
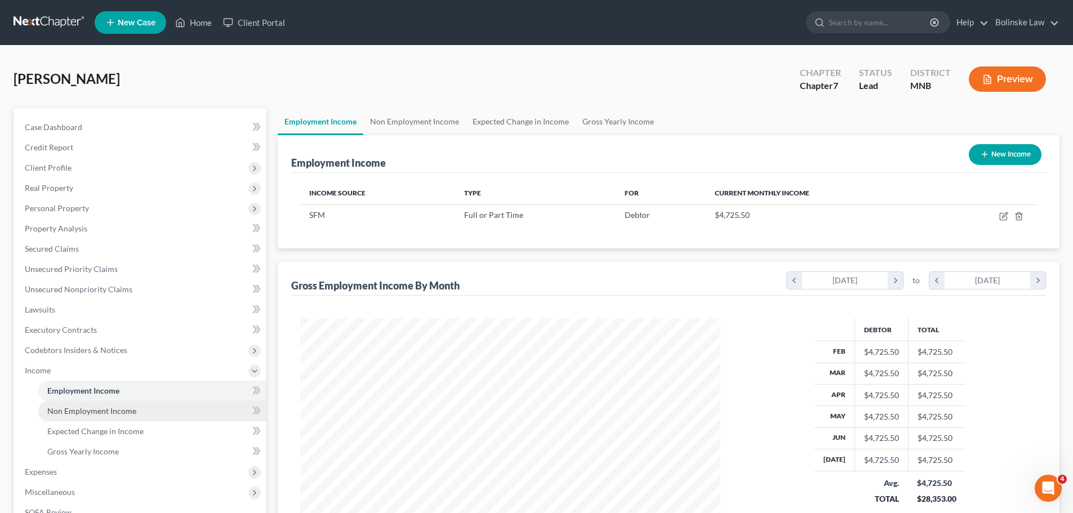
click at [159, 410] on link "Non Employment Income" at bounding box center [152, 411] width 228 height 20
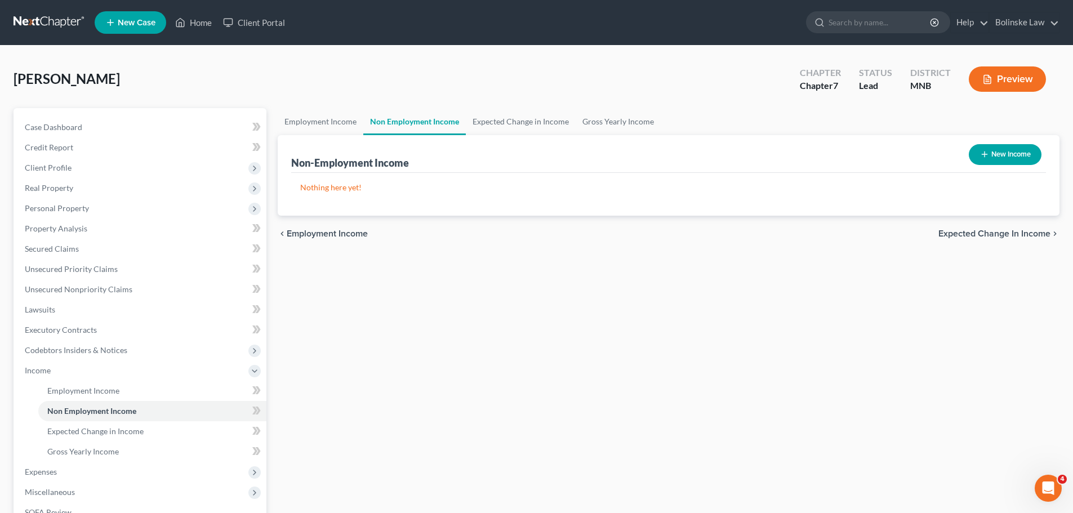
click at [986, 154] on icon "button" at bounding box center [984, 154] width 9 height 9
select select "0"
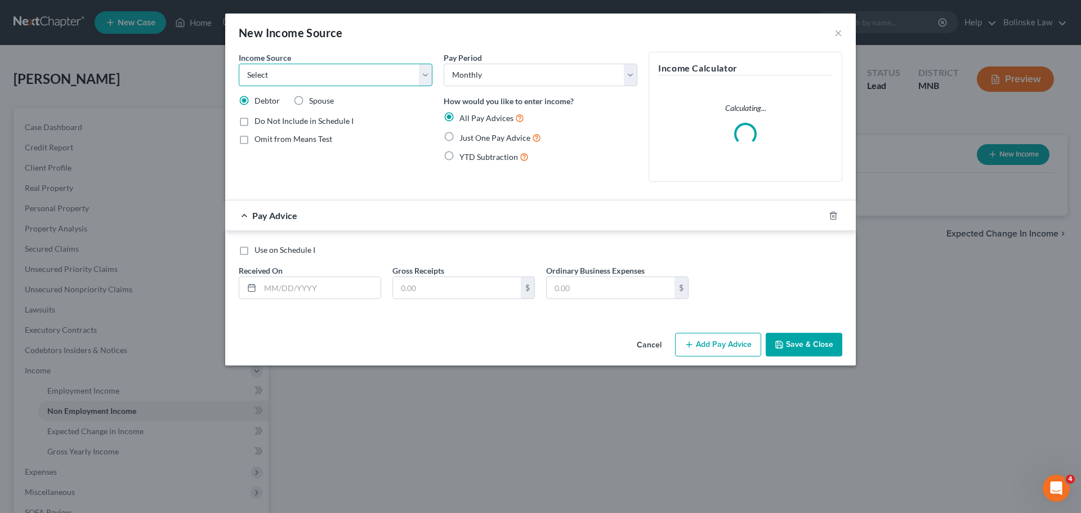
click at [261, 74] on select "Select Unemployment Disability (from employer) Pension Retirement Social Securi…" at bounding box center [336, 75] width 194 height 23
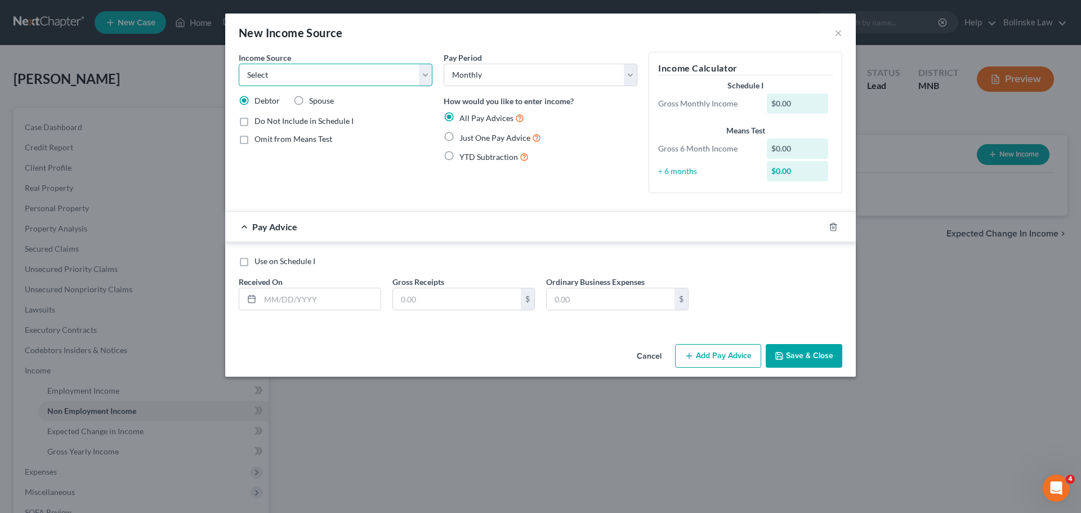
select select "13"
click at [239, 64] on select "Select Unemployment Disability (from employer) Pension Retirement Social Securi…" at bounding box center [336, 75] width 194 height 23
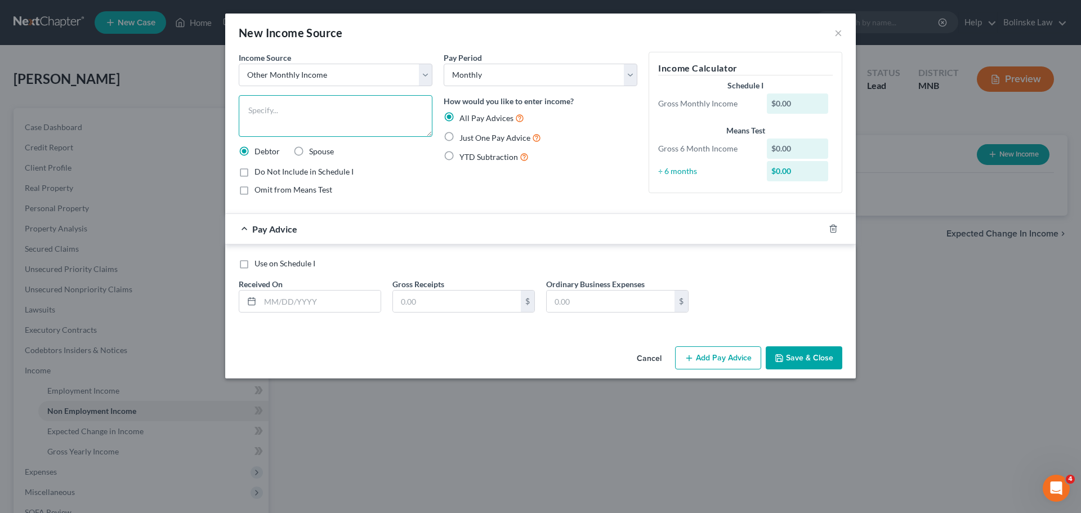
click at [276, 111] on textarea at bounding box center [336, 116] width 194 height 42
type textarea "DoorDash"
click at [460, 135] on label "Just One Pay Advice" at bounding box center [501, 137] width 82 height 13
click at [464, 135] on input "Just One Pay Advice" at bounding box center [467, 134] width 7 height 7
radio input "true"
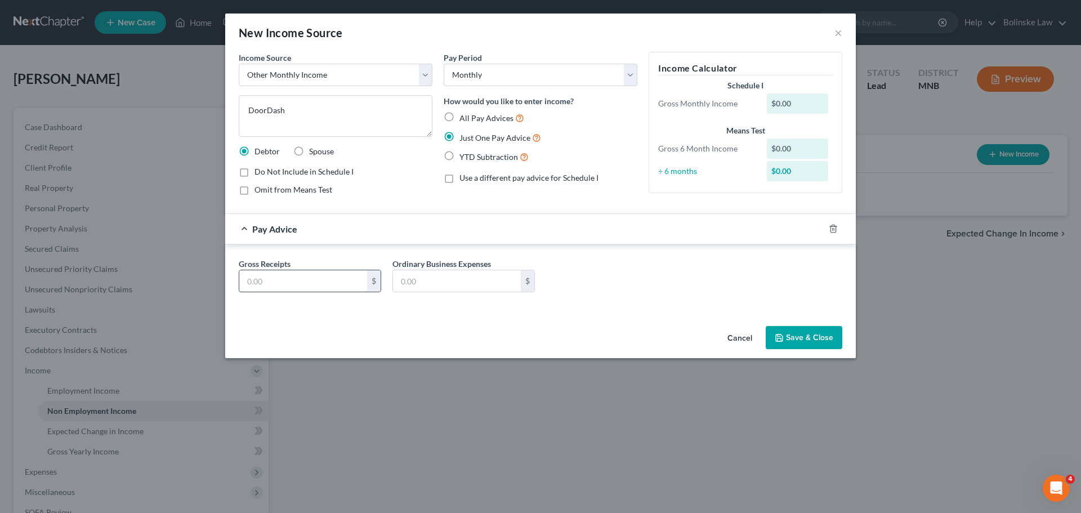
click at [260, 282] on input "text" at bounding box center [303, 280] width 128 height 21
type input "100"
click at [397, 279] on input "text" at bounding box center [457, 280] width 128 height 21
type input "20"
click at [803, 334] on button "Save & Close" at bounding box center [804, 338] width 77 height 24
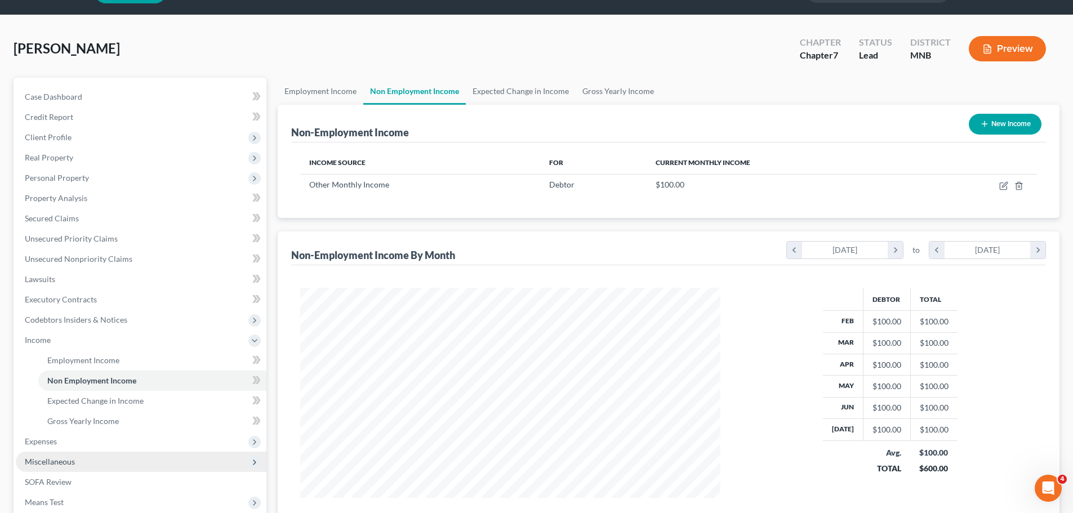
scroll to position [56, 0]
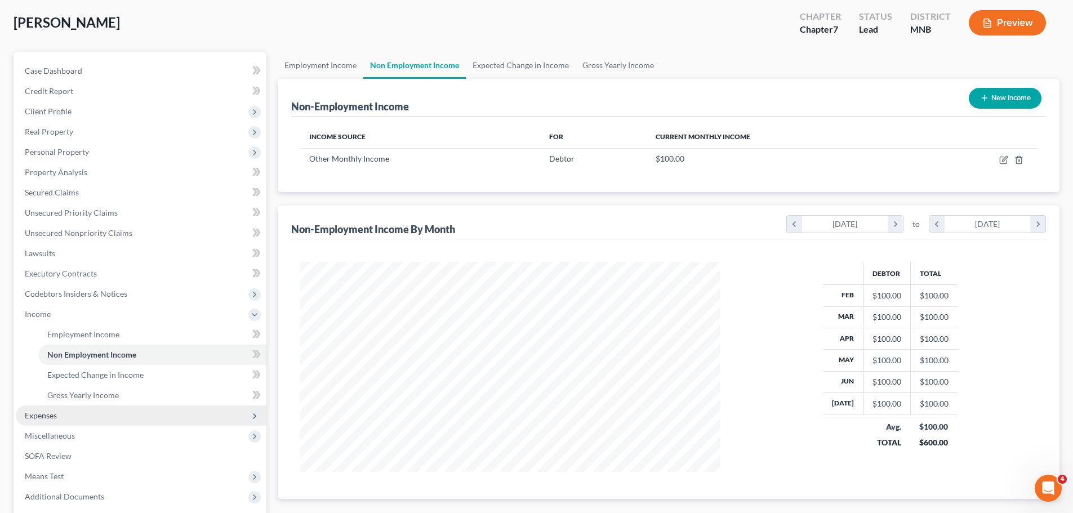
click at [76, 411] on span "Expenses" at bounding box center [141, 415] width 251 height 20
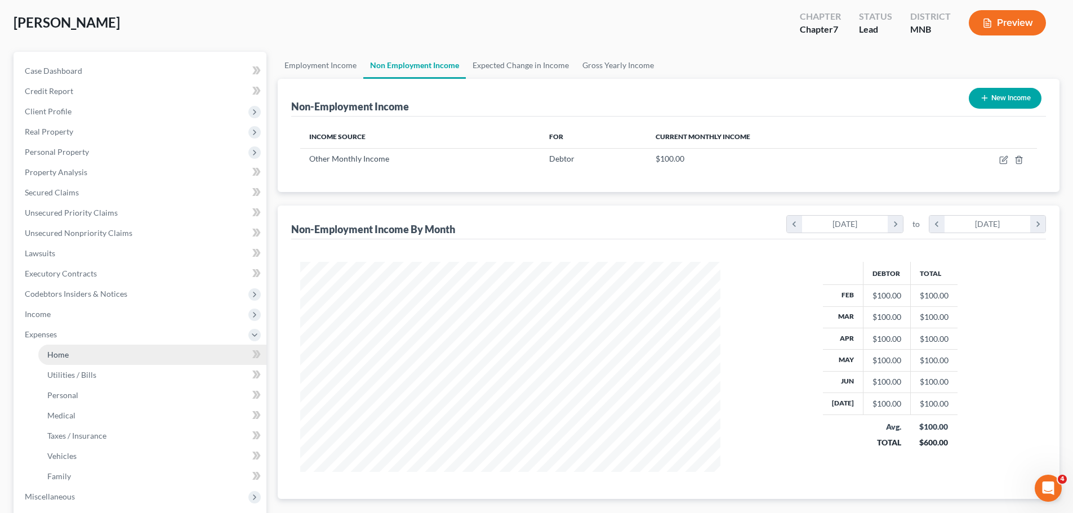
click at [92, 357] on link "Home" at bounding box center [152, 355] width 228 height 20
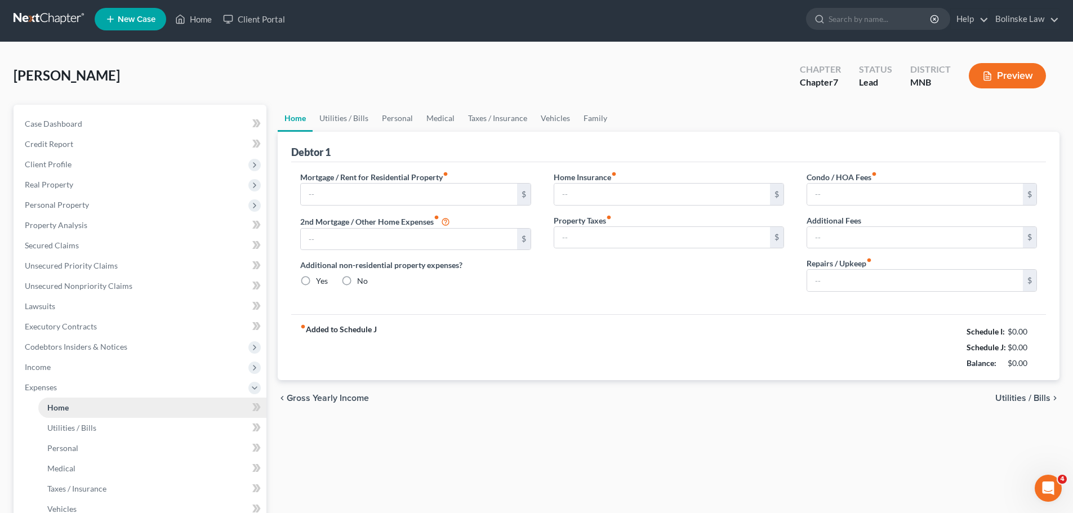
type input "500.00"
type input "0.00"
radio input "true"
type input "0.00"
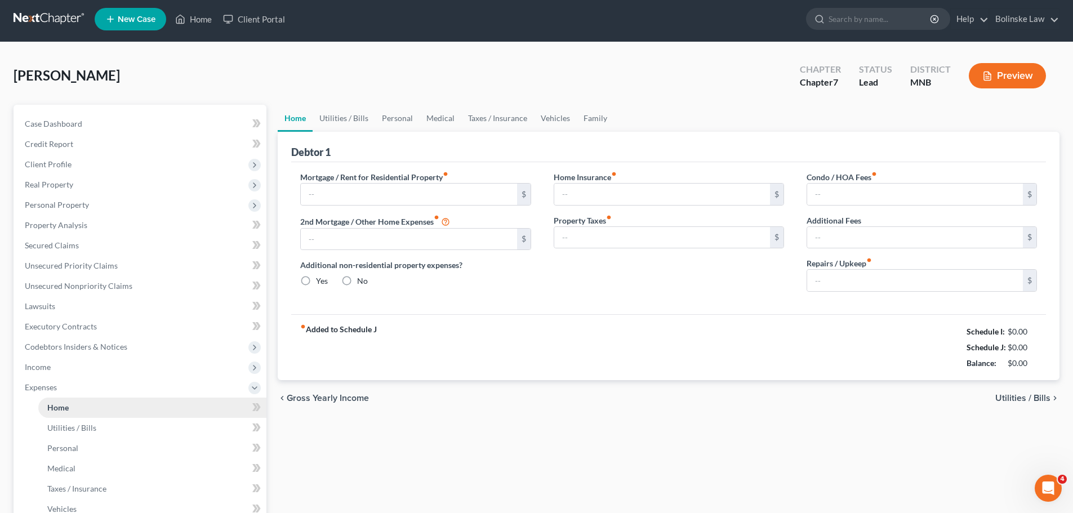
type input "0.00"
type input "20.00"
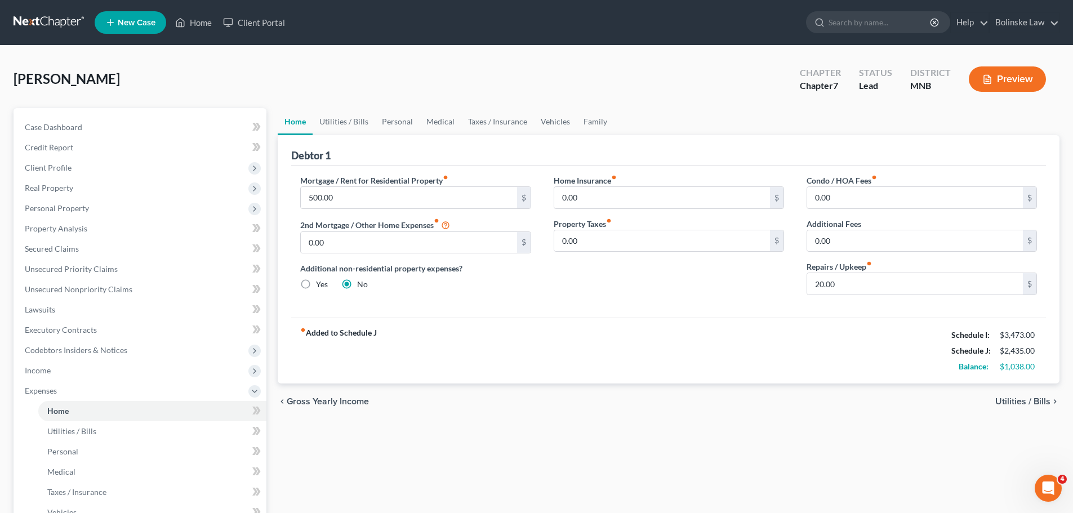
click at [33, 18] on link at bounding box center [50, 22] width 72 height 20
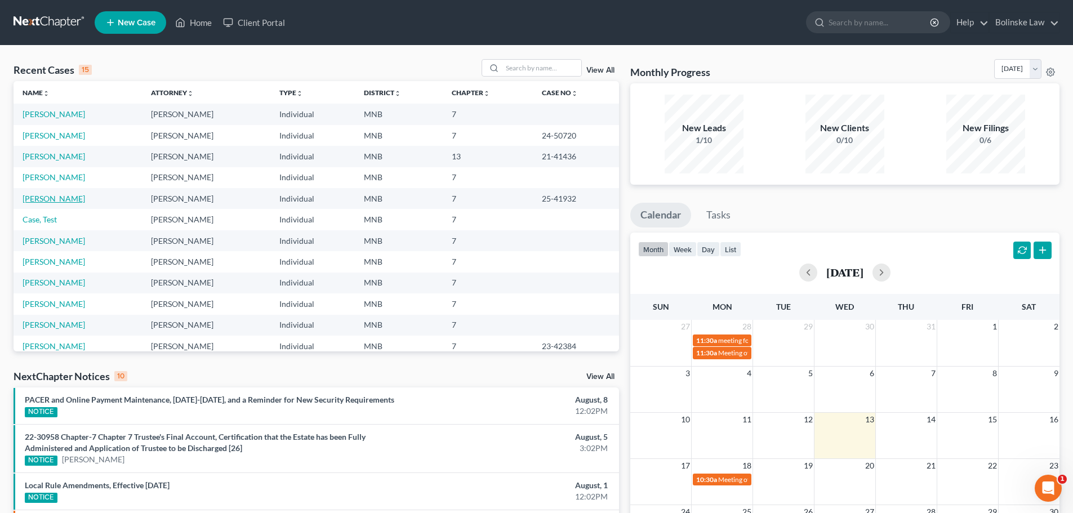
click at [47, 201] on link "[PERSON_NAME]" at bounding box center [54, 199] width 63 height 10
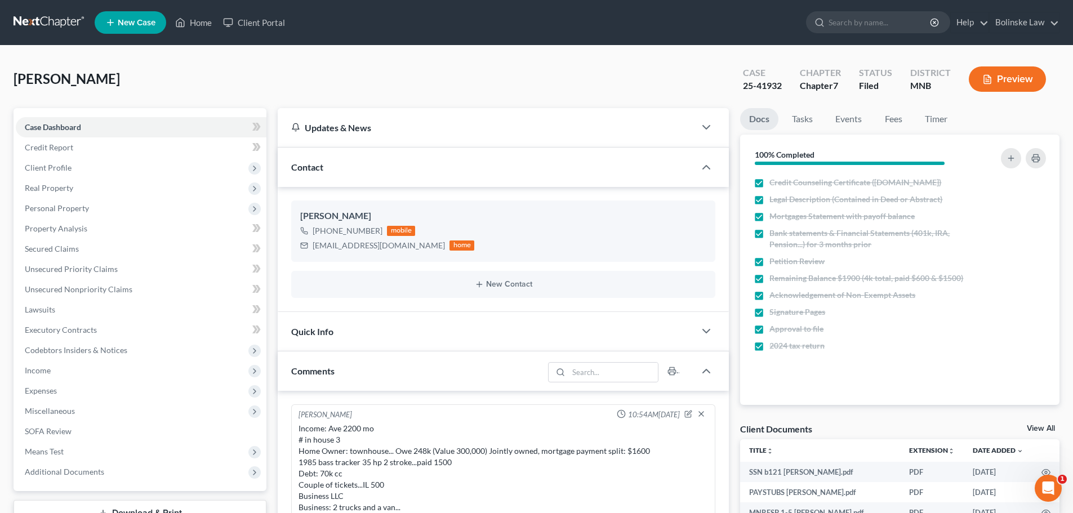
scroll to position [393, 0]
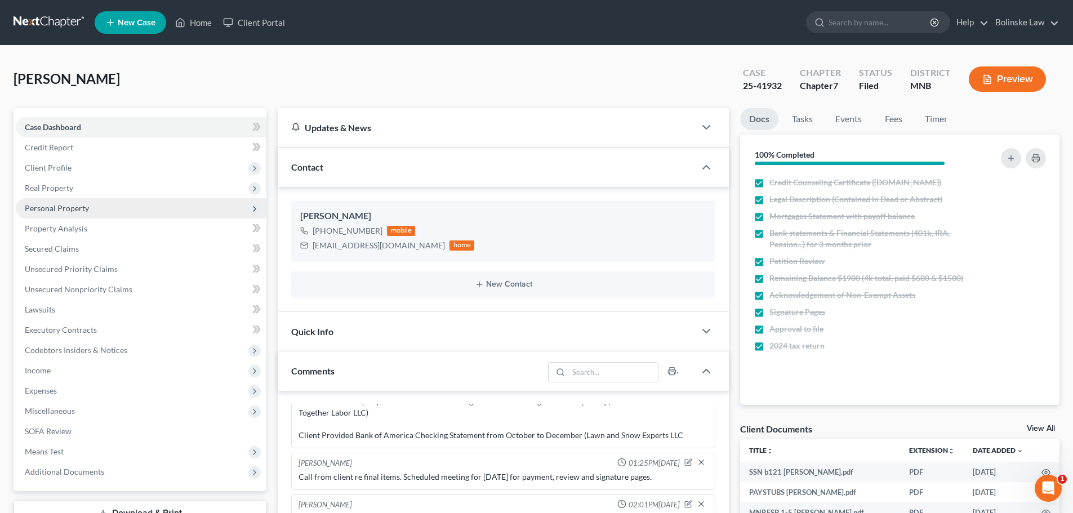
click at [67, 209] on span "Personal Property" at bounding box center [57, 208] width 64 height 10
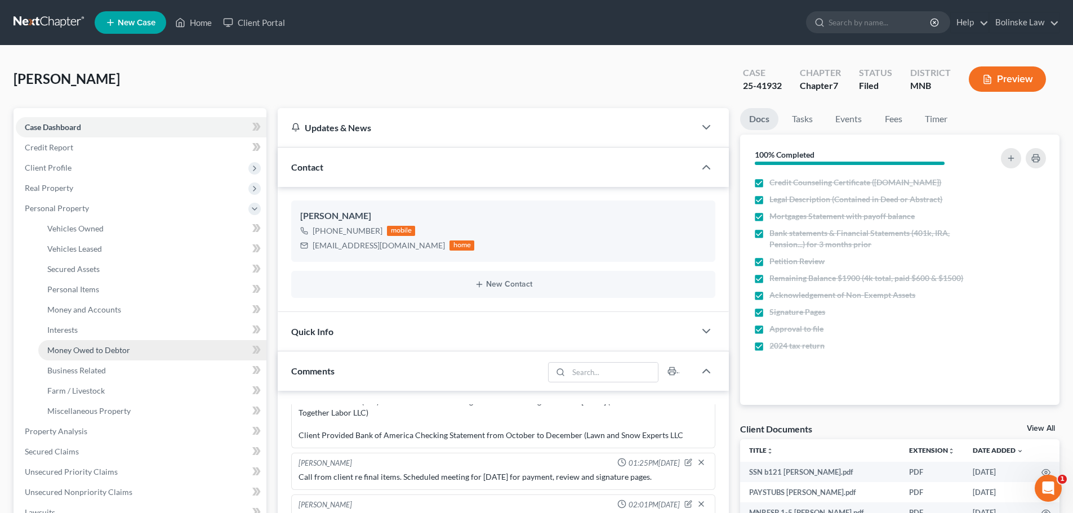
click at [94, 349] on span "Money Owed to Debtor" at bounding box center [88, 350] width 83 height 10
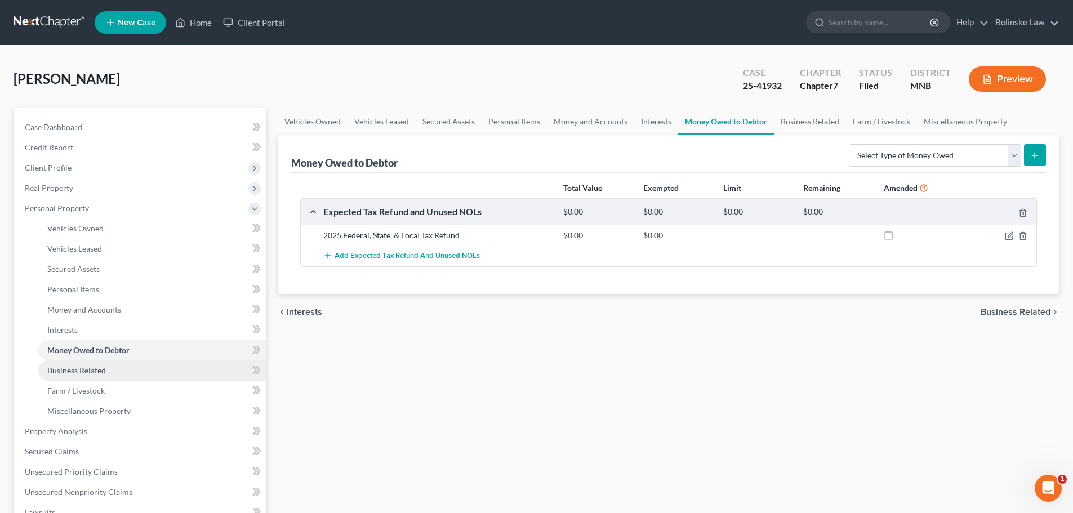
click at [93, 371] on span "Business Related" at bounding box center [76, 370] width 59 height 10
